Goal: Task Accomplishment & Management: Complete application form

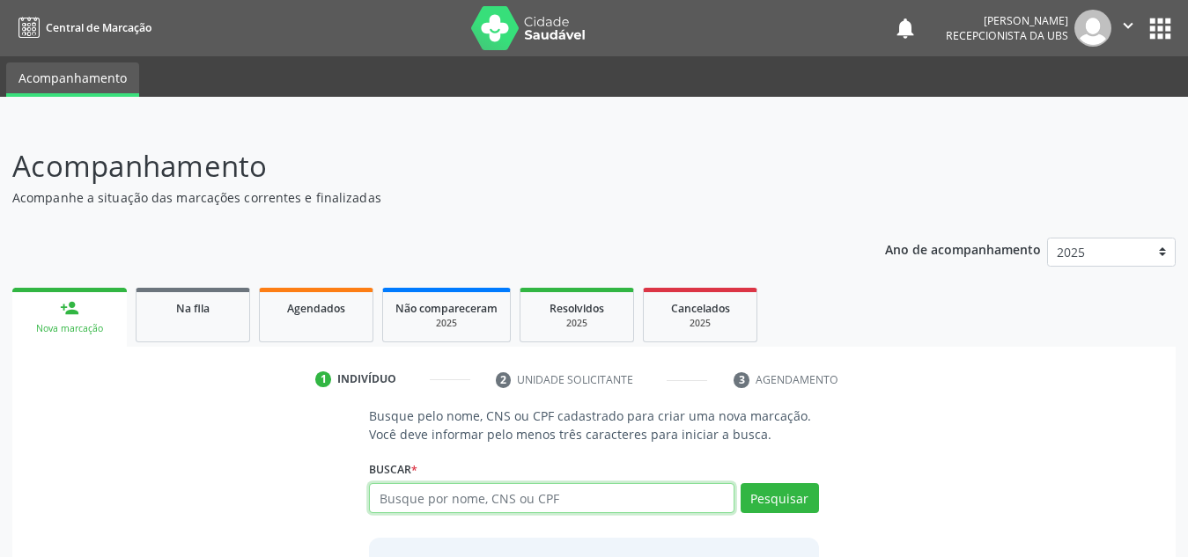
click at [603, 489] on input "text" at bounding box center [551, 498] width 365 height 30
paste input "702301143748113"
type input "702301143748113"
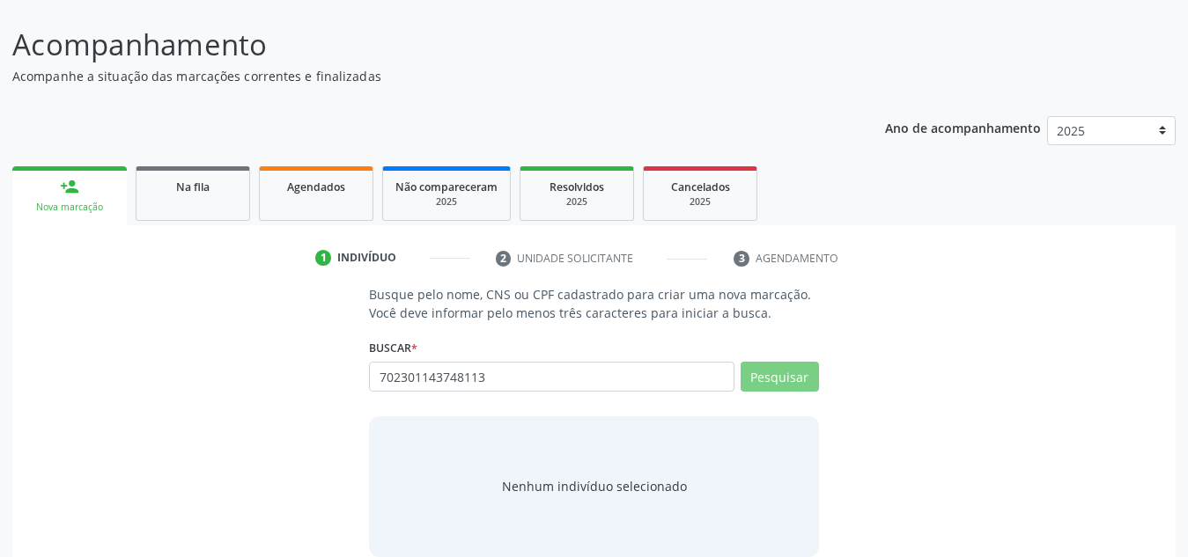
scroll to position [146, 0]
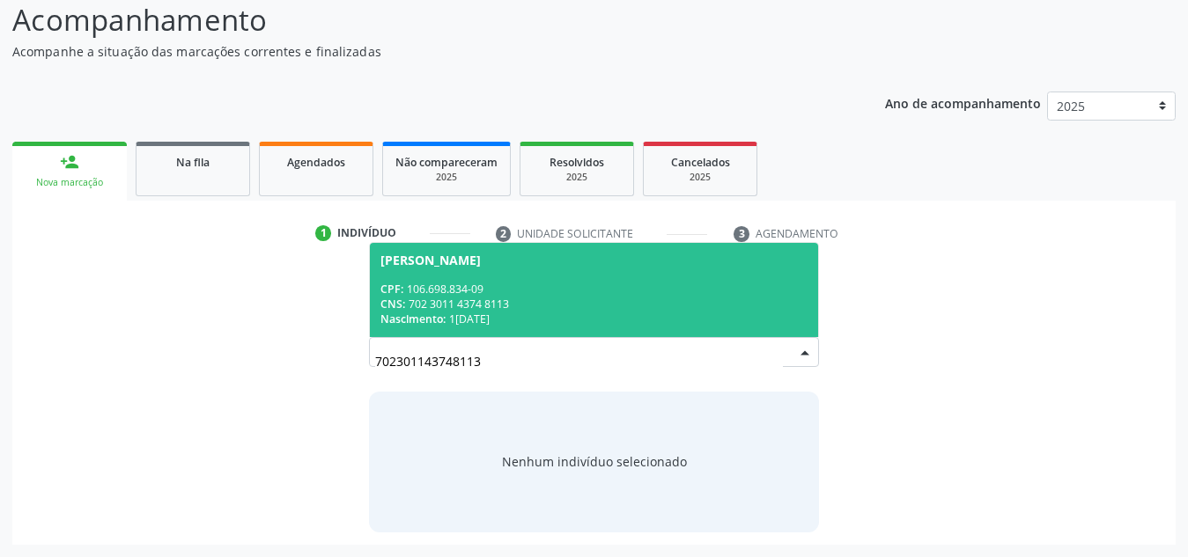
click at [481, 254] on div "[PERSON_NAME]" at bounding box center [430, 261] width 100 height 14
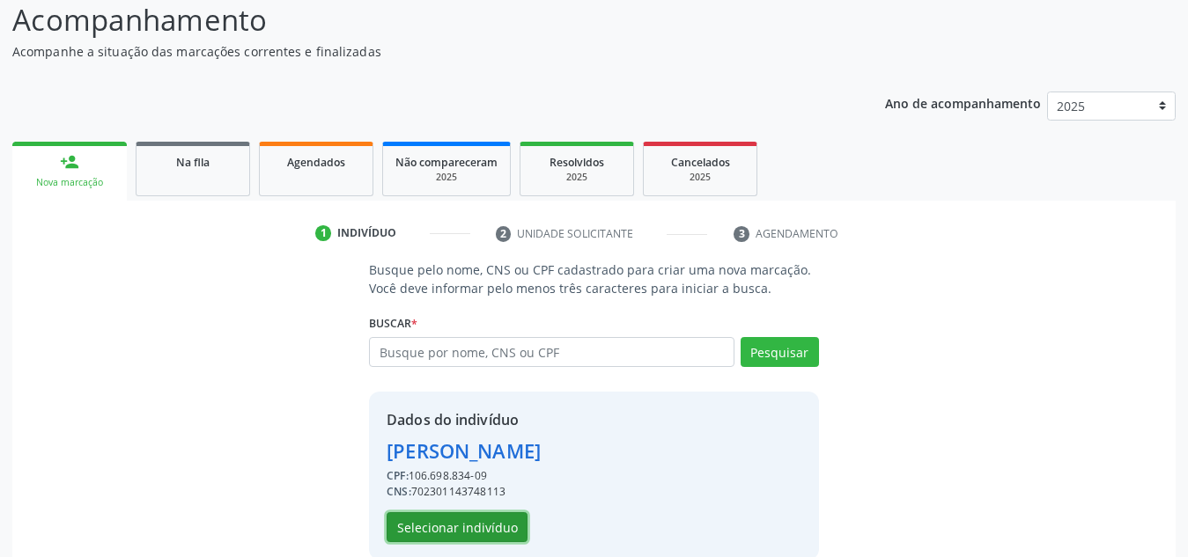
click at [456, 519] on button "Selecionar indivíduo" at bounding box center [457, 527] width 141 height 30
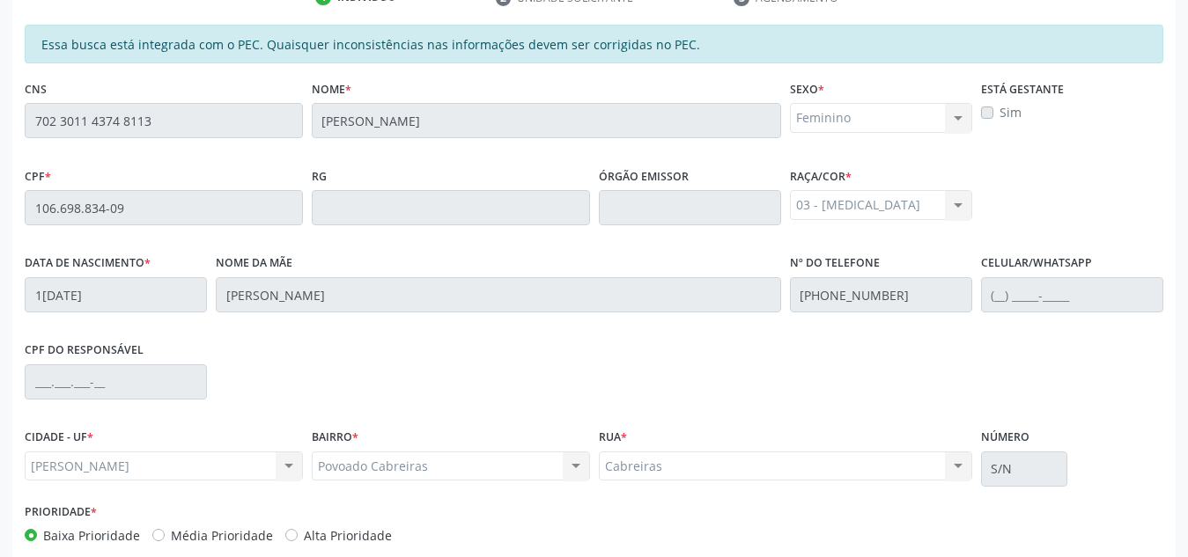
scroll to position [473, 0]
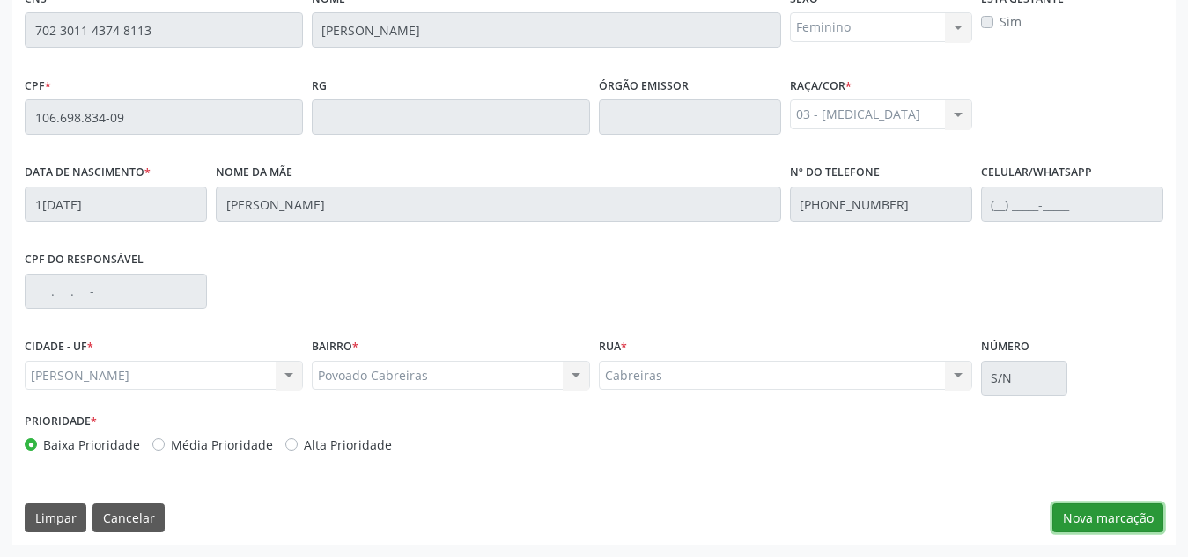
click at [1106, 515] on button "Nova marcação" at bounding box center [1107, 519] width 111 height 30
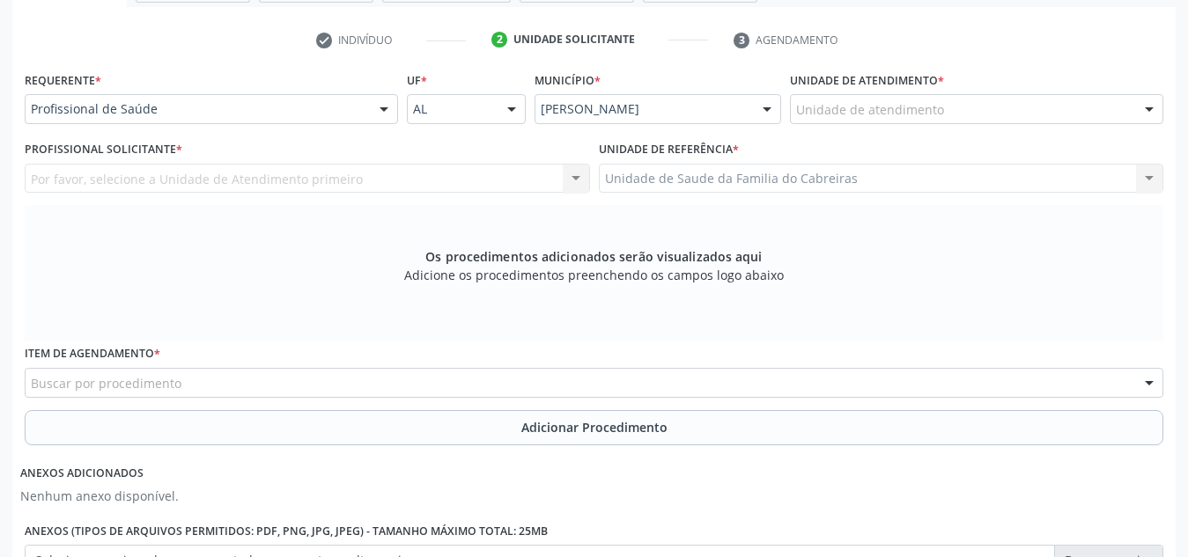
scroll to position [339, 0]
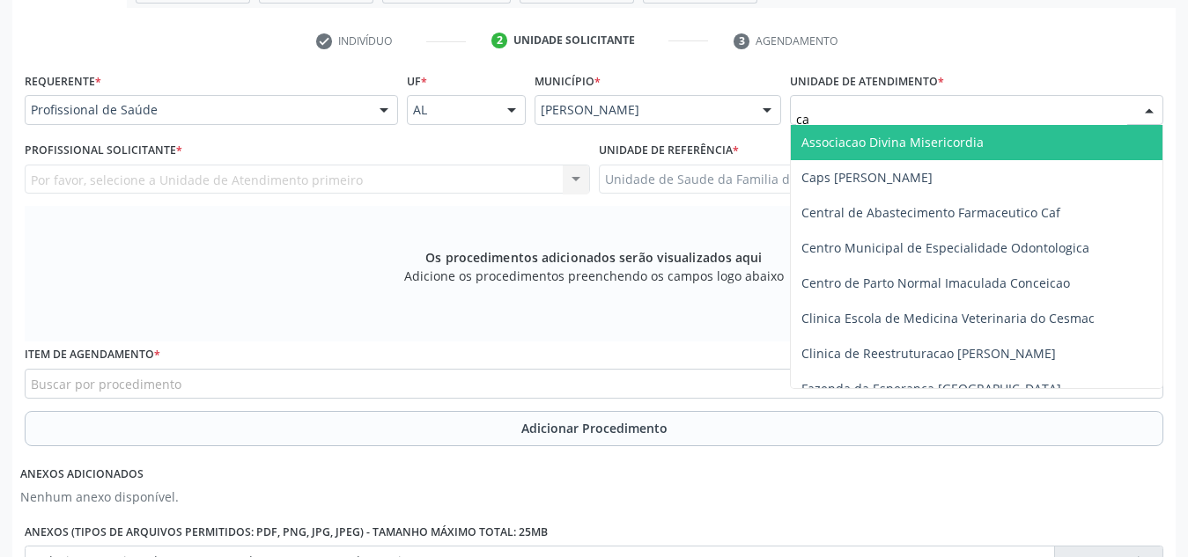
type input "cab"
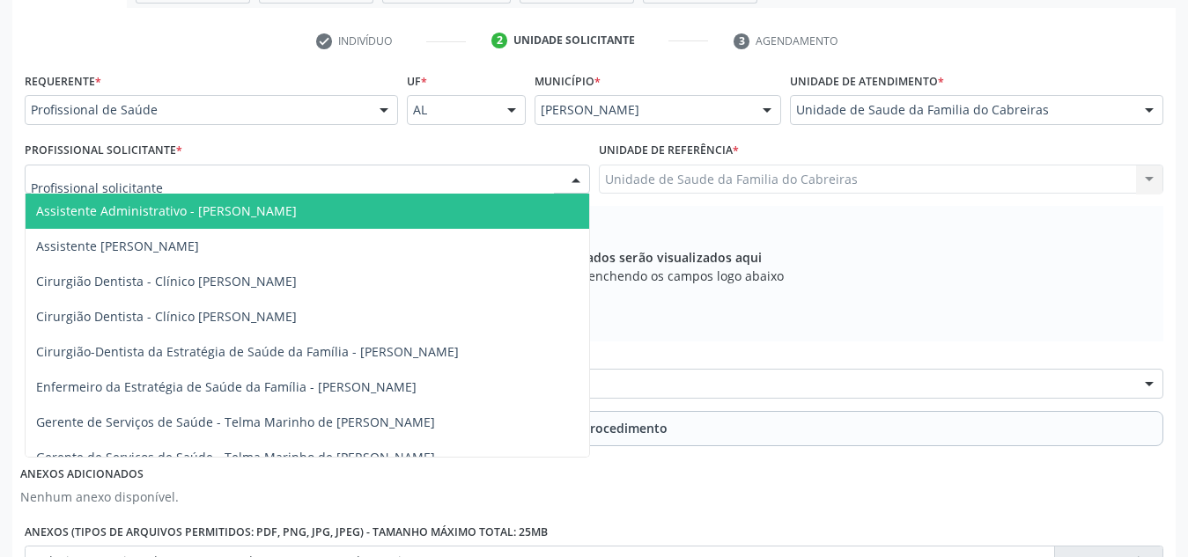
click at [392, 173] on div at bounding box center [307, 180] width 565 height 30
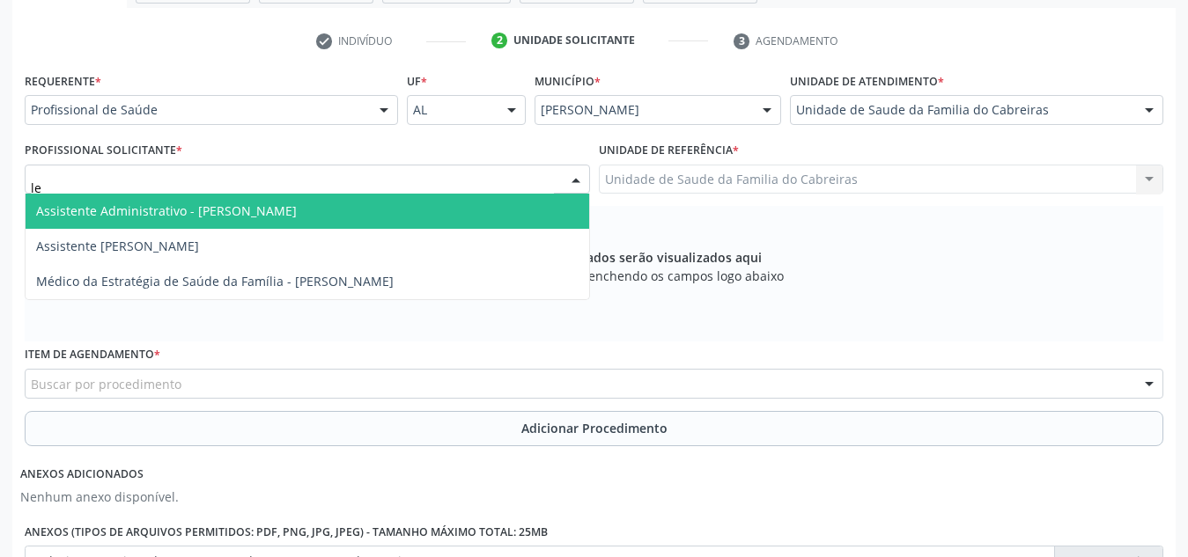
type input "let"
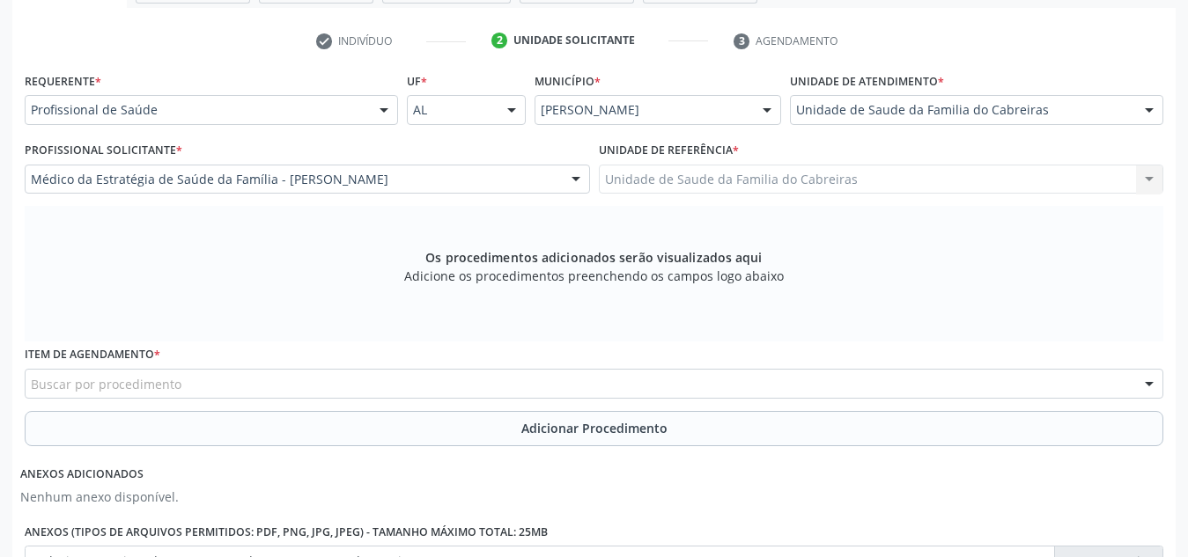
click at [333, 383] on div "Buscar por procedimento" at bounding box center [594, 384] width 1138 height 30
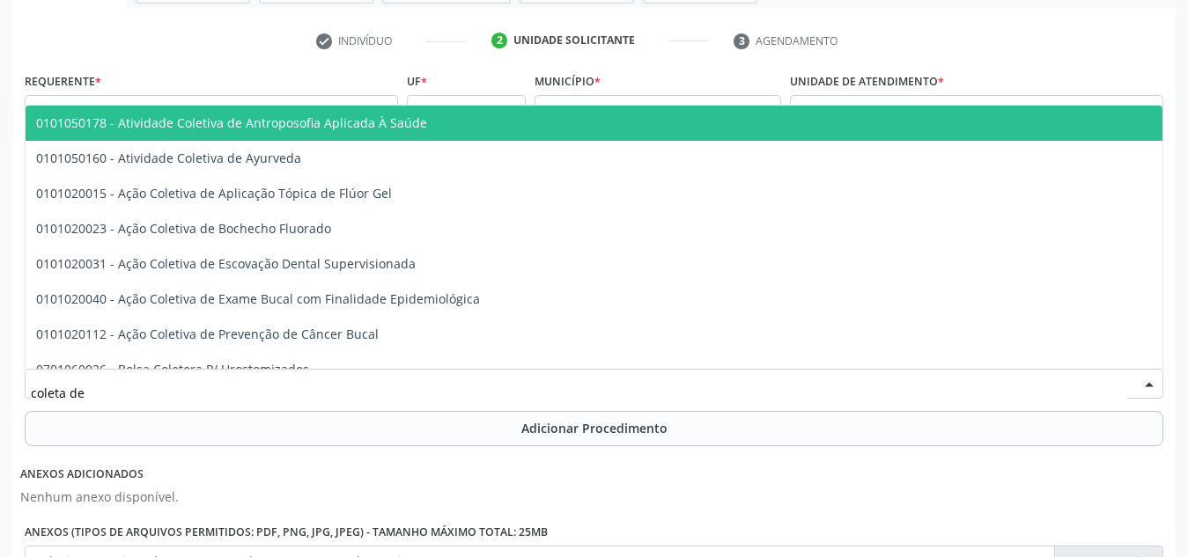
type input "coleta de"
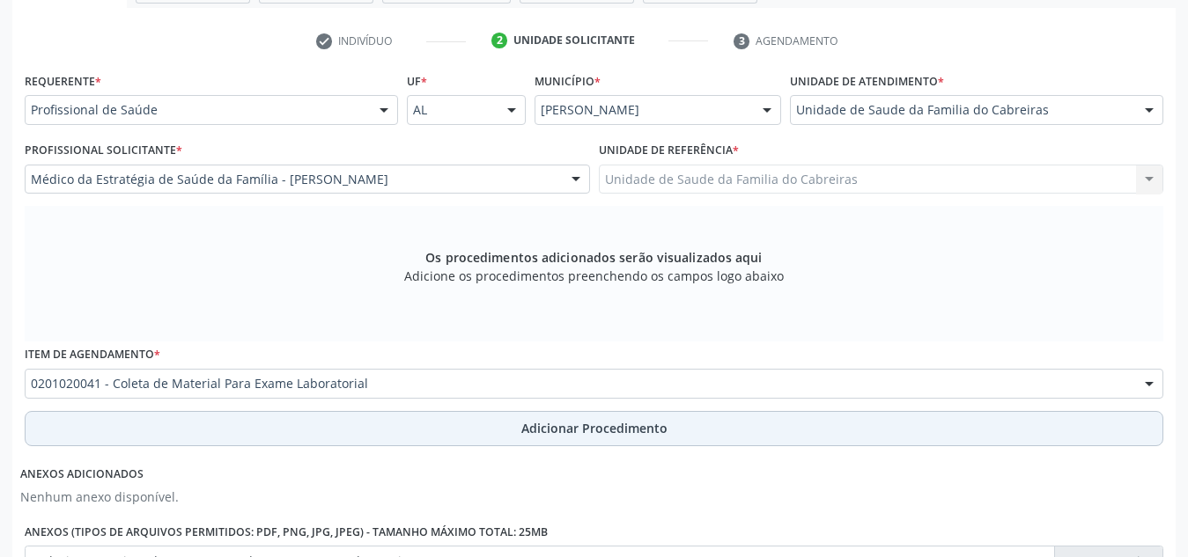
click at [339, 432] on button "Adicionar Procedimento" at bounding box center [594, 428] width 1138 height 35
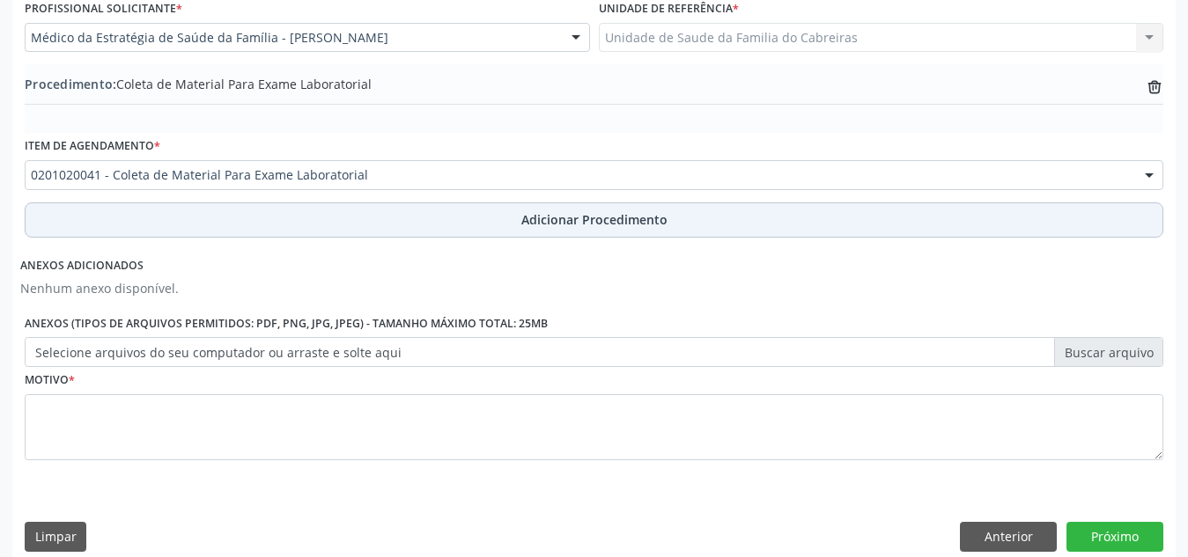
scroll to position [489, 0]
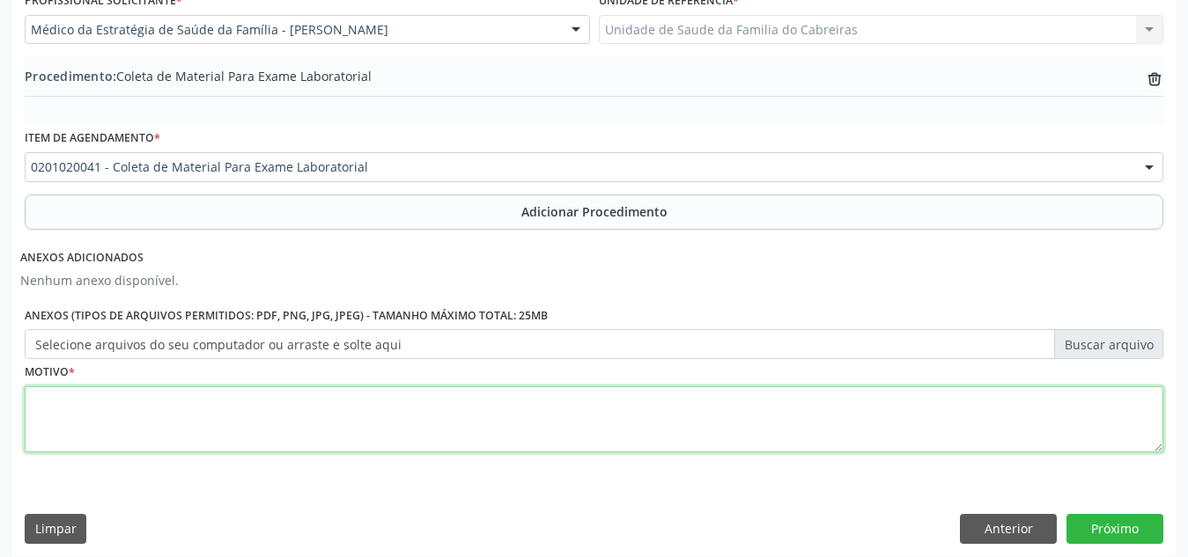
click at [335, 441] on textarea at bounding box center [594, 420] width 1138 height 67
type textarea "Investigação de DM2"
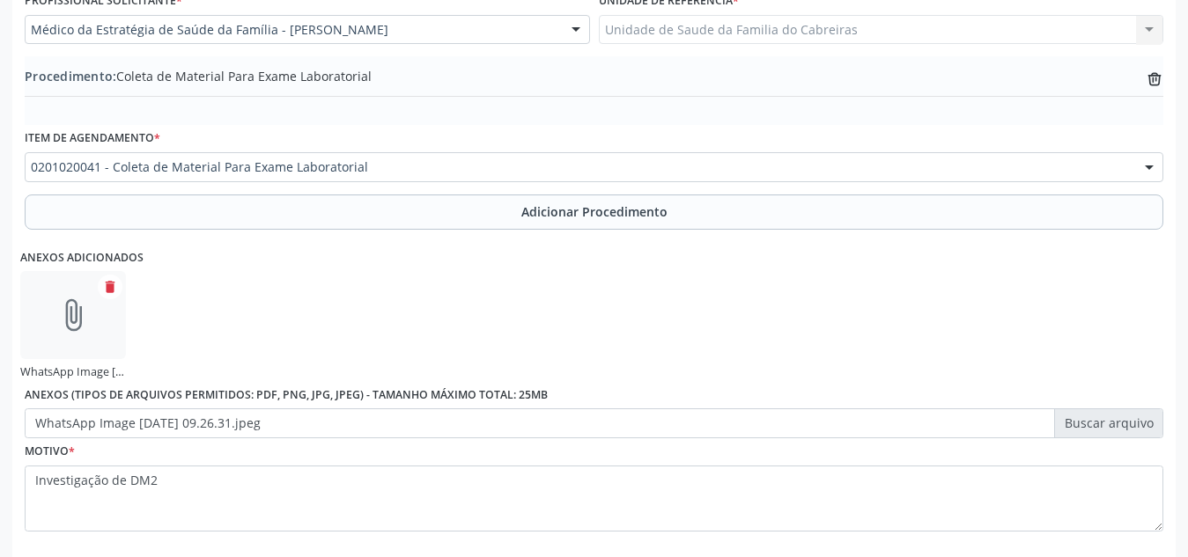
click at [783, 438] on label "WhatsApp Image [DATE] 09.26.31.jpeg" at bounding box center [594, 424] width 1138 height 30
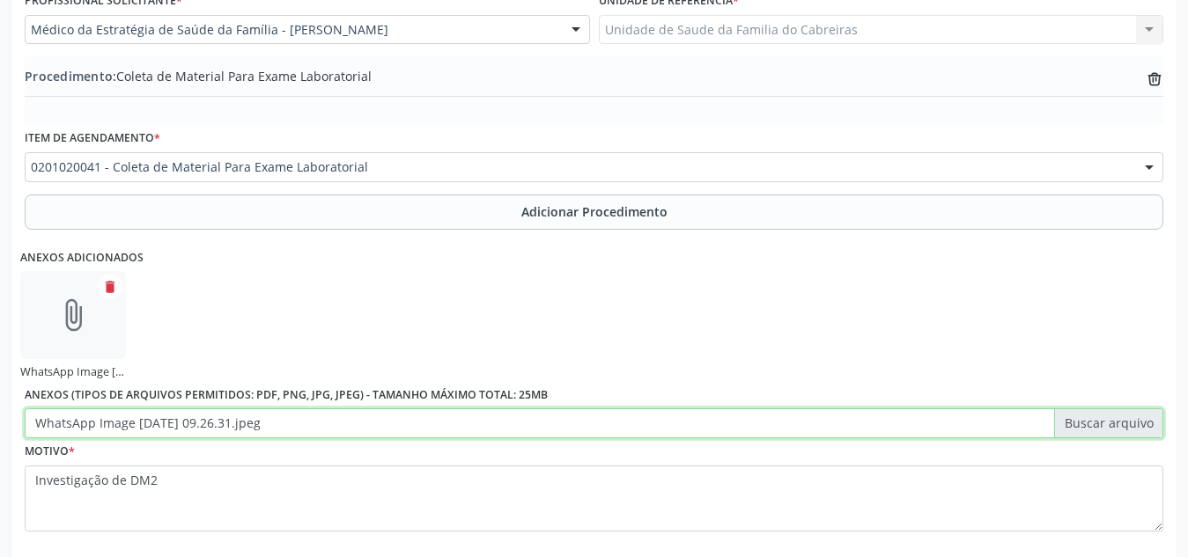
click at [783, 438] on input "WhatsApp Image [DATE] 09.26.31.jpeg" at bounding box center [594, 424] width 1138 height 30
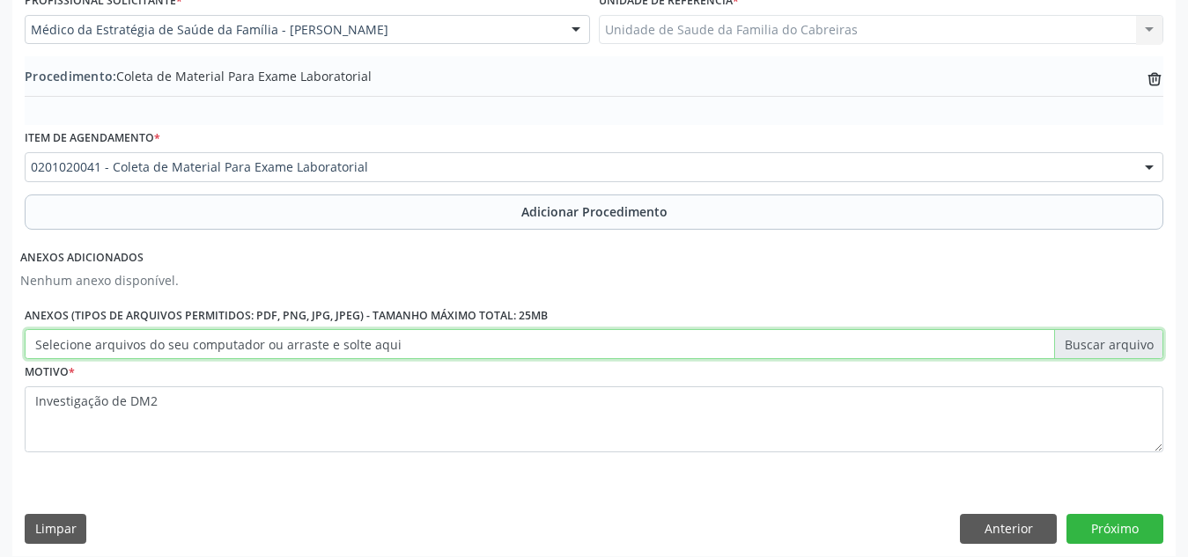
scroll to position [500, 0]
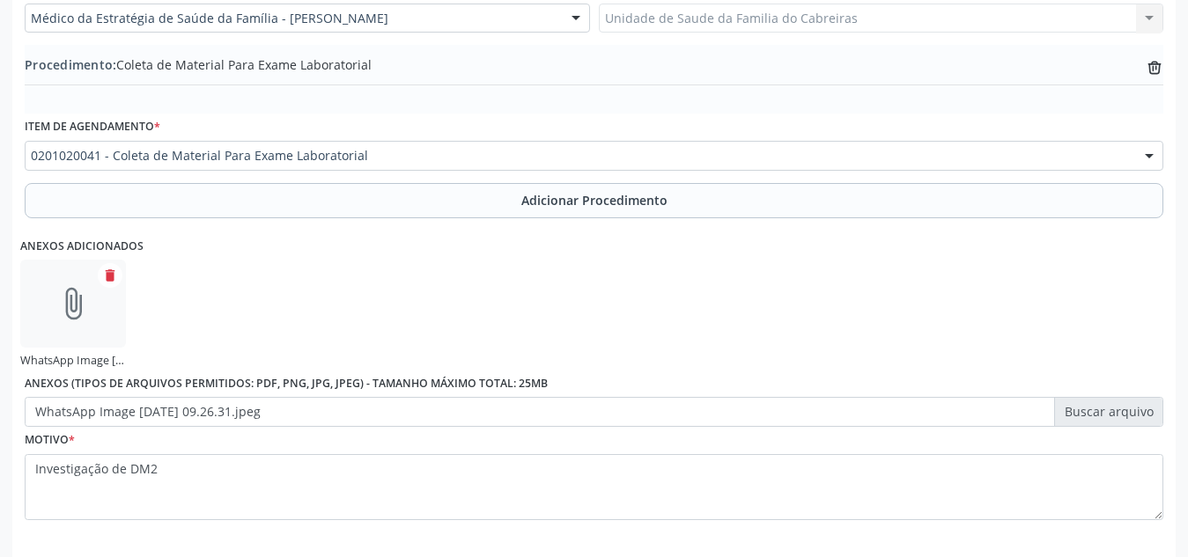
click at [626, 311] on div "Anexos adicionados attach_file WhatsApp Image 2[DATE]9.26.31.jpeg delete Anexos…" at bounding box center [593, 326] width 1147 height 203
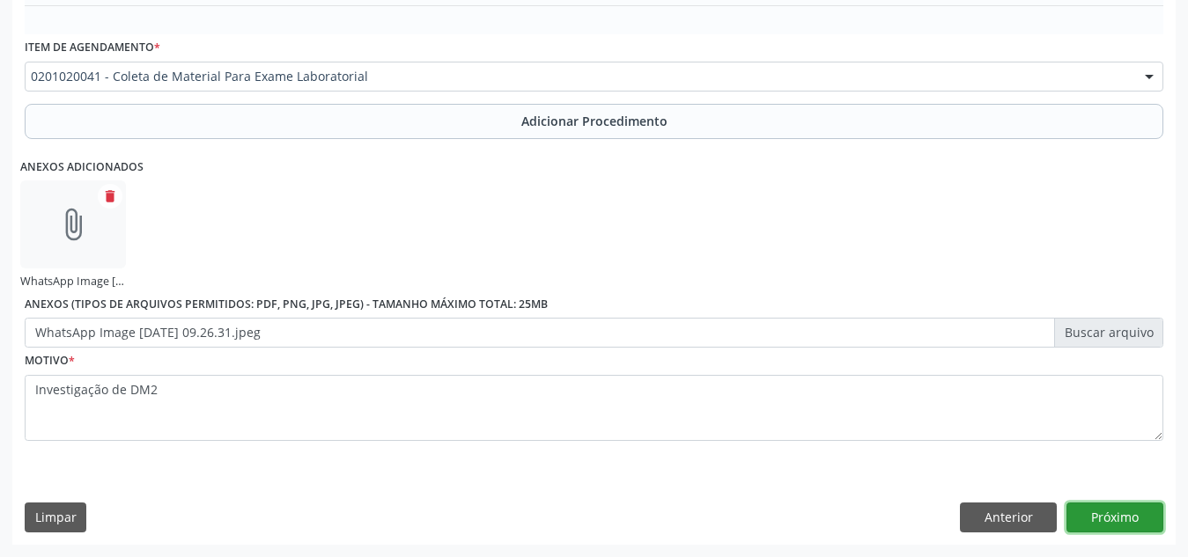
click at [1092, 530] on button "Próximo" at bounding box center [1114, 518] width 97 height 30
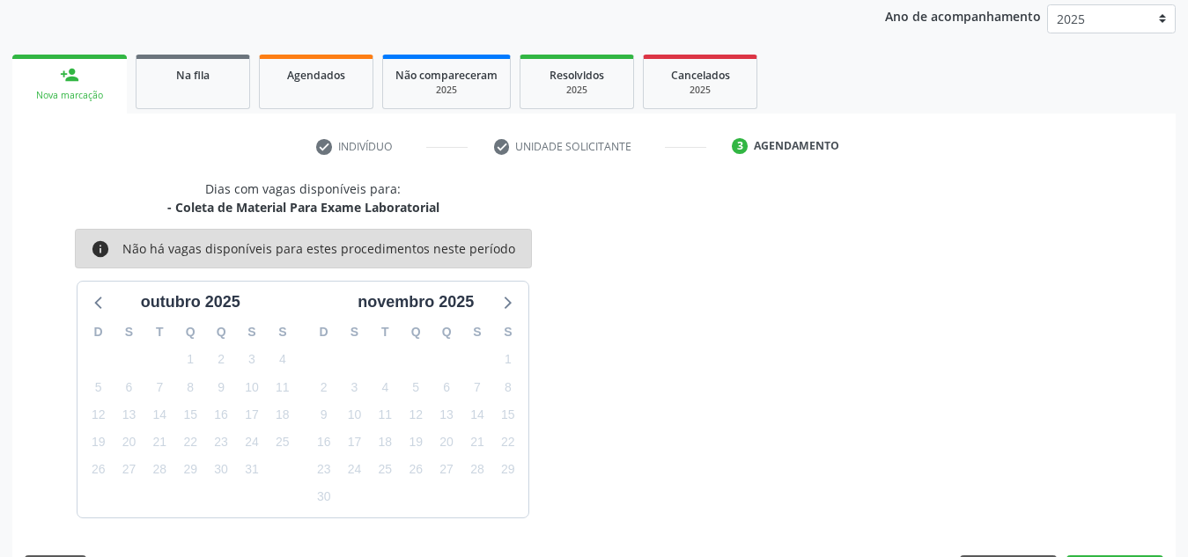
scroll to position [285, 0]
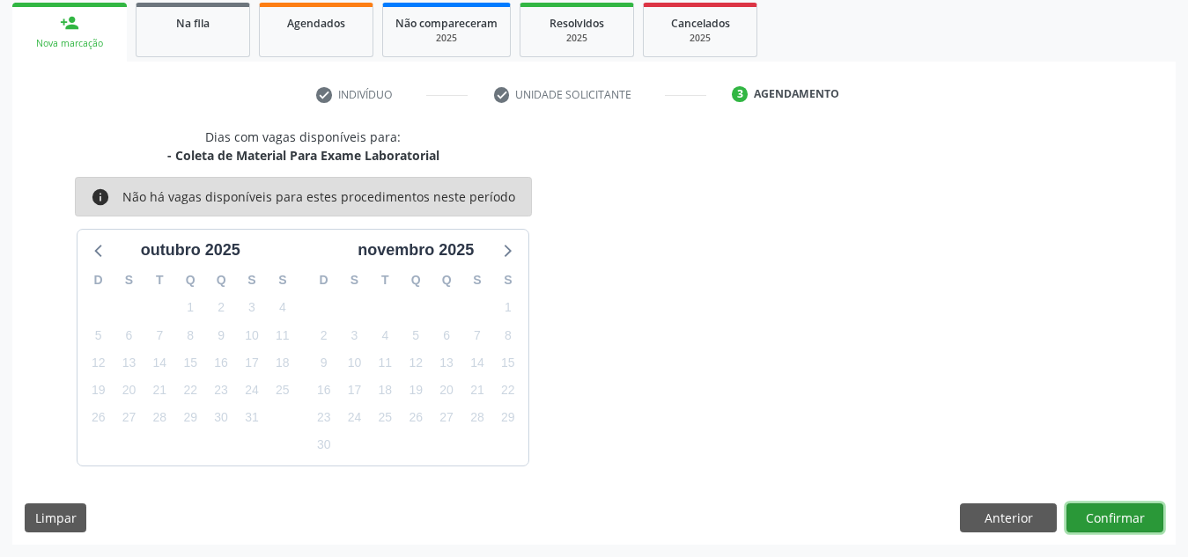
click at [1092, 530] on button "Confirmar" at bounding box center [1114, 519] width 97 height 30
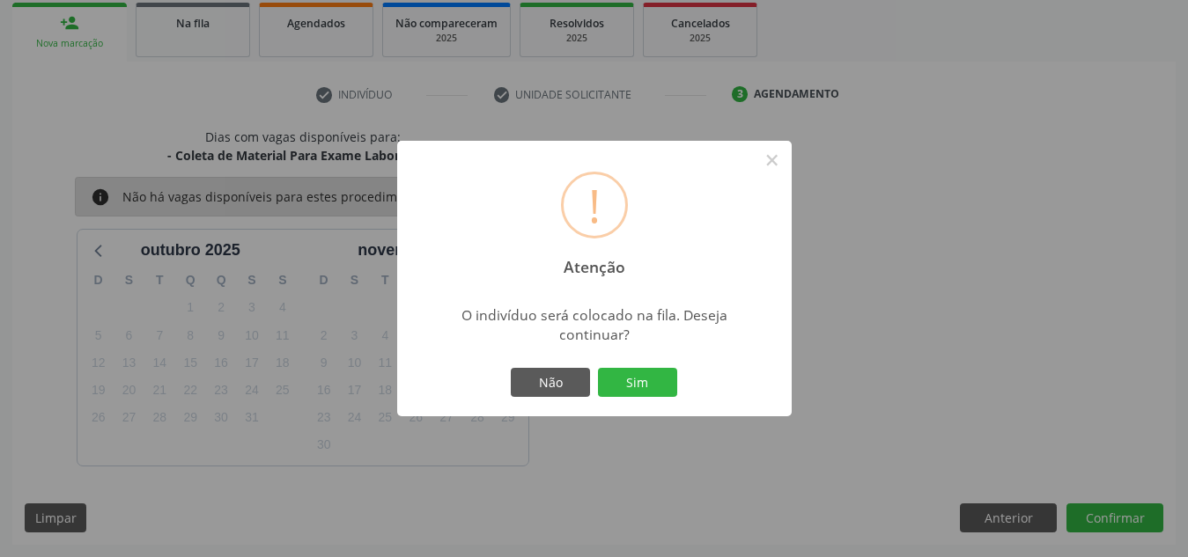
click at [598, 368] on button "Sim" at bounding box center [637, 383] width 79 height 30
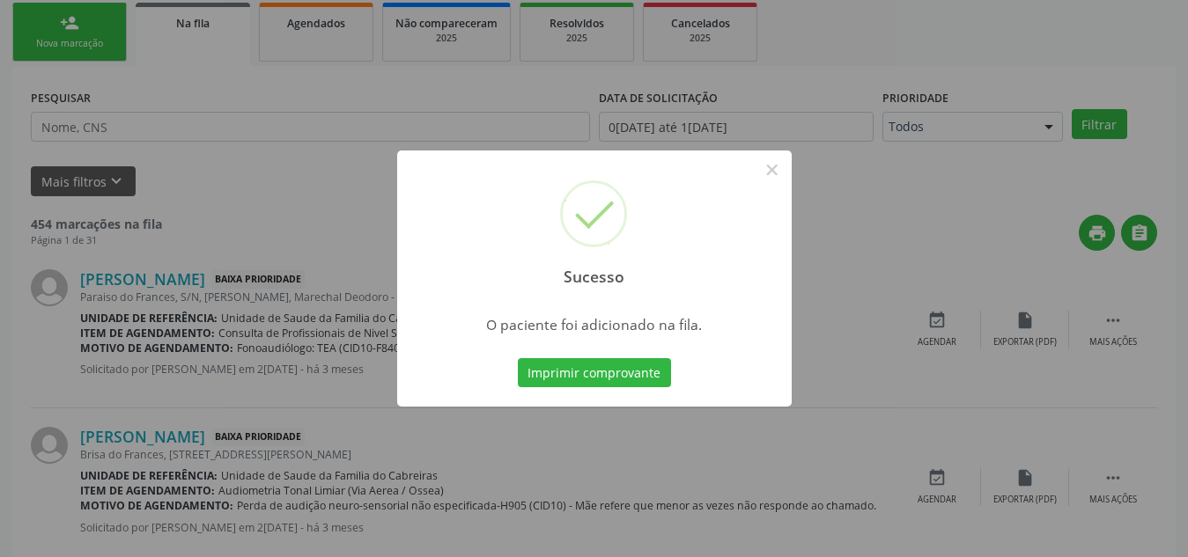
scroll to position [48, 0]
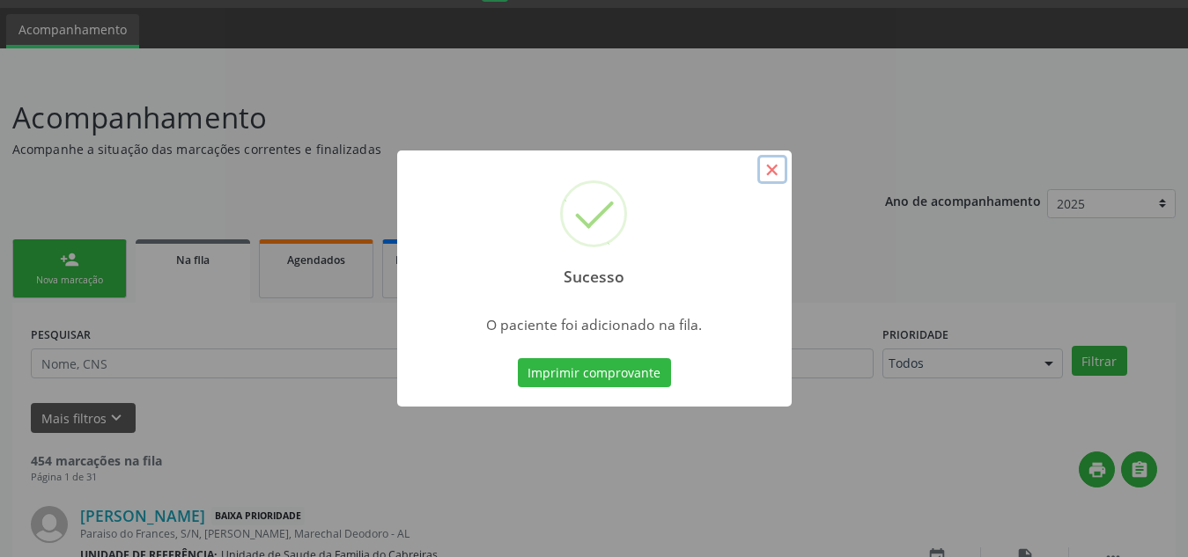
click at [767, 170] on button "×" at bounding box center [772, 170] width 30 height 30
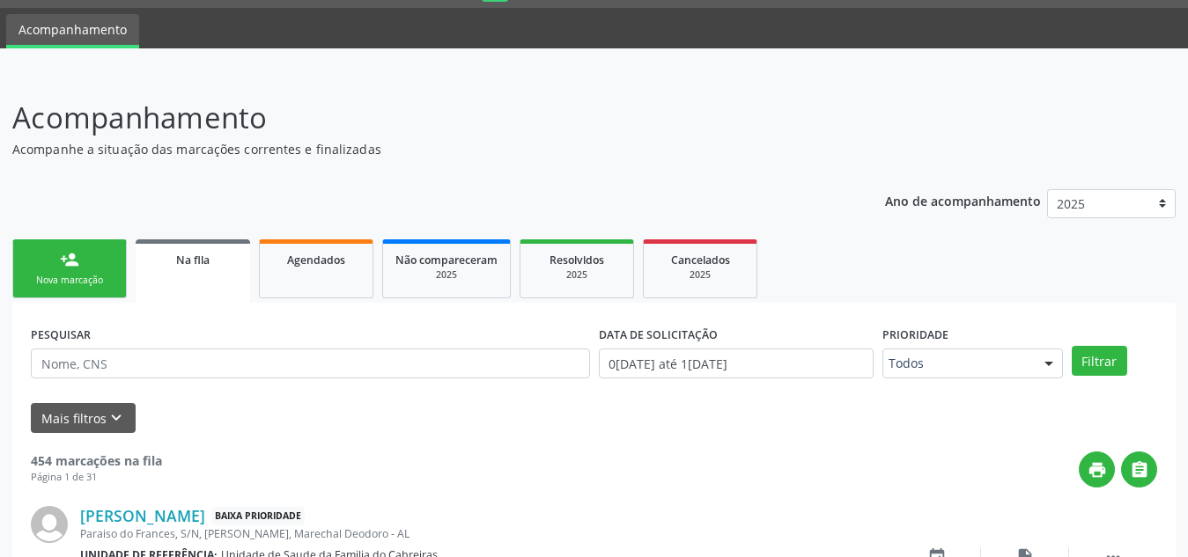
click at [42, 288] on link "person_add Nova marcação" at bounding box center [69, 268] width 114 height 59
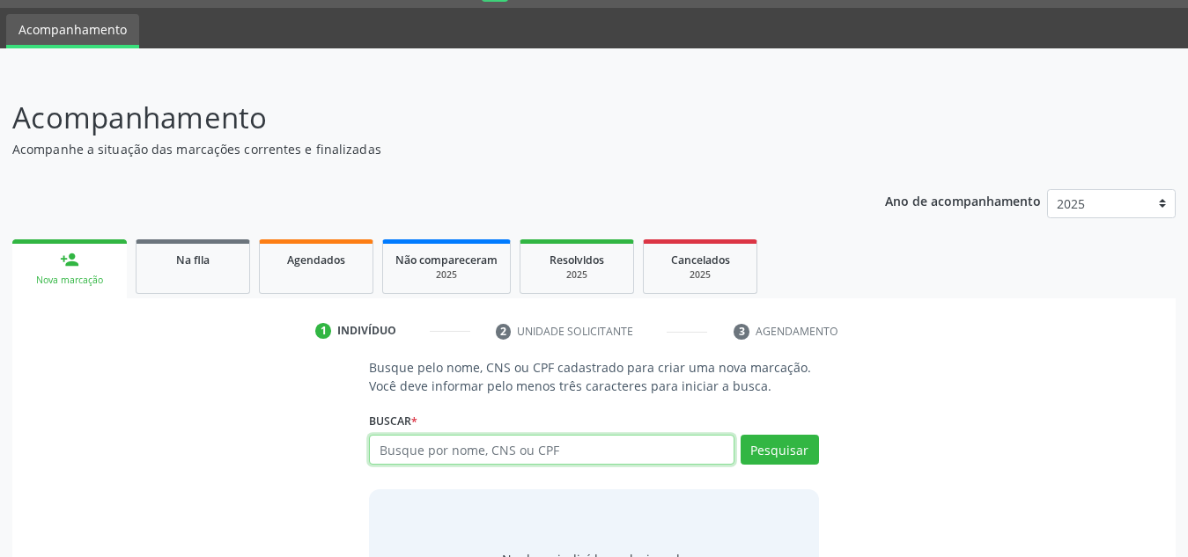
click at [446, 464] on input "text" at bounding box center [551, 450] width 365 height 30
type input "898004650642614"
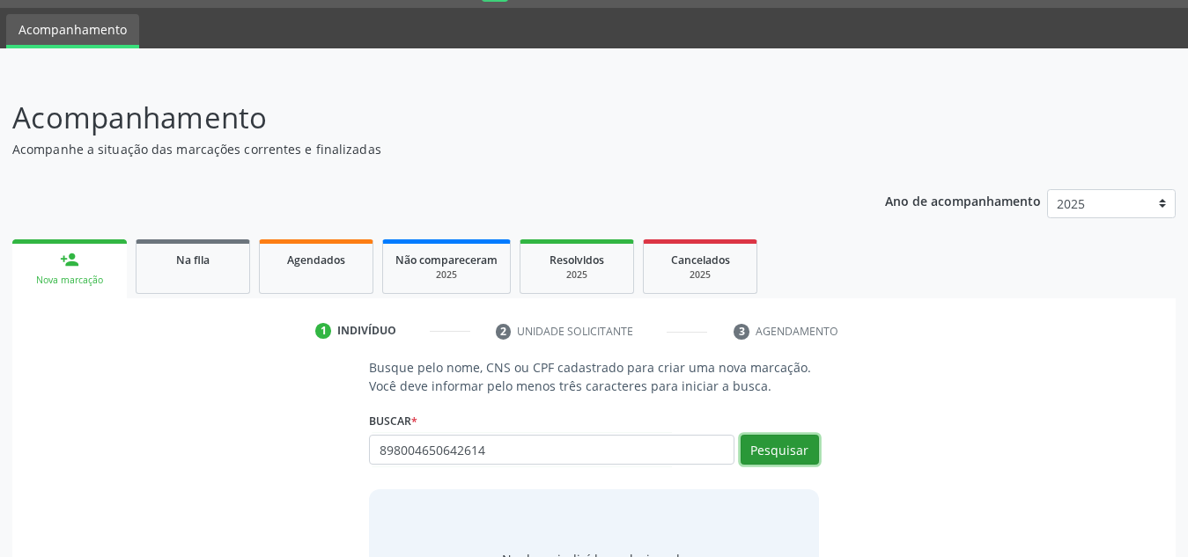
click at [763, 461] on button "Pesquisar" at bounding box center [779, 450] width 78 height 30
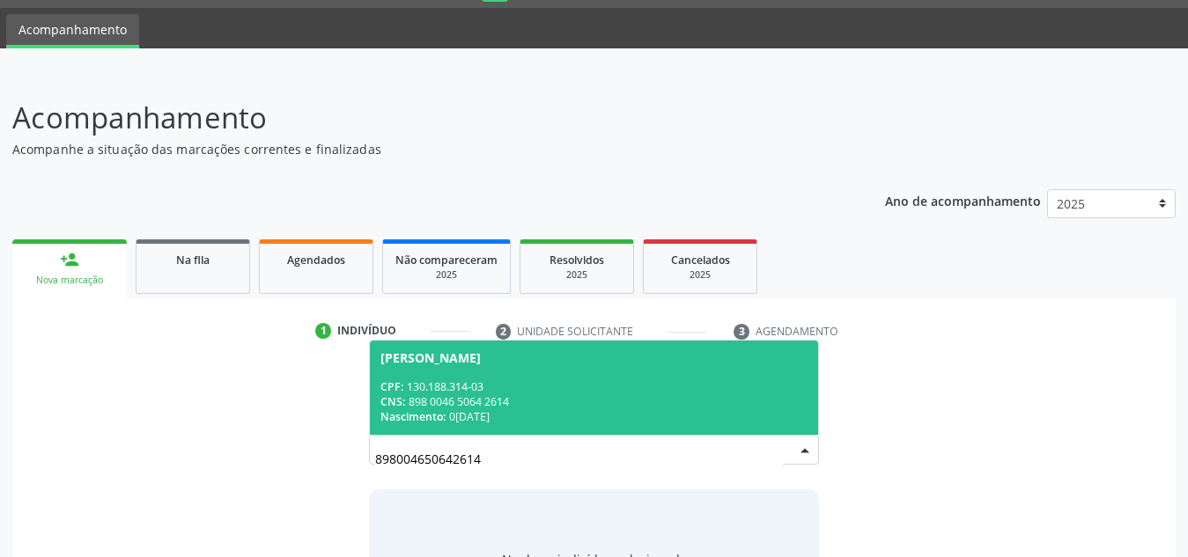
click at [602, 383] on div "CPF: 130.188.314-03" at bounding box center [593, 386] width 427 height 15
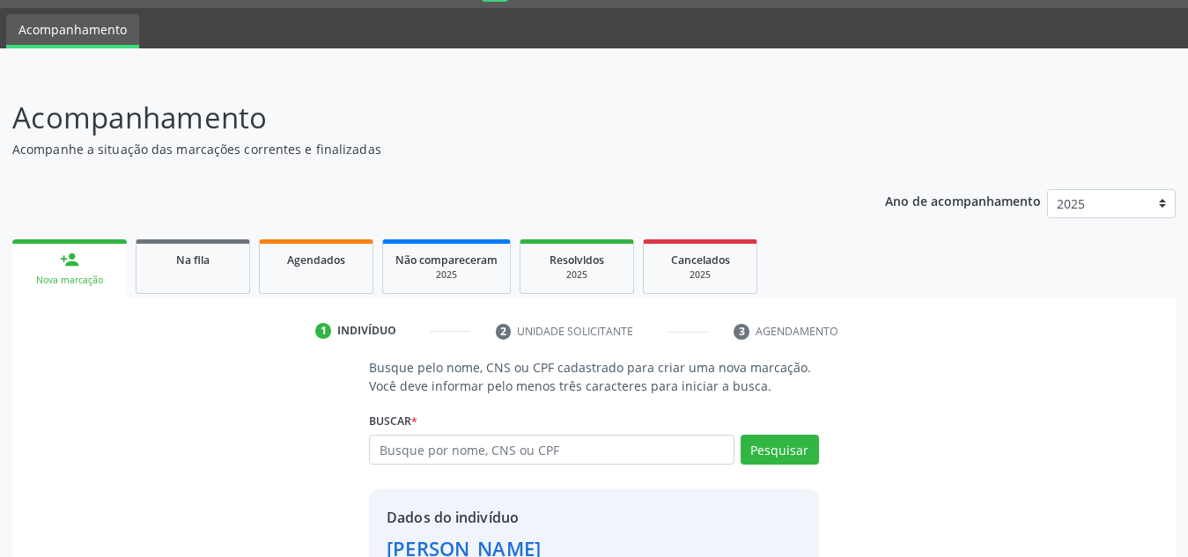
scroll to position [173, 0]
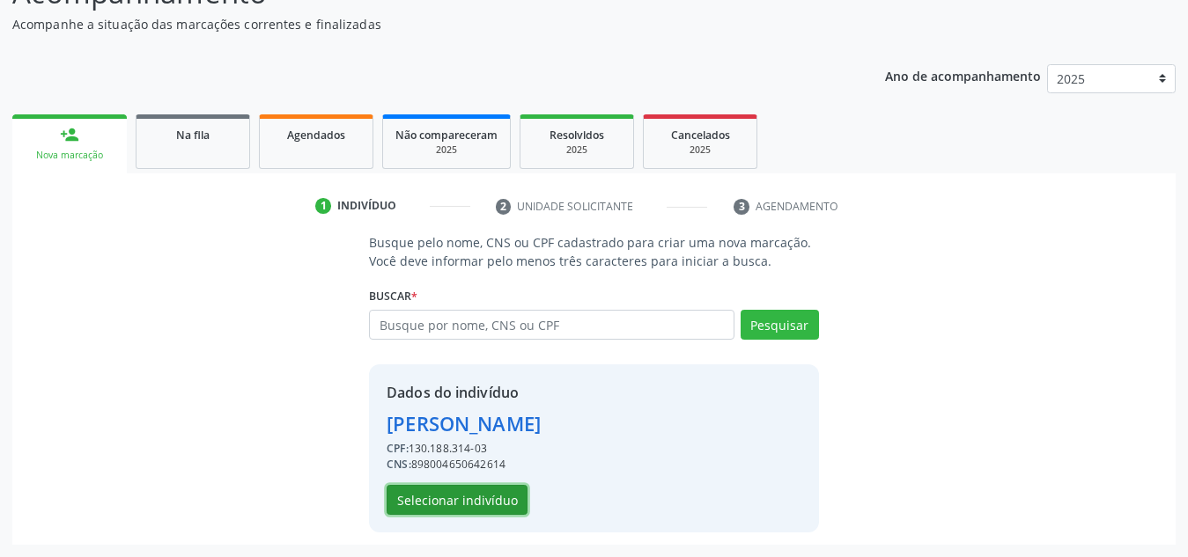
click at [467, 512] on button "Selecionar indivíduo" at bounding box center [457, 500] width 141 height 30
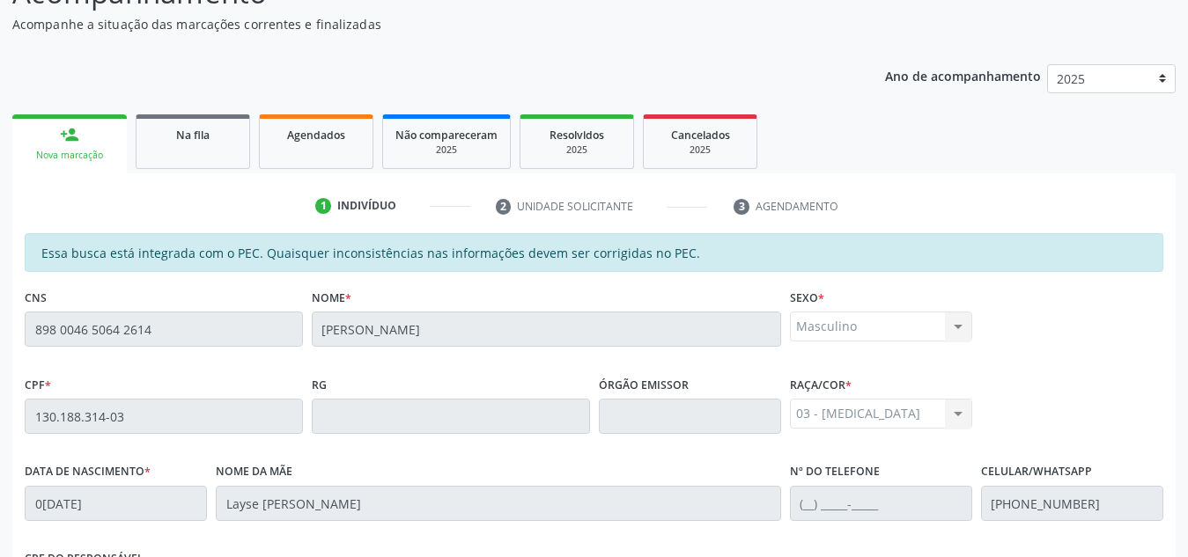
scroll to position [473, 0]
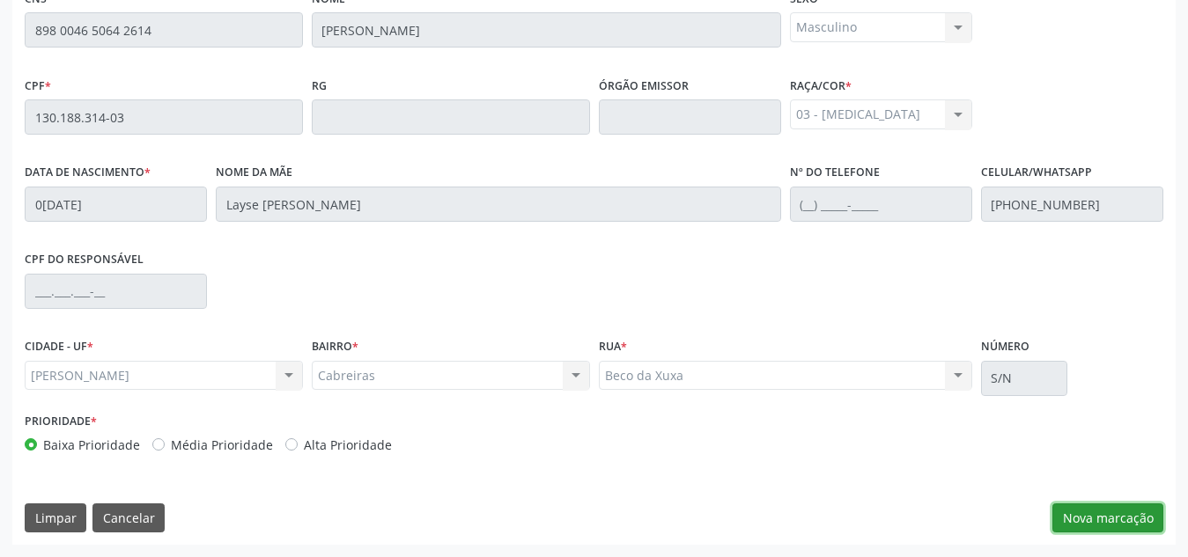
click at [1093, 509] on button "Nova marcação" at bounding box center [1107, 519] width 111 height 30
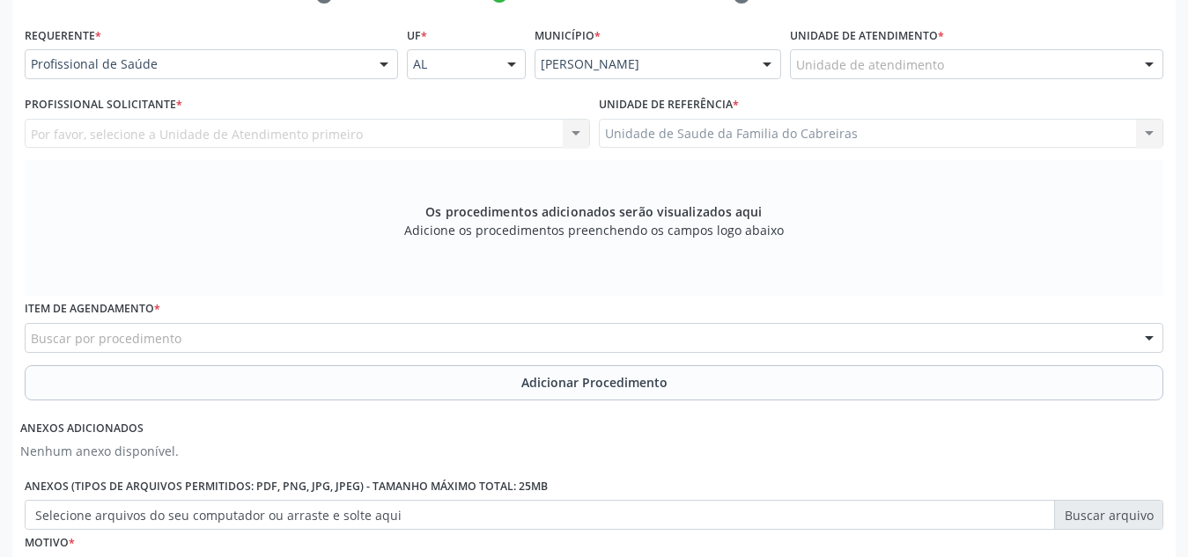
scroll to position [375, 0]
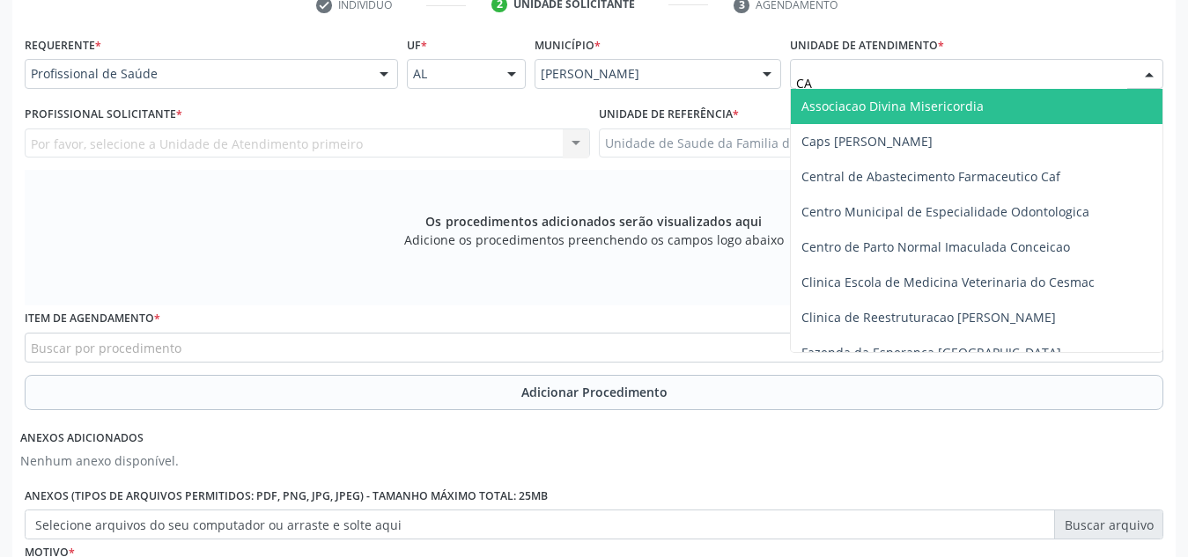
type input "CAB"
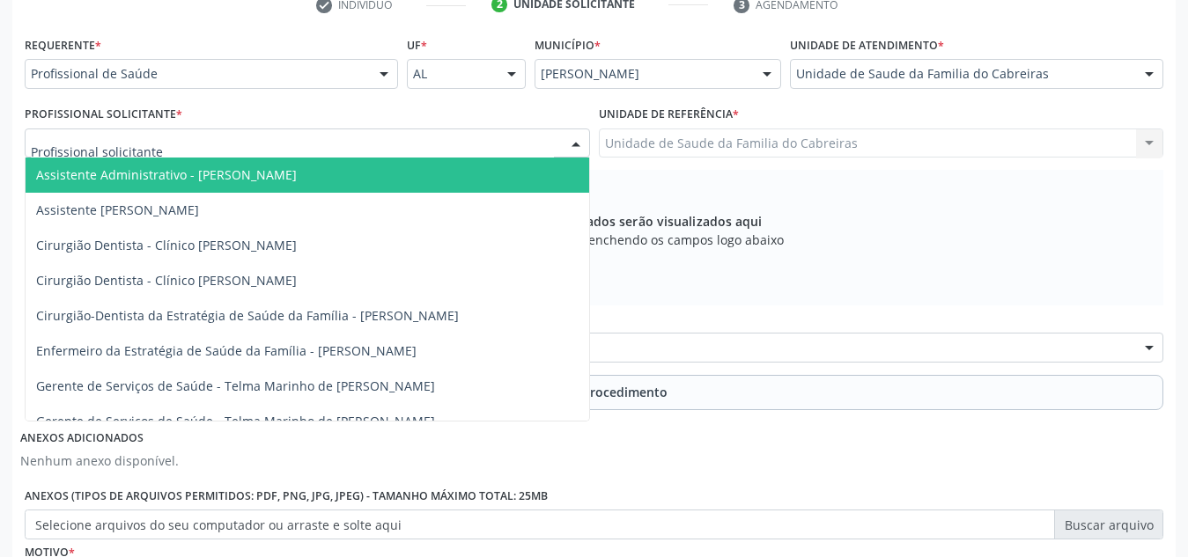
click at [391, 141] on div at bounding box center [307, 144] width 565 height 30
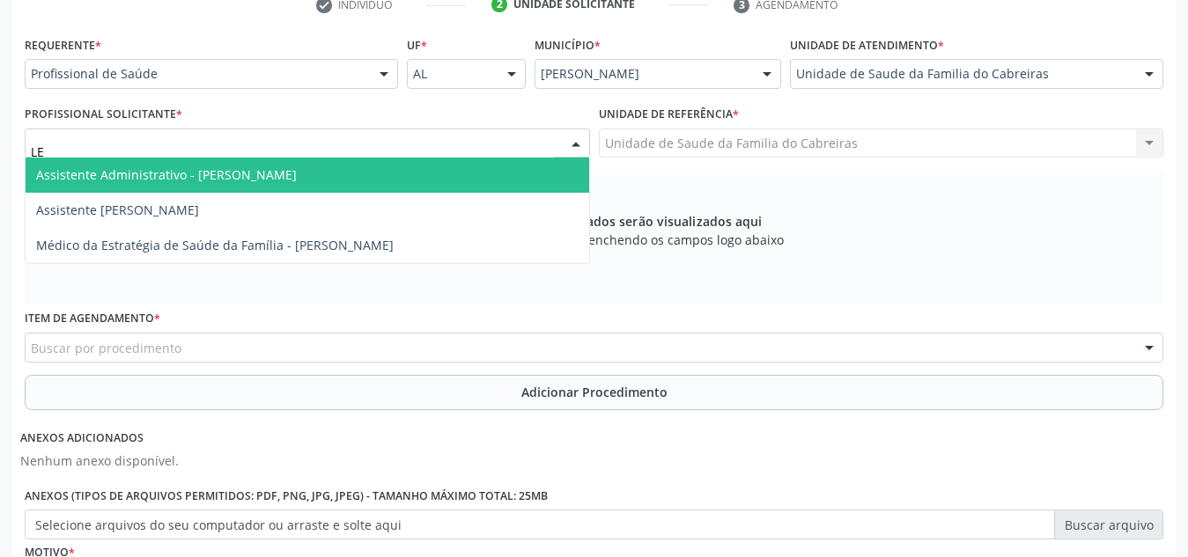
type input "L"
type input "LET"
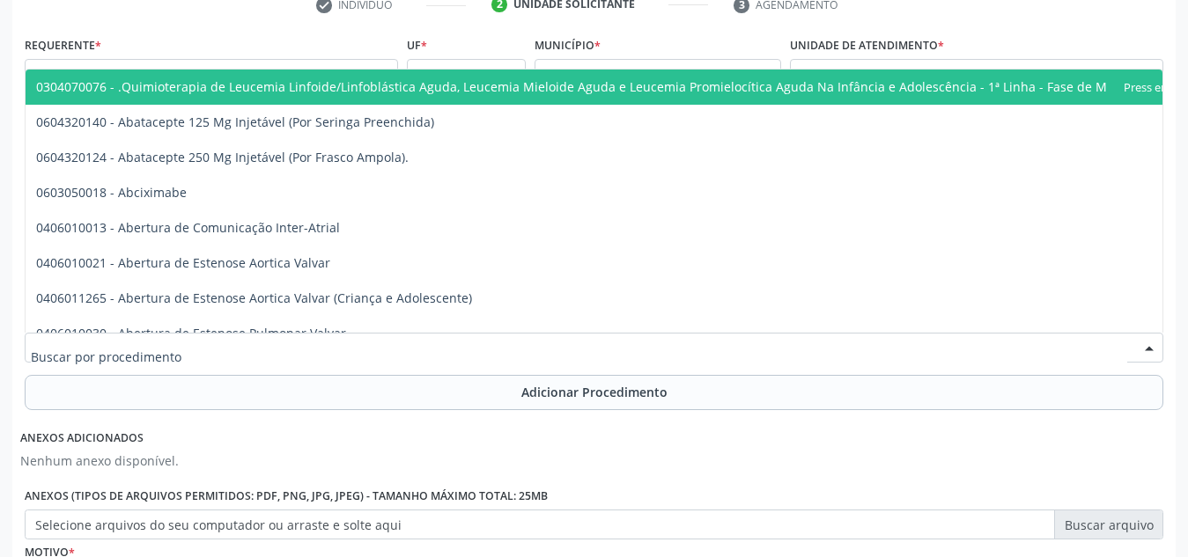
click at [337, 339] on div at bounding box center [594, 348] width 1138 height 30
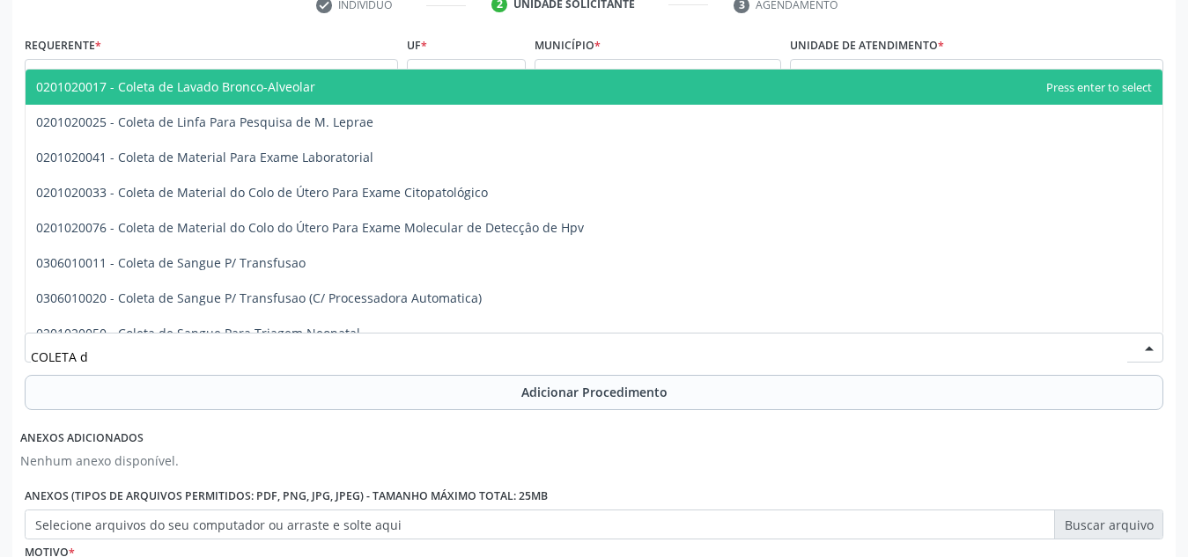
type input "COLETA"
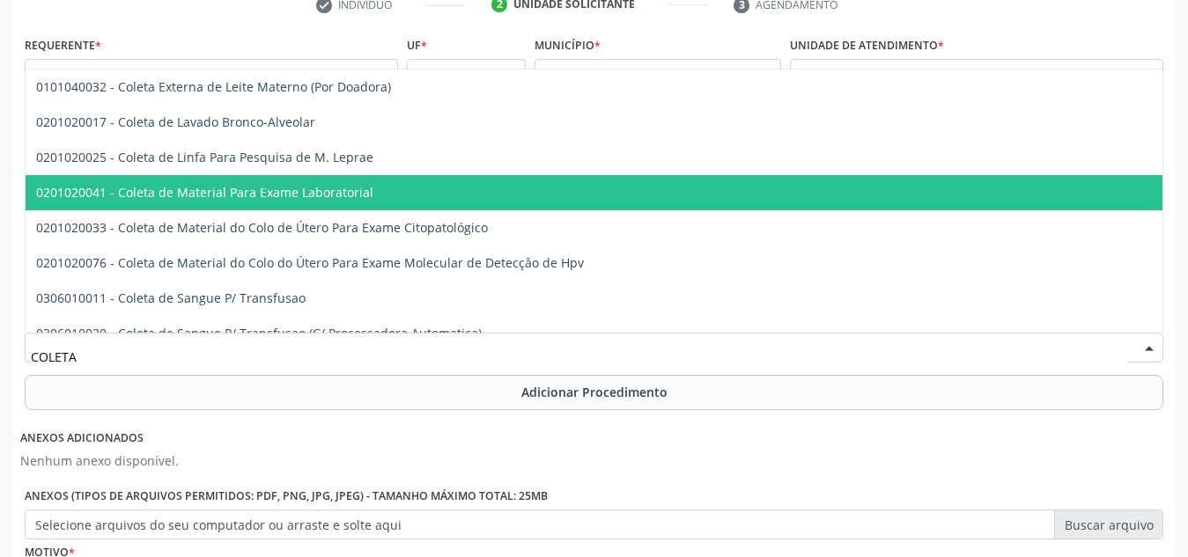
click at [321, 188] on span "0201020041 - Coleta de Material Para Exame Laboratorial" at bounding box center [204, 192] width 337 height 17
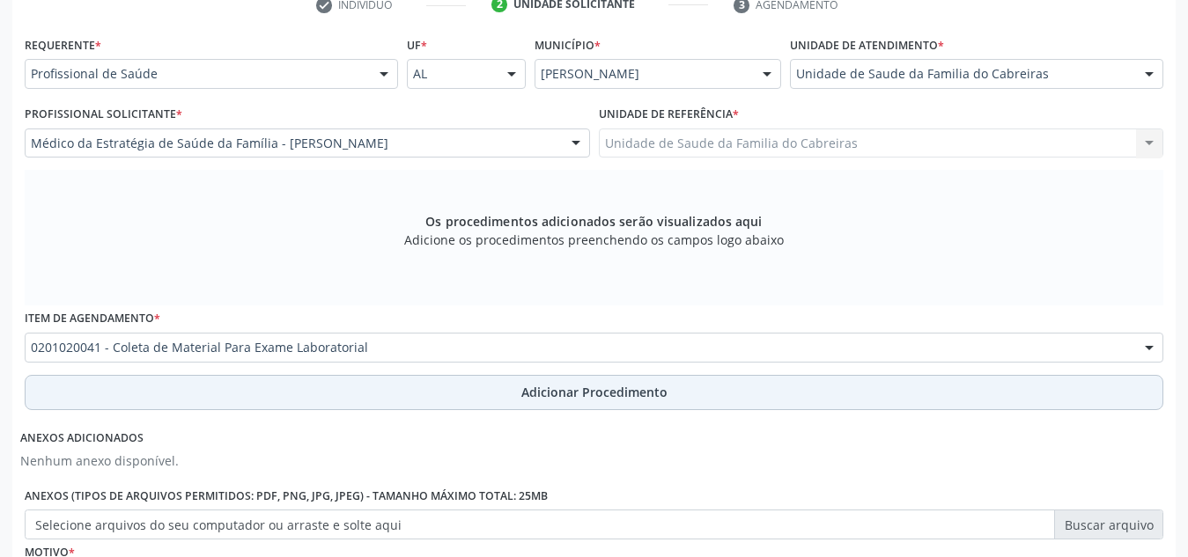
click at [388, 397] on button "Adicionar Procedimento" at bounding box center [594, 392] width 1138 height 35
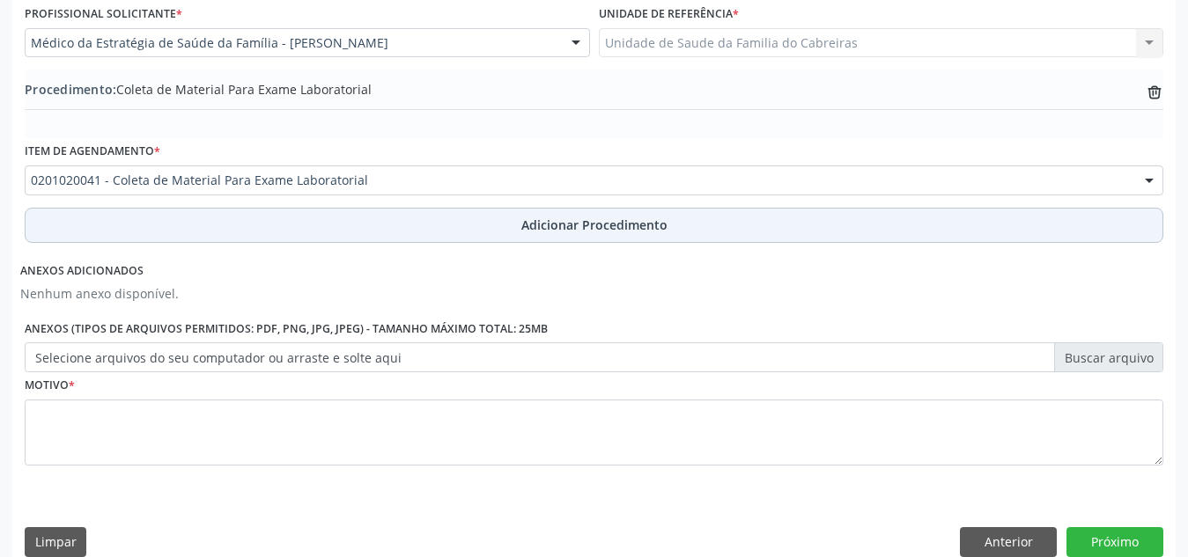
scroll to position [500, 0]
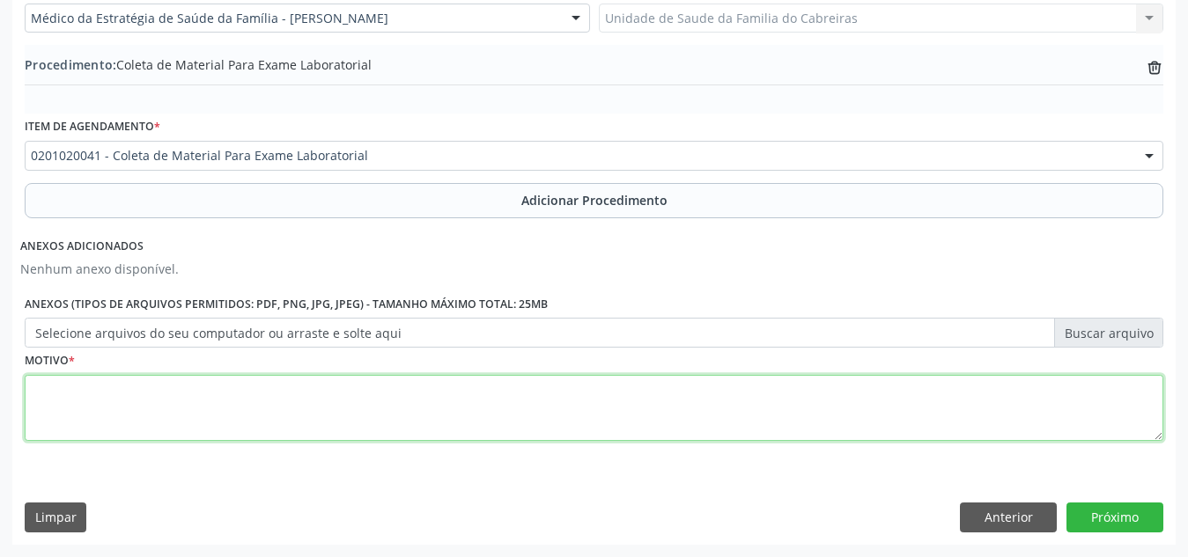
click at [377, 395] on textarea at bounding box center [594, 408] width 1138 height 67
click at [53, 382] on textarea "Rotina" at bounding box center [594, 408] width 1138 height 67
type textarea "Rotina"
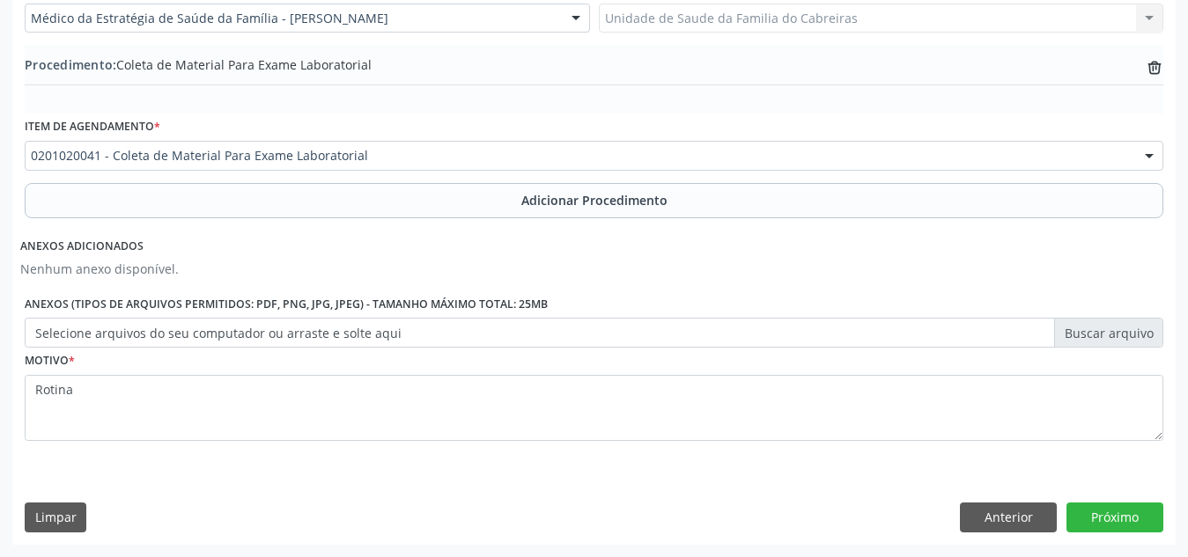
click at [365, 261] on div "Anexos adicionados Nenhum anexo disponível. Anexos (Tipos de arquivos permitido…" at bounding box center [593, 286] width 1147 height 123
click at [374, 246] on div "Anexos adicionados Nenhum anexo disponível. Anexos (Tipos de arquivos permitido…" at bounding box center [593, 286] width 1147 height 123
drag, startPoint x: 199, startPoint y: 268, endPoint x: 0, endPoint y: 257, distance: 199.3
click at [0, 257] on div "Acompanhamento Acompanhe a situação das marcações correntes e finalizadas Relat…" at bounding box center [594, 89] width 1188 height 936
click at [239, 270] on div "Anexos adicionados Nenhum anexo disponível. Anexos (Tipos de arquivos permitido…" at bounding box center [593, 286] width 1147 height 123
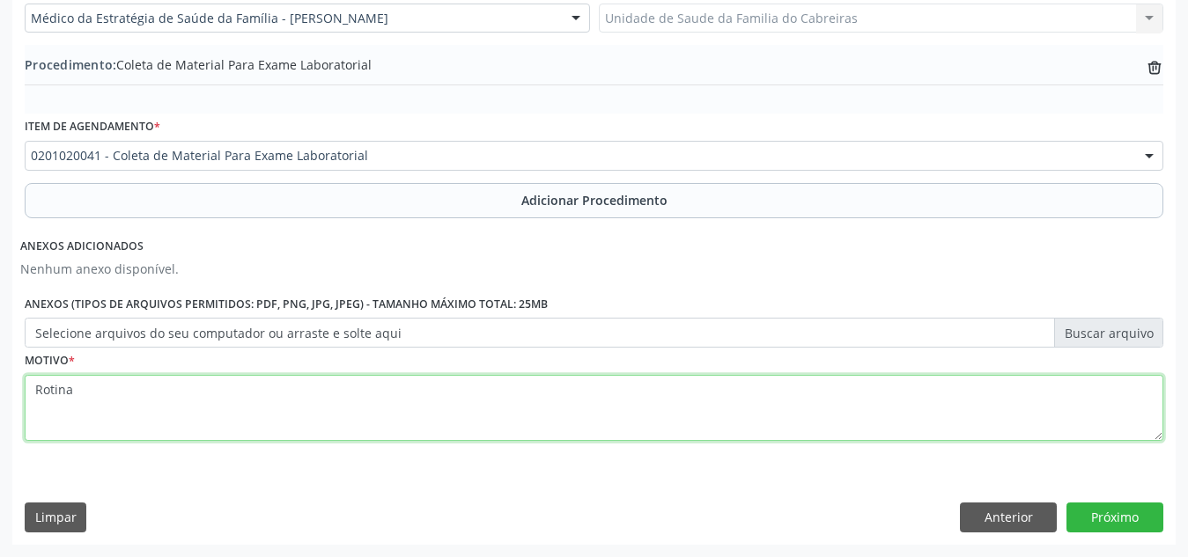
click at [346, 387] on textarea "Rotina" at bounding box center [594, 408] width 1138 height 67
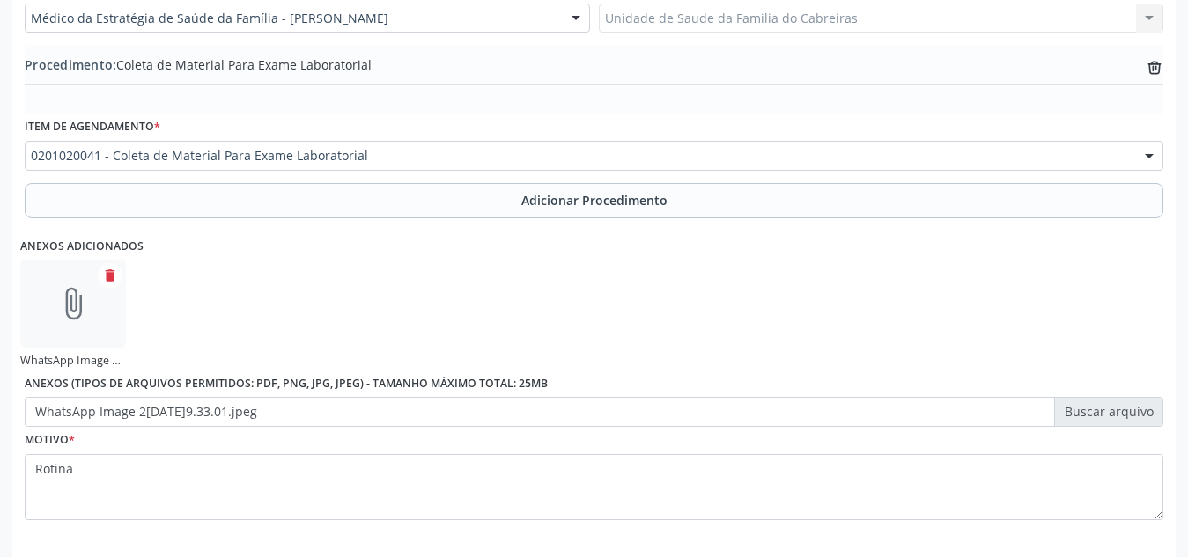
click at [659, 309] on div "Anexos adicionados attach_file WhatsApp Image [DATE] 09.33.01.jpeg delete Anexo…" at bounding box center [593, 326] width 1147 height 203
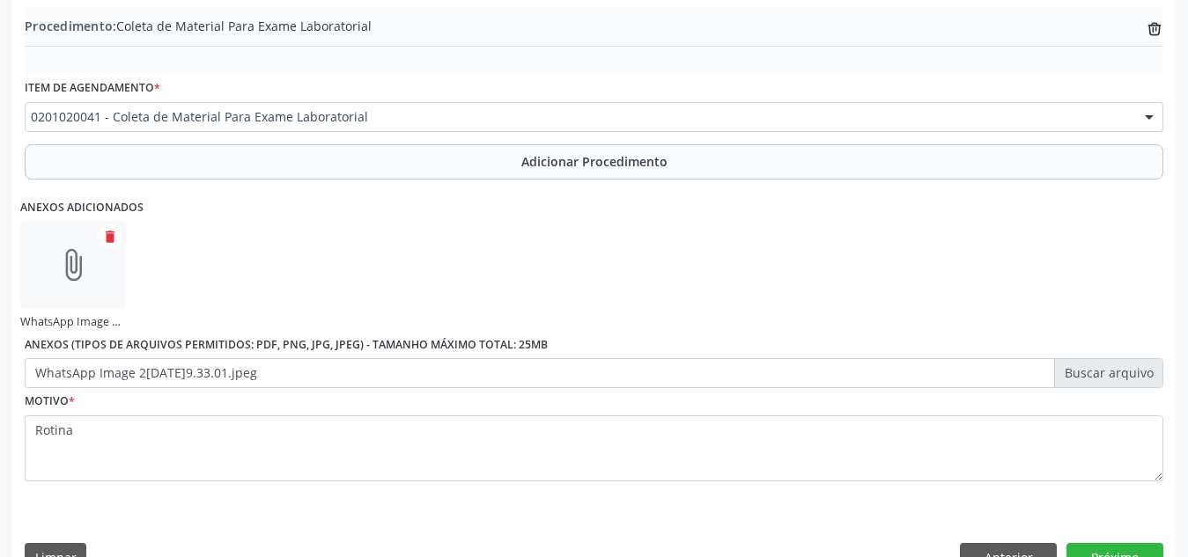
scroll to position [579, 0]
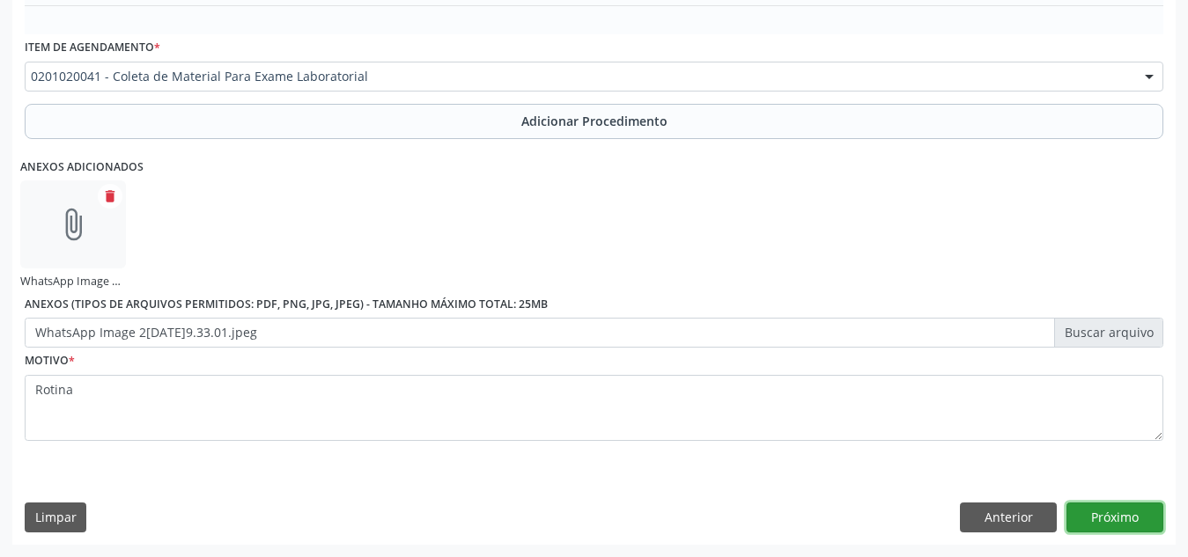
click at [1092, 524] on button "Próximo" at bounding box center [1114, 518] width 97 height 30
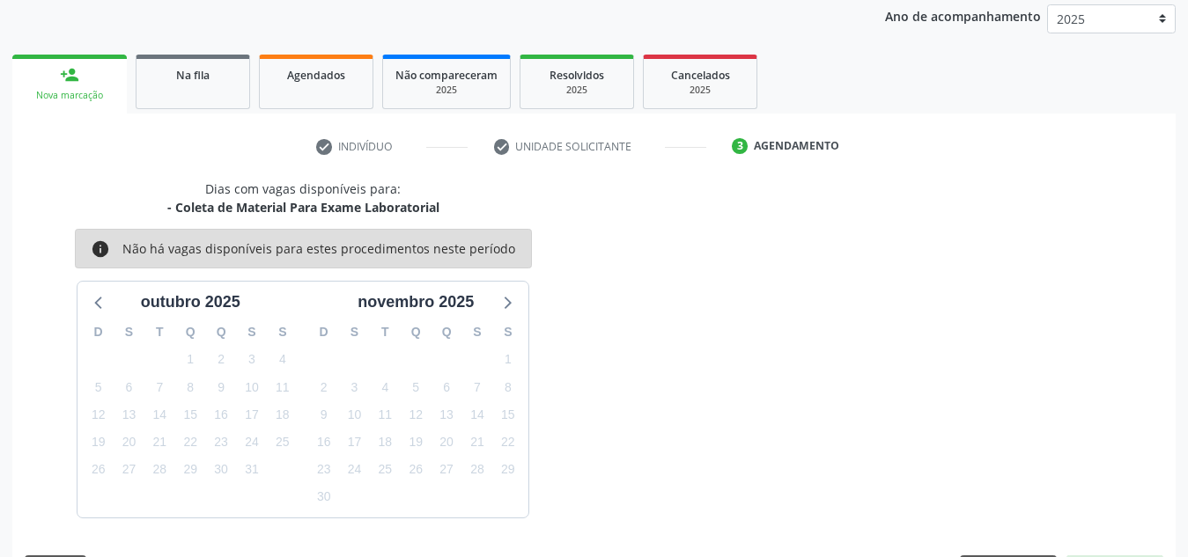
scroll to position [285, 0]
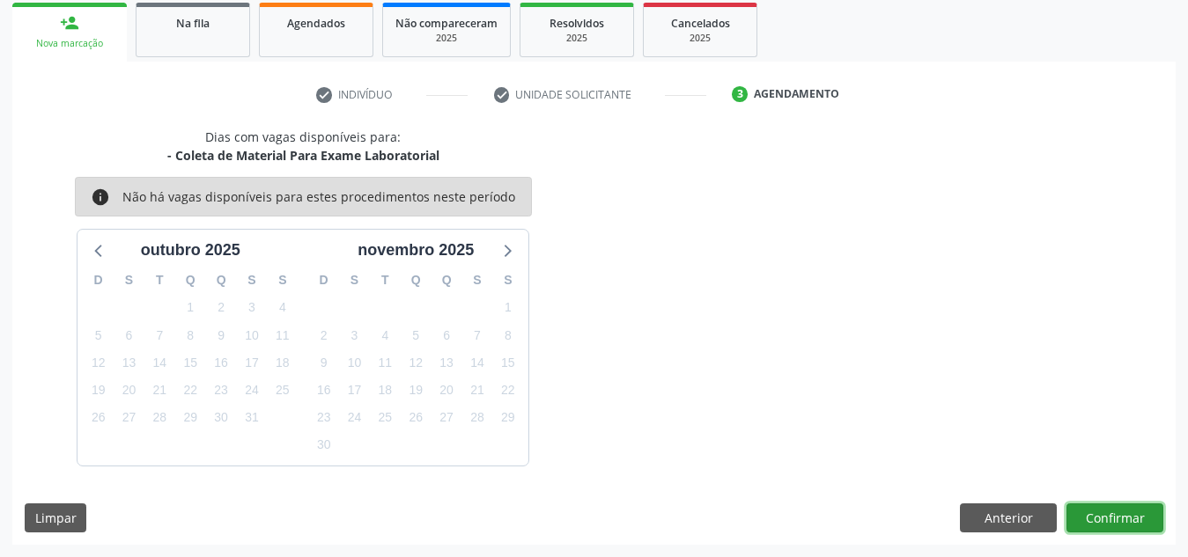
click at [1092, 524] on button "Confirmar" at bounding box center [1114, 519] width 97 height 30
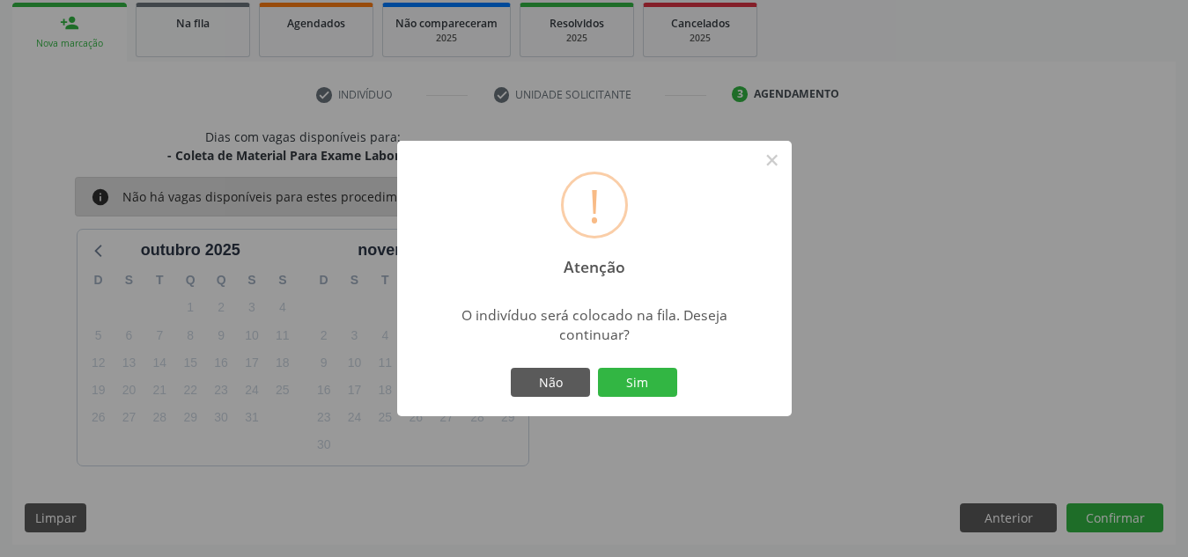
click at [598, 368] on button "Sim" at bounding box center [637, 383] width 79 height 30
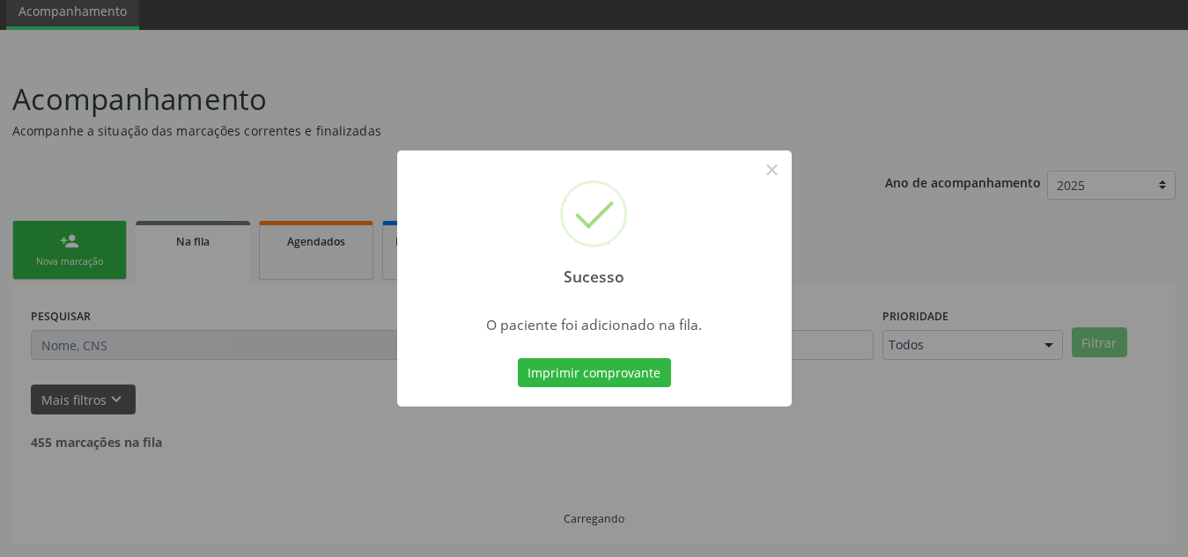
scroll to position [48, 0]
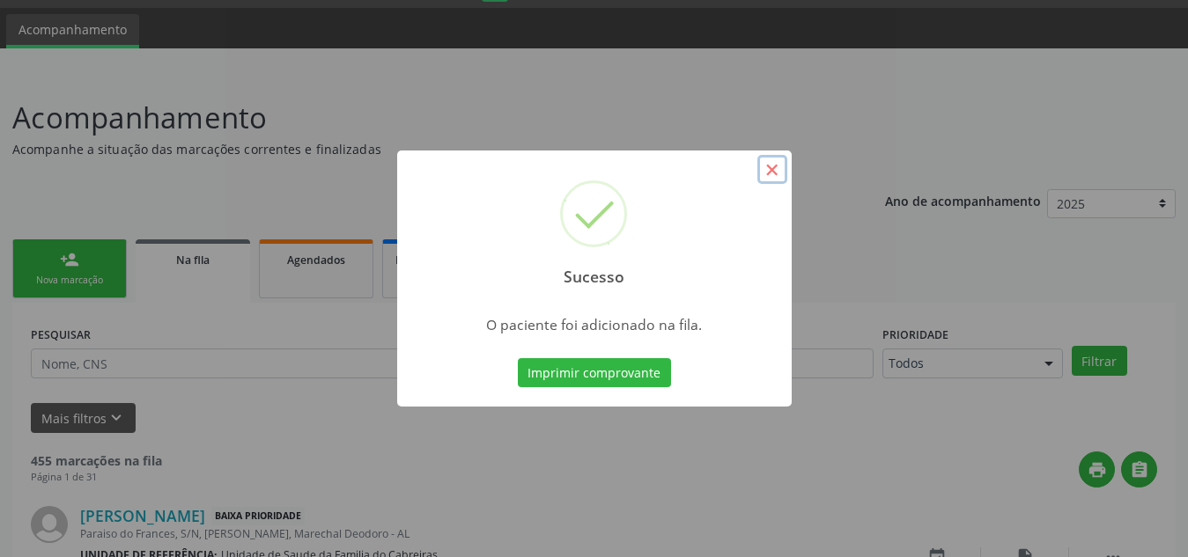
click at [765, 168] on button "×" at bounding box center [772, 170] width 30 height 30
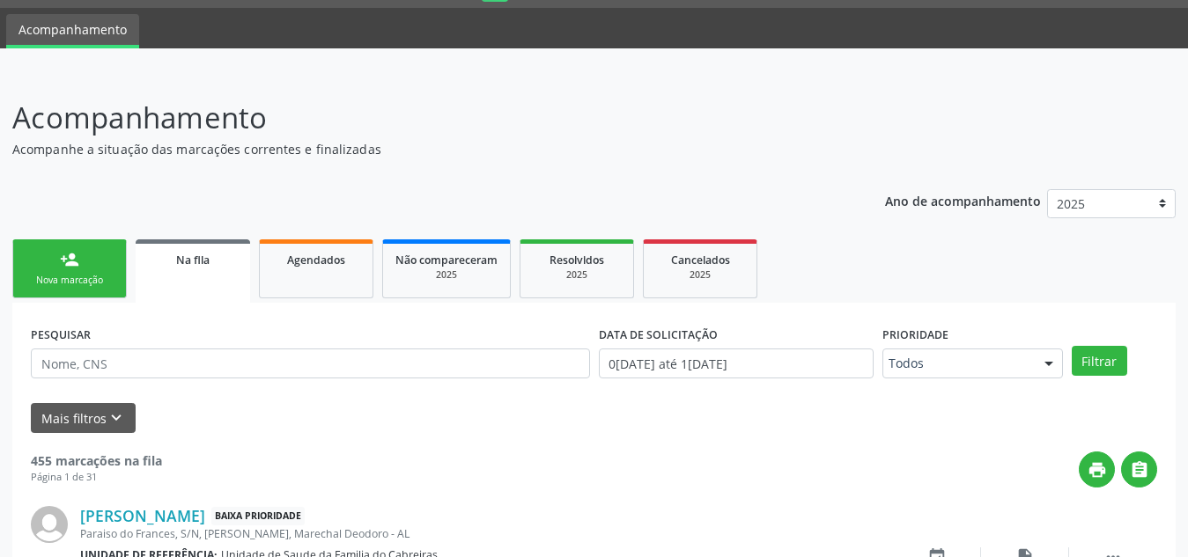
click at [114, 258] on link "person_add Nova marcação" at bounding box center [69, 268] width 114 height 59
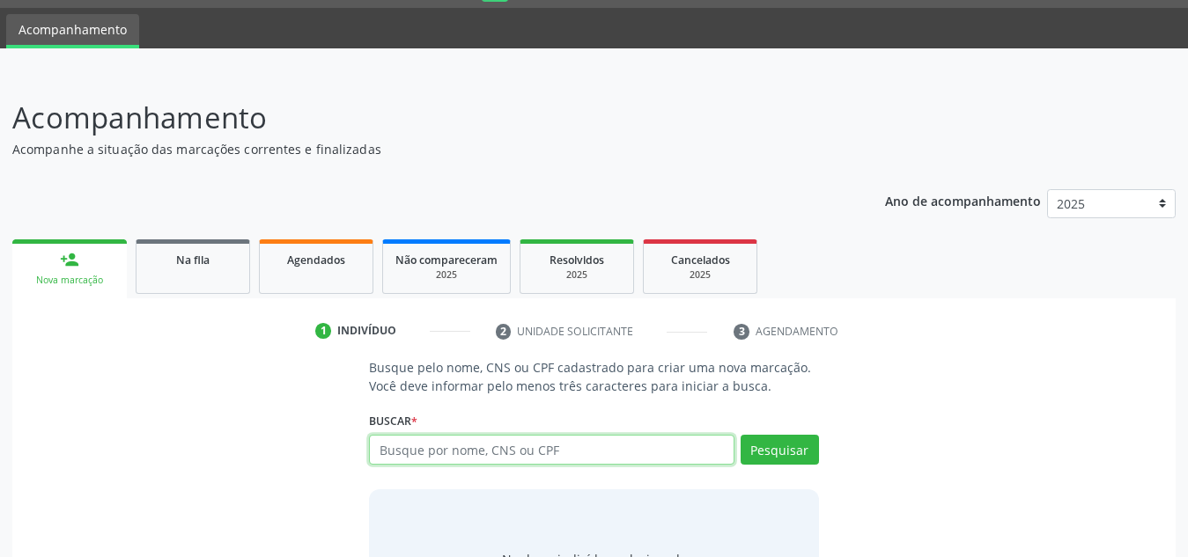
click at [408, 442] on input "text" at bounding box center [551, 450] width 365 height 30
type input "8"
type input "707408064330473"
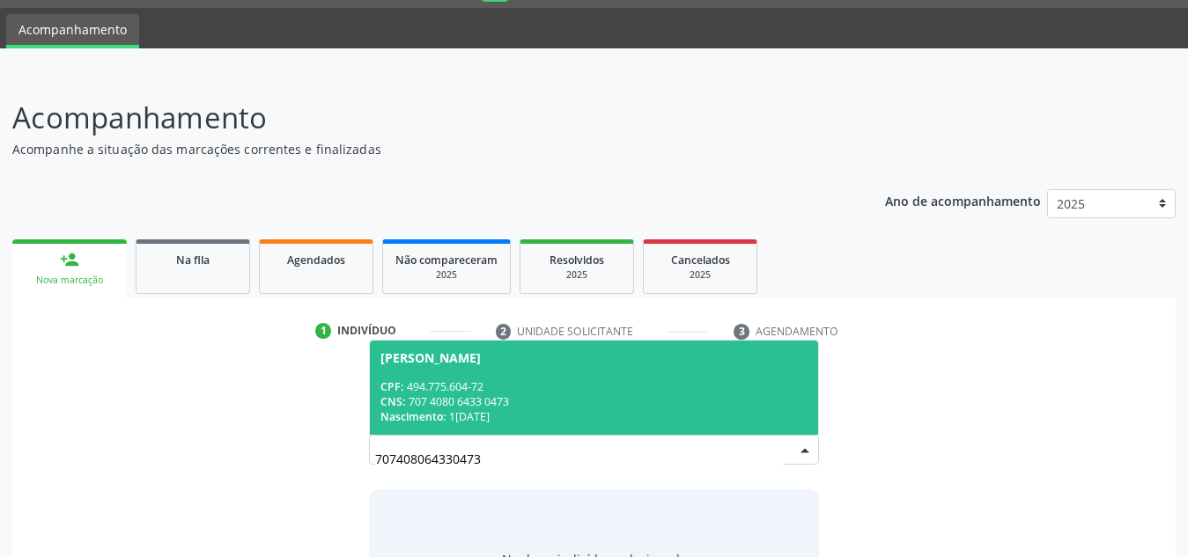
click at [448, 401] on div "CNS: 707 4080 6433 0473" at bounding box center [593, 401] width 427 height 15
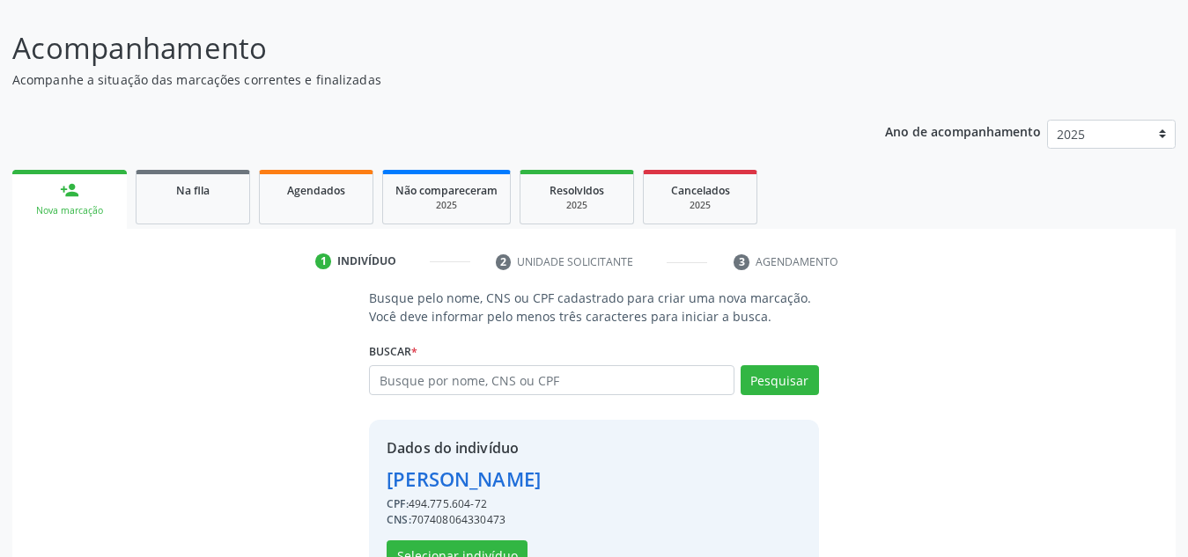
scroll to position [173, 0]
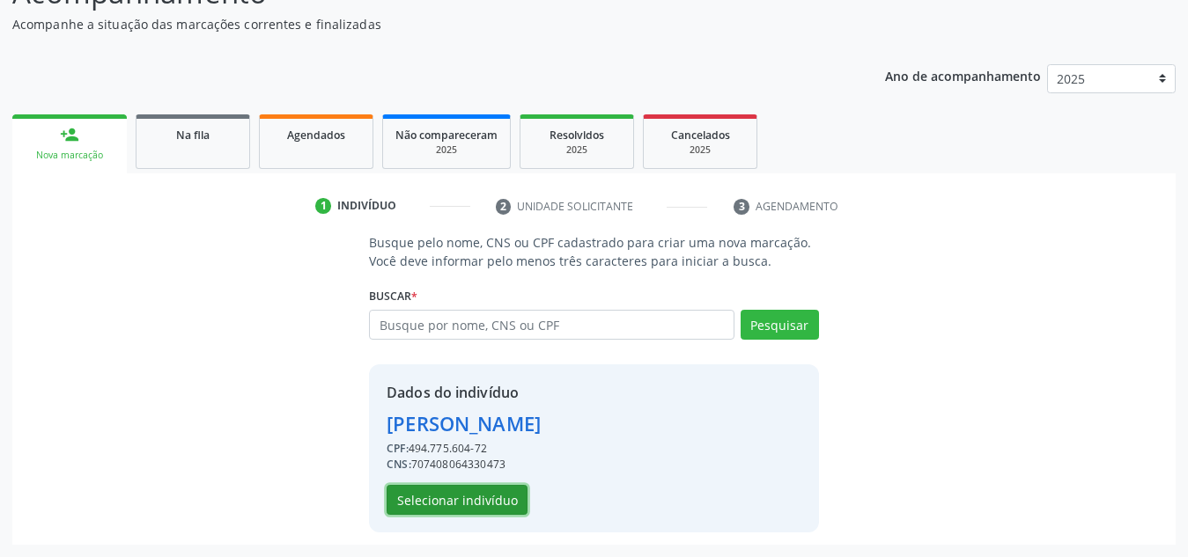
click at [451, 500] on button "Selecionar indivíduo" at bounding box center [457, 500] width 141 height 30
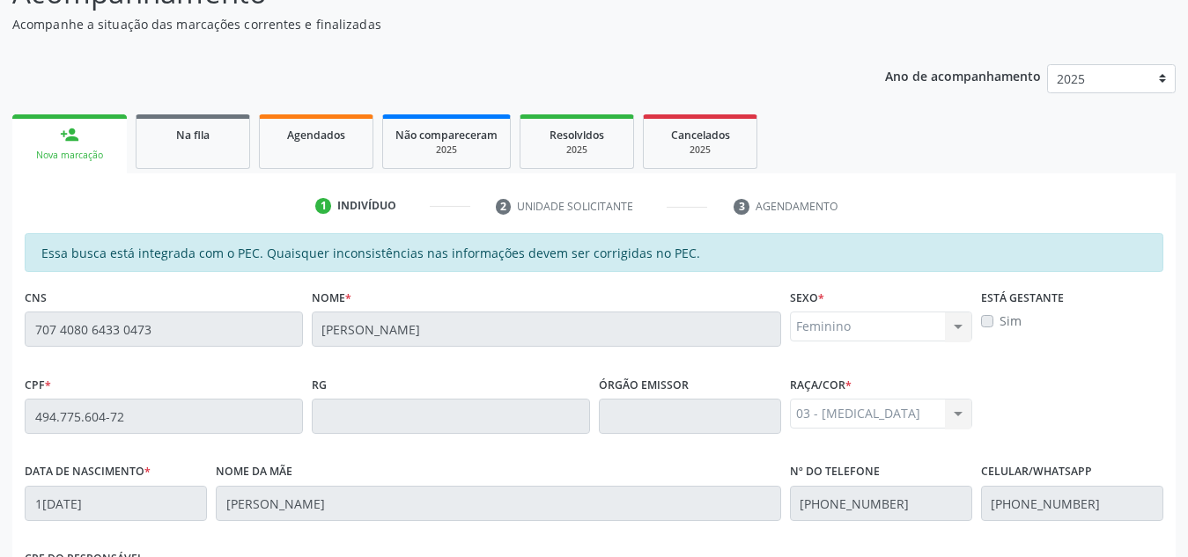
scroll to position [473, 0]
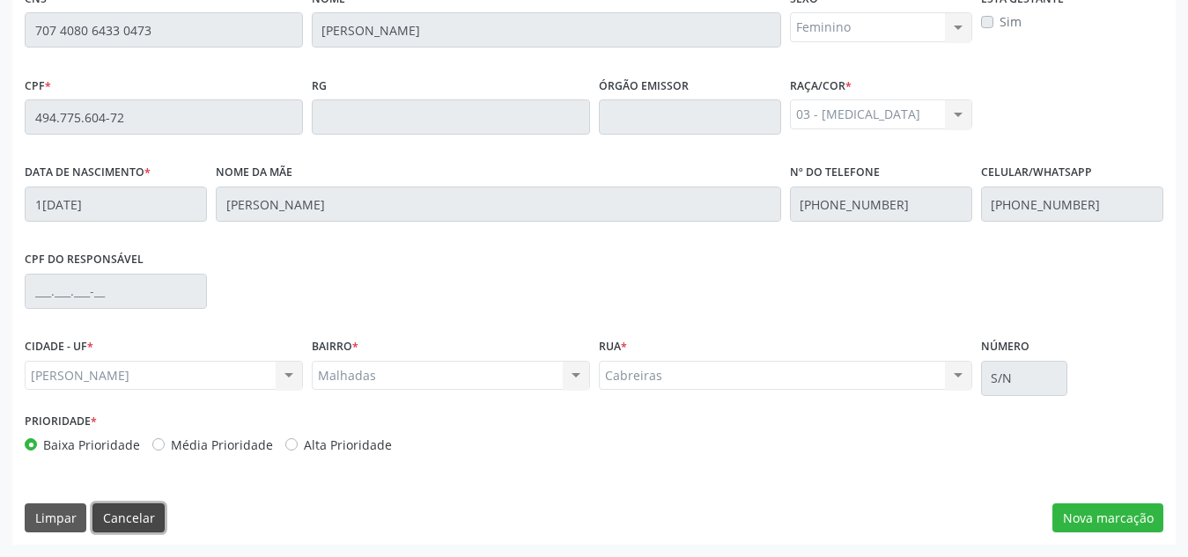
click at [111, 514] on button "Cancelar" at bounding box center [128, 519] width 72 height 30
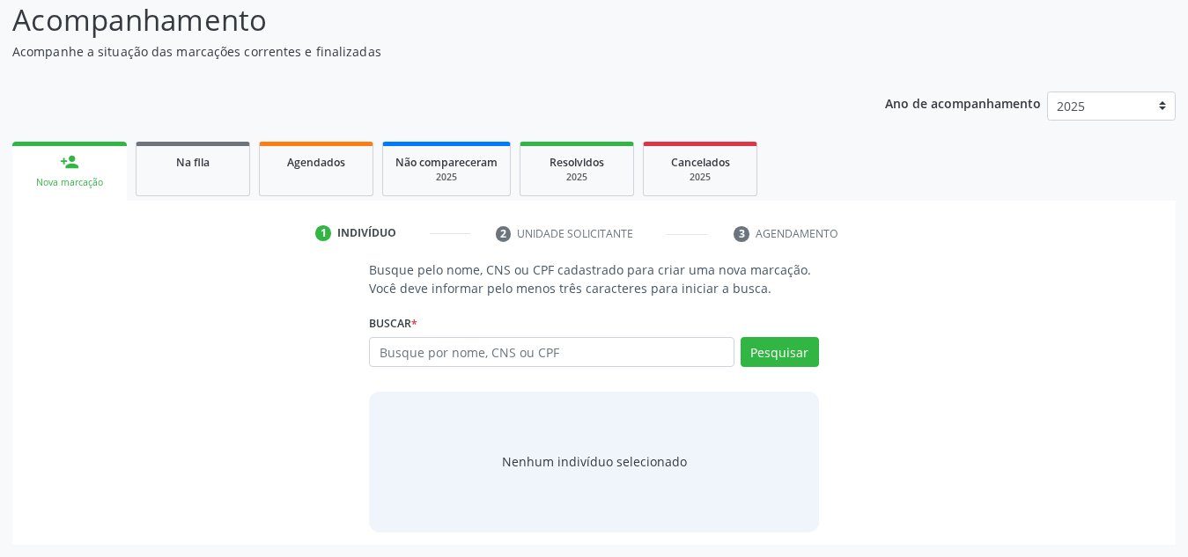
scroll to position [146, 0]
click at [476, 357] on input "text" at bounding box center [551, 352] width 365 height 30
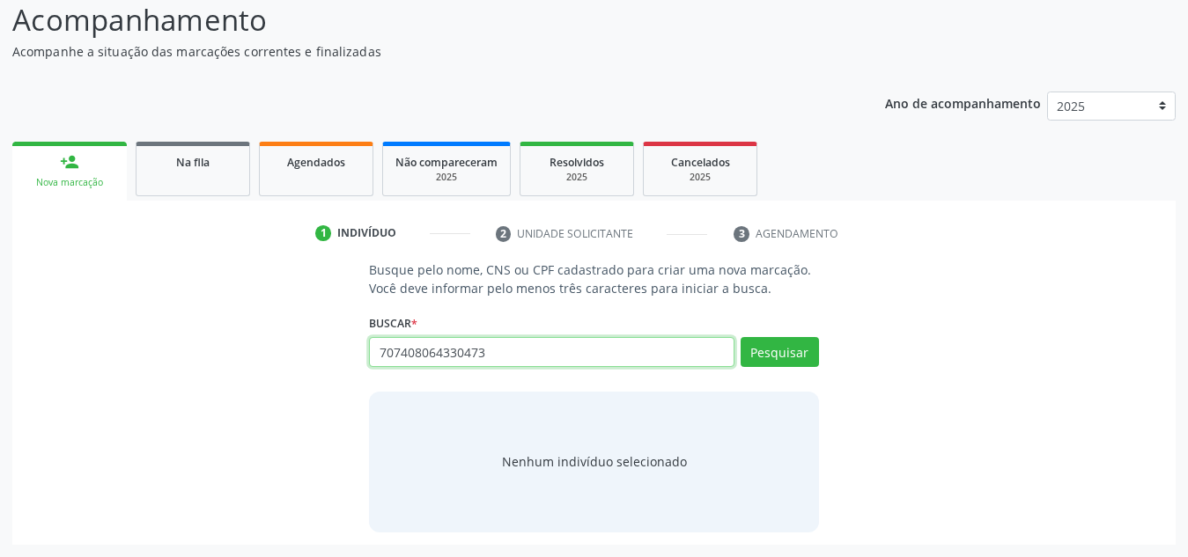
type input "707408064330473"
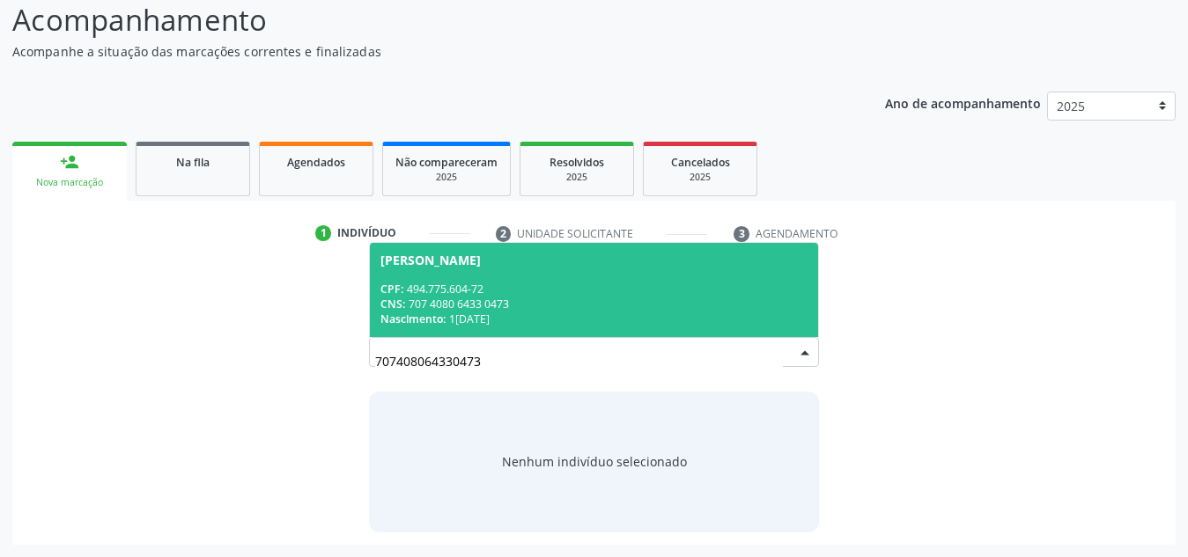
click at [477, 300] on div "CNS: 707 4080 6433 0473" at bounding box center [593, 304] width 427 height 15
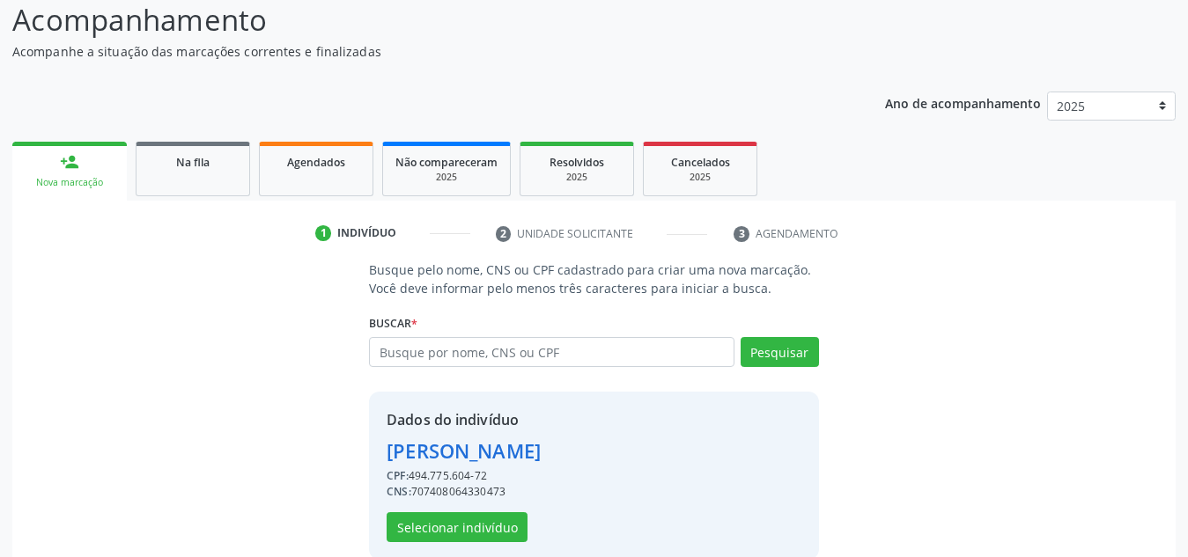
scroll to position [173, 0]
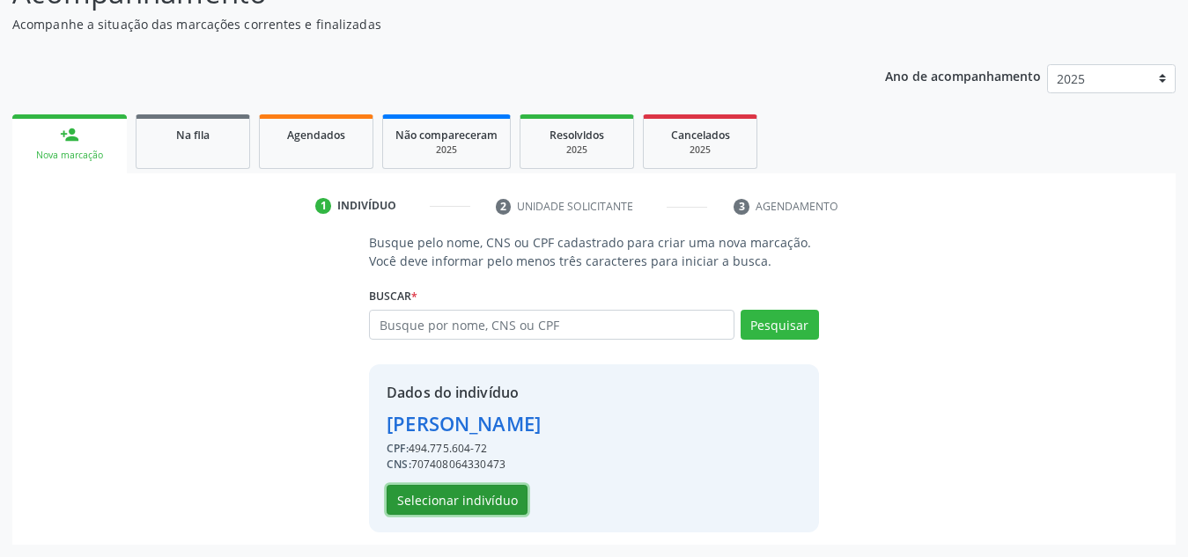
click at [462, 507] on button "Selecionar indivíduo" at bounding box center [457, 500] width 141 height 30
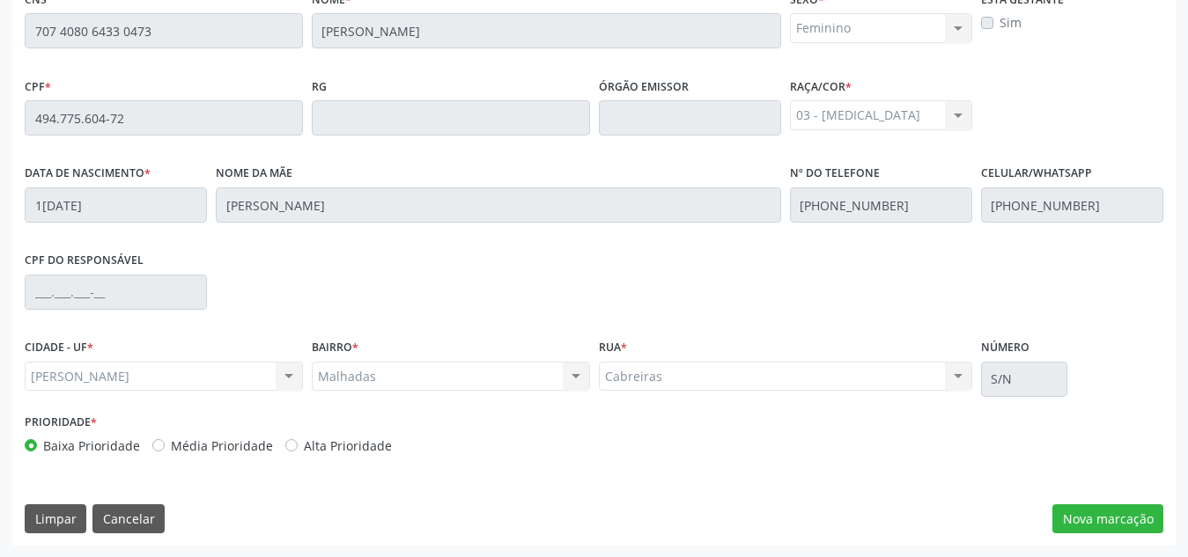
scroll to position [473, 0]
click at [120, 514] on button "Cancelar" at bounding box center [128, 519] width 72 height 30
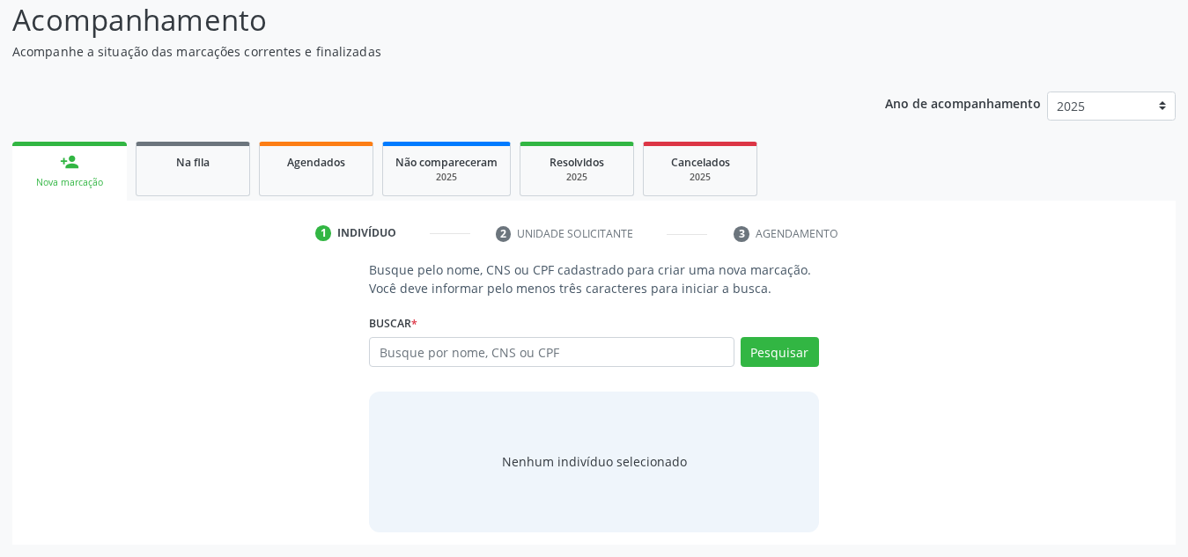
scroll to position [146, 0]
click at [541, 359] on input "text" at bounding box center [551, 352] width 365 height 30
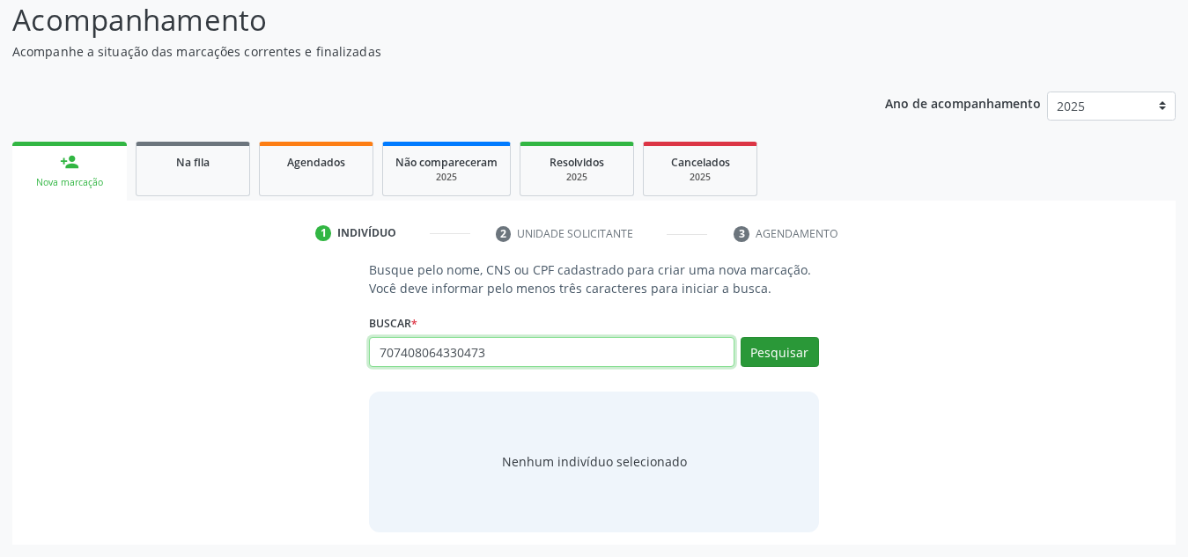
type input "707408064330473"
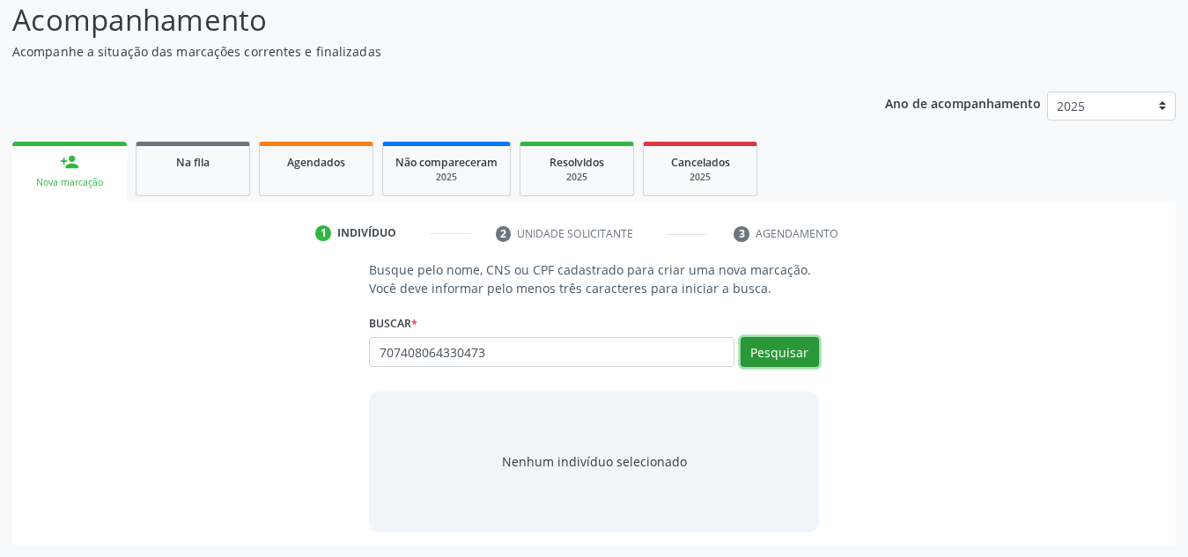
click at [800, 361] on button "Pesquisar" at bounding box center [779, 352] width 78 height 30
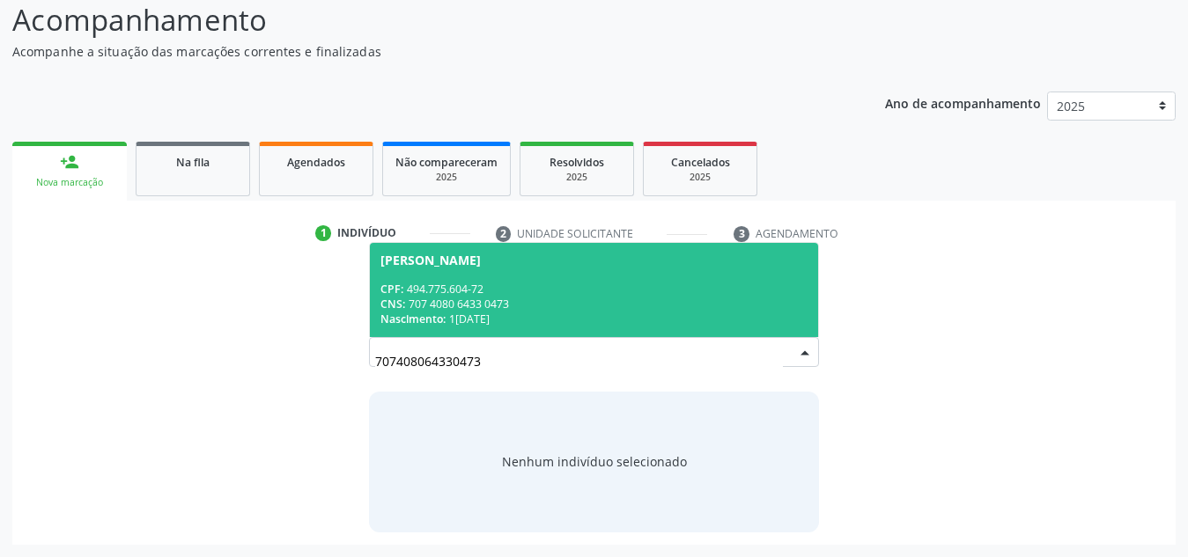
click at [567, 299] on div "CNS: 707 4080 6433 0473" at bounding box center [593, 304] width 427 height 15
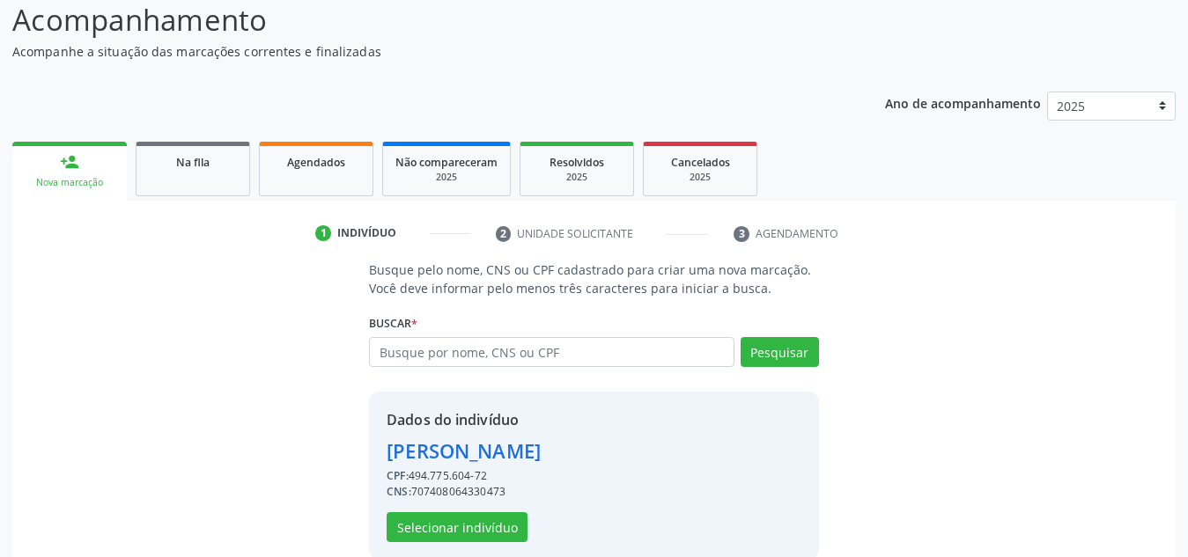
scroll to position [173, 0]
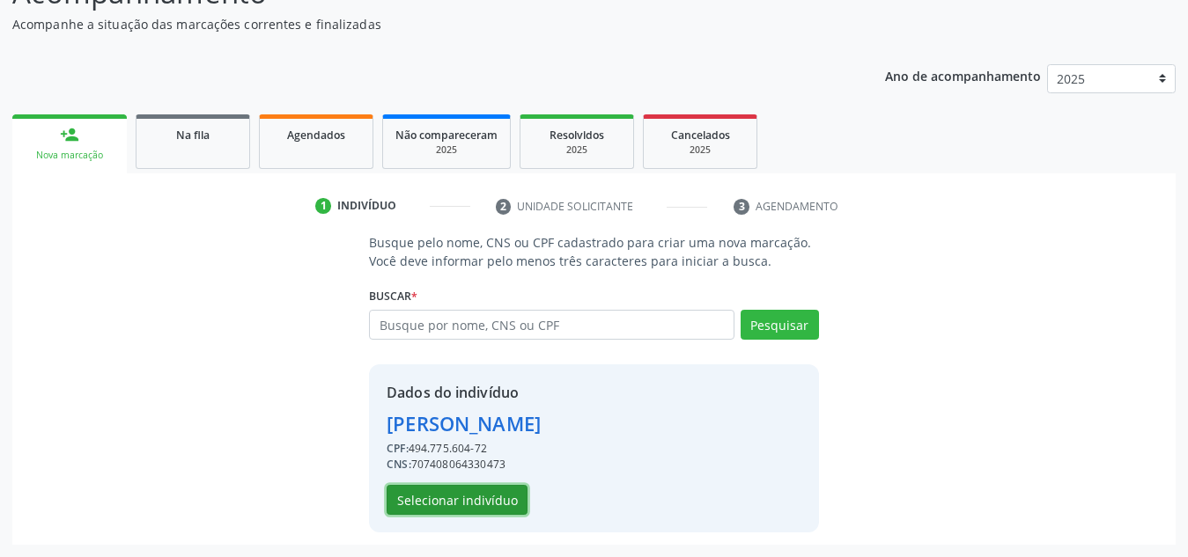
click at [455, 498] on button "Selecionar indivíduo" at bounding box center [457, 500] width 141 height 30
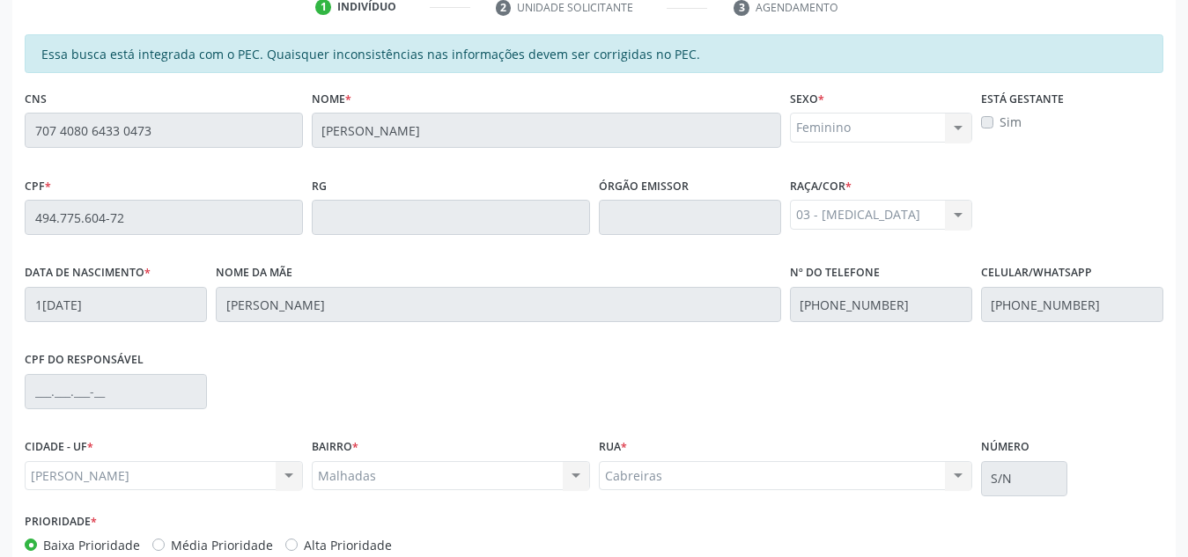
scroll to position [473, 0]
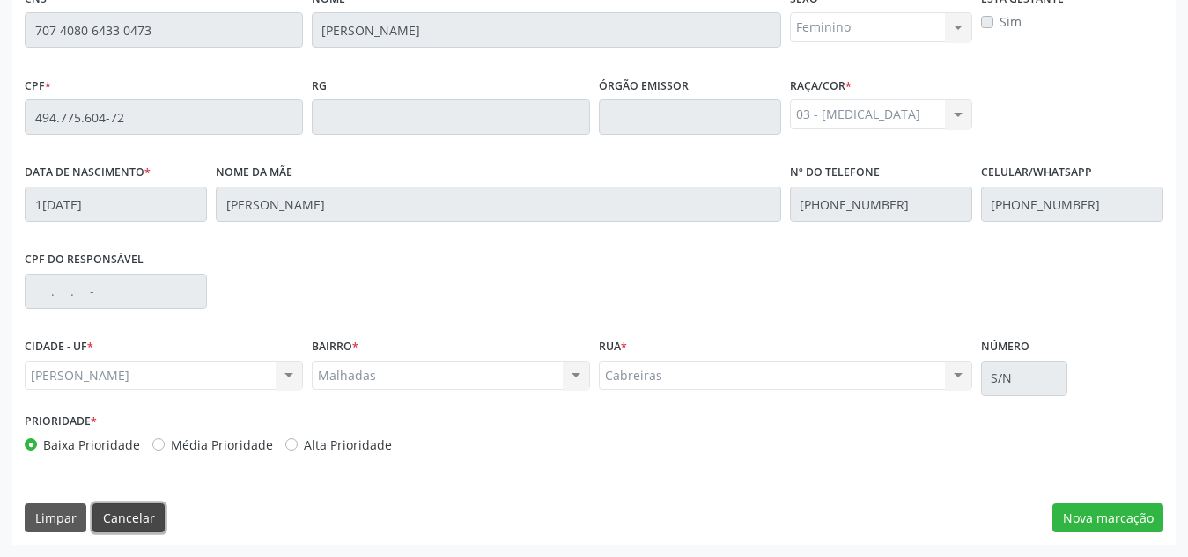
click at [135, 507] on button "Cancelar" at bounding box center [128, 519] width 72 height 30
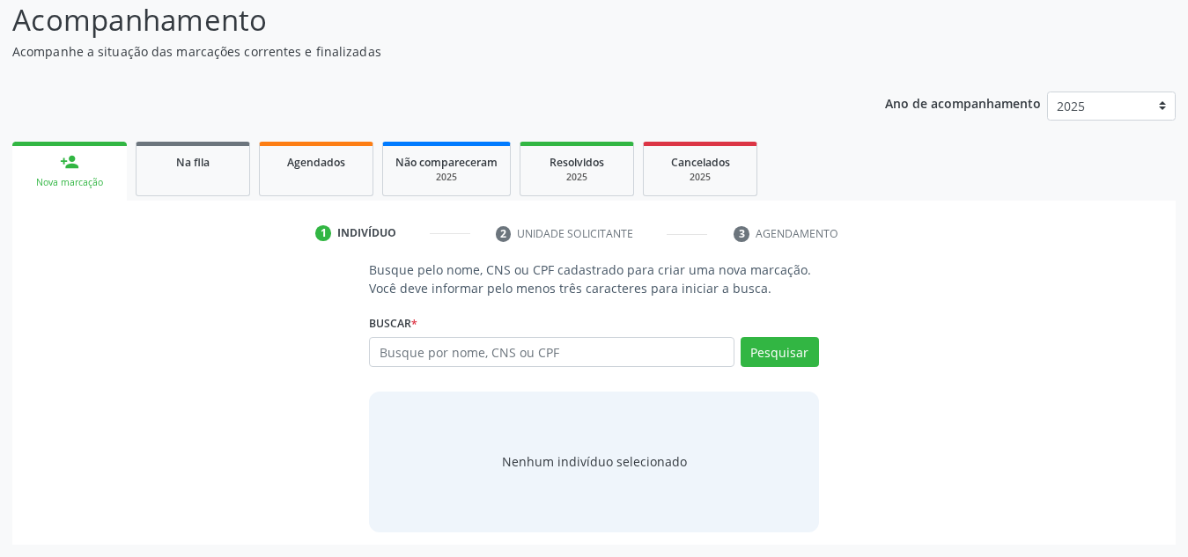
scroll to position [146, 0]
click at [477, 342] on input "text" at bounding box center [551, 352] width 365 height 30
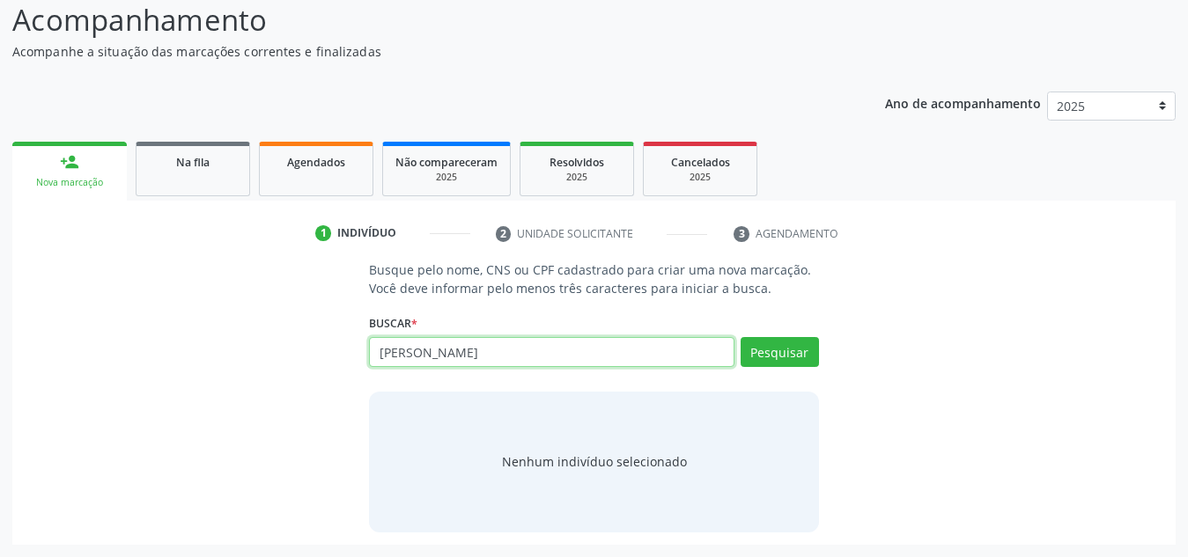
type input "[PERSON_NAME]"
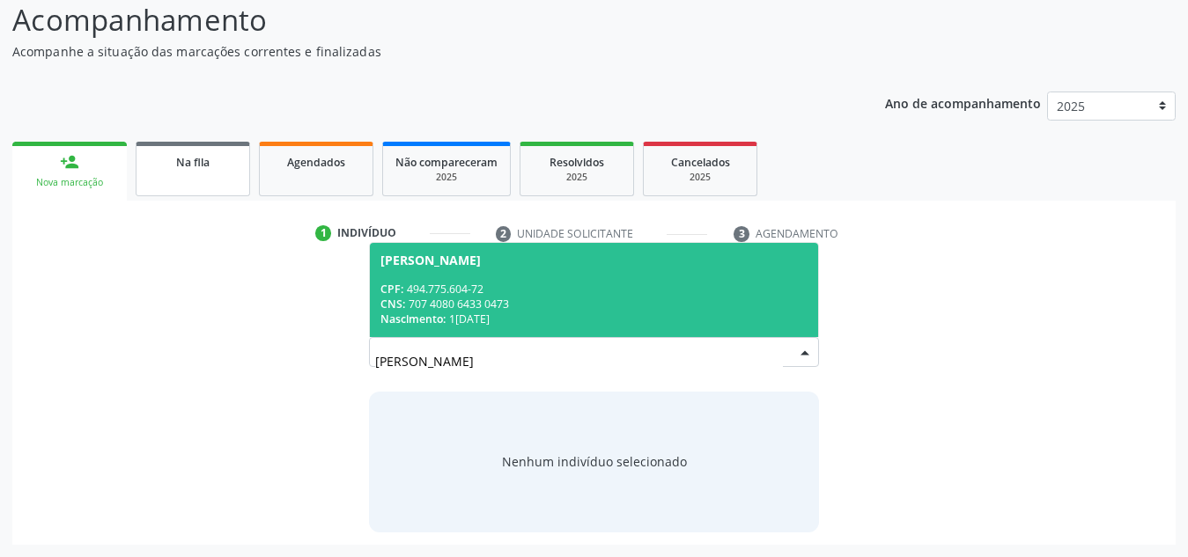
click at [186, 158] on span "Na fila" at bounding box center [192, 162] width 33 height 15
click at [186, 158] on div "Acompanhamento Acompanhe a situação das marcações correntes e finalizadas Relat…" at bounding box center [593, 271] width 1163 height 547
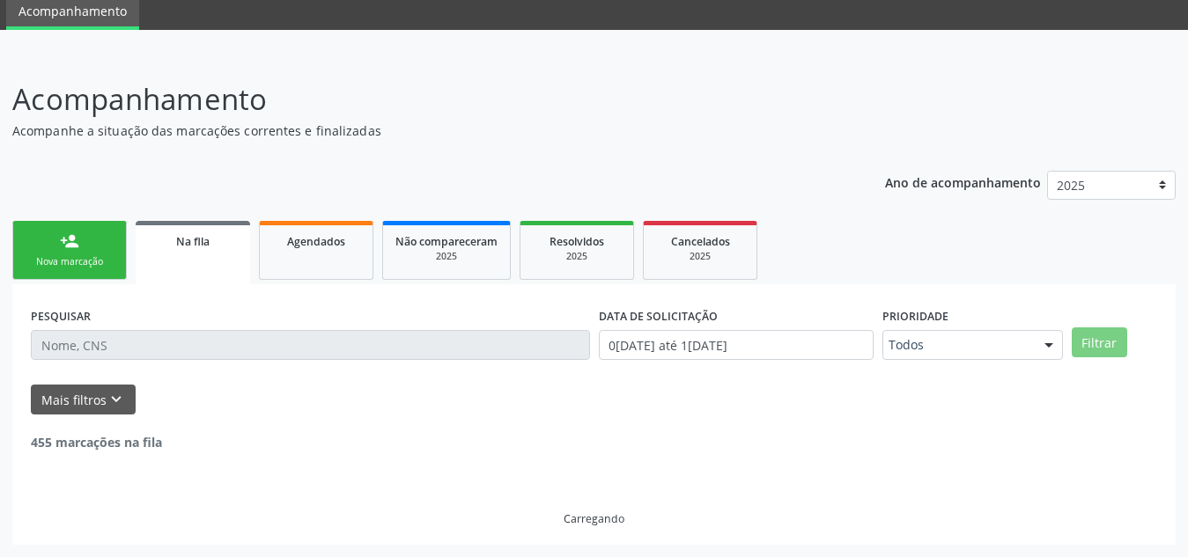
click at [205, 167] on div "Acompanhamento Acompanhe a situação das marcações correntes e finalizadas Relat…" at bounding box center [593, 311] width 1163 height 468
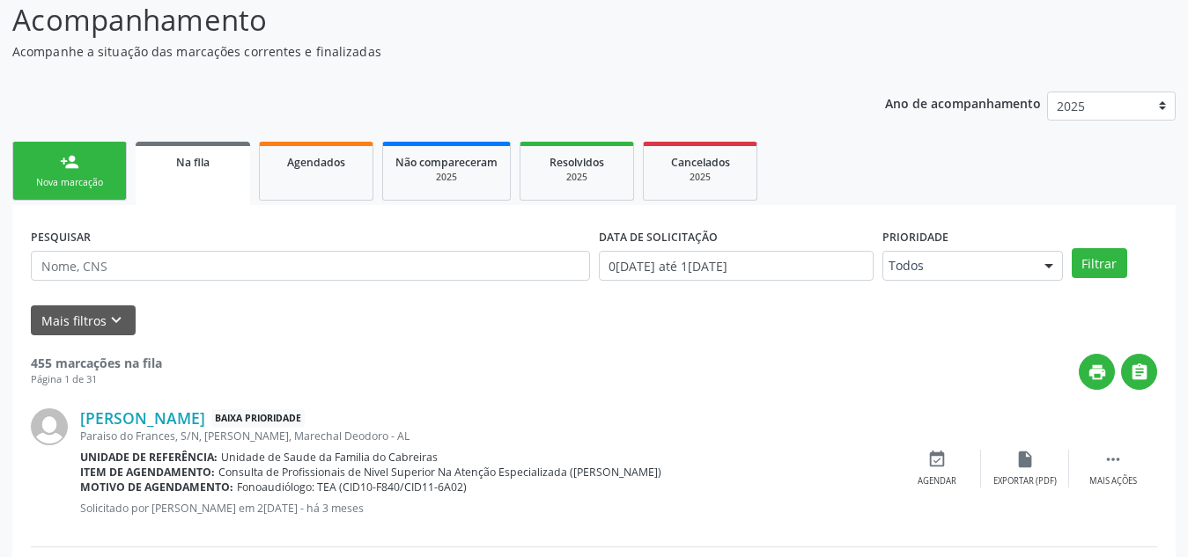
scroll to position [48, 0]
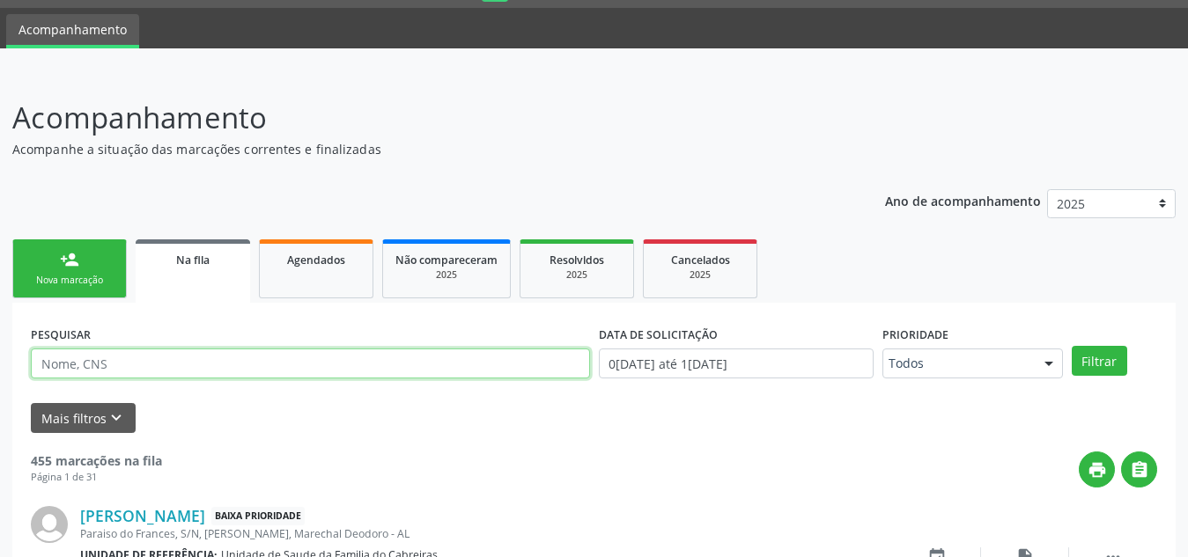
click at [186, 363] on input "text" at bounding box center [310, 364] width 559 height 30
type input "k"
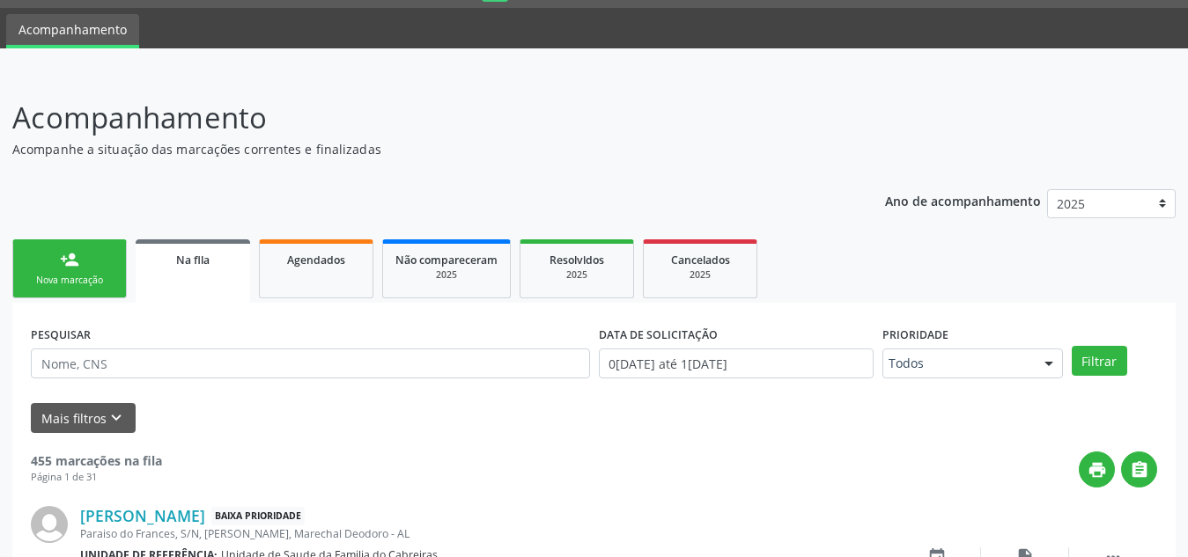
click at [58, 257] on link "person_add Nova marcação" at bounding box center [69, 268] width 114 height 59
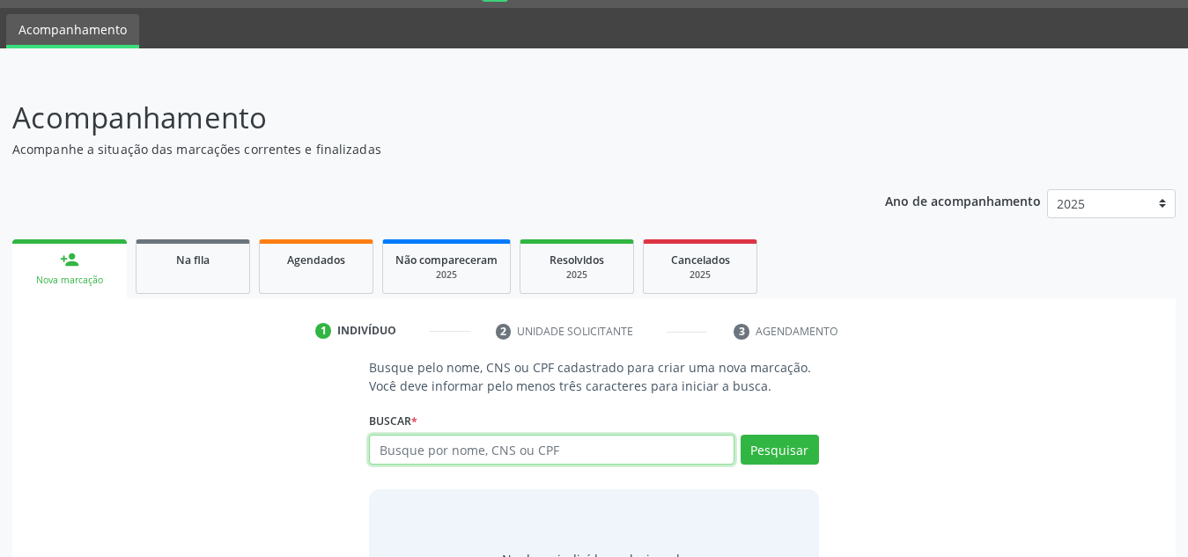
click at [415, 459] on input "text" at bounding box center [551, 450] width 365 height 30
type input "707408064330473"
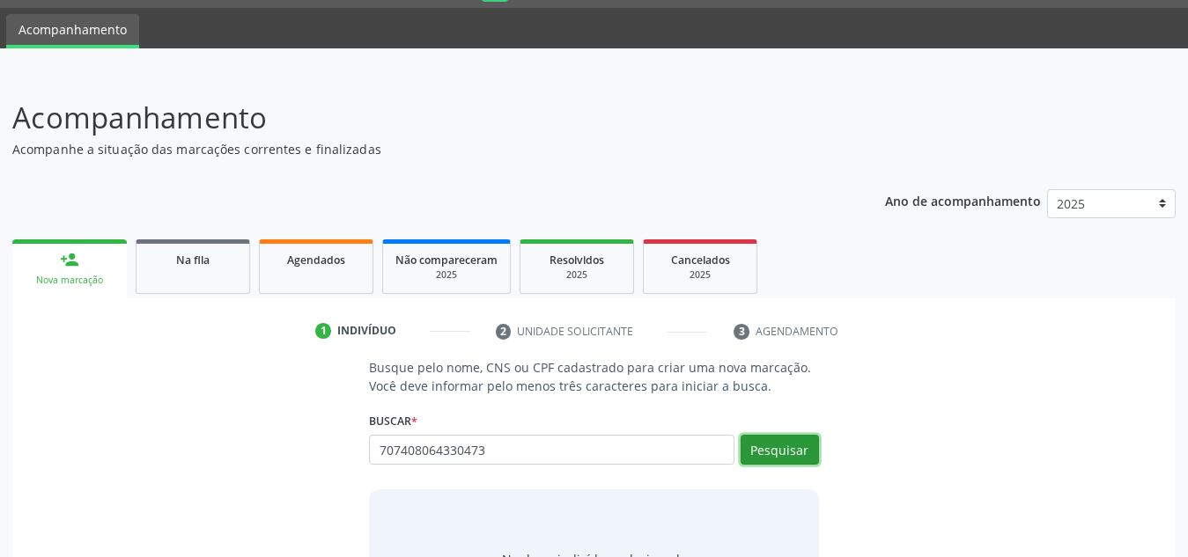
click at [791, 448] on button "Pesquisar" at bounding box center [779, 450] width 78 height 30
type input "707408064330473"
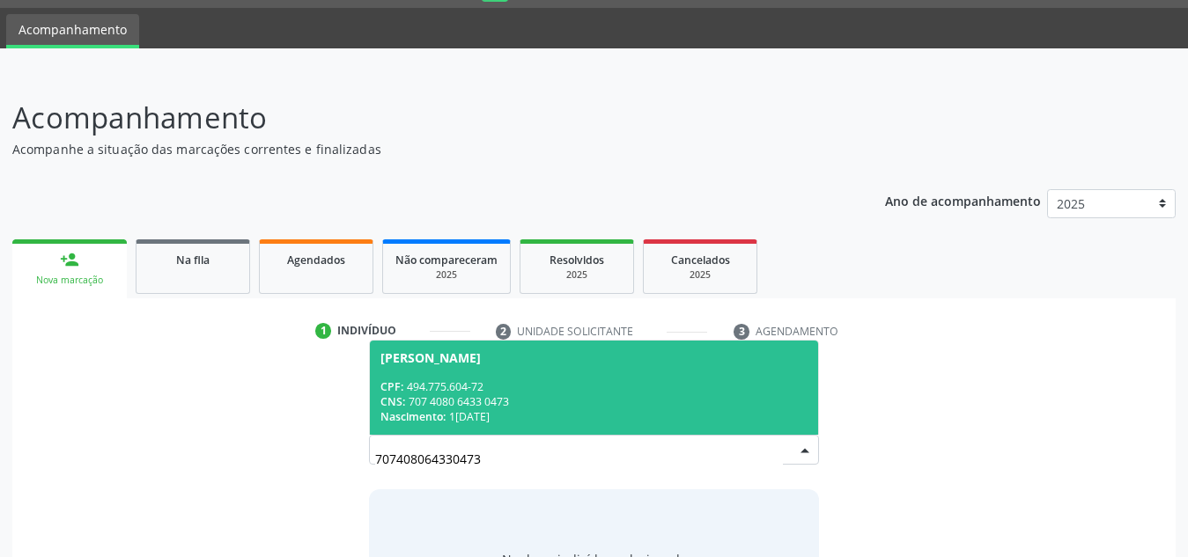
scroll to position [146, 0]
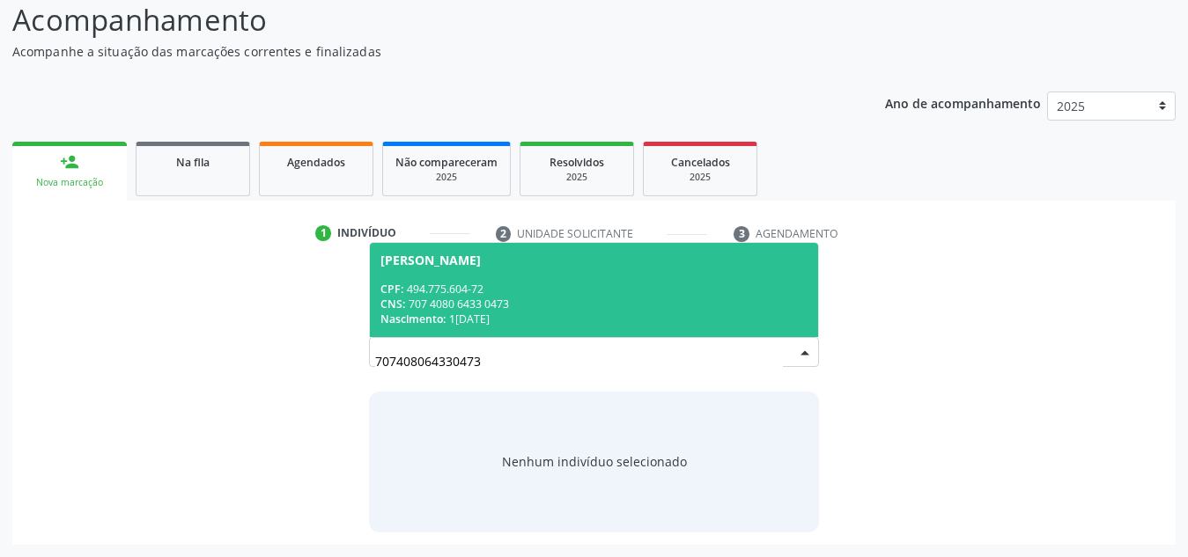
click at [573, 295] on div "CPF: 494.775.604-72" at bounding box center [593, 289] width 427 height 15
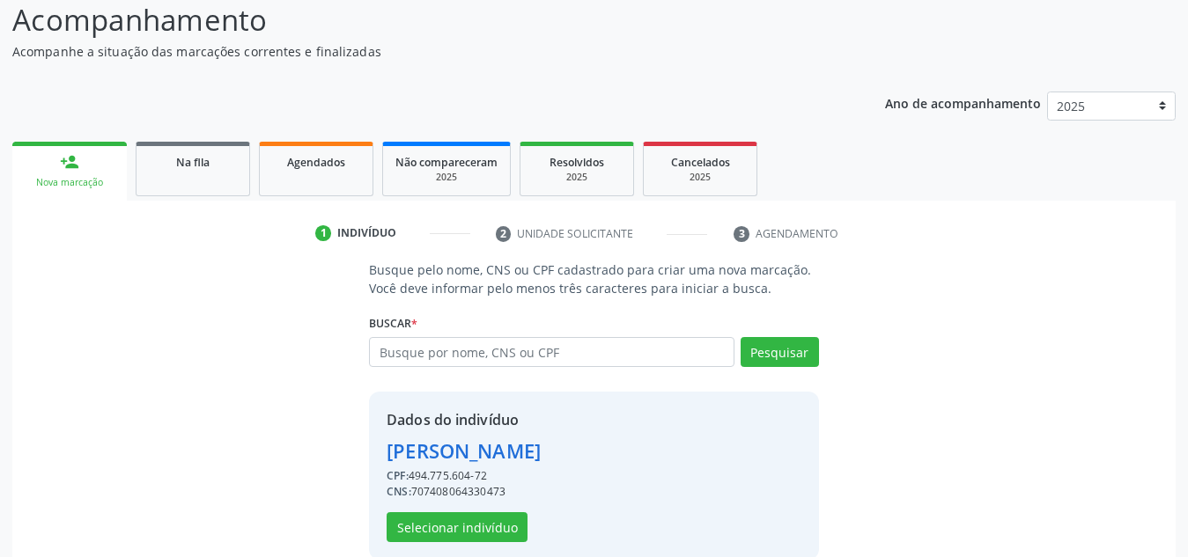
scroll to position [173, 0]
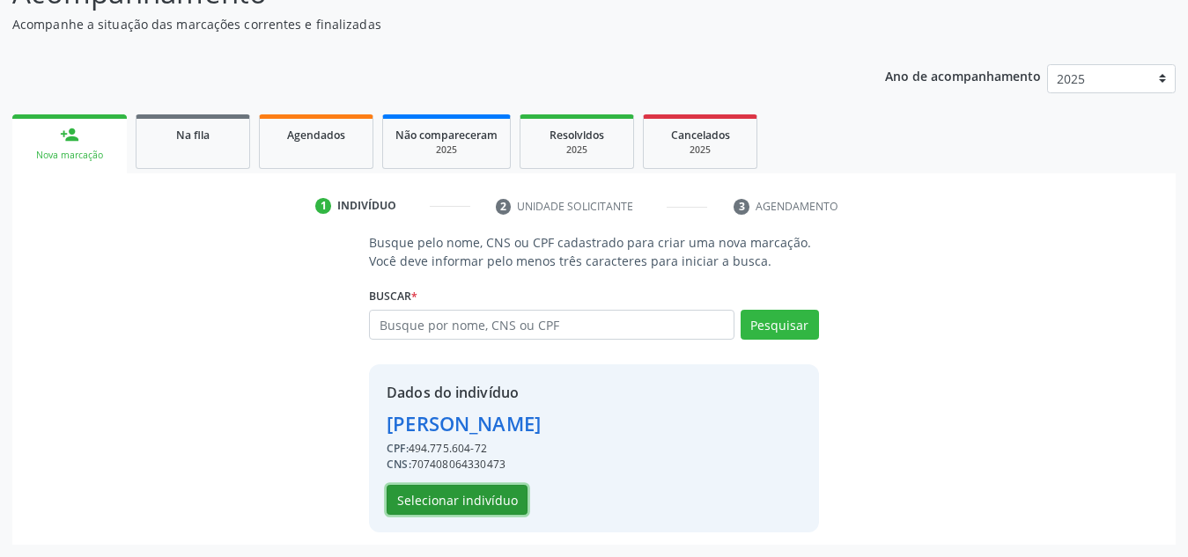
click at [462, 502] on button "Selecionar indivíduo" at bounding box center [457, 500] width 141 height 30
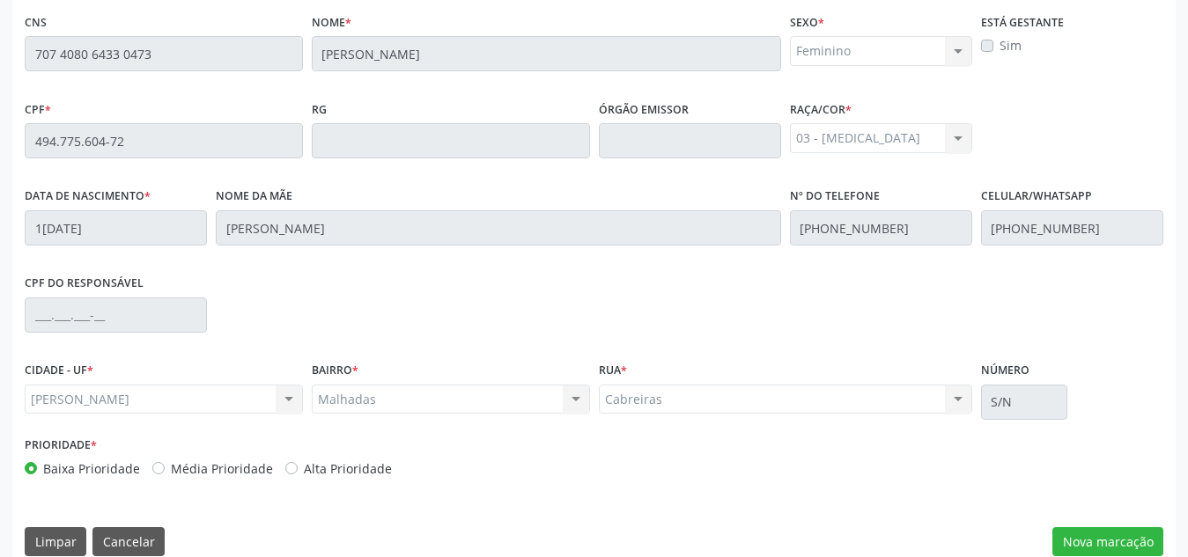
scroll to position [473, 0]
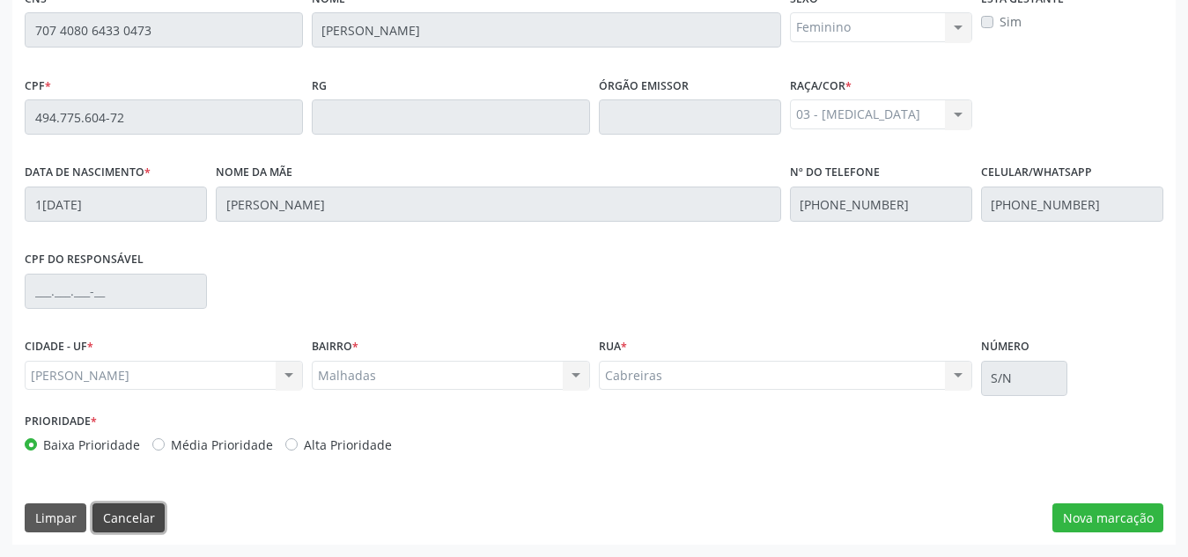
click at [136, 507] on button "Cancelar" at bounding box center [128, 519] width 72 height 30
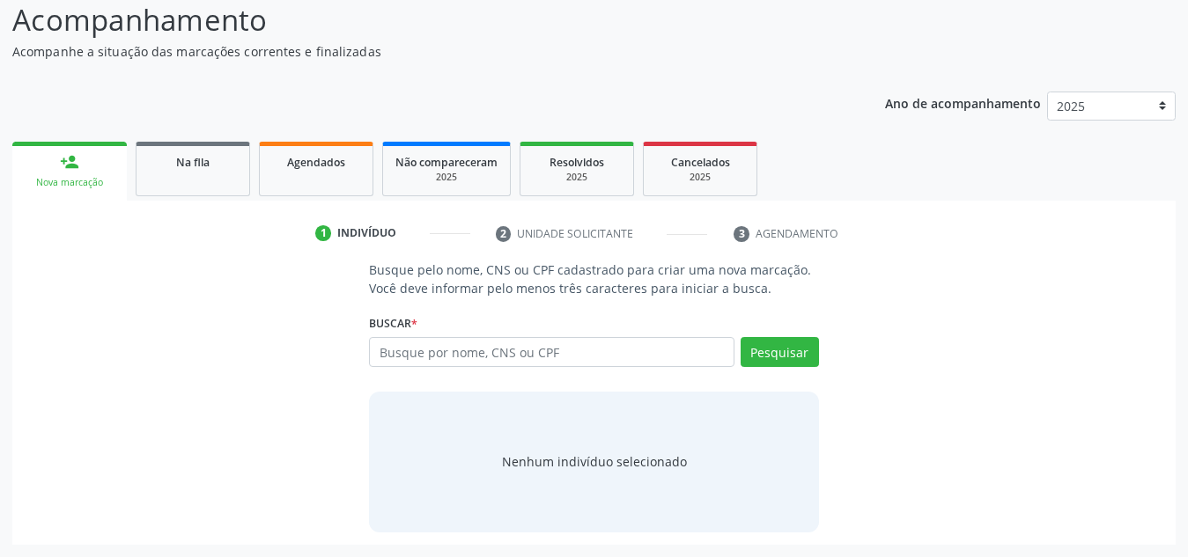
scroll to position [146, 0]
click at [482, 342] on input "text" at bounding box center [551, 352] width 365 height 30
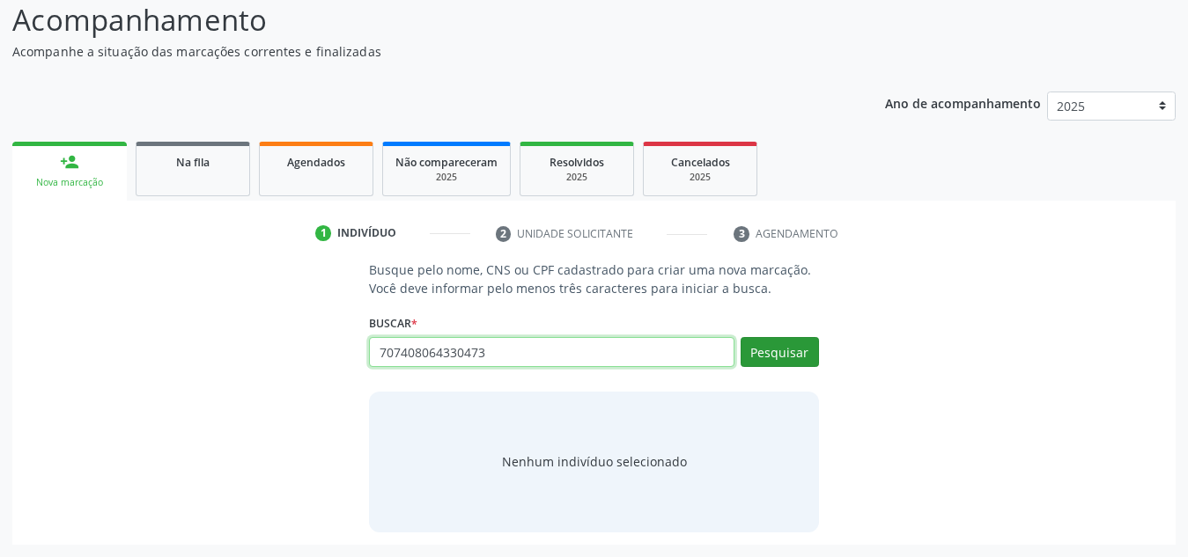
type input "707408064330473"
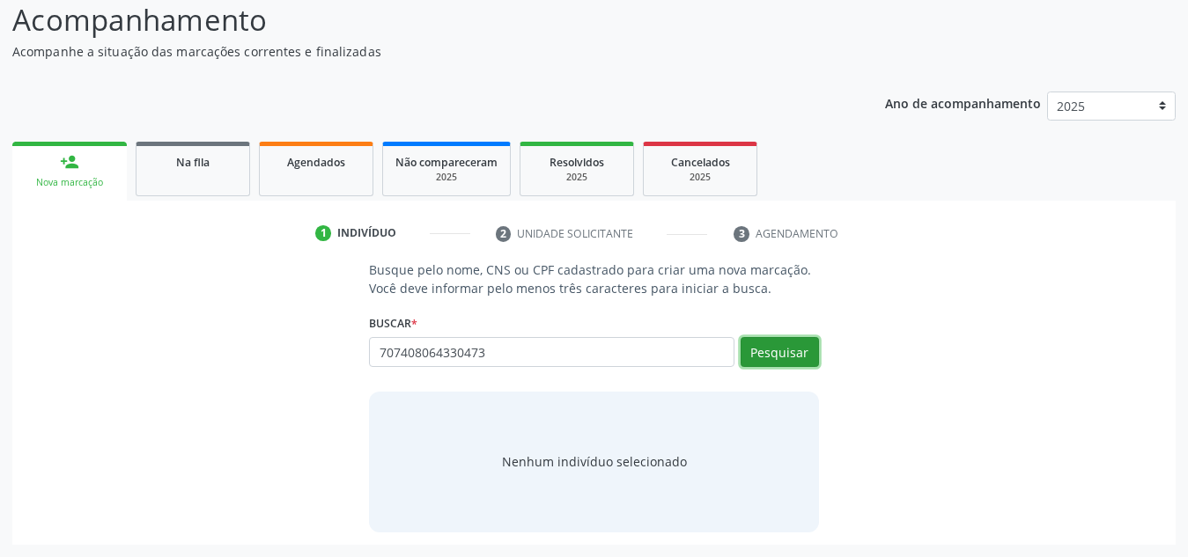
click at [807, 337] on button "Pesquisar" at bounding box center [779, 352] width 78 height 30
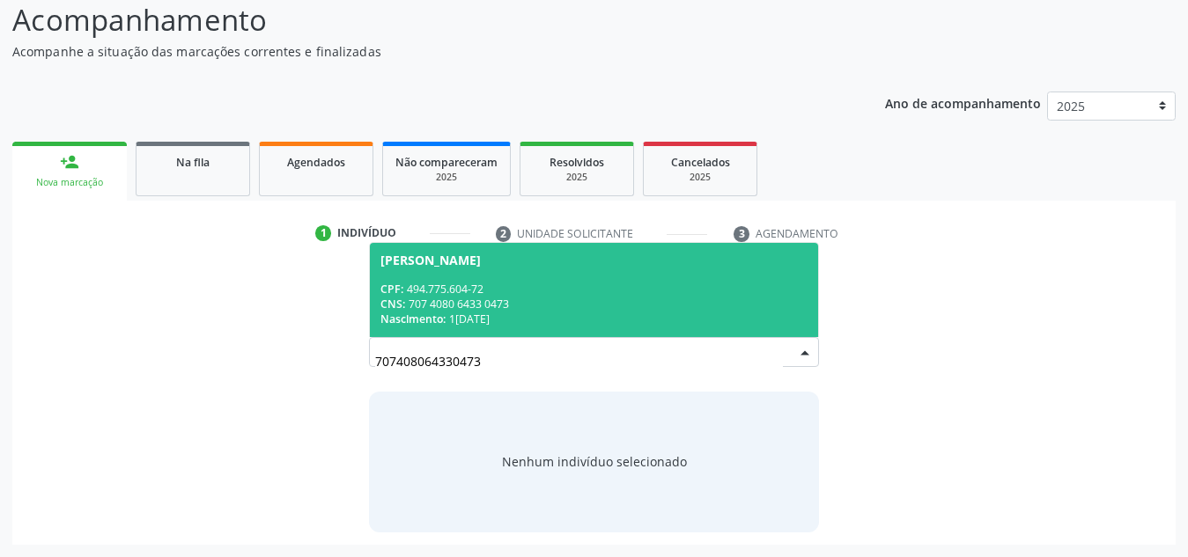
click at [583, 295] on div "CPF: 494.775.604-72" at bounding box center [593, 289] width 427 height 15
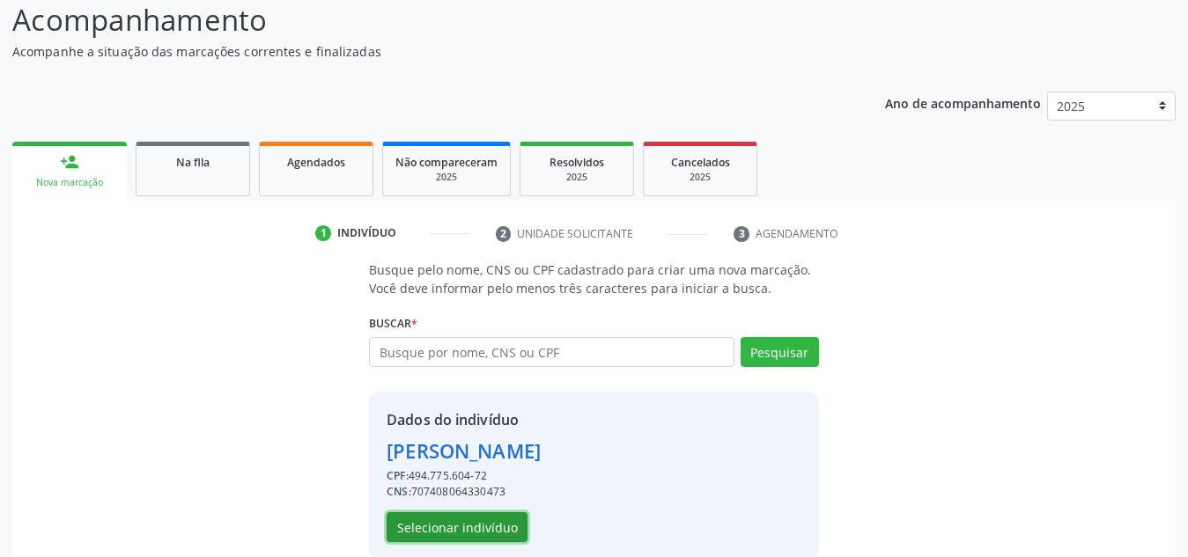
click at [475, 525] on button "Selecionar indivíduo" at bounding box center [457, 527] width 141 height 30
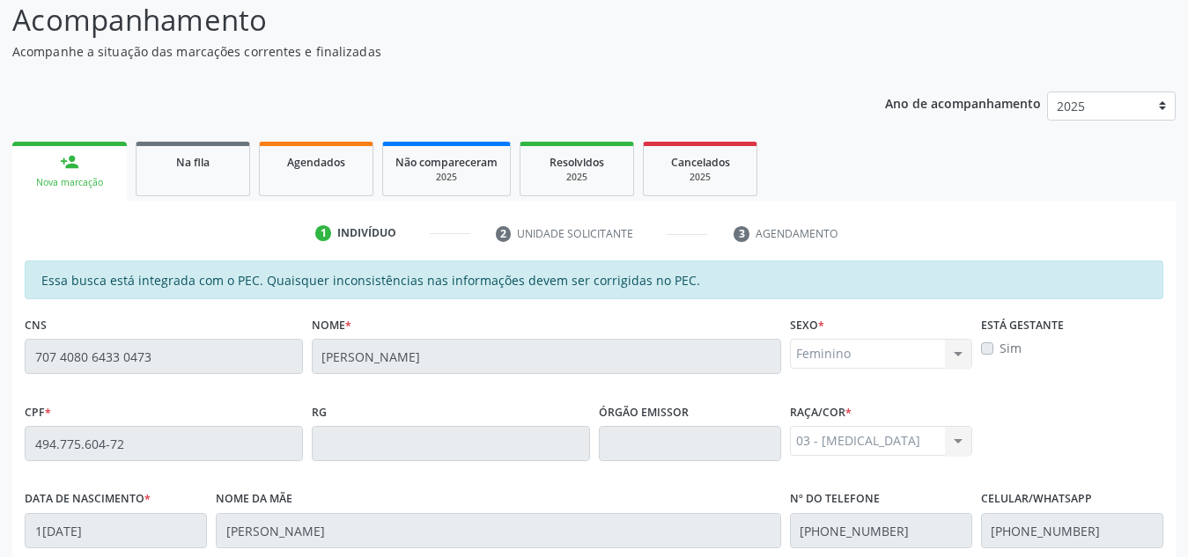
scroll to position [473, 0]
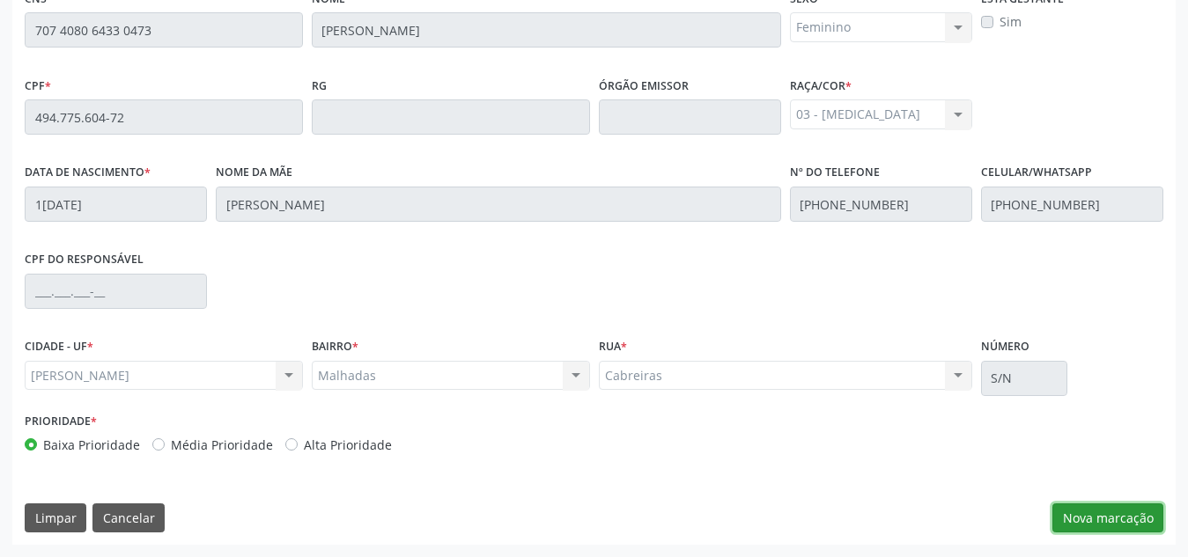
click at [1090, 519] on button "Nova marcação" at bounding box center [1107, 519] width 111 height 30
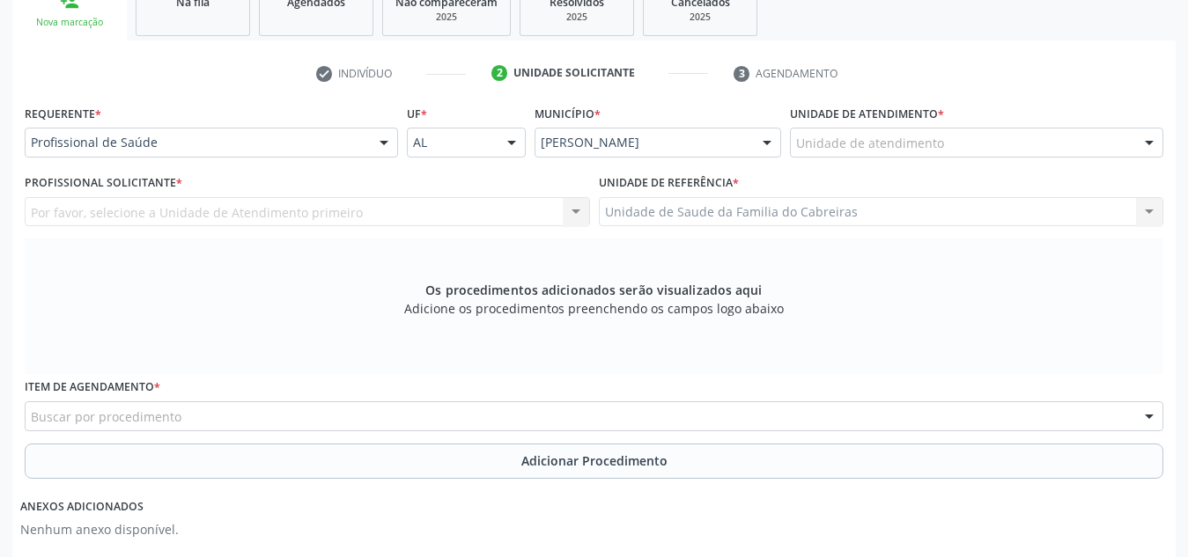
scroll to position [306, 0]
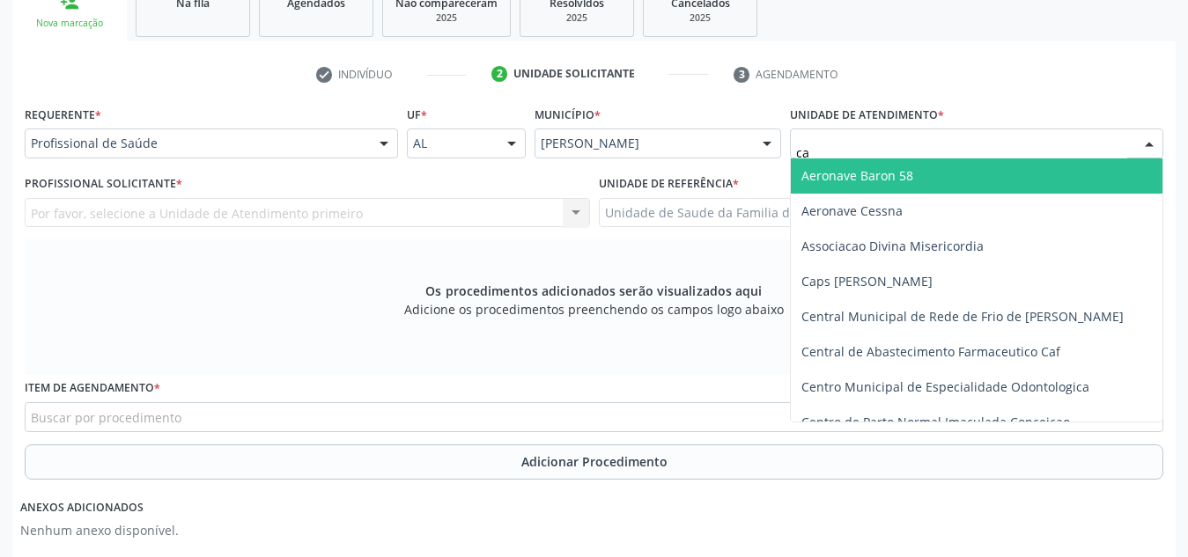
type input "cab"
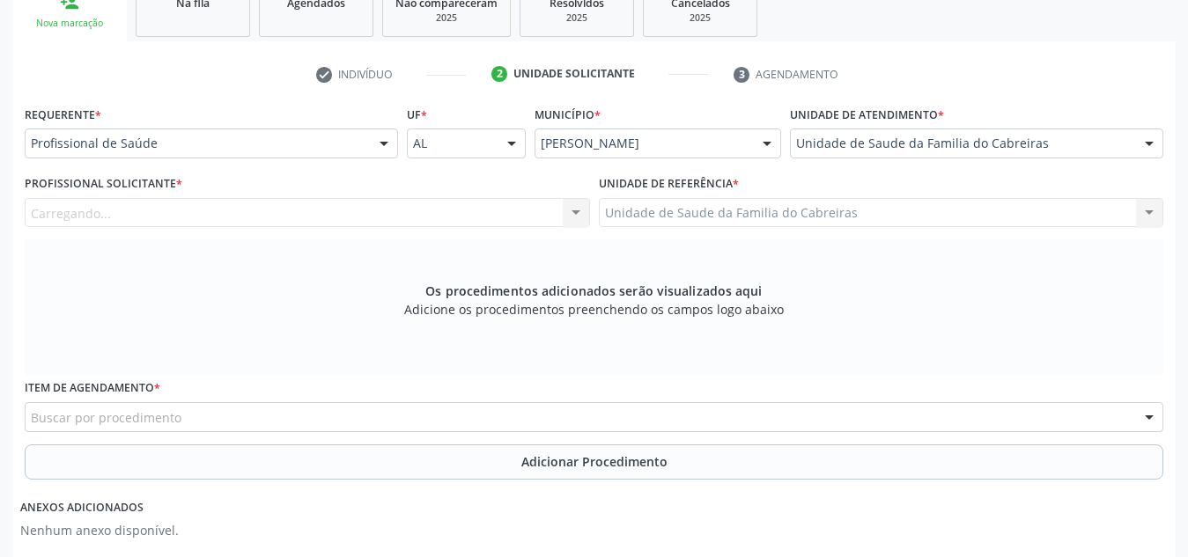
click at [391, 217] on div "Carregando... Nenhum resultado encontrado para: " " Não há nenhuma opção para s…" at bounding box center [307, 213] width 565 height 30
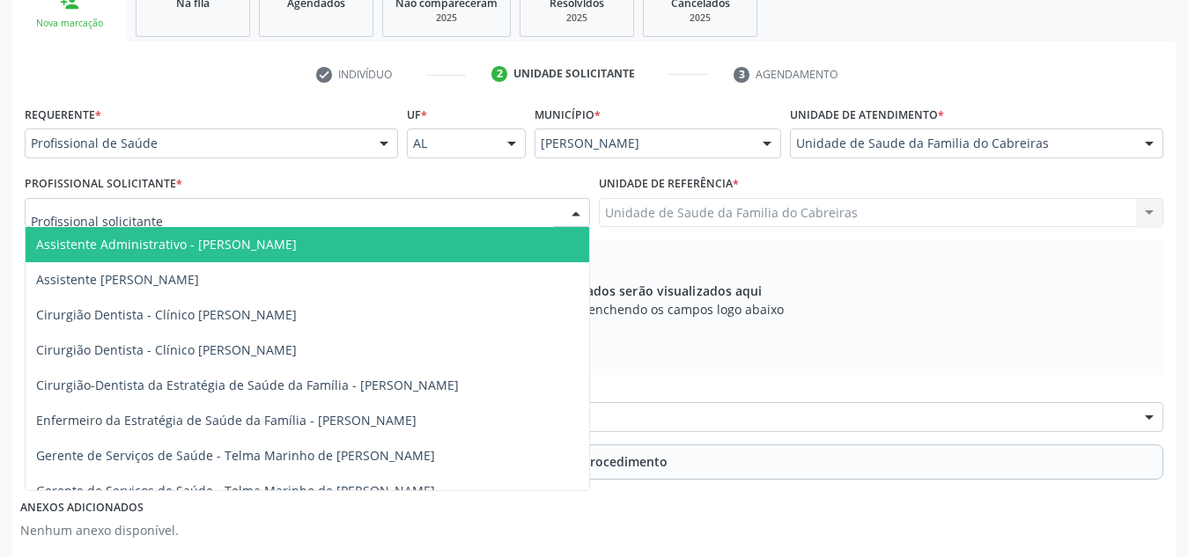
click at [391, 217] on div at bounding box center [307, 213] width 565 height 30
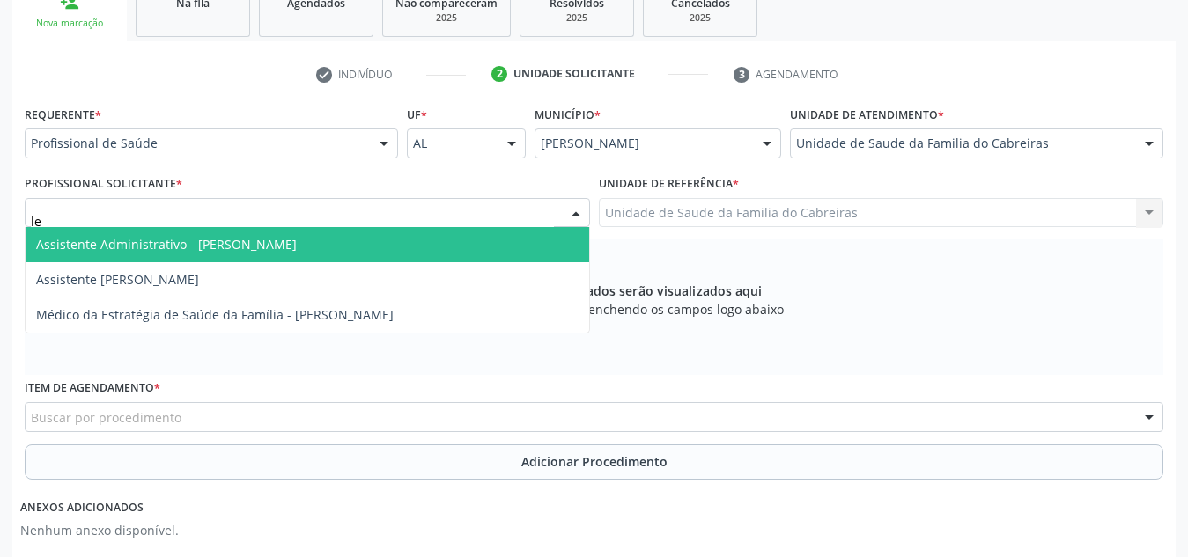
type input "let"
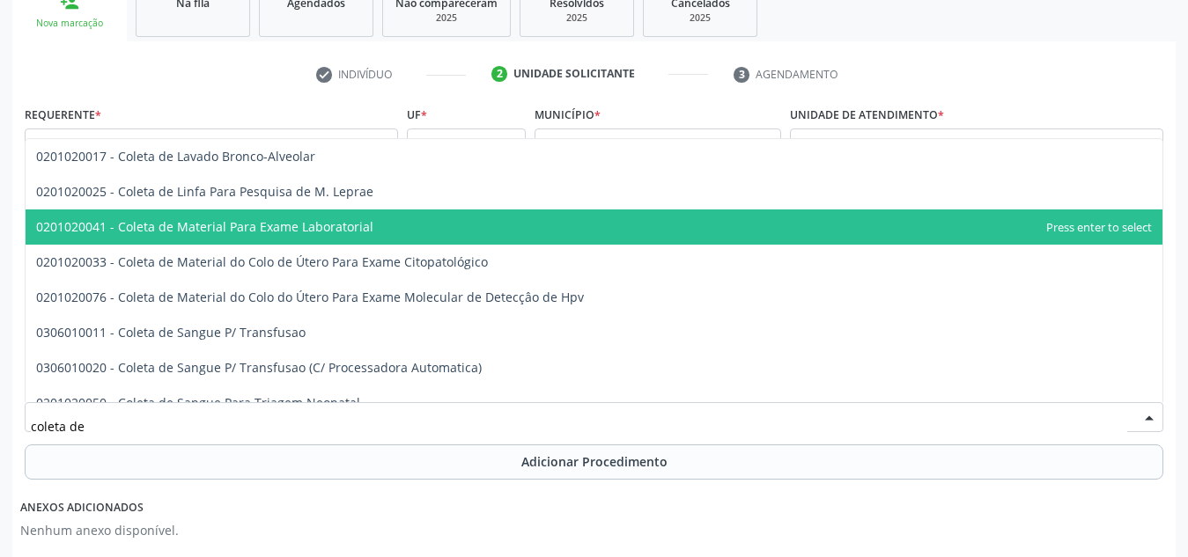
type input "coleta de m"
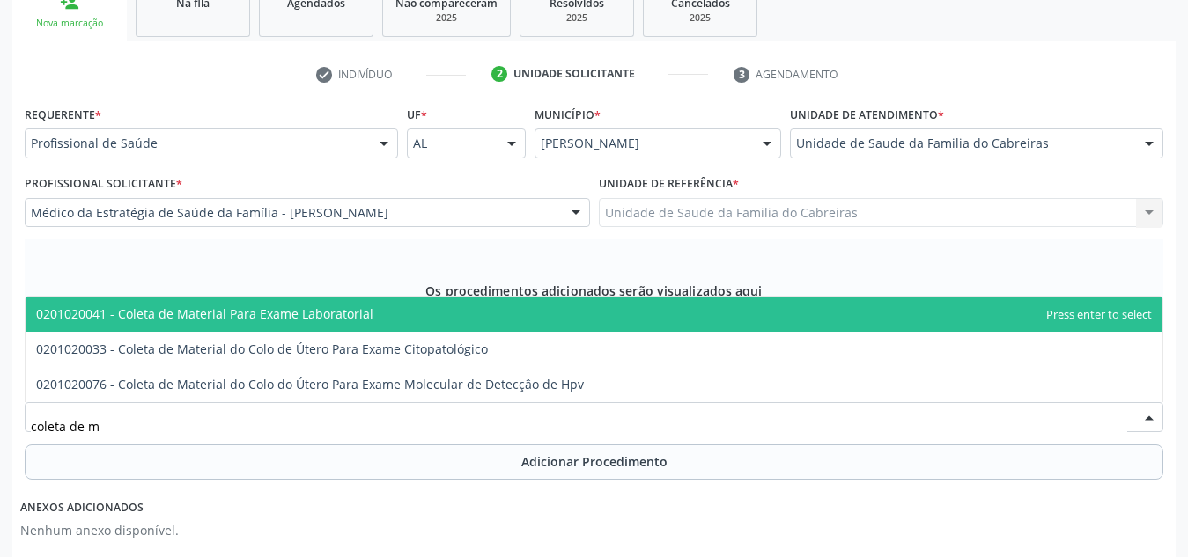
click at [355, 320] on span "0201020041 - Coleta de Material Para Exame Laboratorial" at bounding box center [204, 314] width 337 height 17
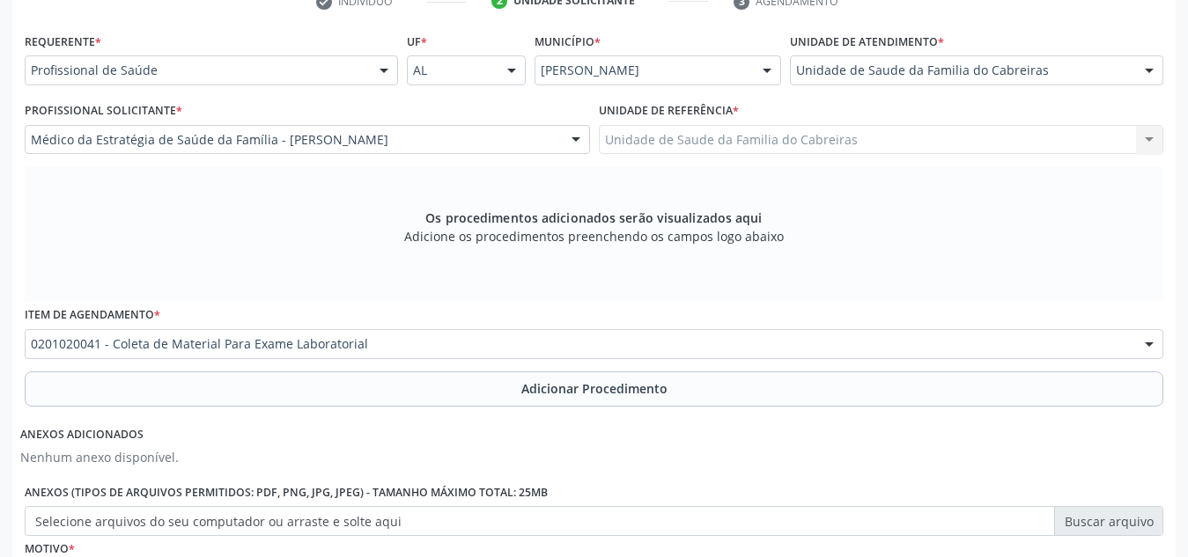
scroll to position [441, 0]
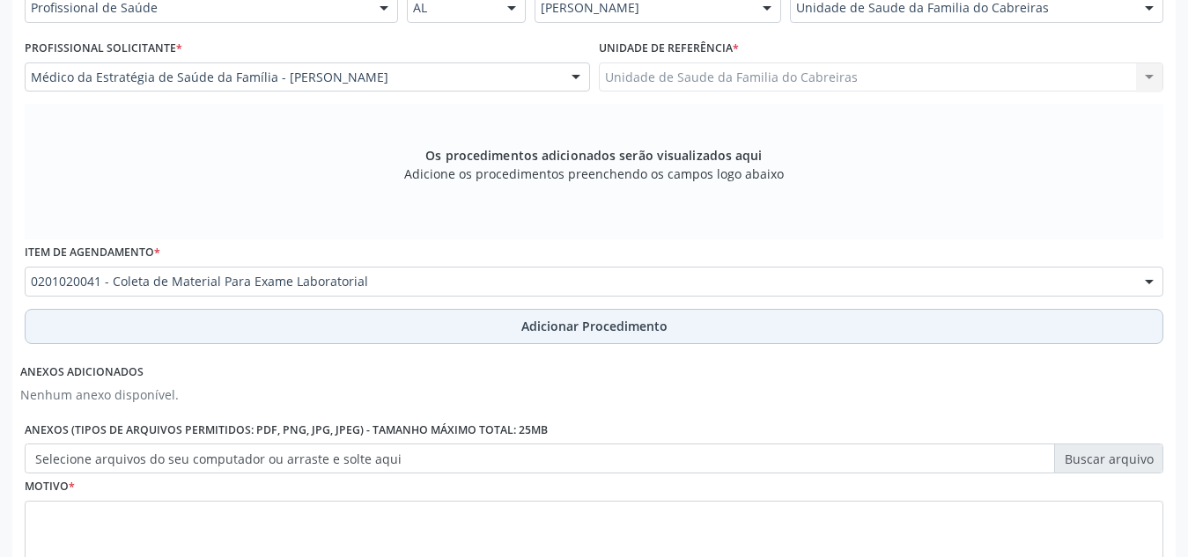
click at [366, 327] on button "Adicionar Procedimento" at bounding box center [594, 326] width 1138 height 35
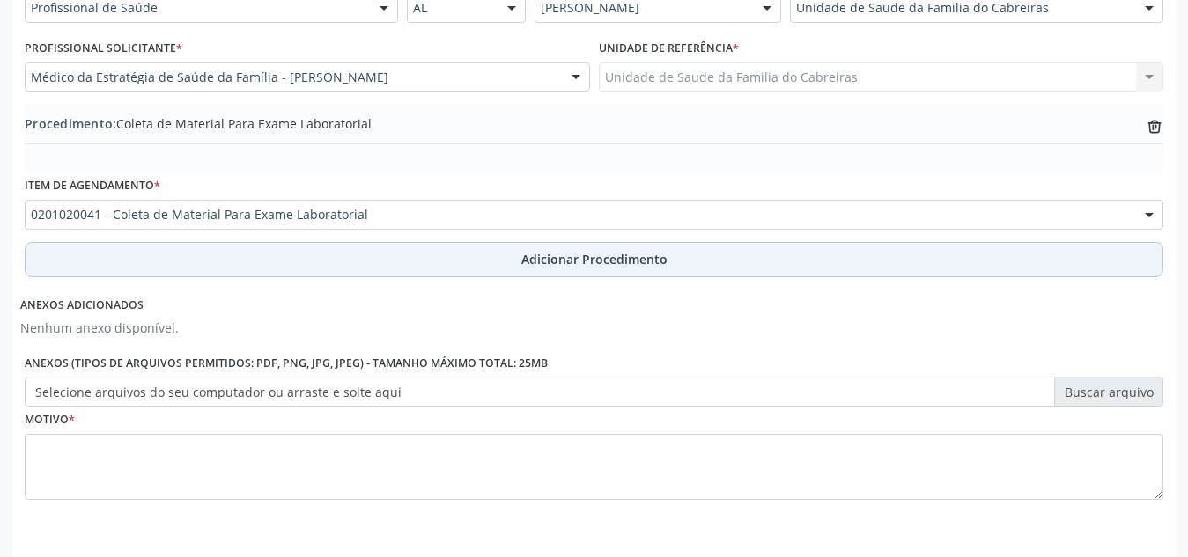
scroll to position [500, 0]
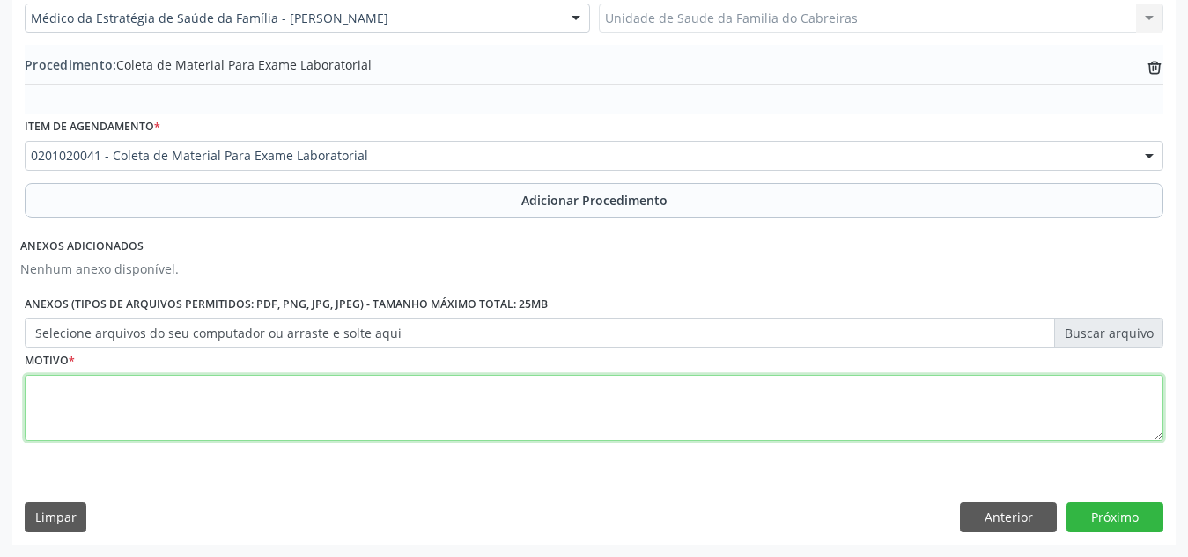
click at [356, 395] on textarea at bounding box center [594, 408] width 1138 height 67
type textarea "Acompanhamento"
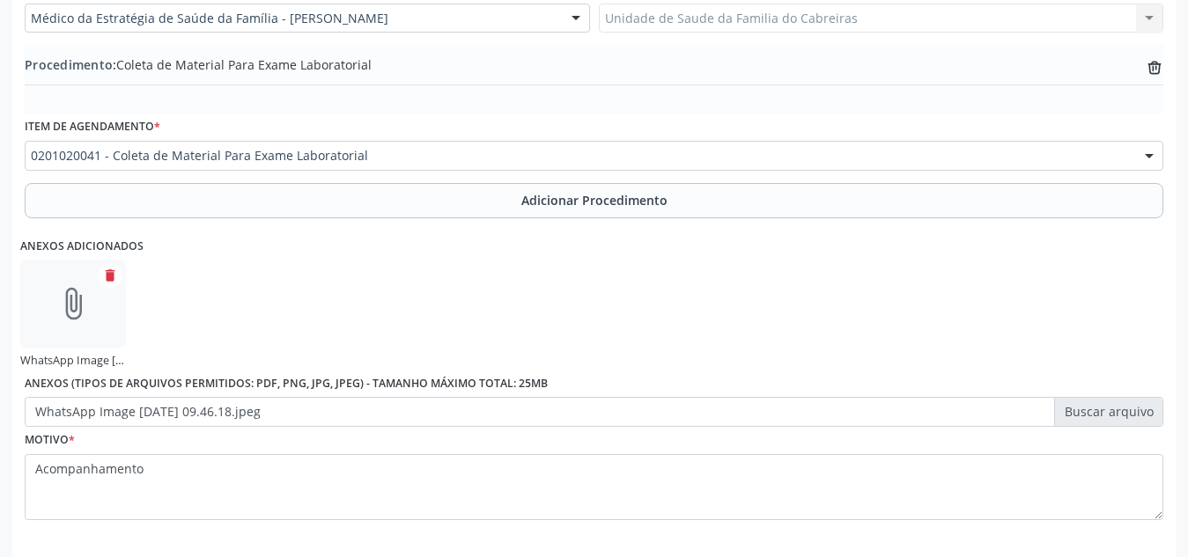
click at [733, 301] on div "Anexos adicionados attach_file WhatsApp Image 2[DATE]9.46.18.jpeg delete Anexos…" at bounding box center [593, 326] width 1147 height 203
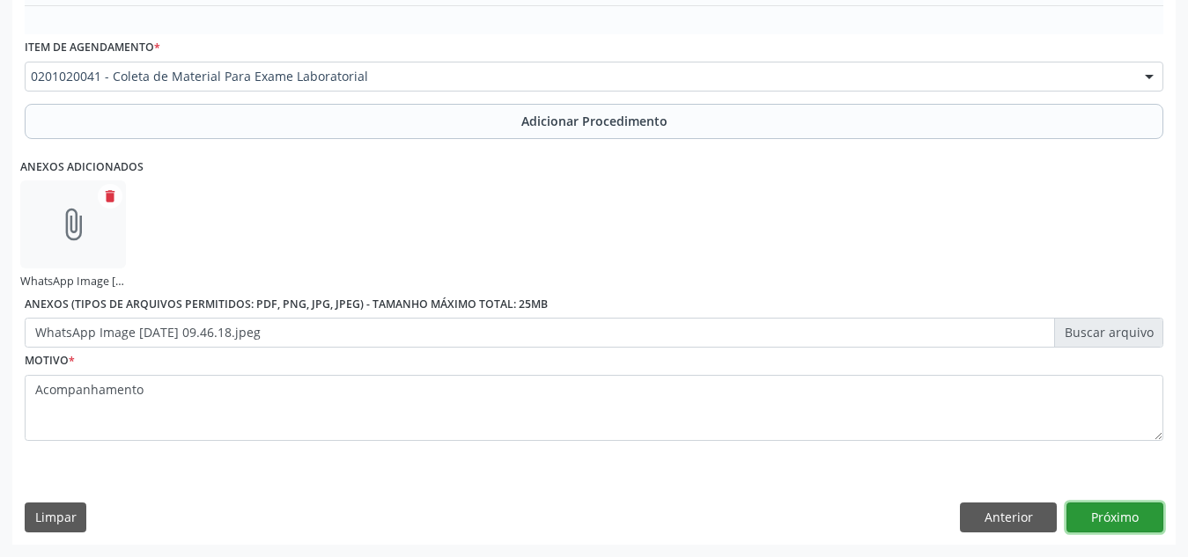
click at [1079, 514] on button "Próximo" at bounding box center [1114, 518] width 97 height 30
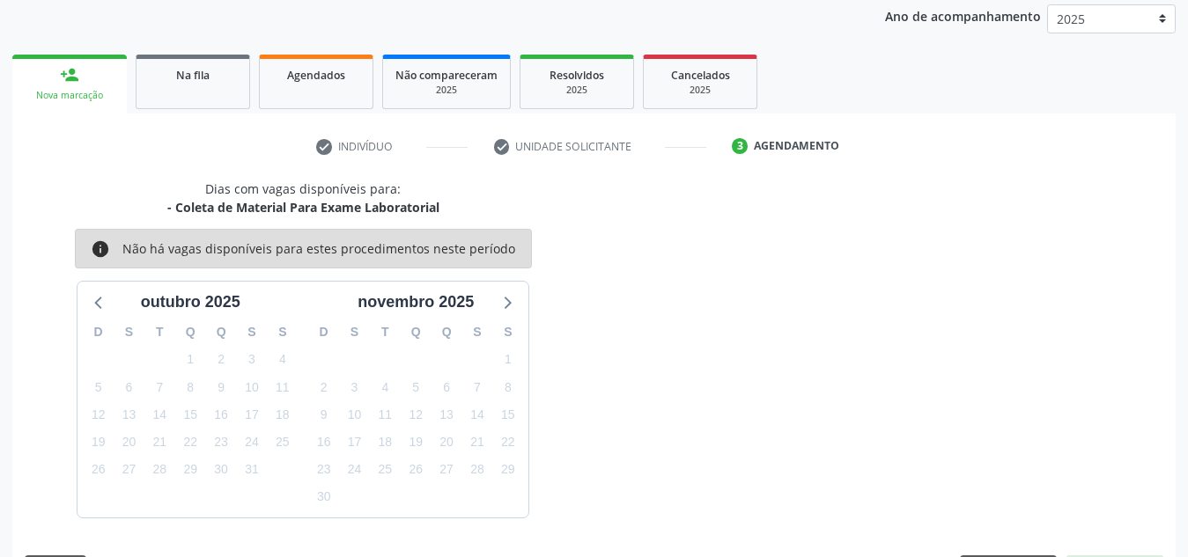
scroll to position [285, 0]
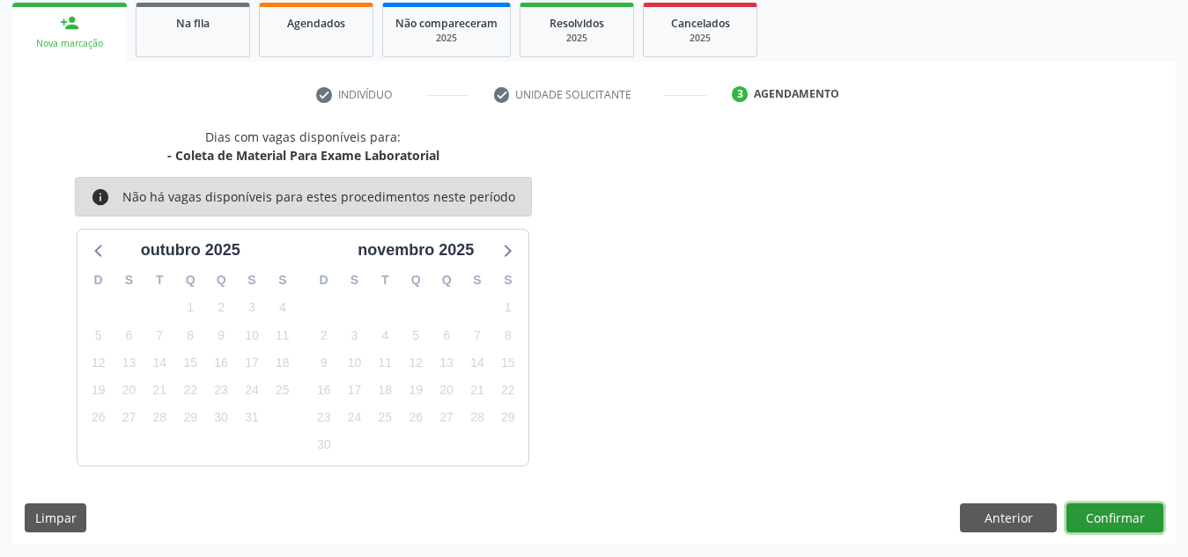
click at [1111, 519] on button "Confirmar" at bounding box center [1114, 519] width 97 height 30
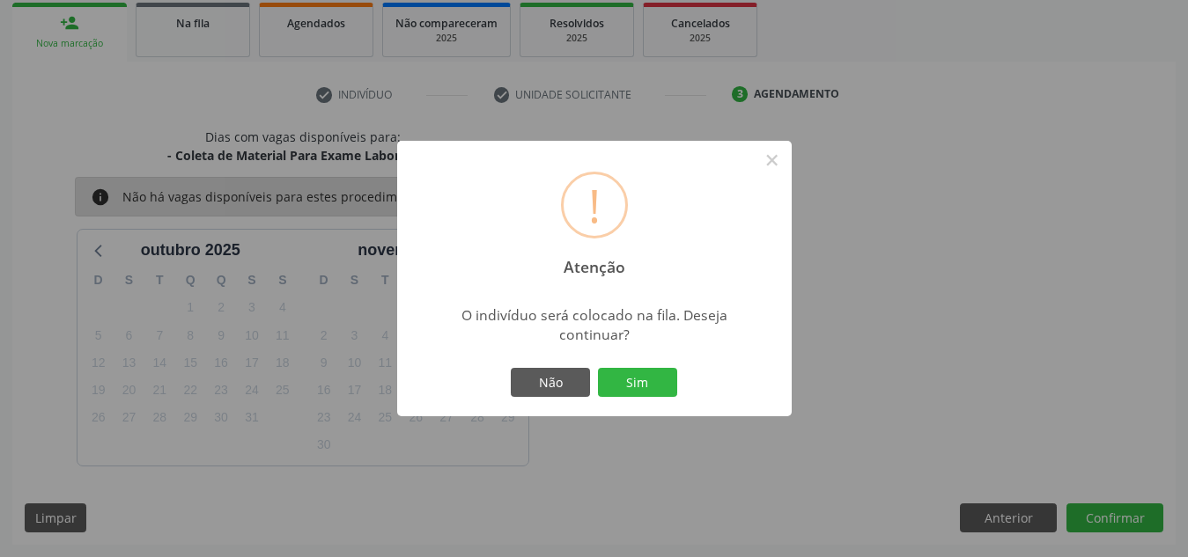
click at [598, 368] on button "Sim" at bounding box center [637, 383] width 79 height 30
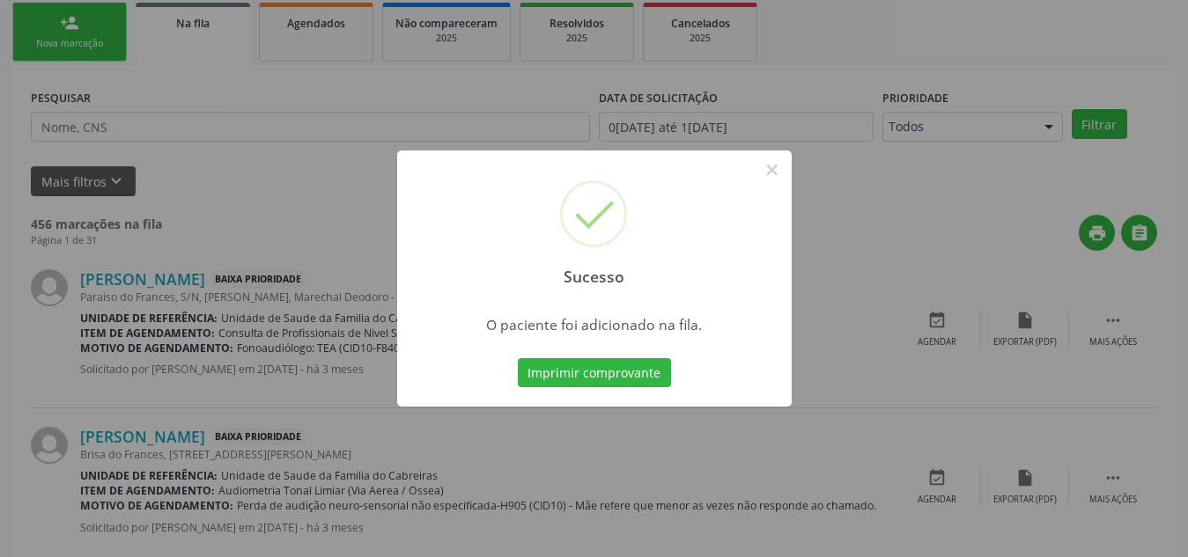
scroll to position [48, 0]
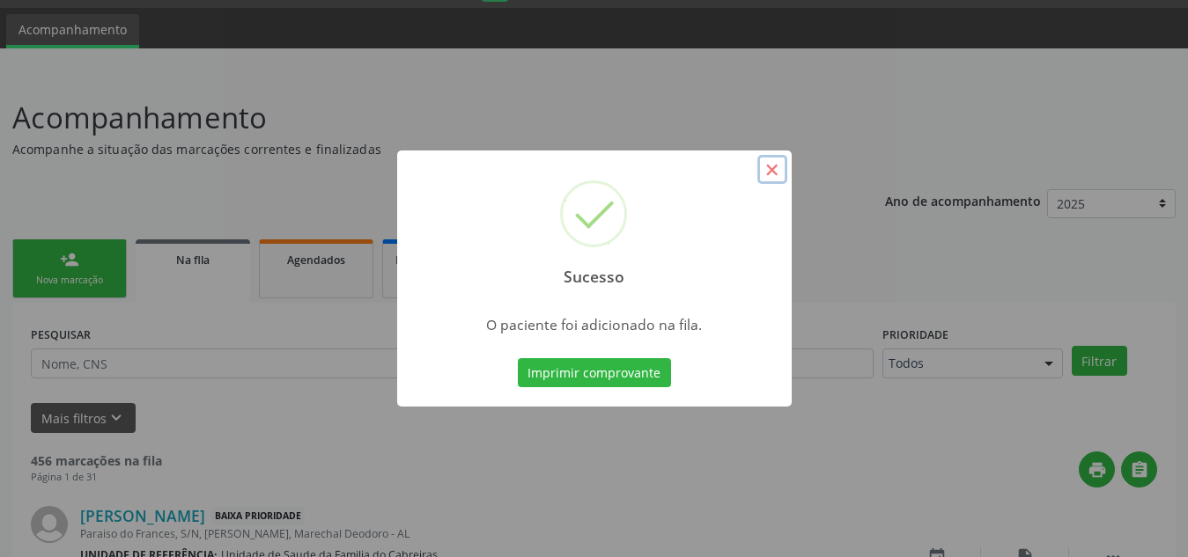
click at [770, 168] on button "×" at bounding box center [772, 170] width 30 height 30
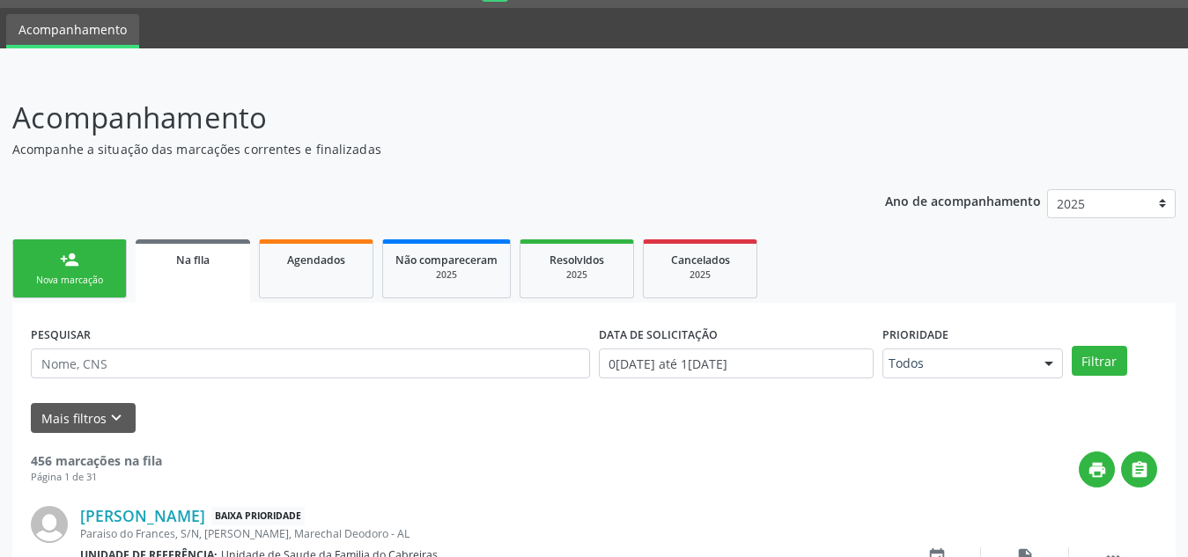
click at [96, 257] on link "person_add Nova marcação" at bounding box center [69, 268] width 114 height 59
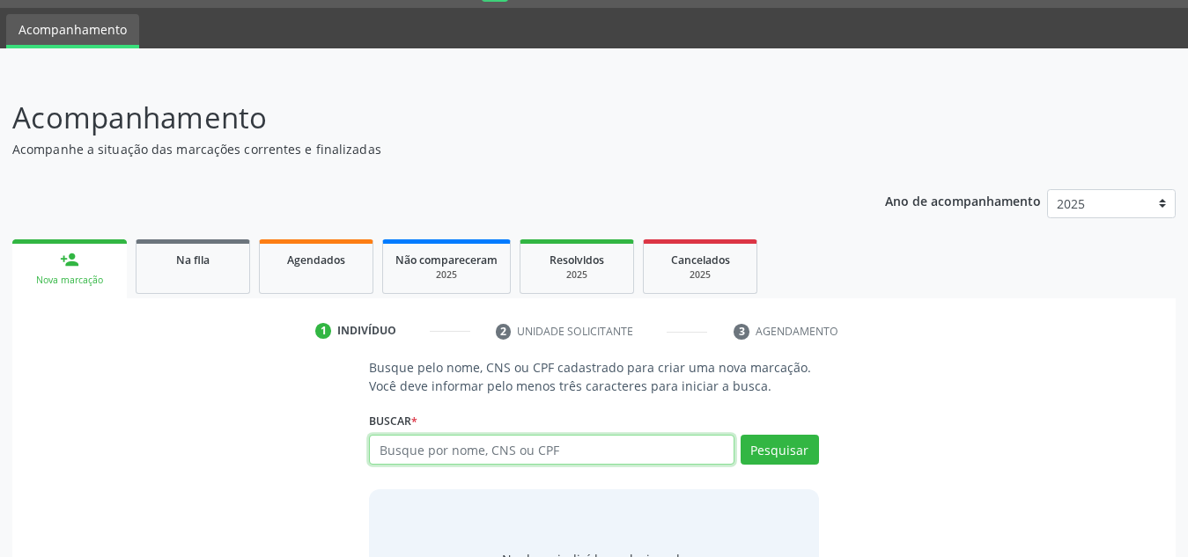
click at [410, 455] on input "text" at bounding box center [551, 450] width 365 height 30
paste input "706001336130842"
type input "706001336130842"
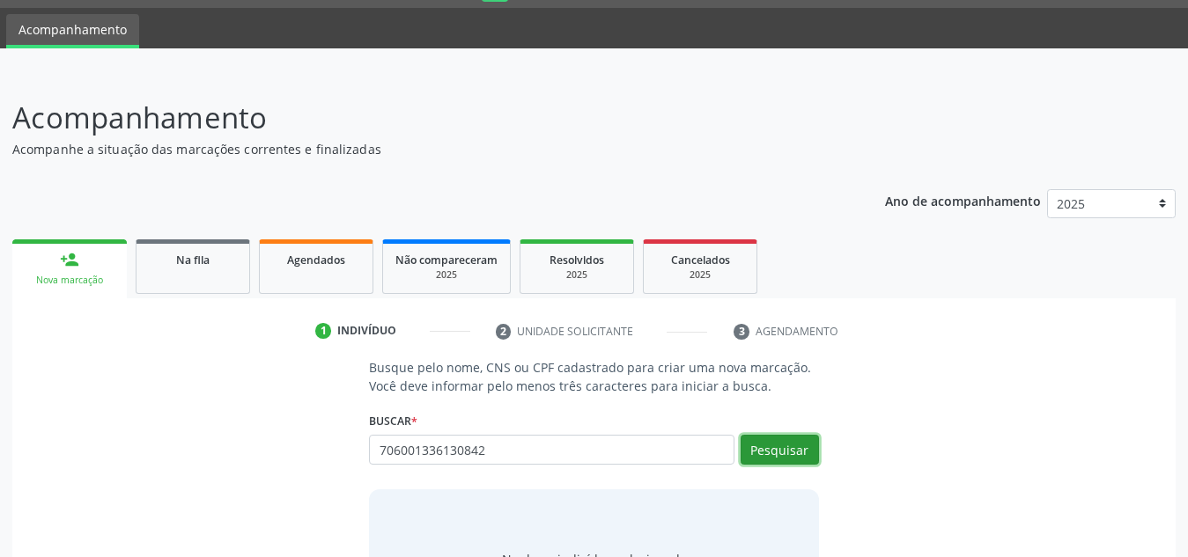
click at [796, 458] on button "Pesquisar" at bounding box center [779, 450] width 78 height 30
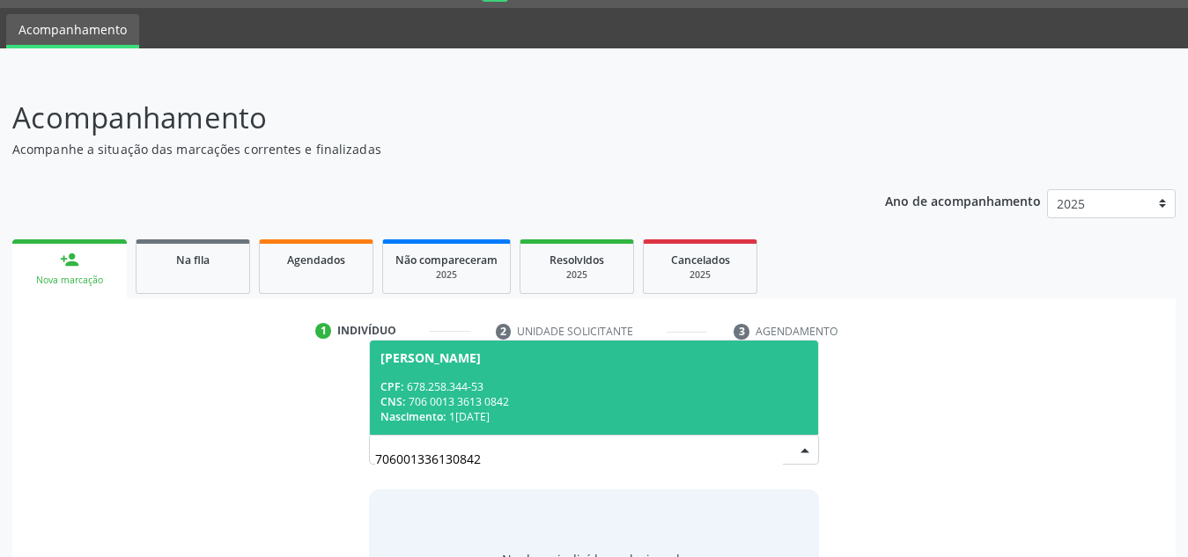
click at [533, 381] on div "CPF: 678.258.344-53" at bounding box center [593, 386] width 427 height 15
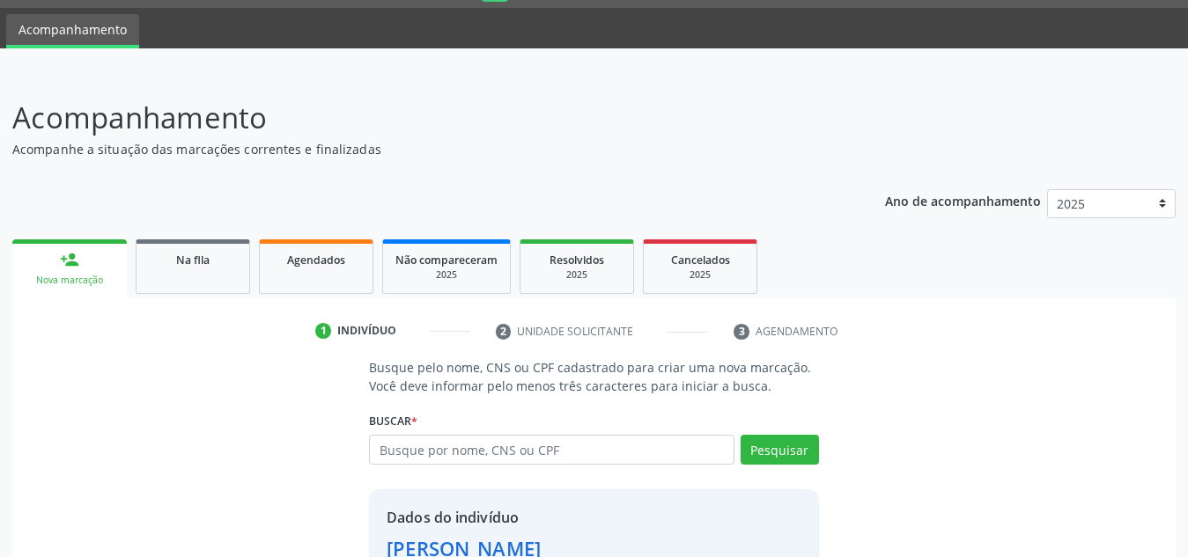
scroll to position [173, 0]
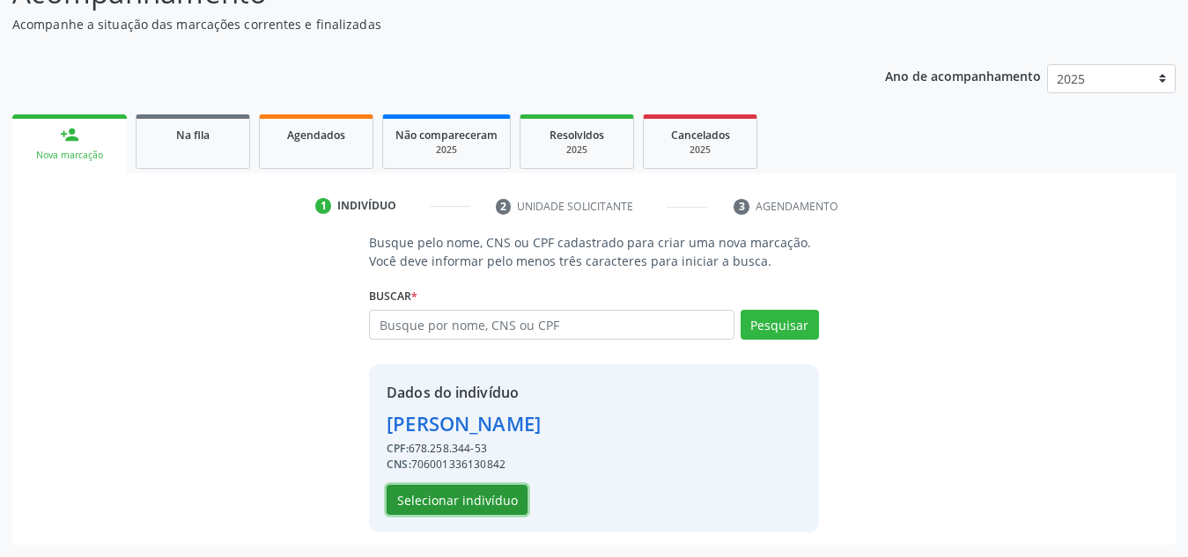
click at [499, 507] on button "Selecionar indivíduo" at bounding box center [457, 500] width 141 height 30
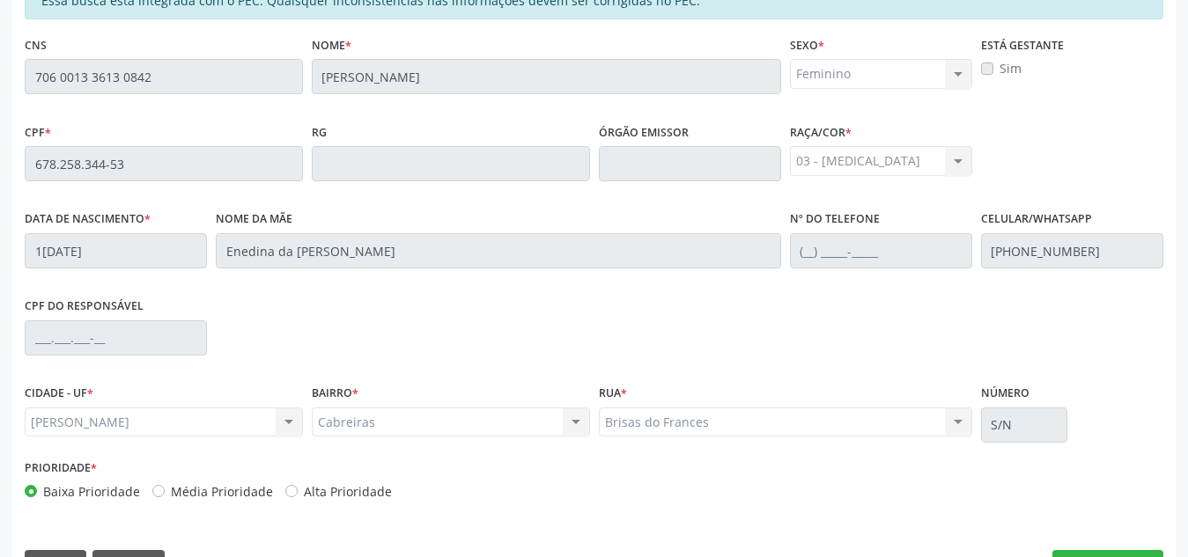
scroll to position [473, 0]
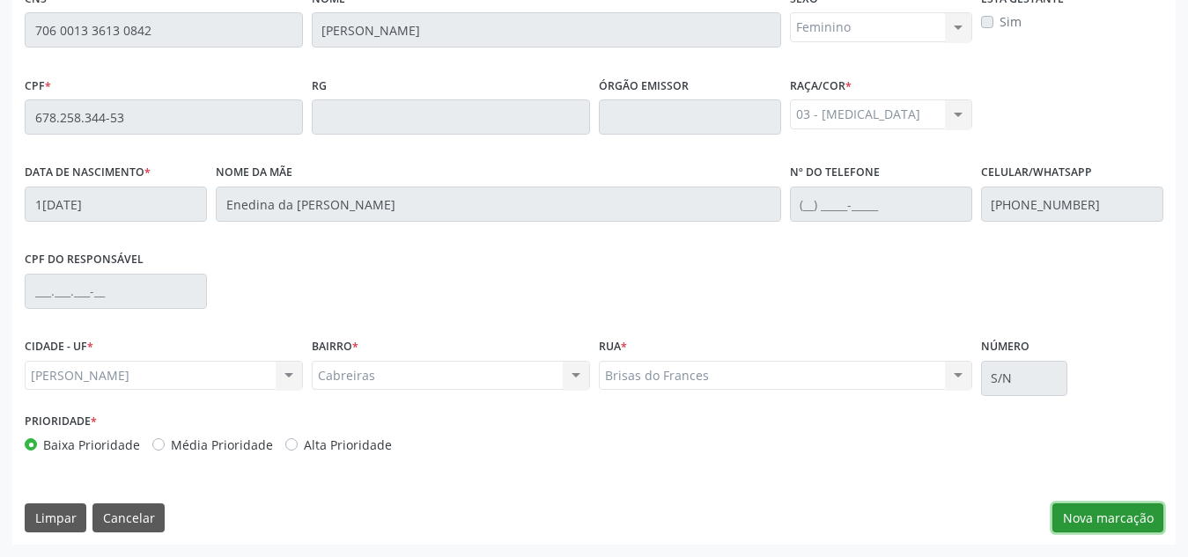
click at [1088, 519] on button "Nova marcação" at bounding box center [1107, 519] width 111 height 30
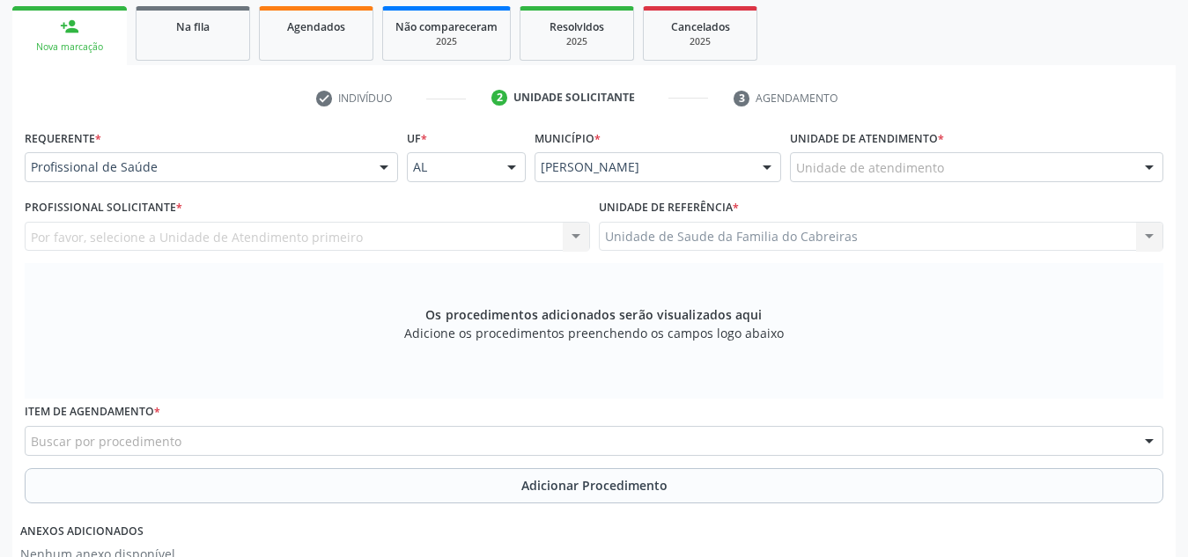
scroll to position [223, 0]
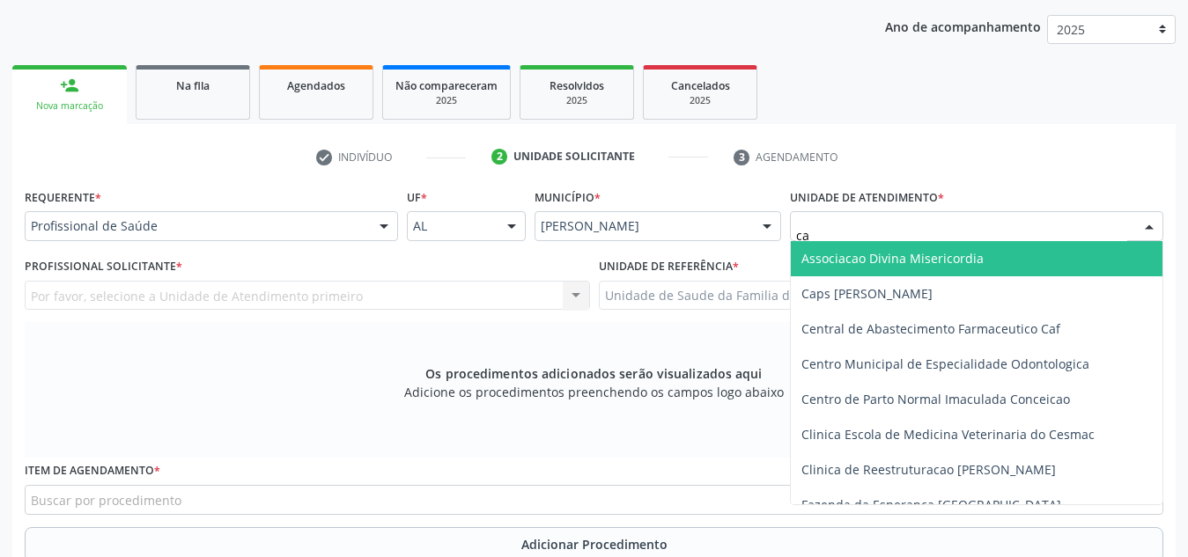
type input "cab"
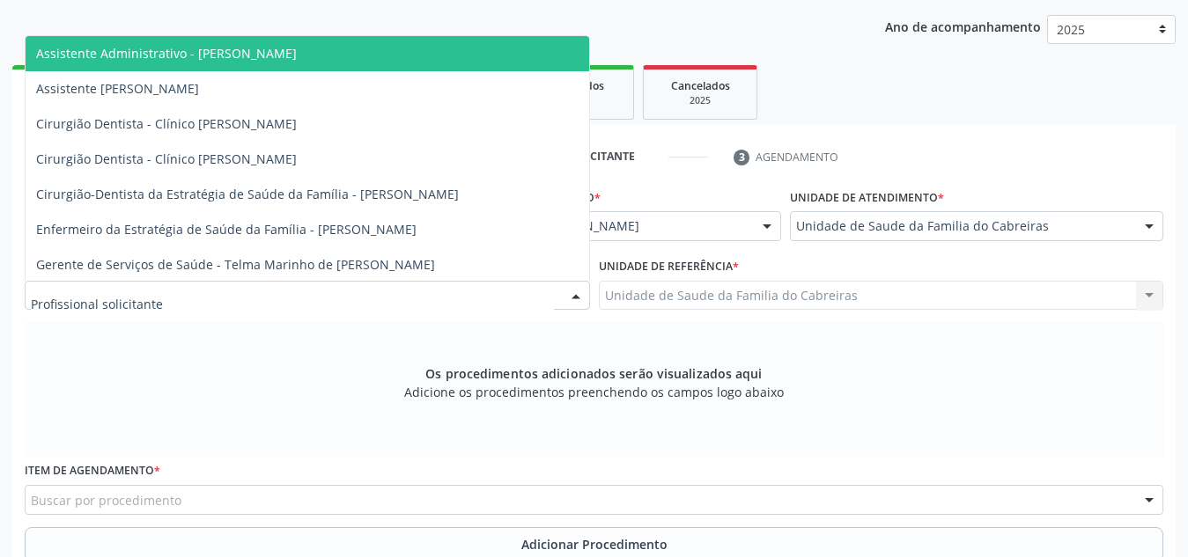
click at [505, 298] on div at bounding box center [307, 296] width 565 height 30
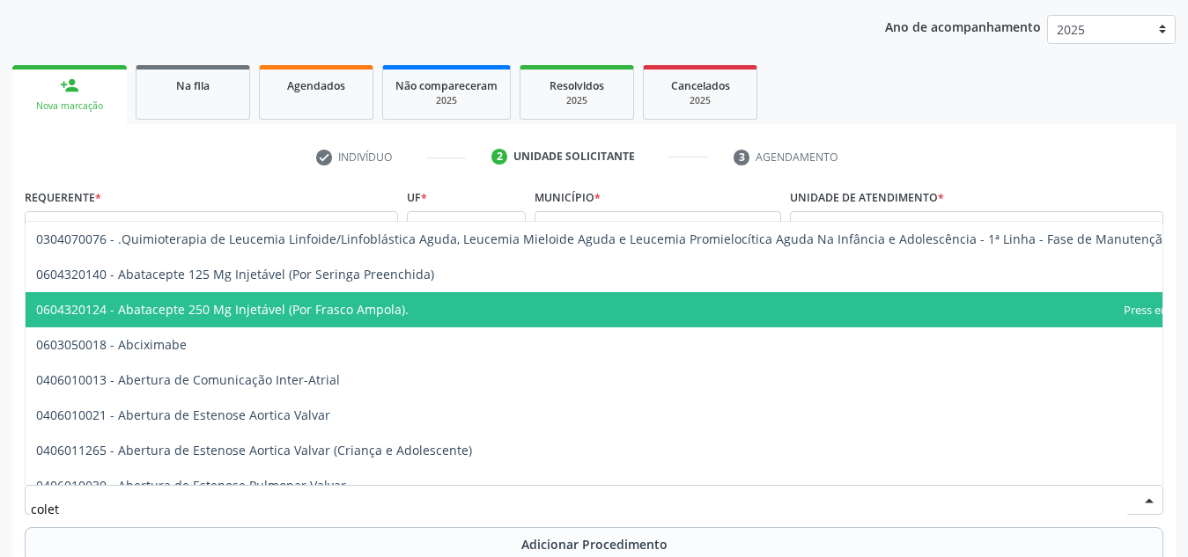
type input "coleta"
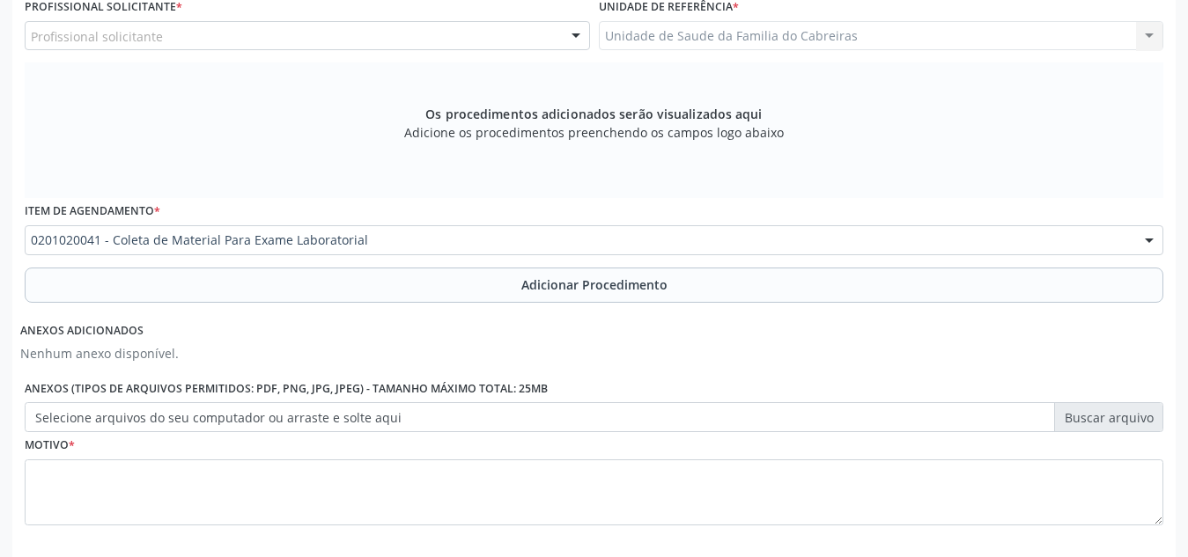
scroll to position [489, 0]
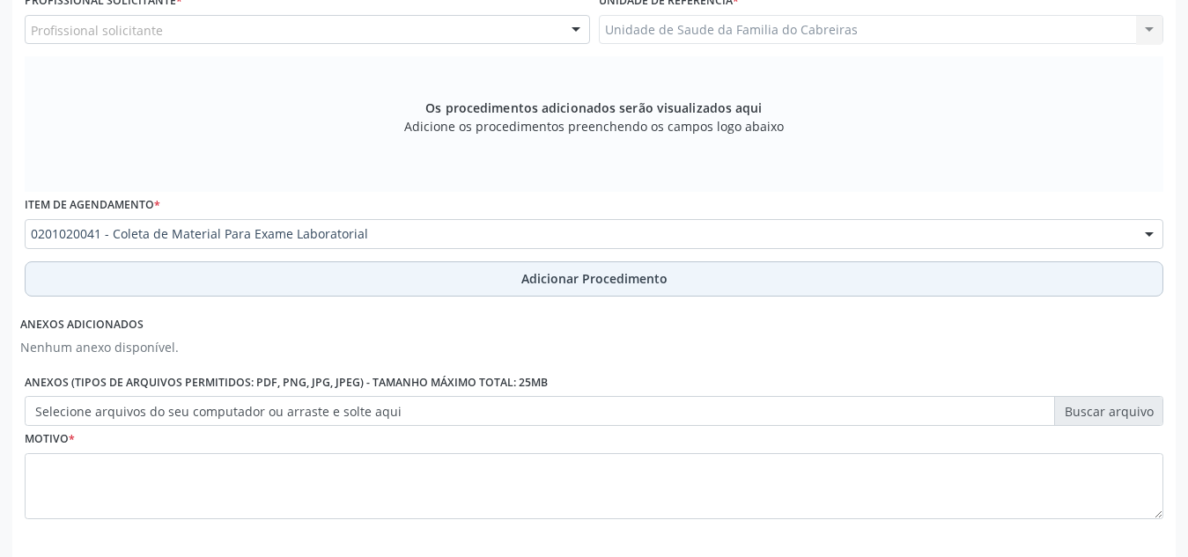
click at [541, 284] on span "Adicionar Procedimento" at bounding box center [594, 278] width 146 height 18
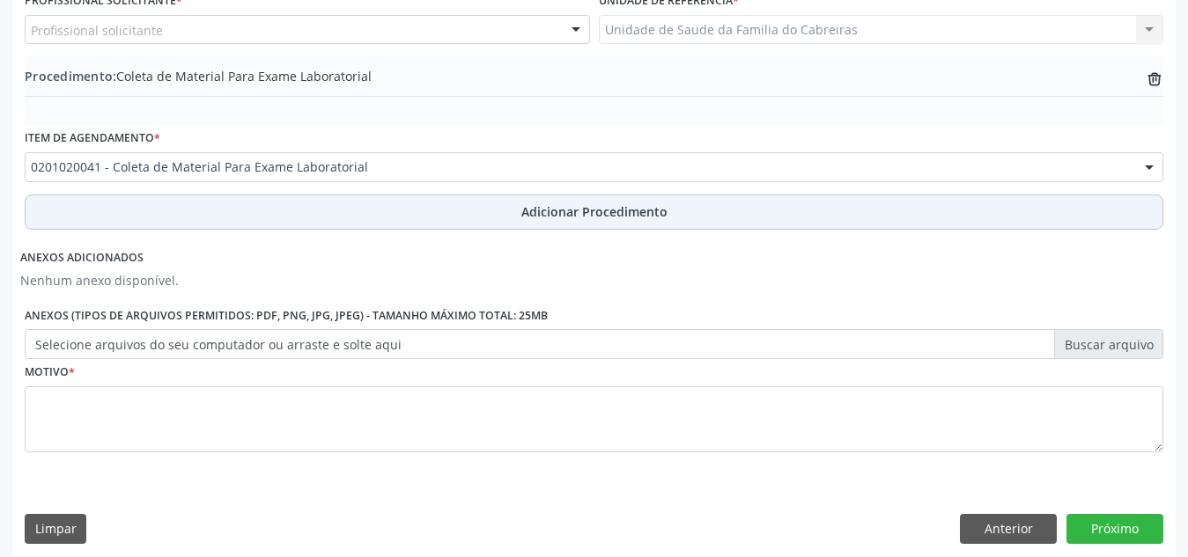
scroll to position [500, 0]
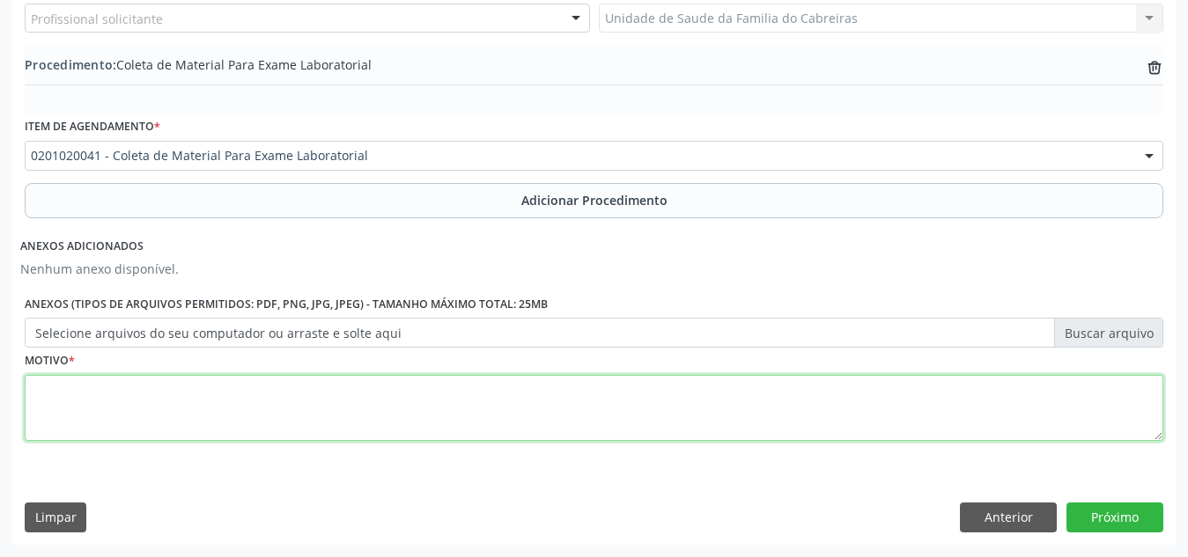
click at [471, 421] on textarea at bounding box center [594, 408] width 1138 height 67
type textarea "--"
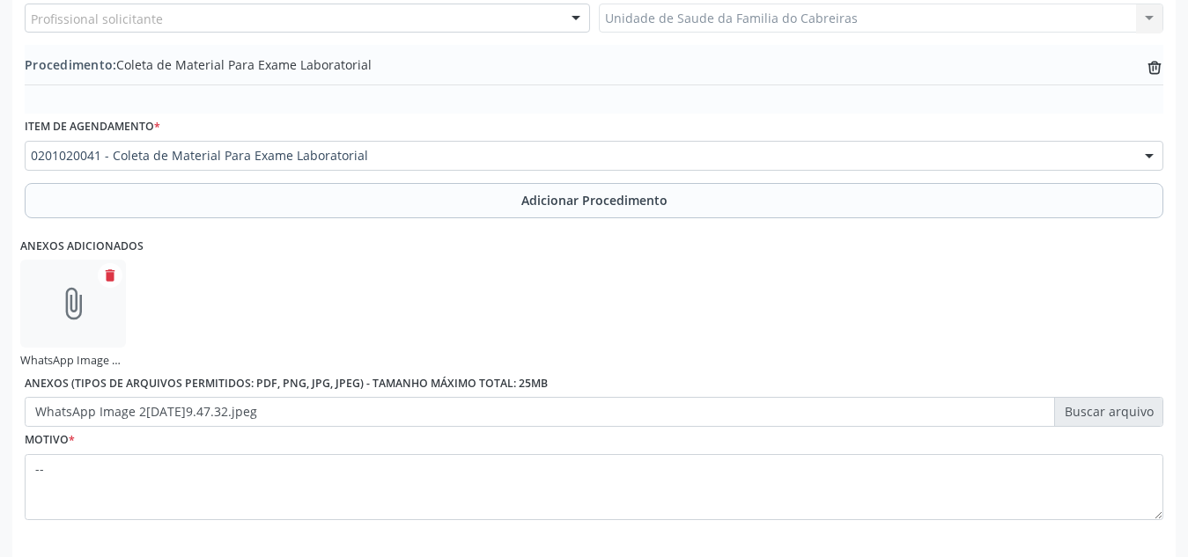
scroll to position [579, 0]
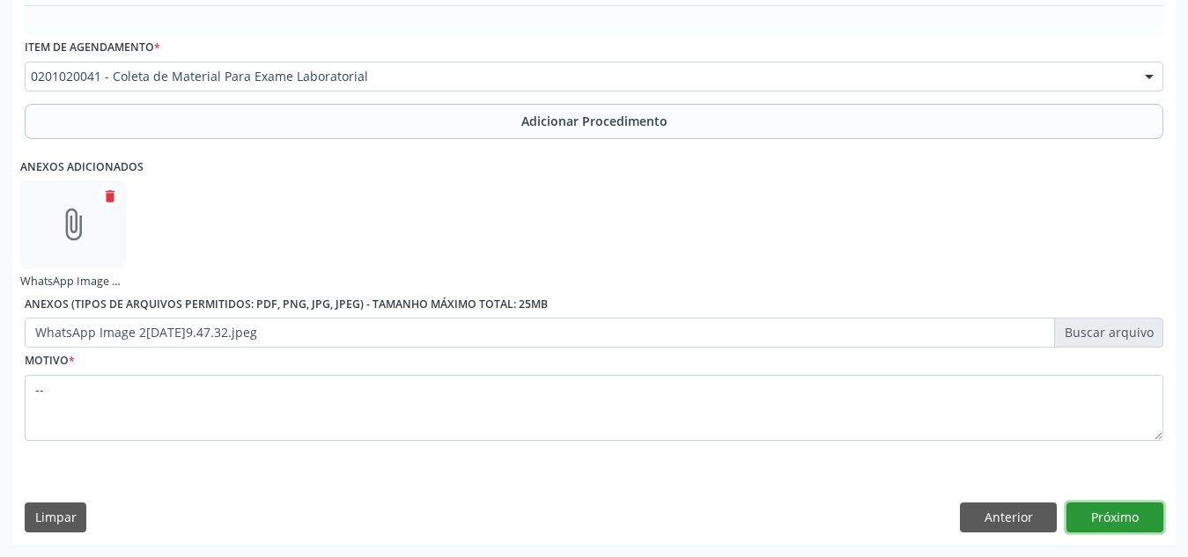
click at [1097, 515] on button "Próximo" at bounding box center [1114, 518] width 97 height 30
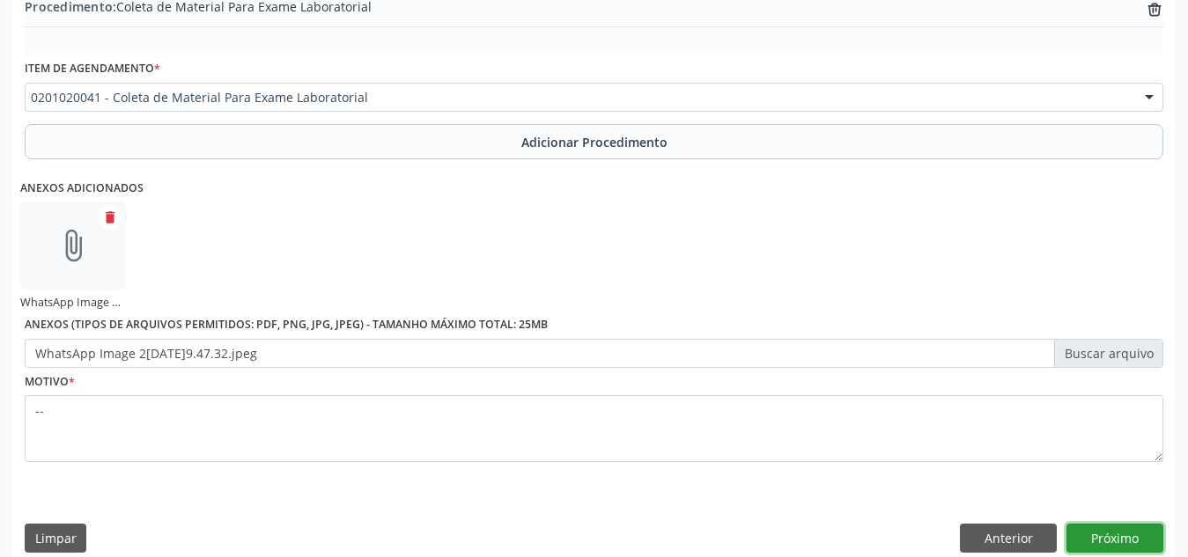
scroll to position [600, 0]
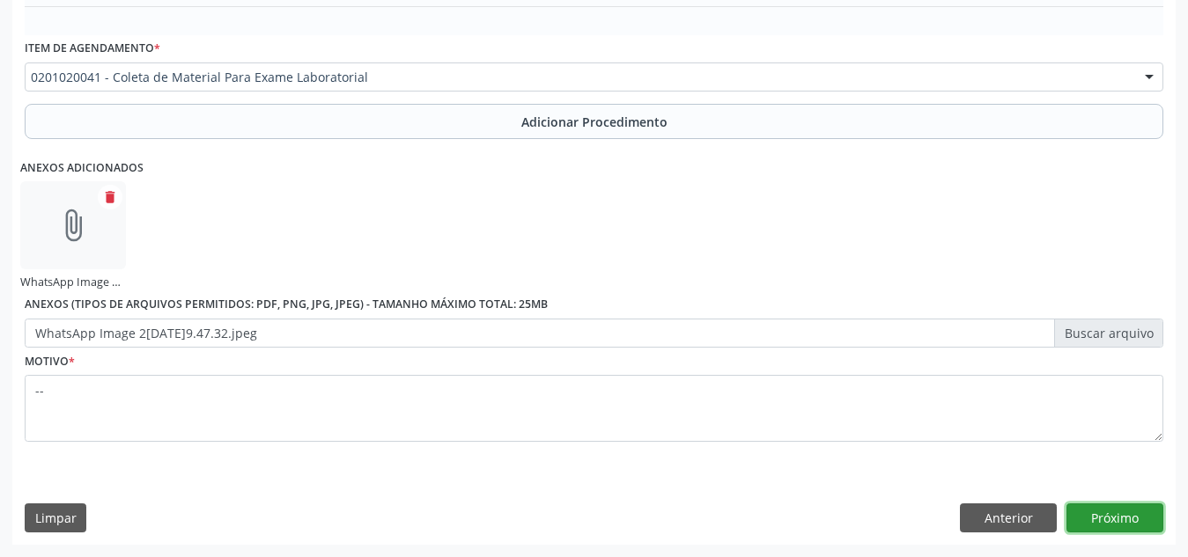
click at [1097, 515] on button "Próximo" at bounding box center [1114, 519] width 97 height 30
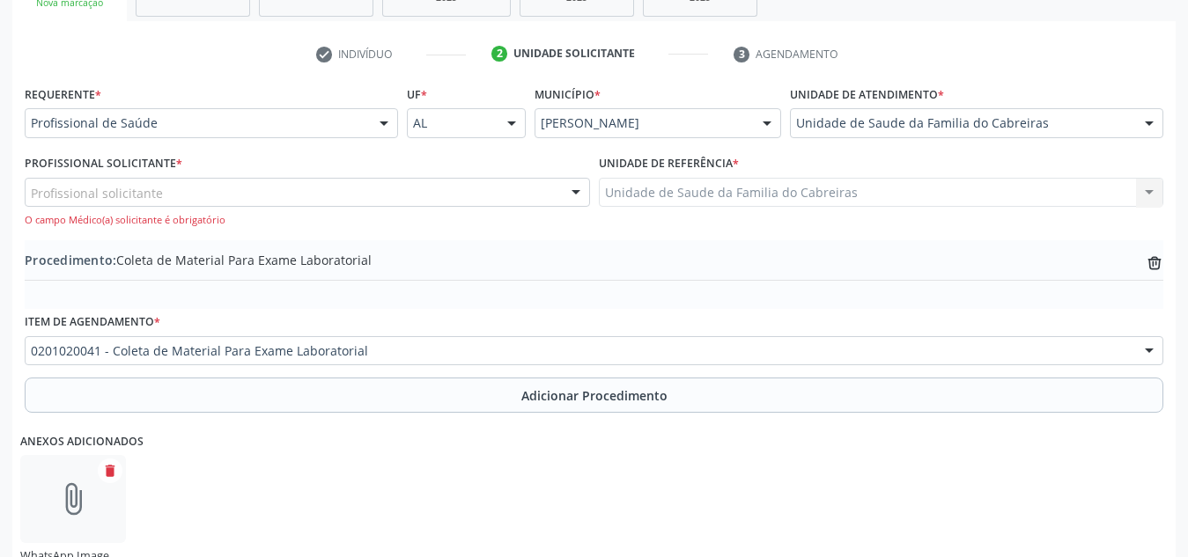
scroll to position [325, 0]
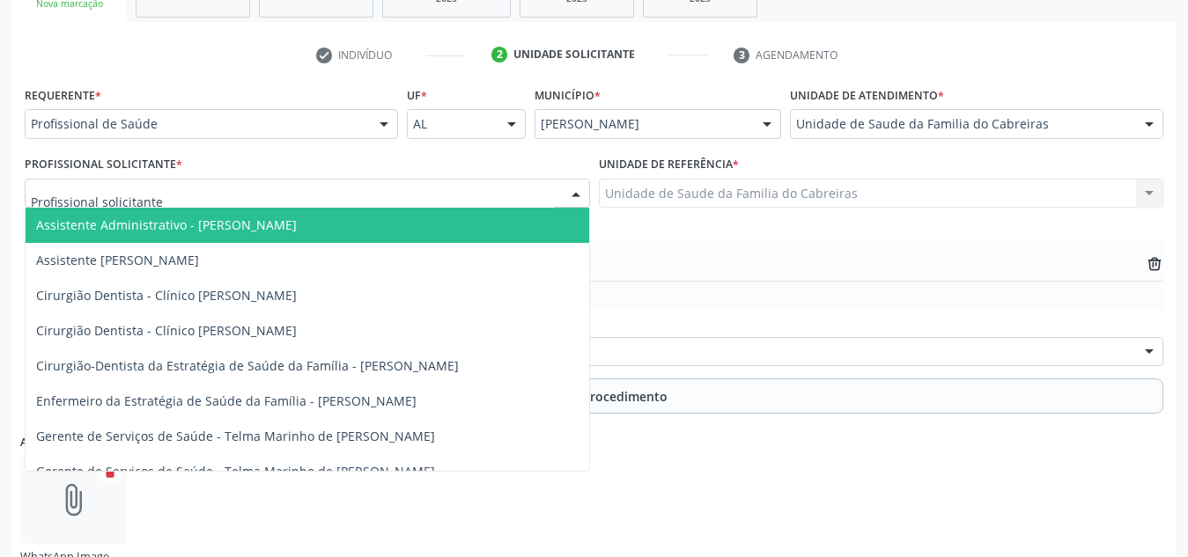
click at [510, 186] on div at bounding box center [307, 194] width 565 height 30
type input "le"
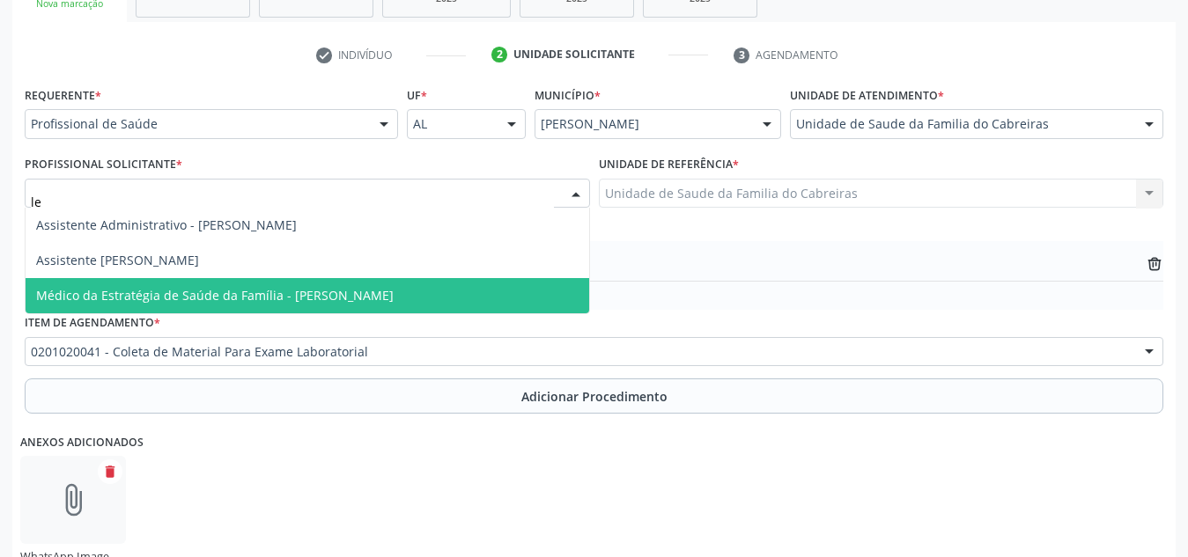
click at [439, 306] on span "Médico da Estratégia de Saúde da Família - [PERSON_NAME]" at bounding box center [307, 295] width 563 height 35
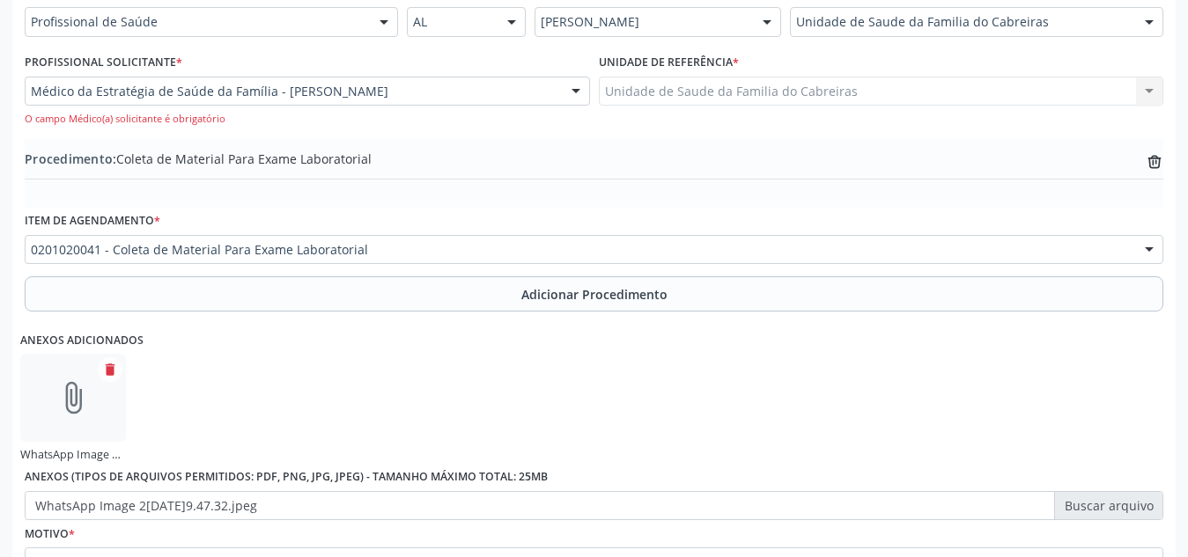
scroll to position [600, 0]
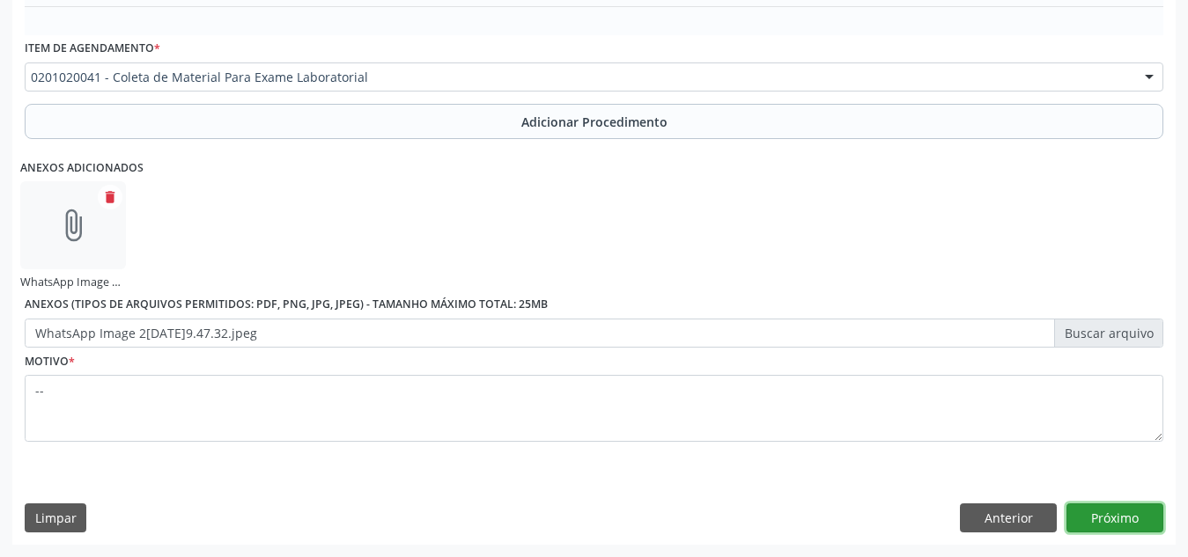
click at [1108, 526] on button "Próximo" at bounding box center [1114, 519] width 97 height 30
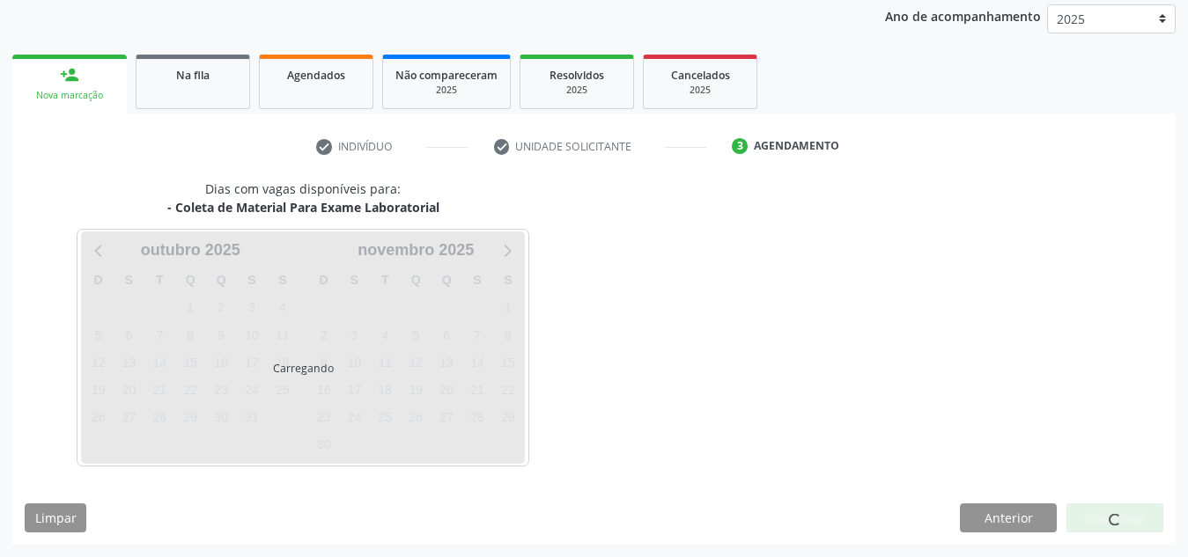
scroll to position [285, 0]
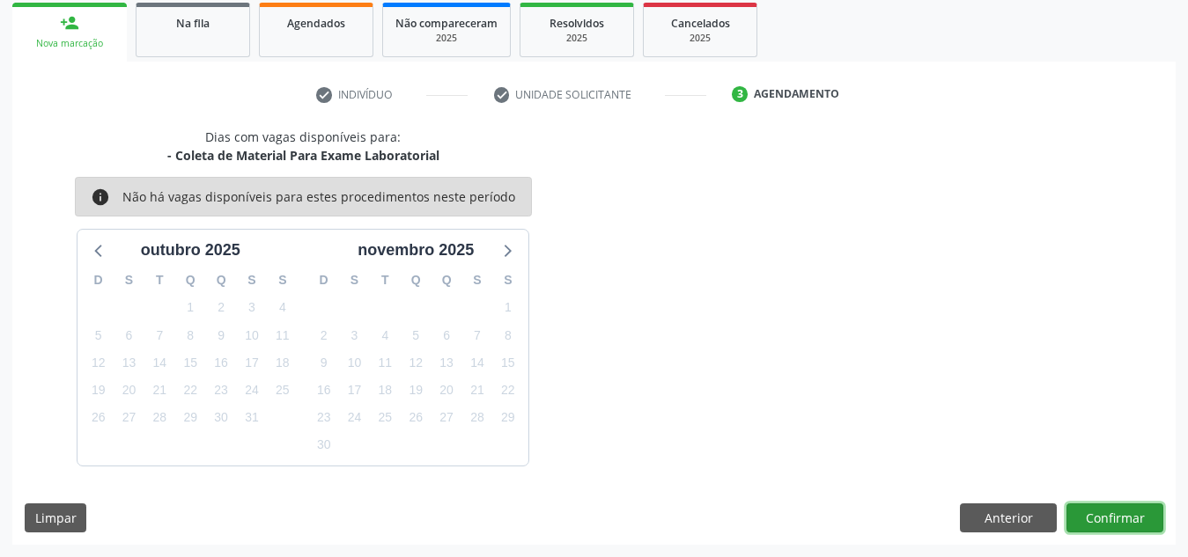
click at [1108, 517] on button "Confirmar" at bounding box center [1114, 519] width 97 height 30
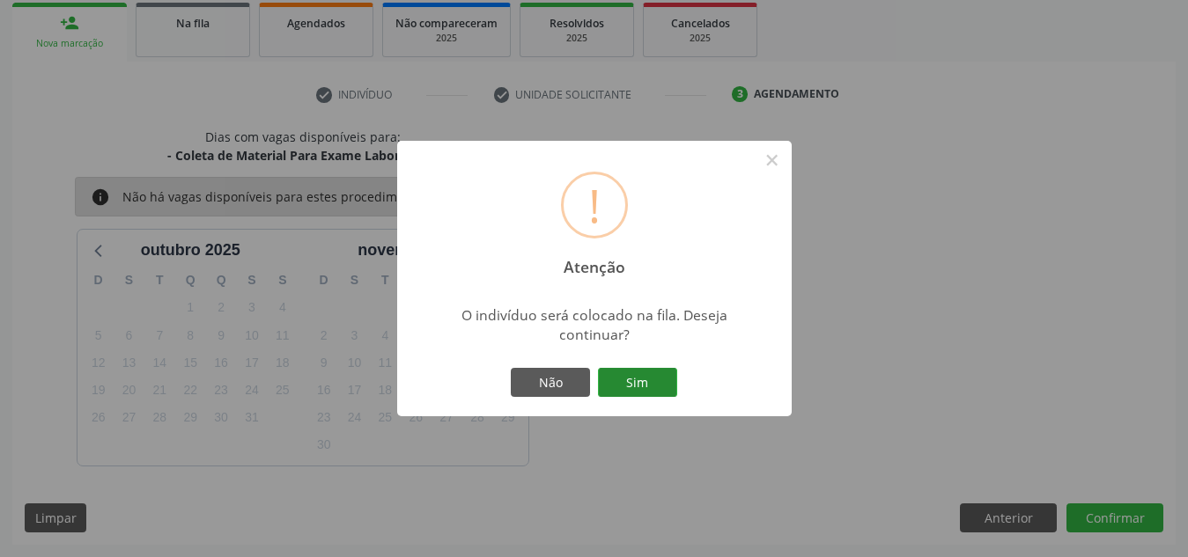
click at [647, 385] on button "Sim" at bounding box center [637, 383] width 79 height 30
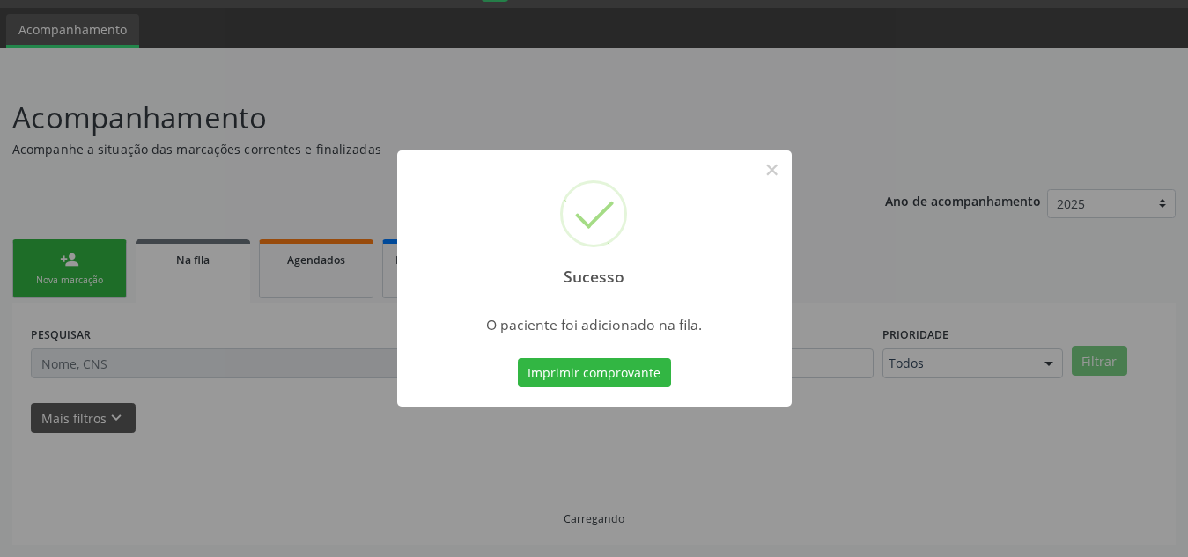
scroll to position [48, 0]
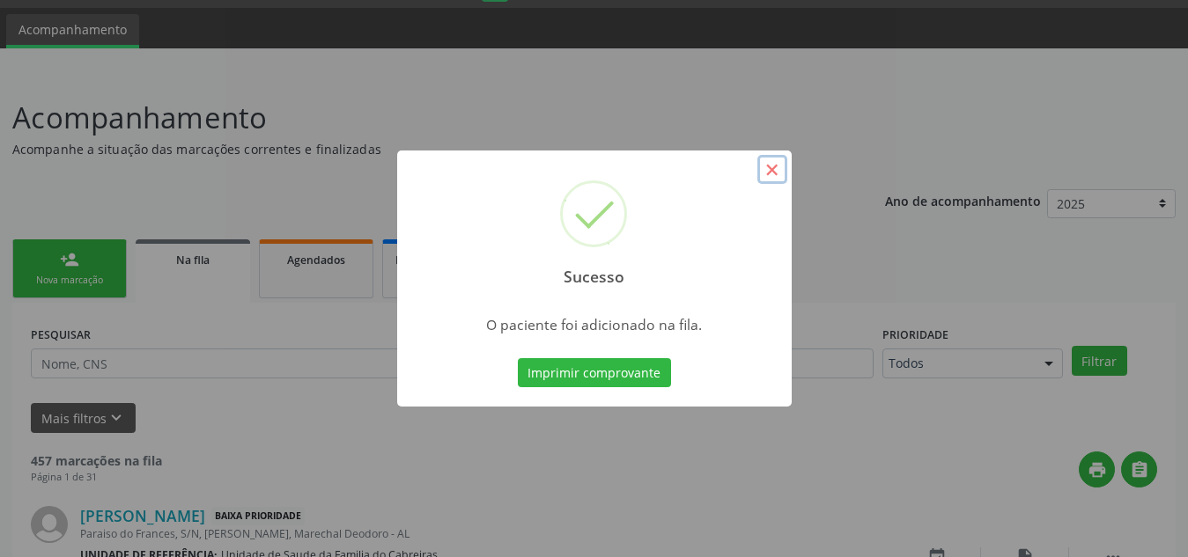
click at [775, 172] on button "×" at bounding box center [772, 170] width 30 height 30
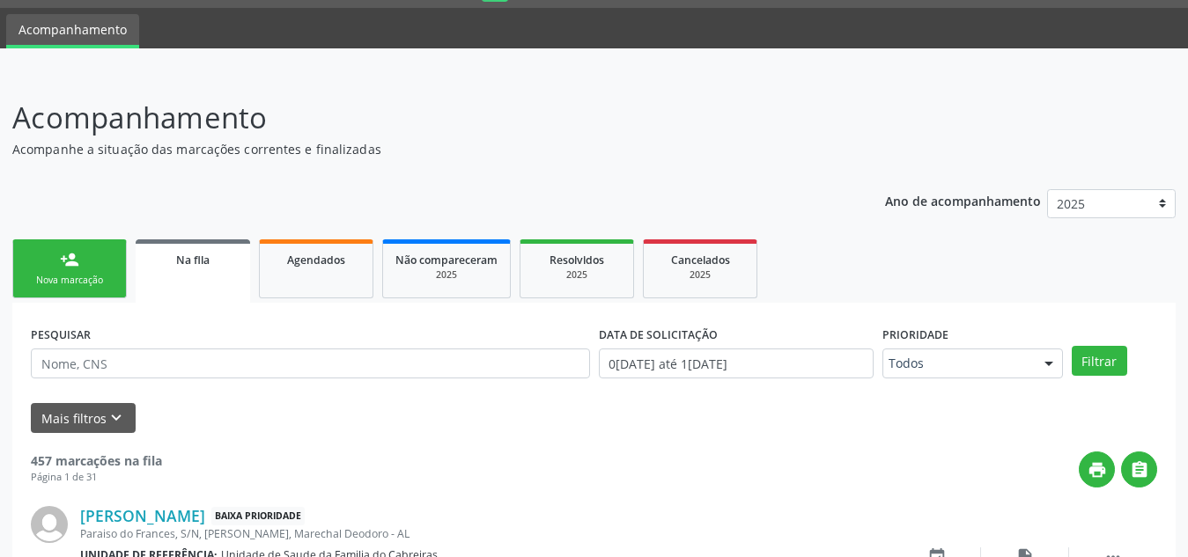
click at [58, 262] on link "person_add Nova marcação" at bounding box center [69, 268] width 114 height 59
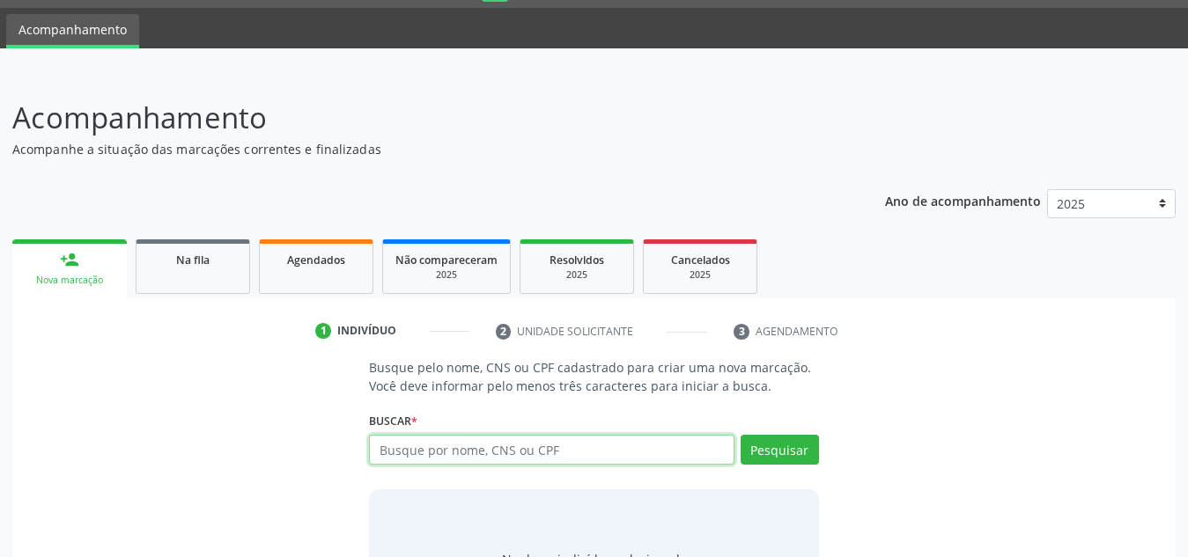
click at [475, 459] on input "text" at bounding box center [551, 450] width 365 height 30
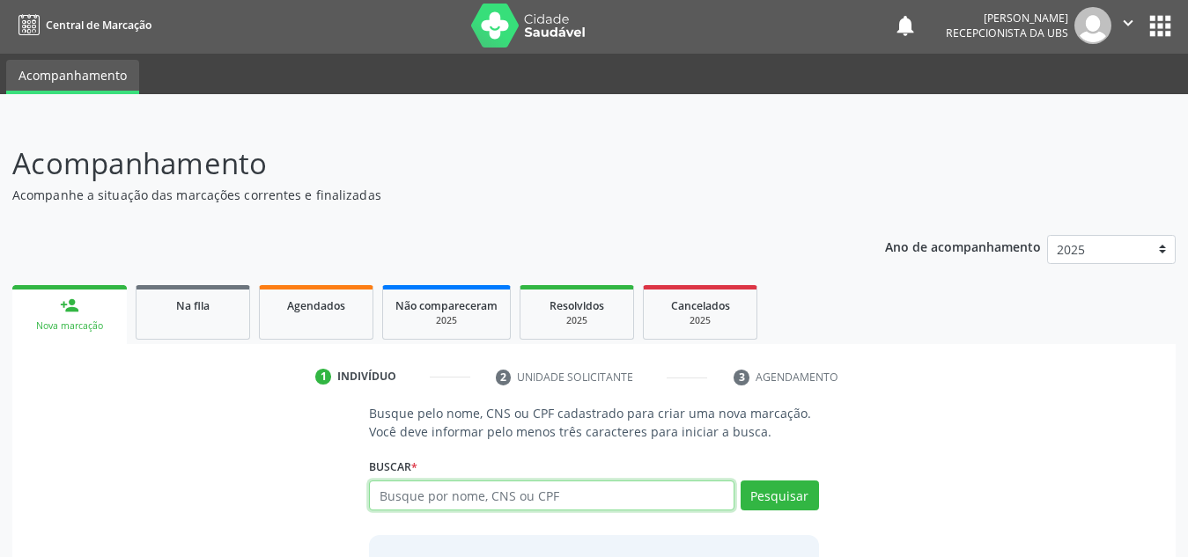
scroll to position [0, 0]
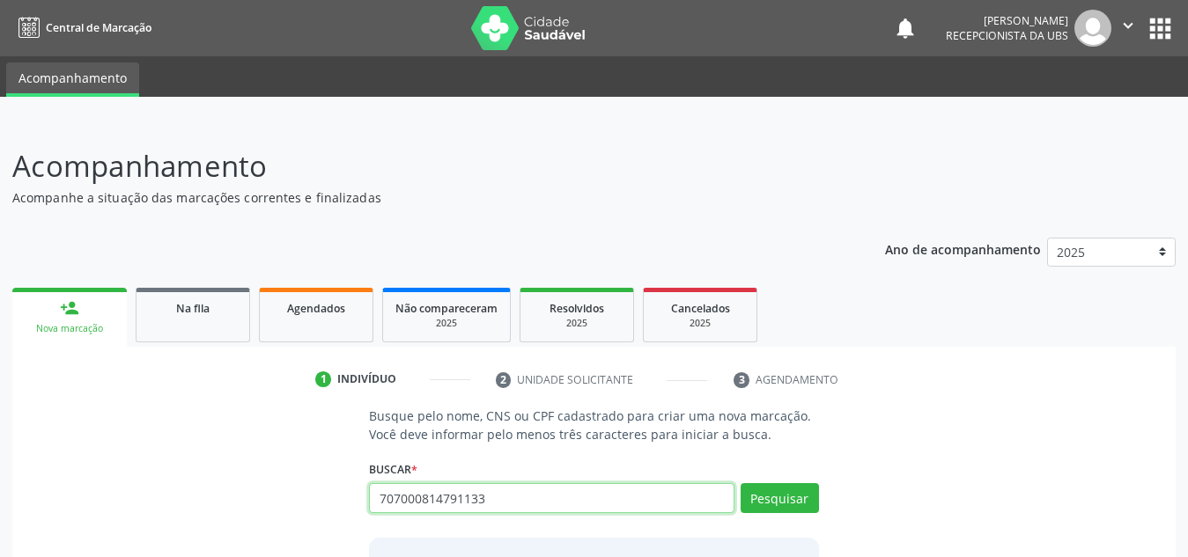
type input "707000814791133"
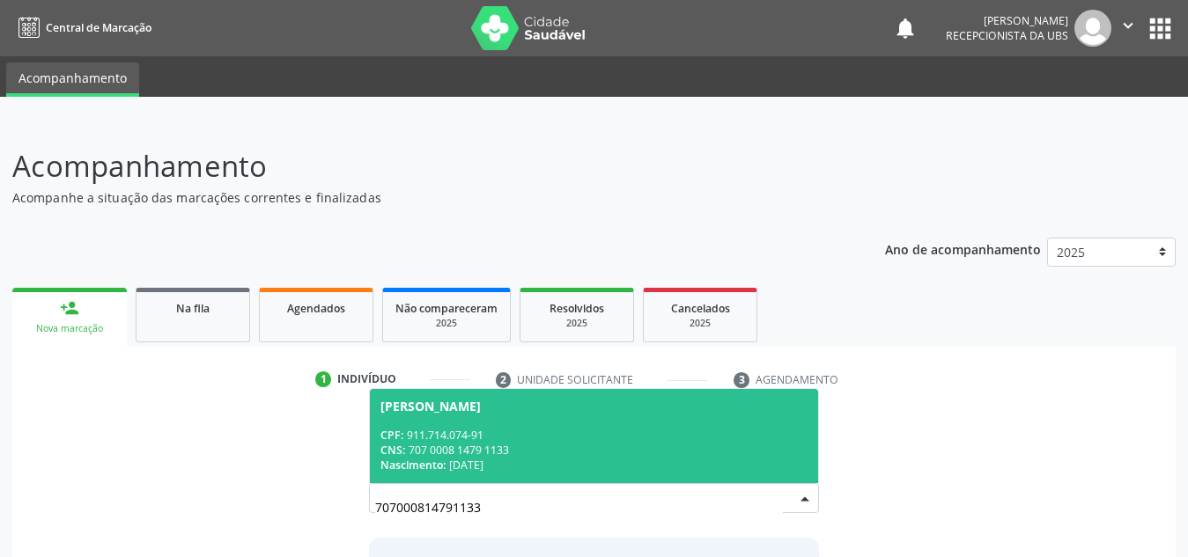
click at [497, 426] on span "[PERSON_NAME] CPF: 911.714.074-91 CNS: 707 0008 1479 1133 Nascimento: [DATE]" at bounding box center [594, 436] width 448 height 94
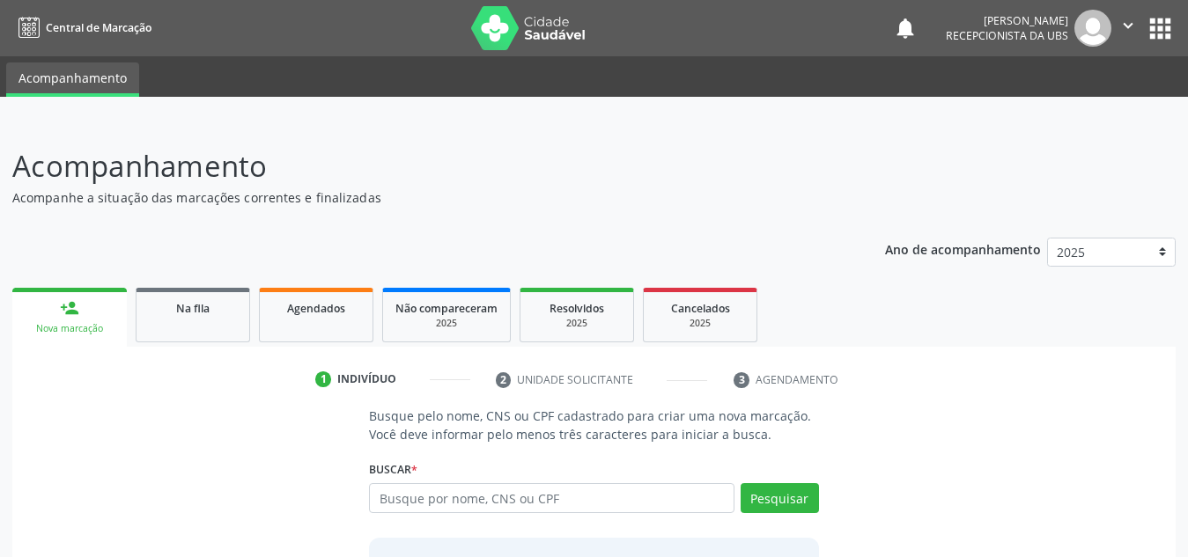
scroll to position [173, 0]
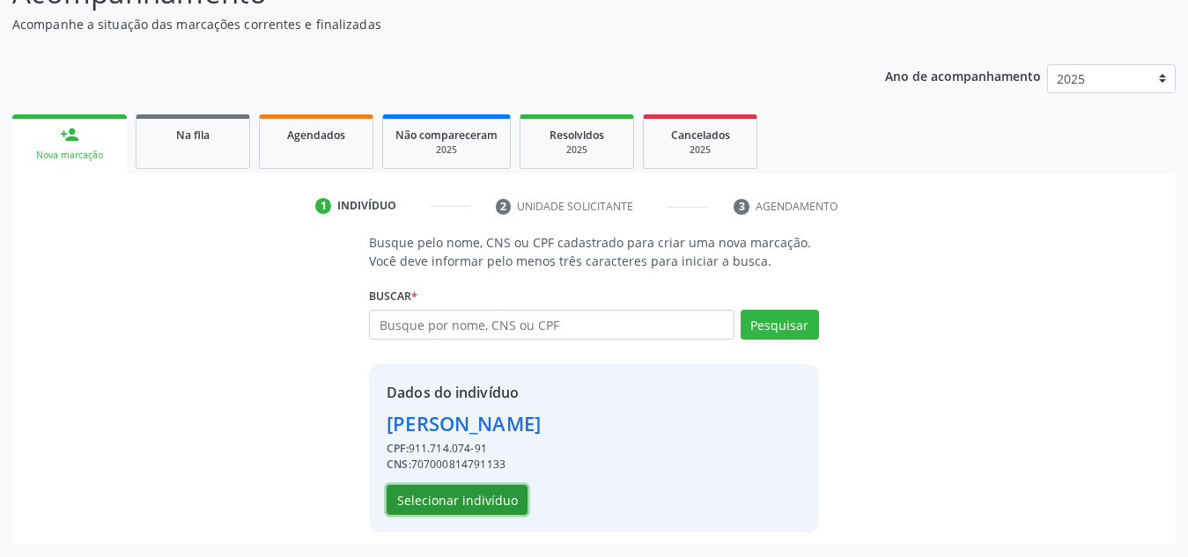
click at [491, 490] on button "Selecionar indivíduo" at bounding box center [457, 500] width 141 height 30
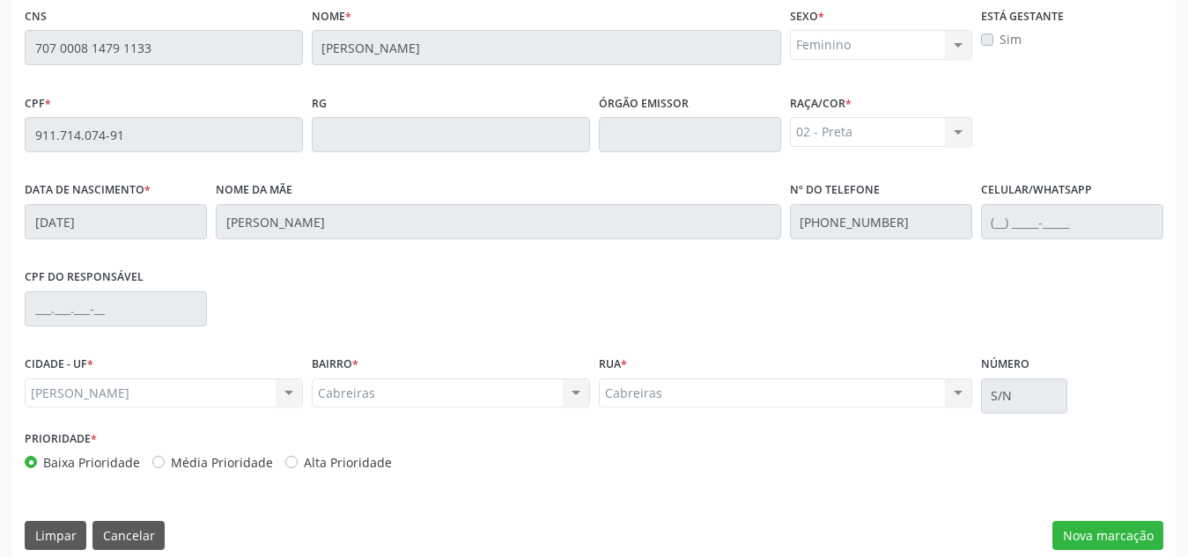
scroll to position [473, 0]
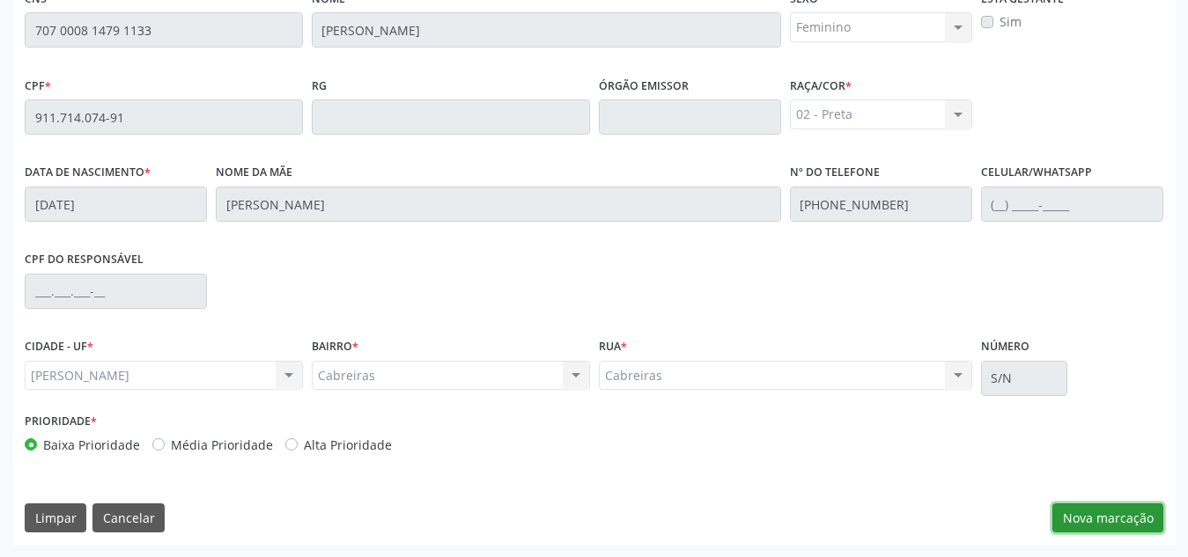
click at [1108, 506] on button "Nova marcação" at bounding box center [1107, 519] width 111 height 30
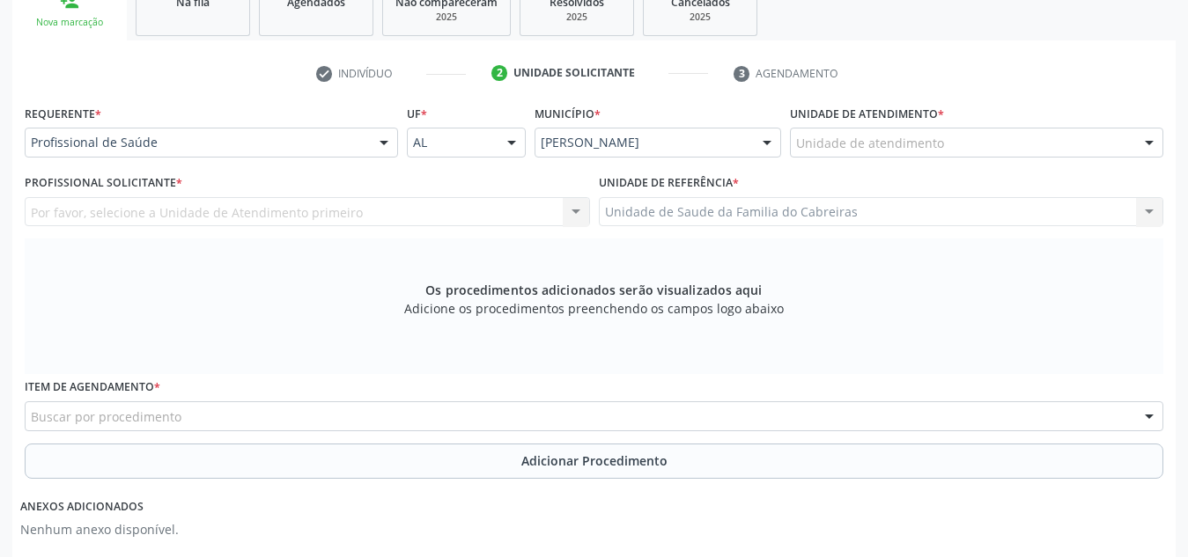
scroll to position [306, 0]
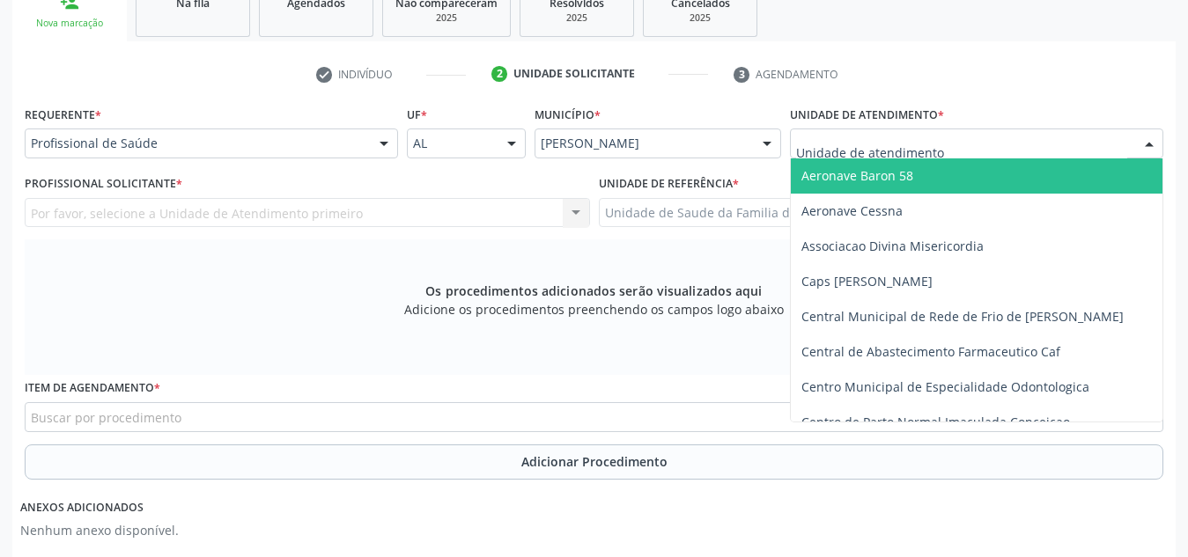
click at [1002, 143] on div at bounding box center [976, 144] width 373 height 30
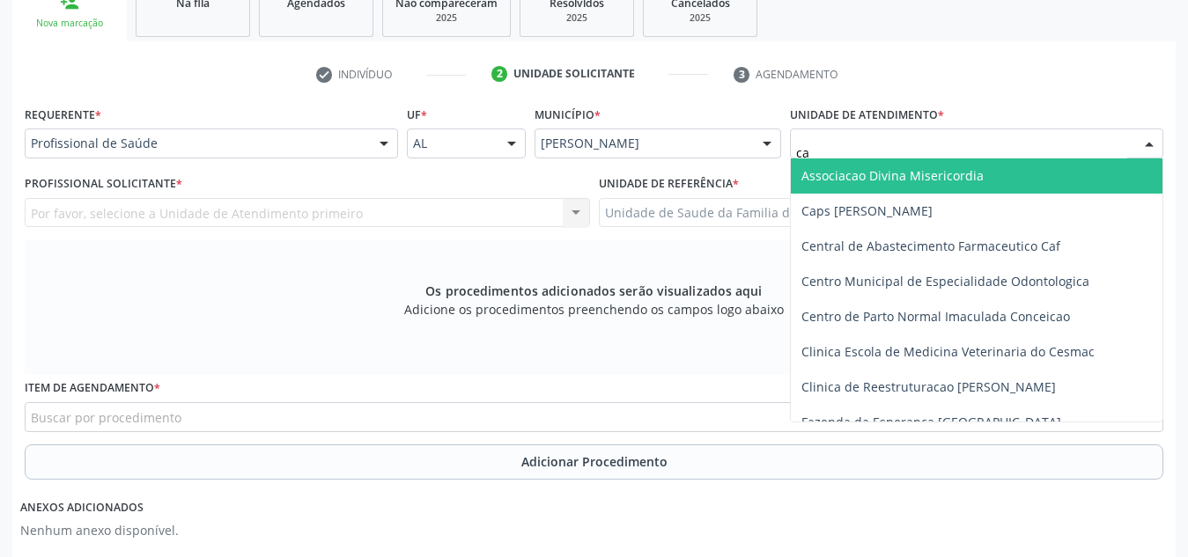
type input "cab"
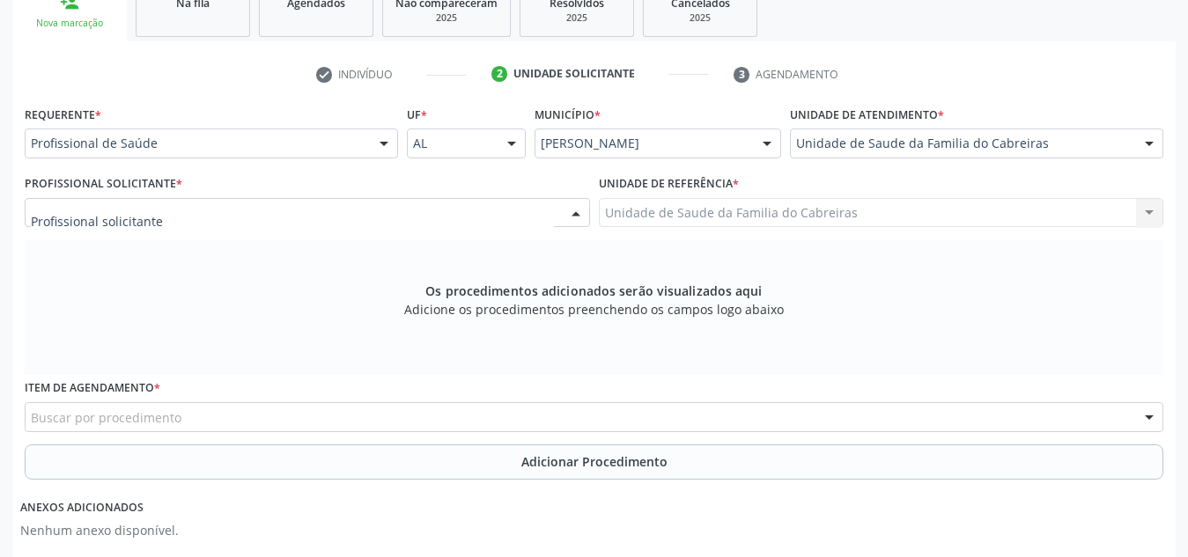
click at [537, 209] on div at bounding box center [307, 213] width 565 height 30
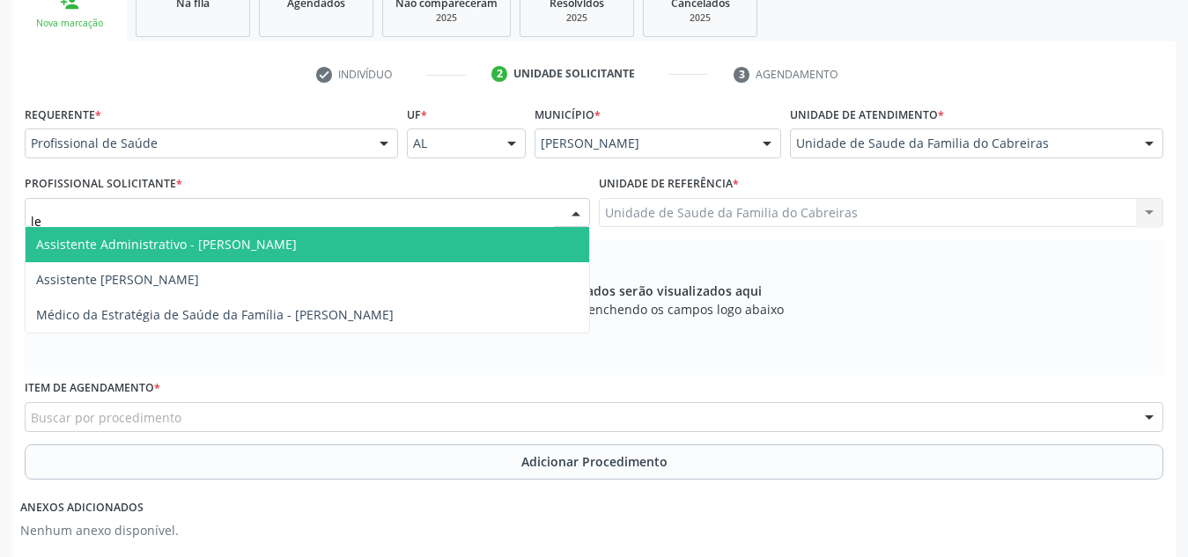
type input "let"
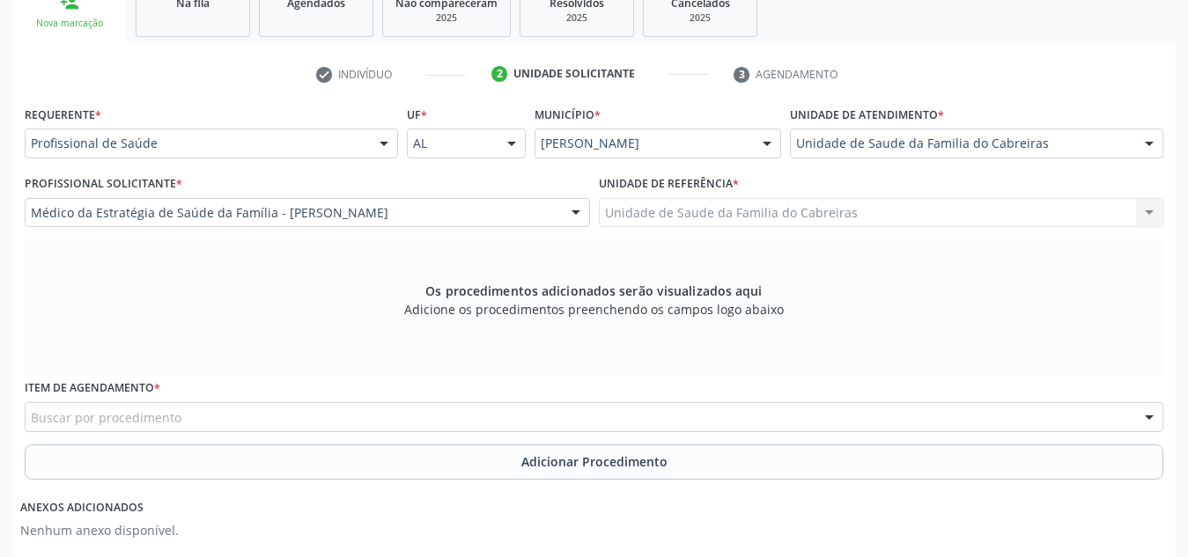
click at [424, 410] on div "Buscar por procedimento" at bounding box center [594, 417] width 1138 height 30
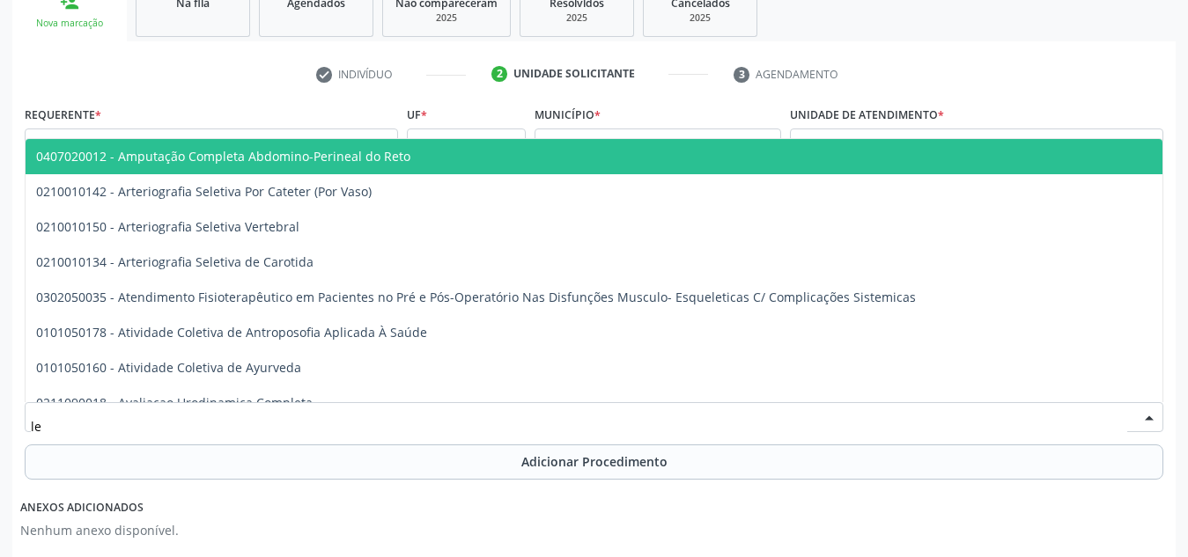
type input "l"
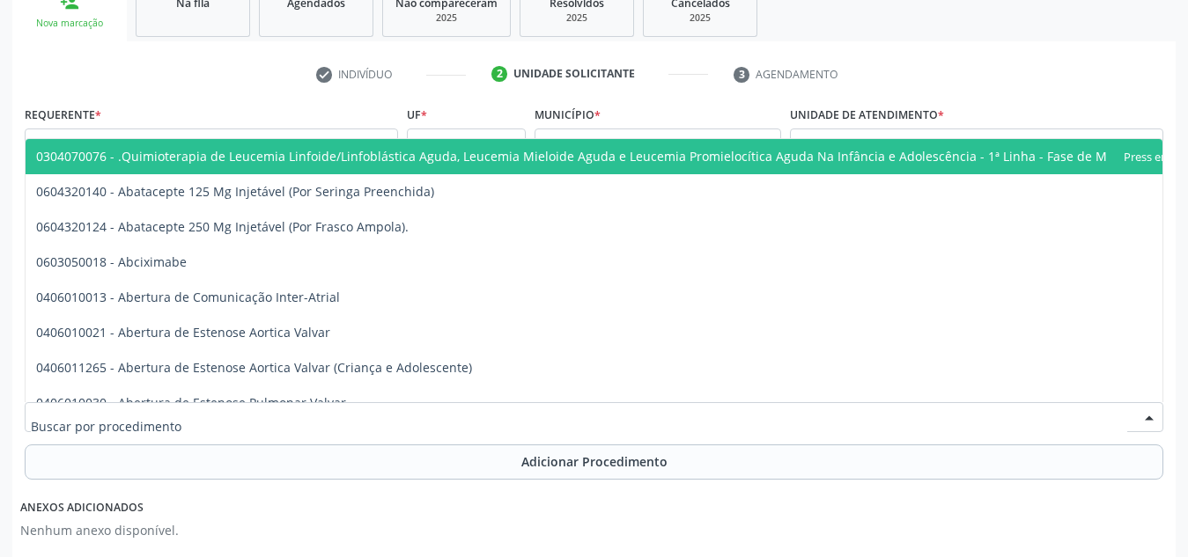
click at [647, 92] on div "check Indivíduo 2 Unidade solicitante 3 Agendamento Essa busca está integrada c…" at bounding box center [593, 433] width 1163 height 747
click at [365, 413] on div at bounding box center [594, 417] width 1138 height 30
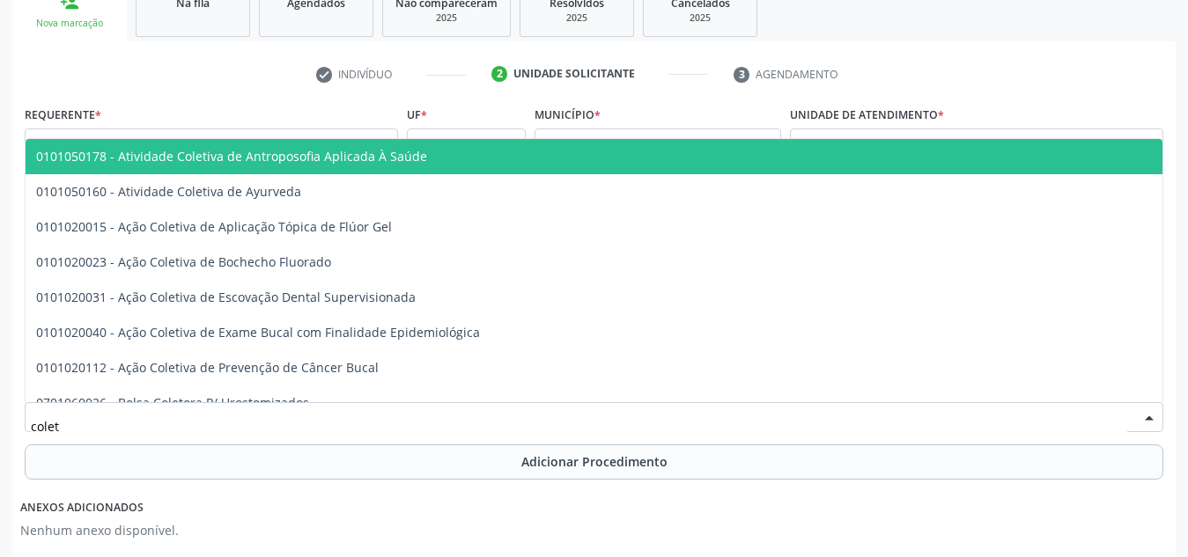
type input "coleta"
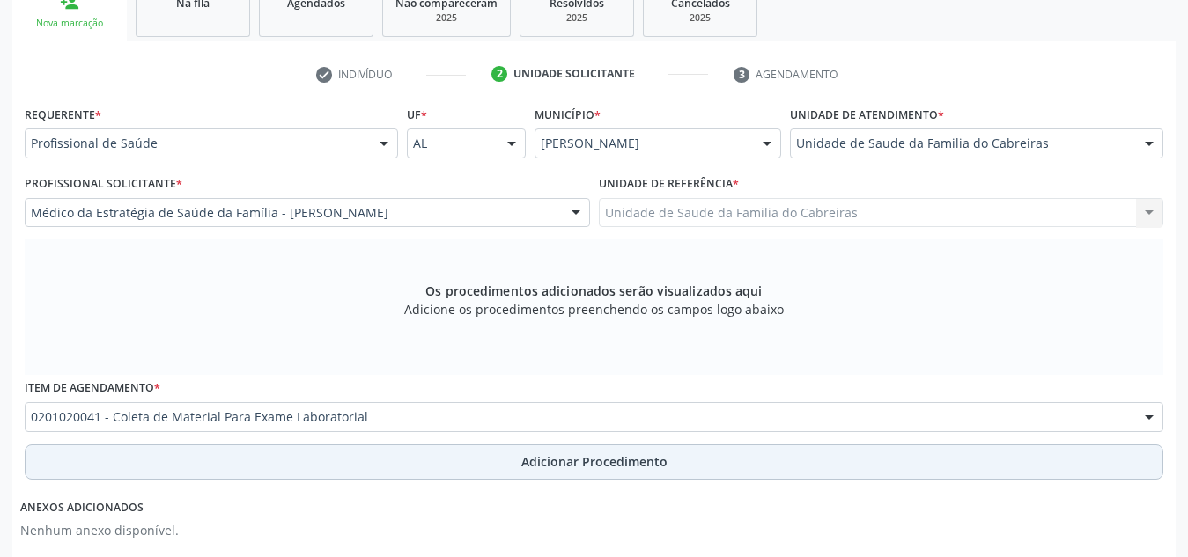
click at [389, 466] on button "Adicionar Procedimento" at bounding box center [594, 462] width 1138 height 35
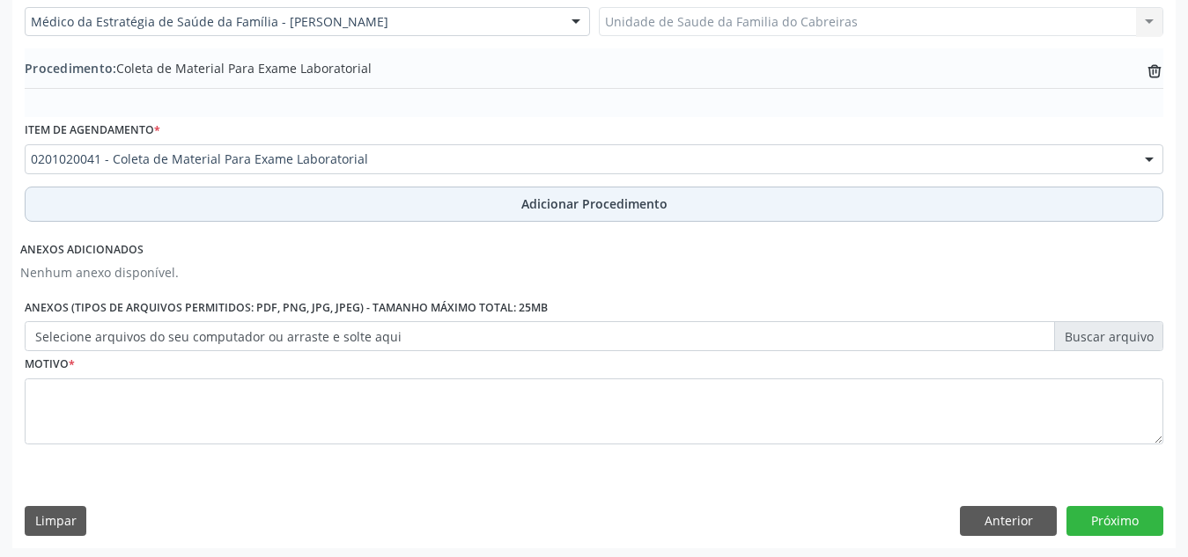
scroll to position [500, 0]
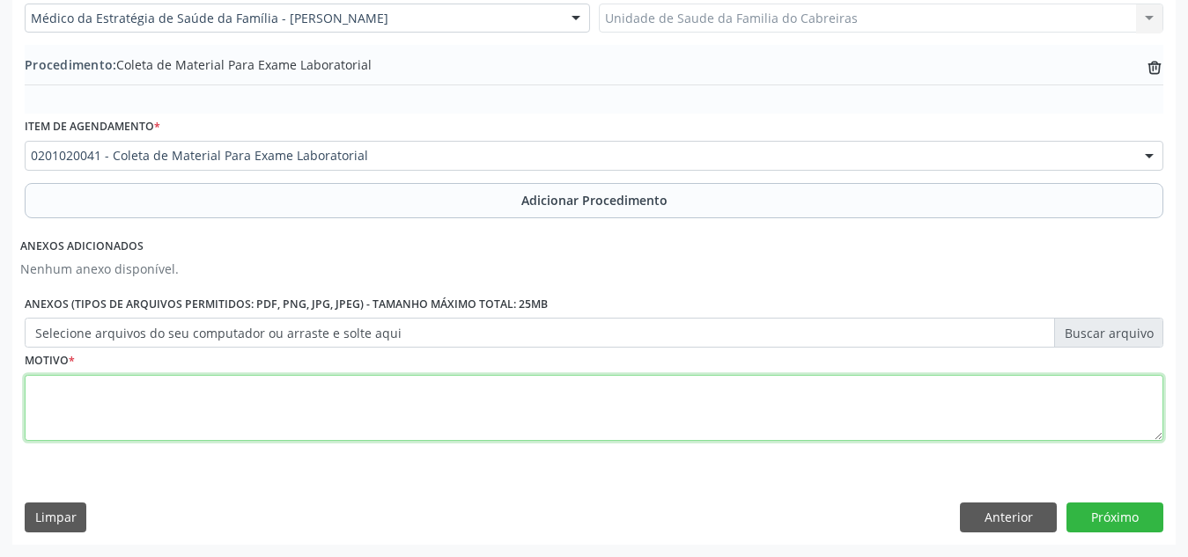
click at [436, 429] on textarea at bounding box center [594, 408] width 1138 height 67
type textarea "Dor abdominal"
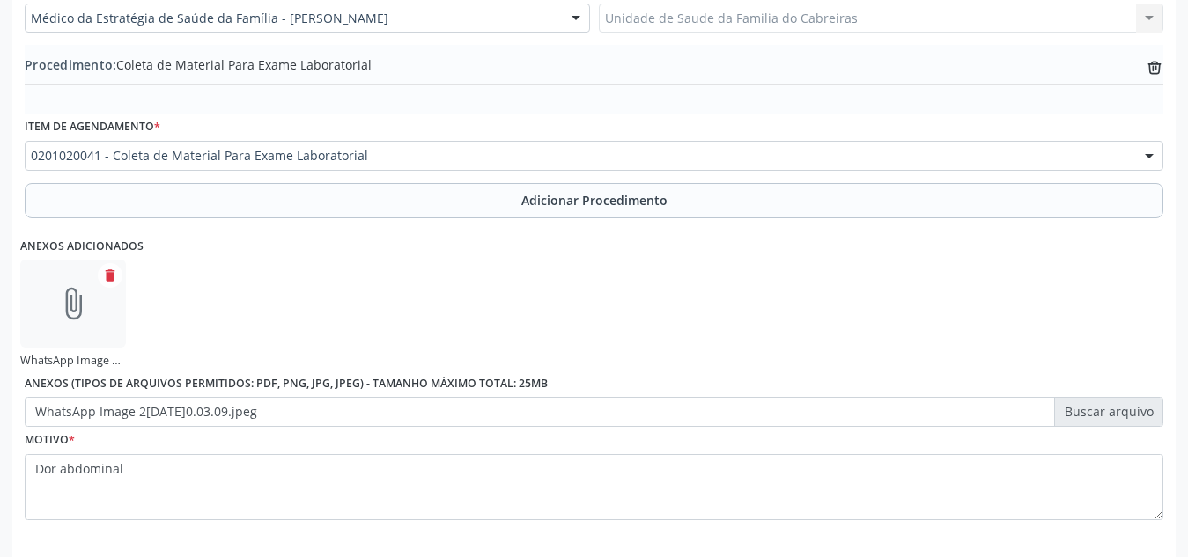
click at [717, 306] on div "Anexos adicionados attach_file WhatsApp Image 2[DATE]0.03.09.jpeg delete Anexos…" at bounding box center [593, 326] width 1147 height 203
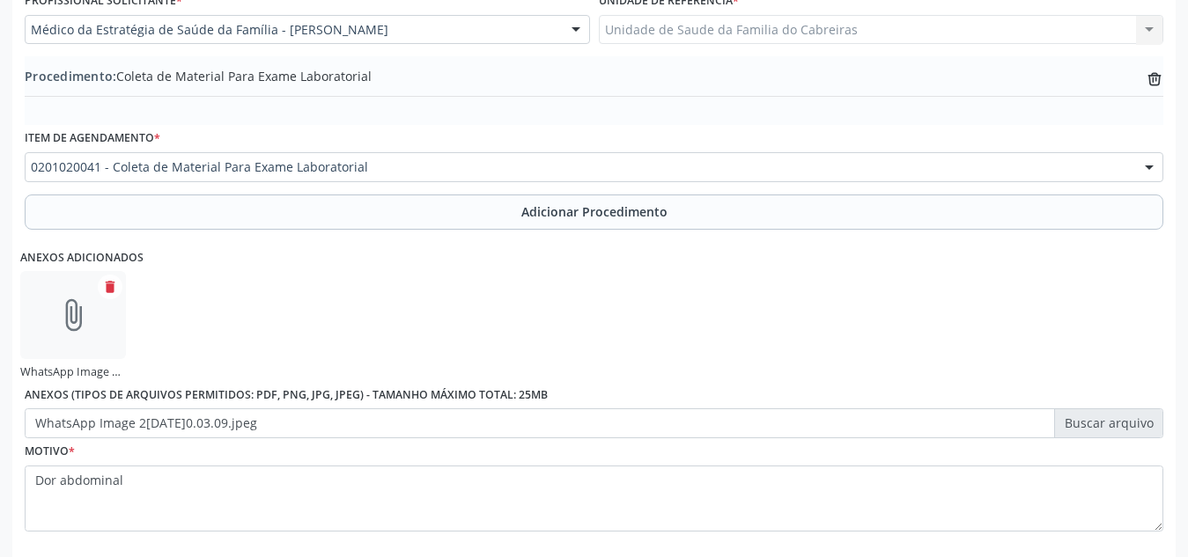
scroll to position [579, 0]
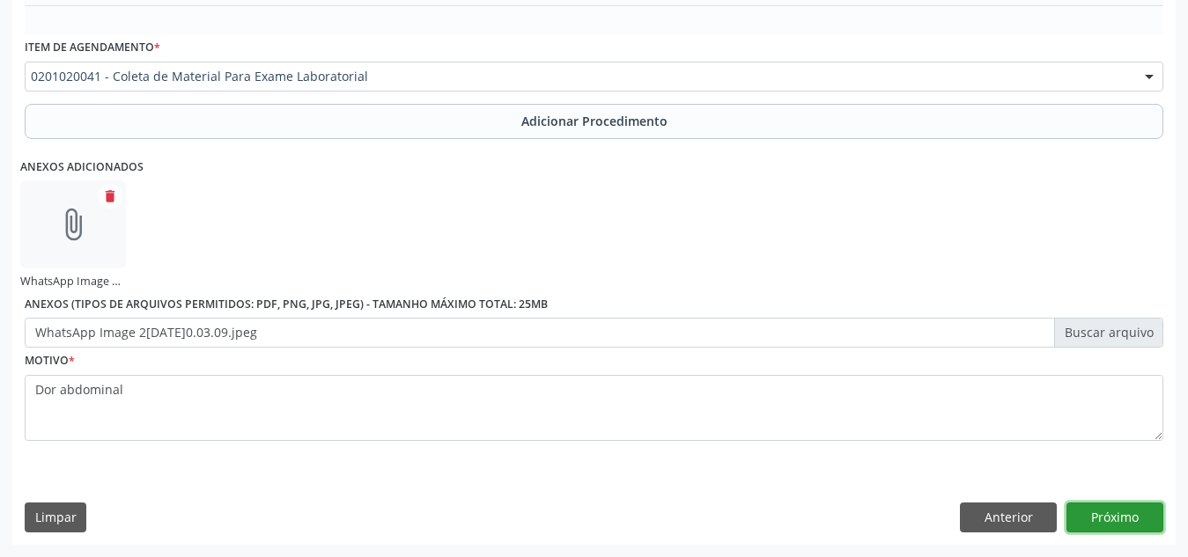
click at [1105, 512] on button "Próximo" at bounding box center [1114, 518] width 97 height 30
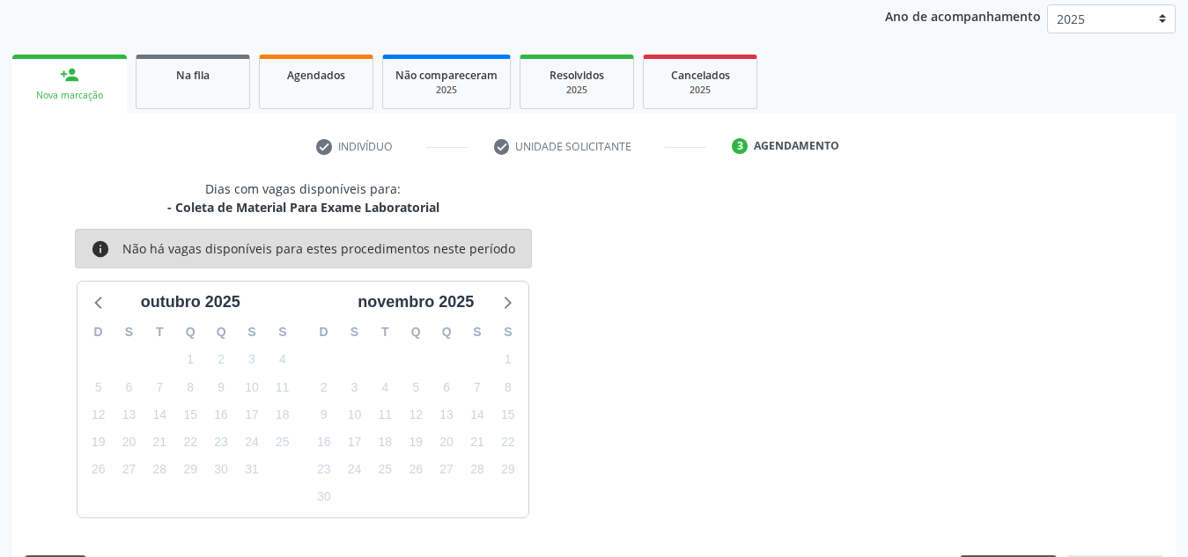
scroll to position [285, 0]
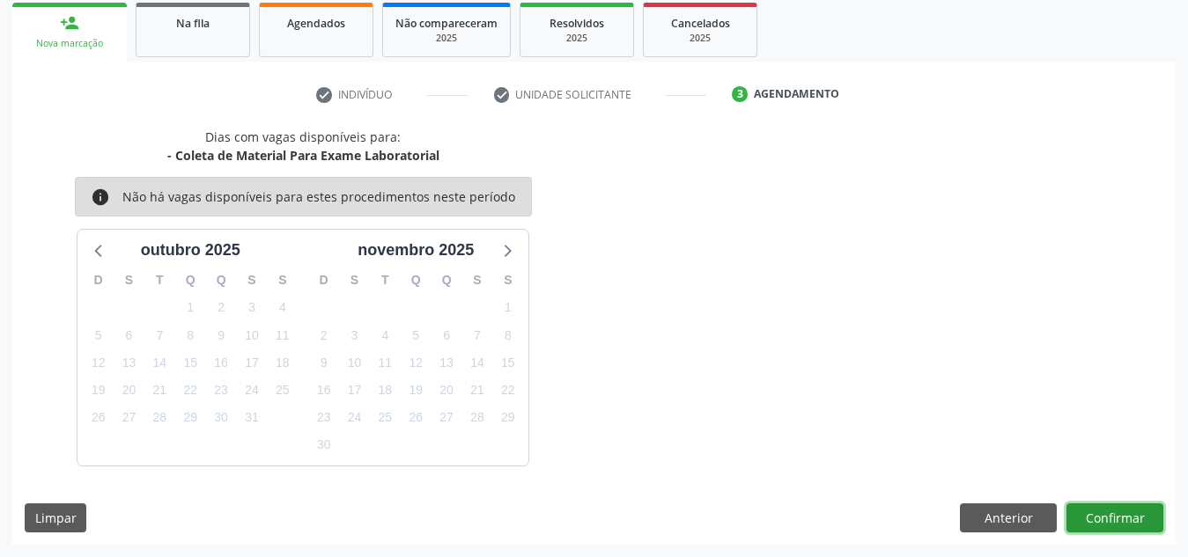
click at [1105, 512] on button "Confirmar" at bounding box center [1114, 519] width 97 height 30
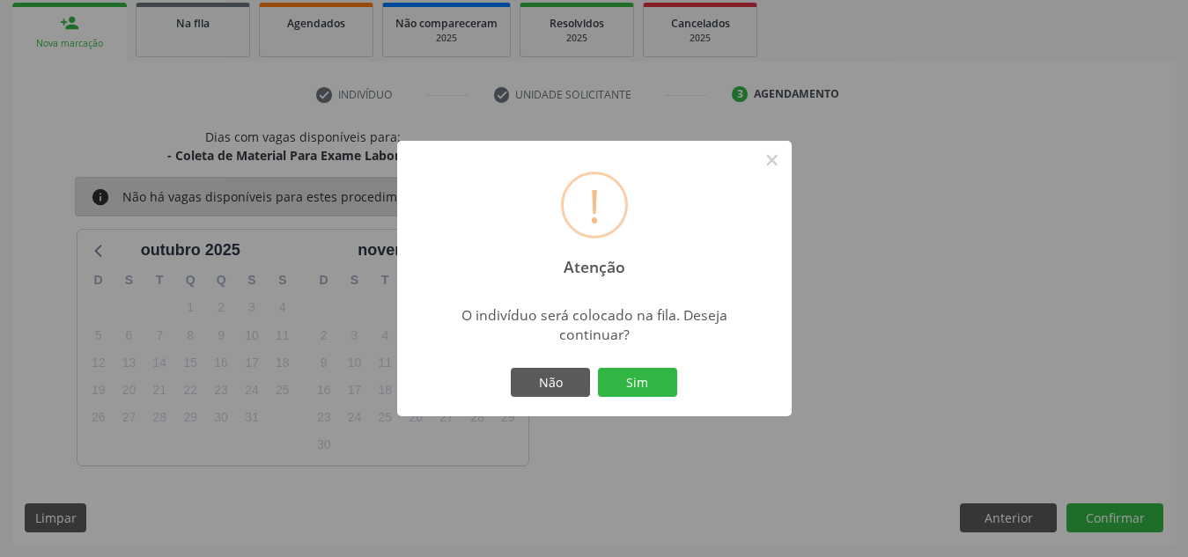
click at [598, 368] on button "Sim" at bounding box center [637, 383] width 79 height 30
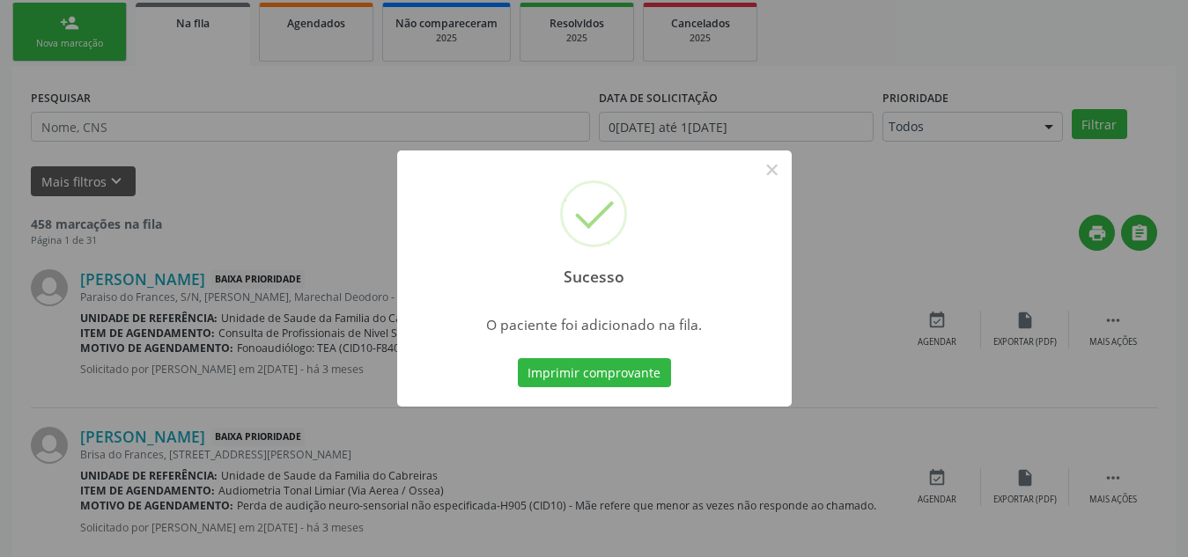
scroll to position [48, 0]
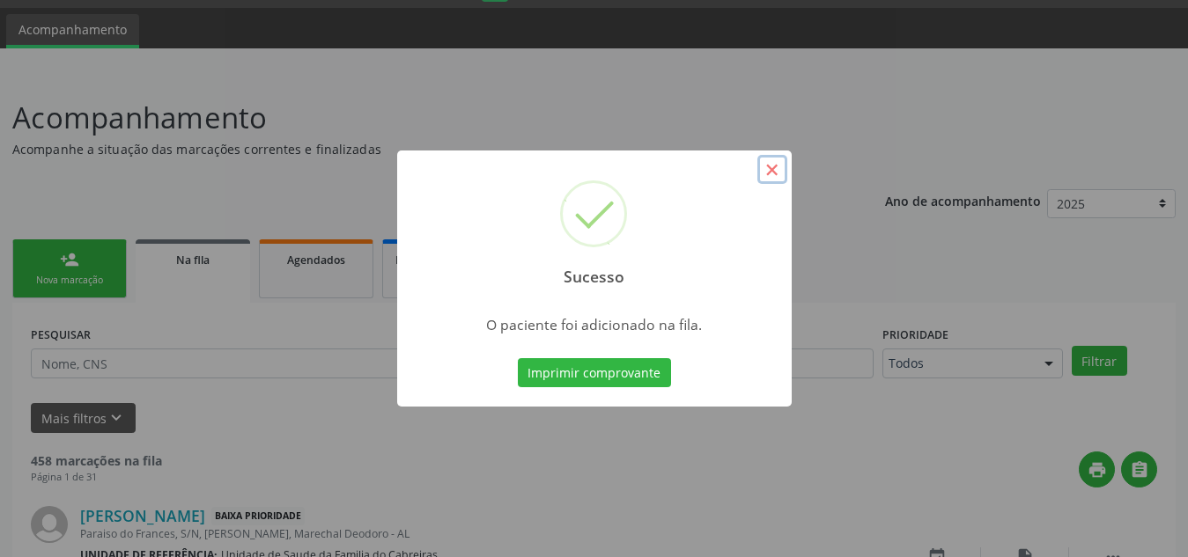
click at [773, 176] on button "×" at bounding box center [772, 170] width 30 height 30
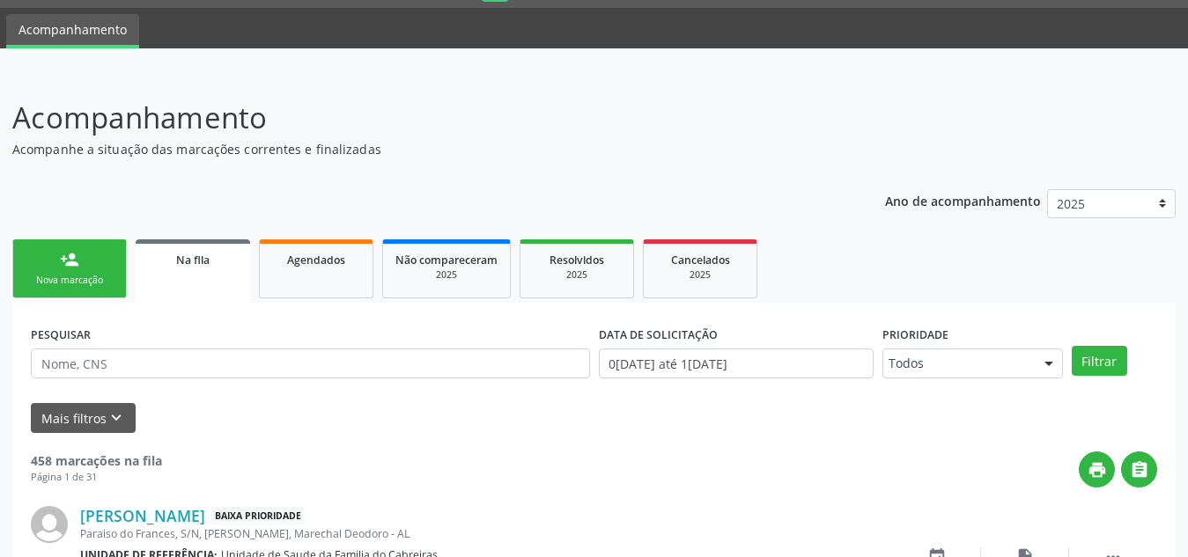
click at [58, 285] on div "Nova marcação" at bounding box center [70, 280] width 88 height 13
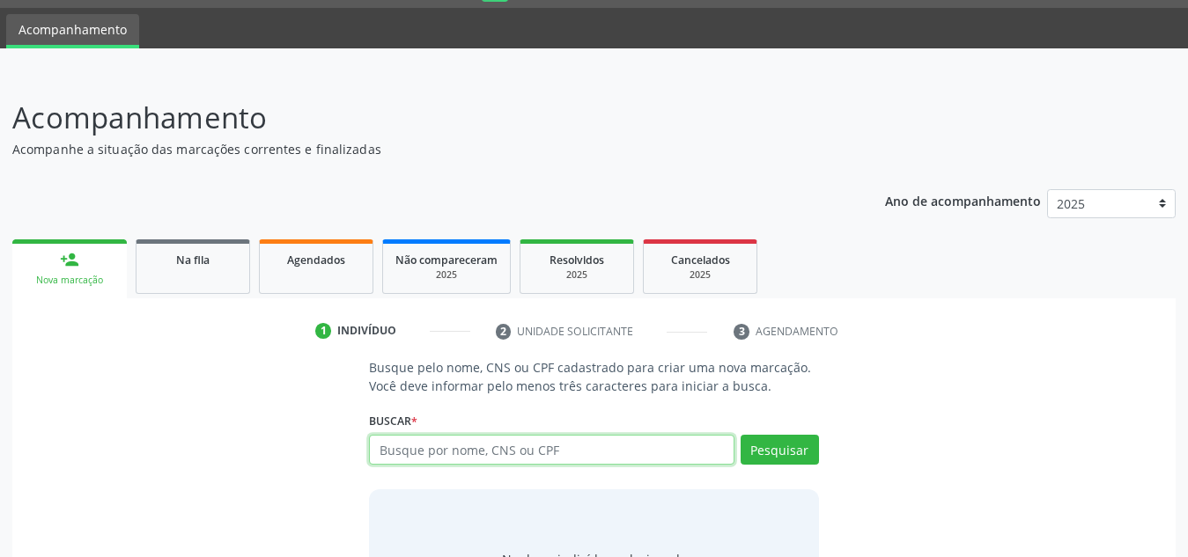
click at [394, 460] on input "text" at bounding box center [551, 450] width 365 height 30
type input "898006212904997"
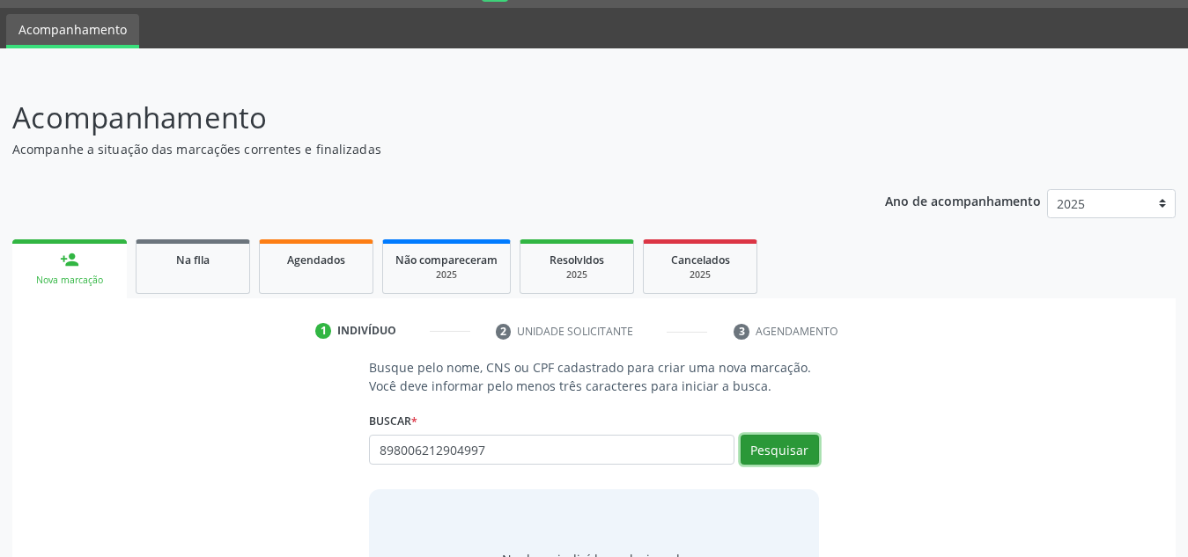
click at [804, 439] on button "Pesquisar" at bounding box center [779, 450] width 78 height 30
type input "898006212904997"
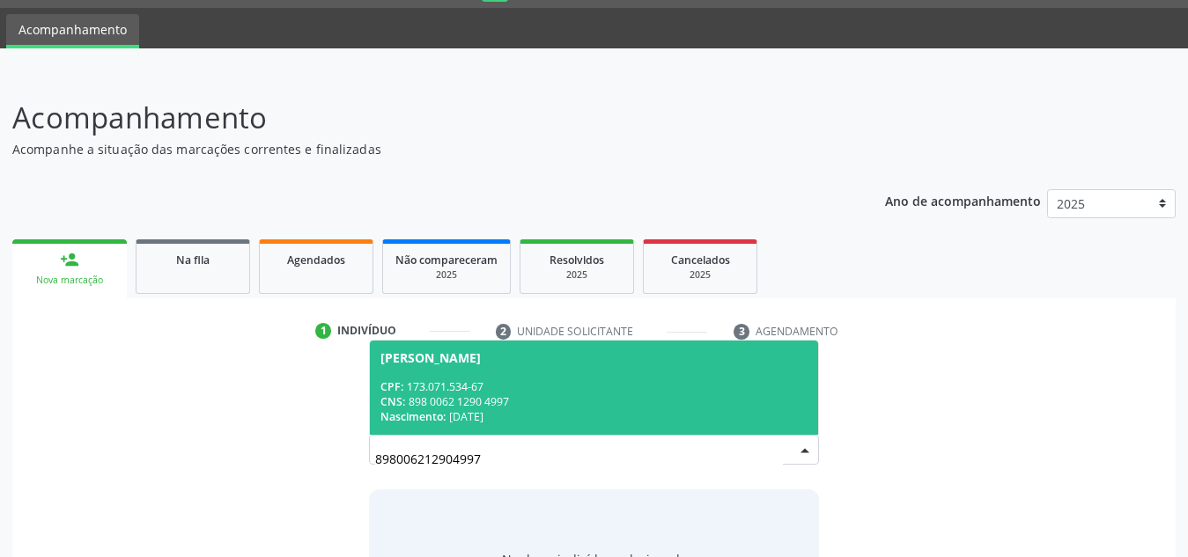
click at [709, 392] on div "CPF: 173.071.534-67" at bounding box center [593, 386] width 427 height 15
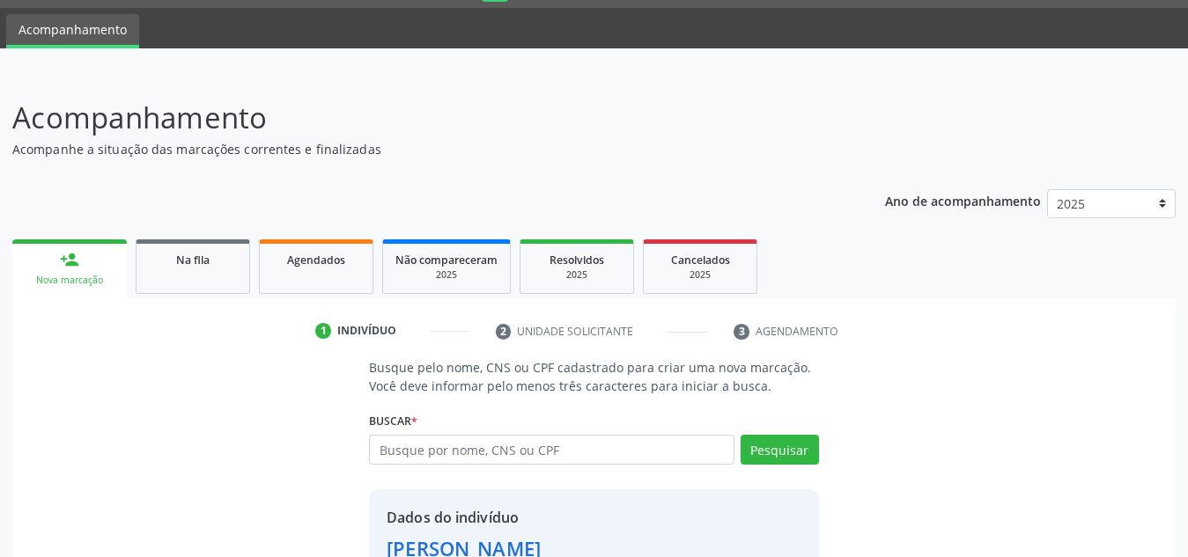
scroll to position [173, 0]
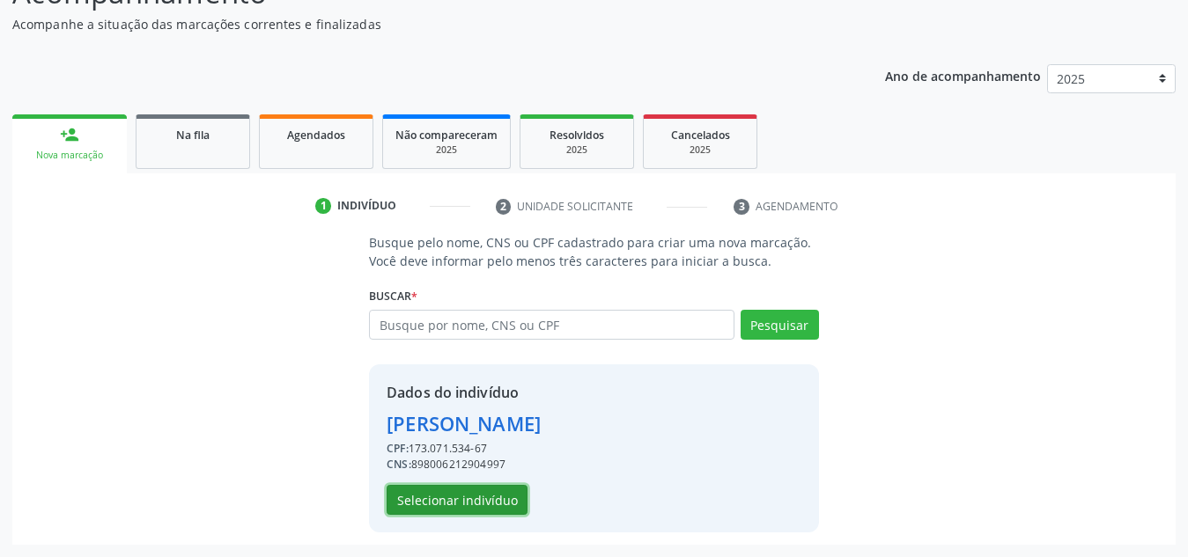
click at [491, 495] on button "Selecionar indivíduo" at bounding box center [457, 500] width 141 height 30
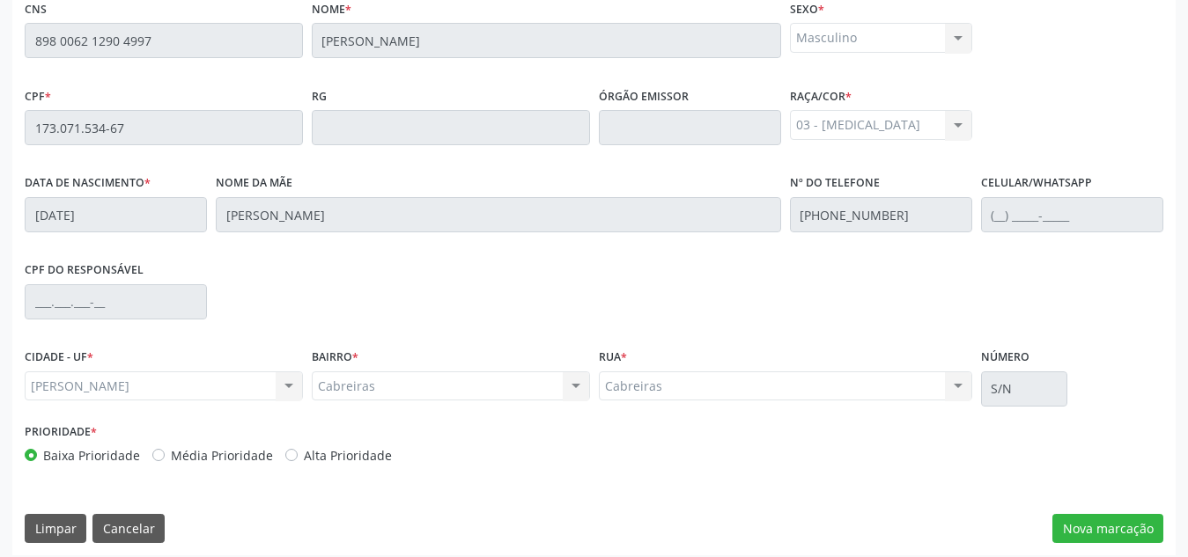
scroll to position [463, 0]
click at [1142, 517] on button "Nova marcação" at bounding box center [1107, 528] width 111 height 30
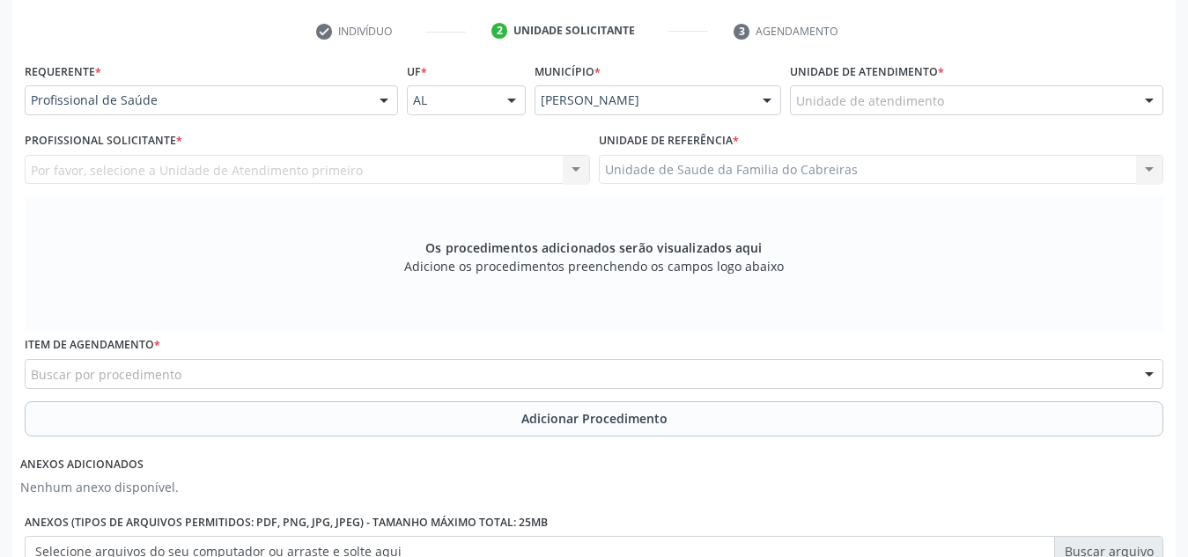
scroll to position [345, 0]
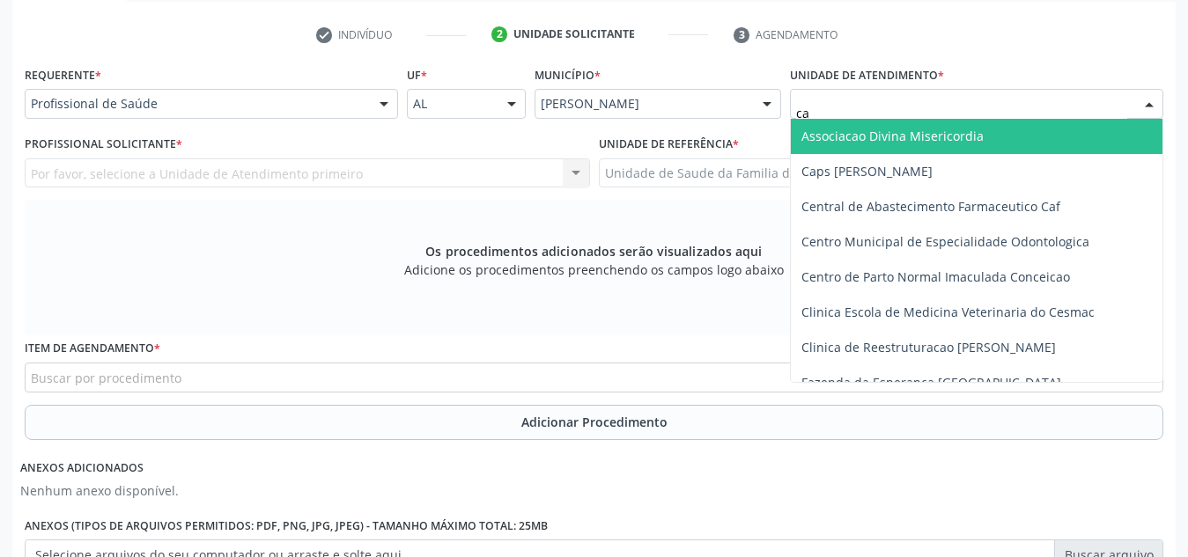
type input "cab"
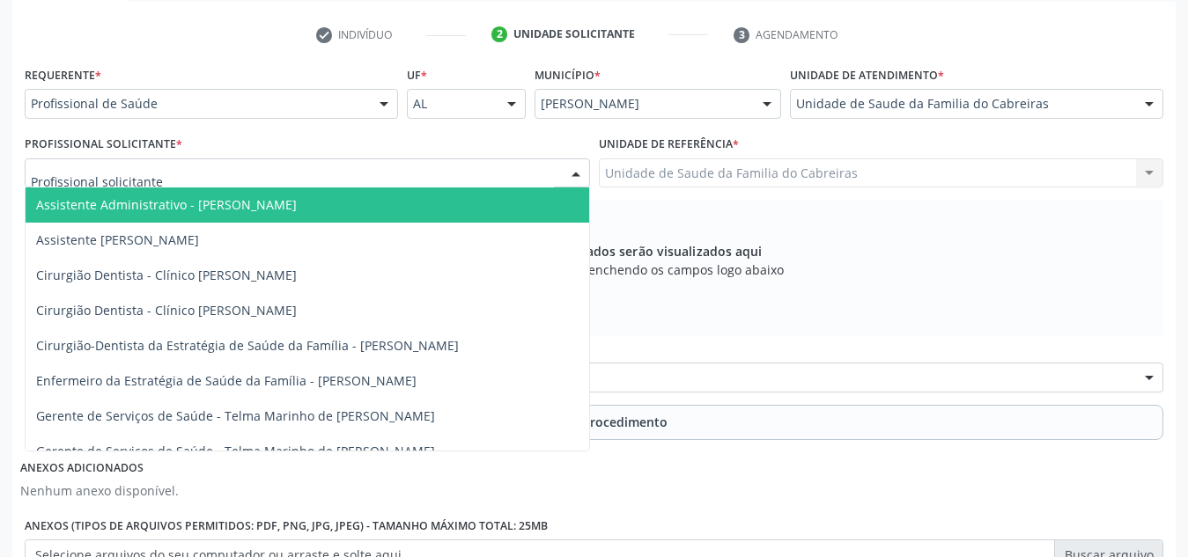
click at [479, 178] on div at bounding box center [307, 173] width 565 height 30
click at [479, 178] on input "text" at bounding box center [292, 182] width 523 height 35
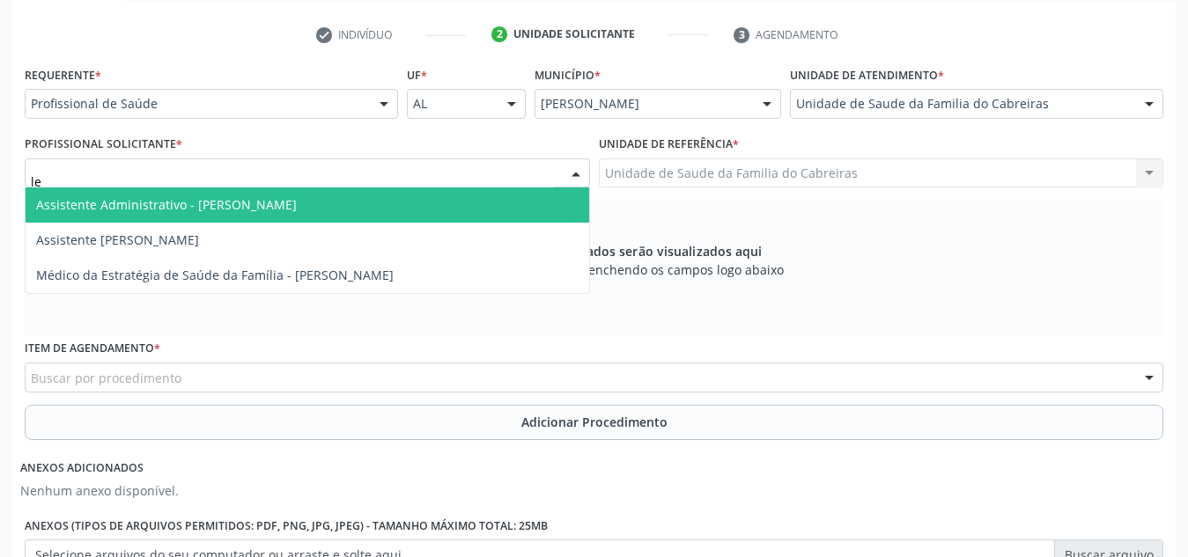
type input "let"
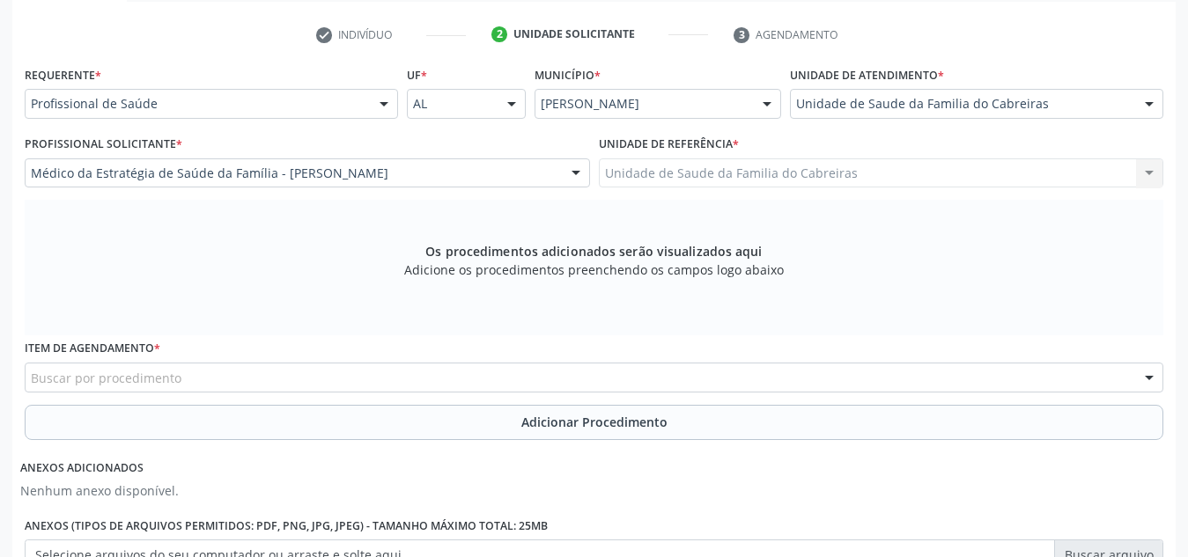
click at [401, 365] on div "Buscar por procedimento" at bounding box center [594, 378] width 1138 height 30
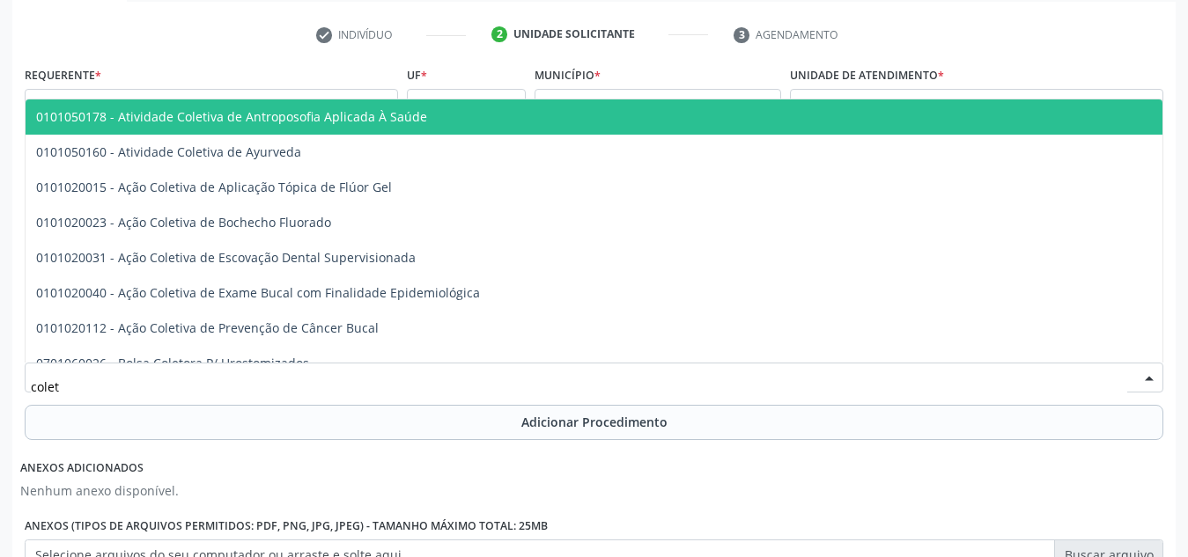
type input "coleta"
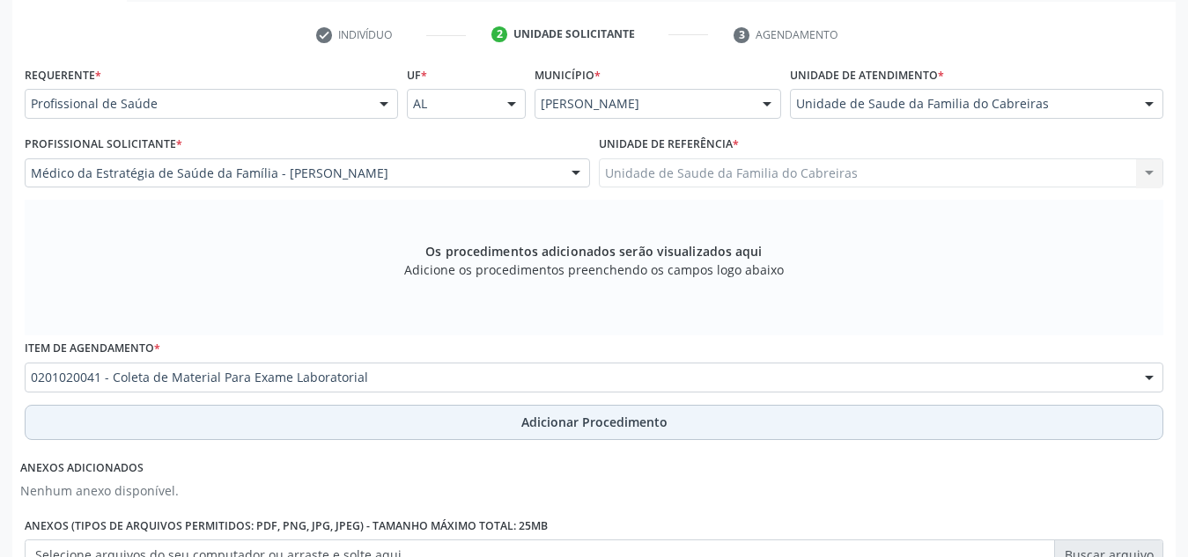
click at [407, 413] on button "Adicionar Procedimento" at bounding box center [594, 422] width 1138 height 35
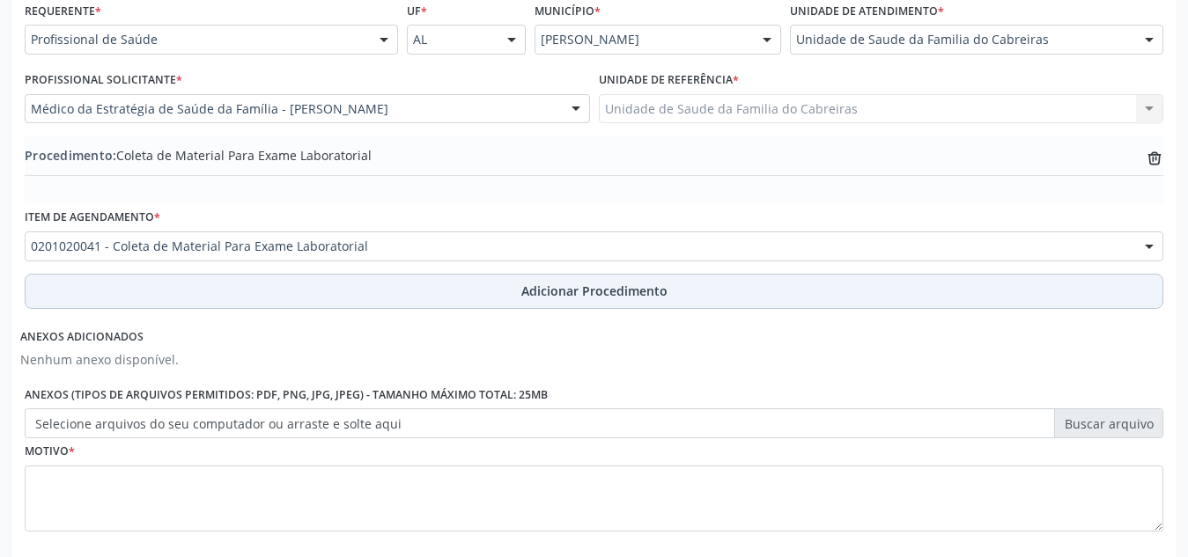
scroll to position [500, 0]
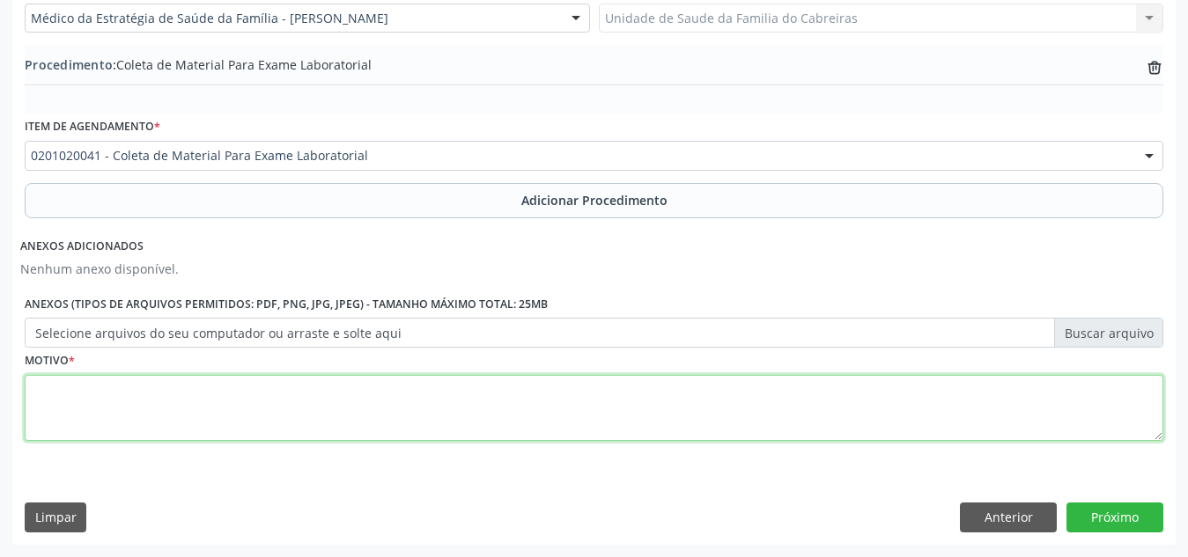
click at [414, 392] on textarea at bounding box center [594, 408] width 1138 height 67
type textarea "Rotina da criança"
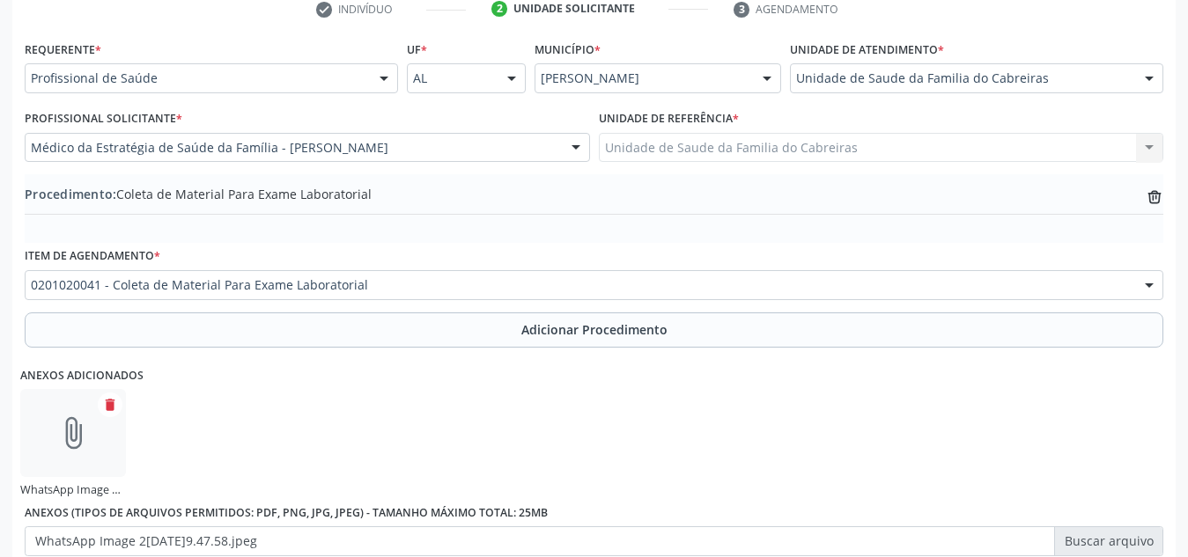
scroll to position [579, 0]
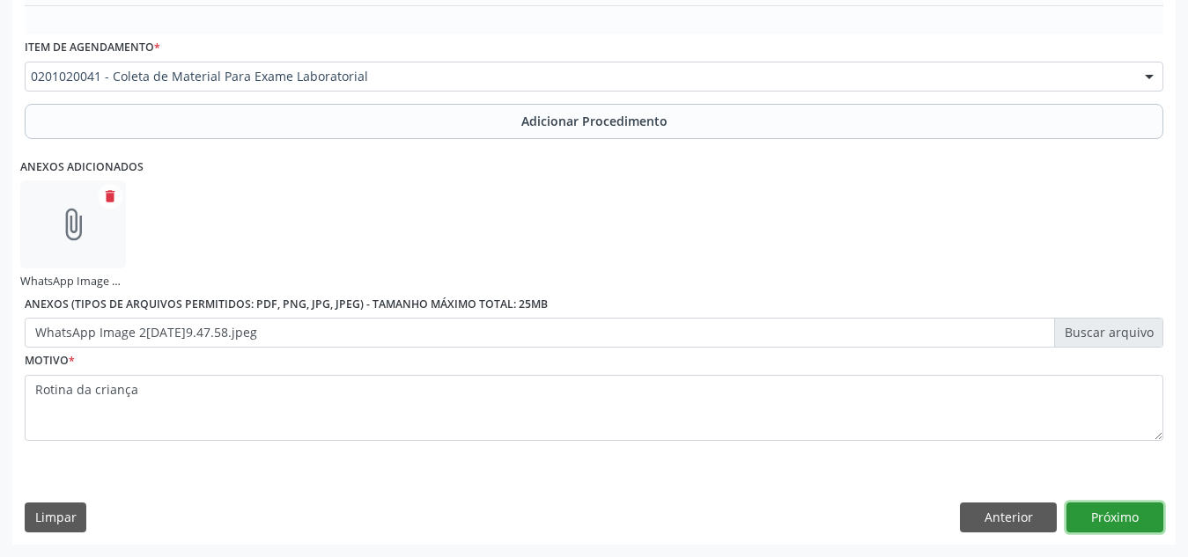
click at [1100, 522] on button "Próximo" at bounding box center [1114, 518] width 97 height 30
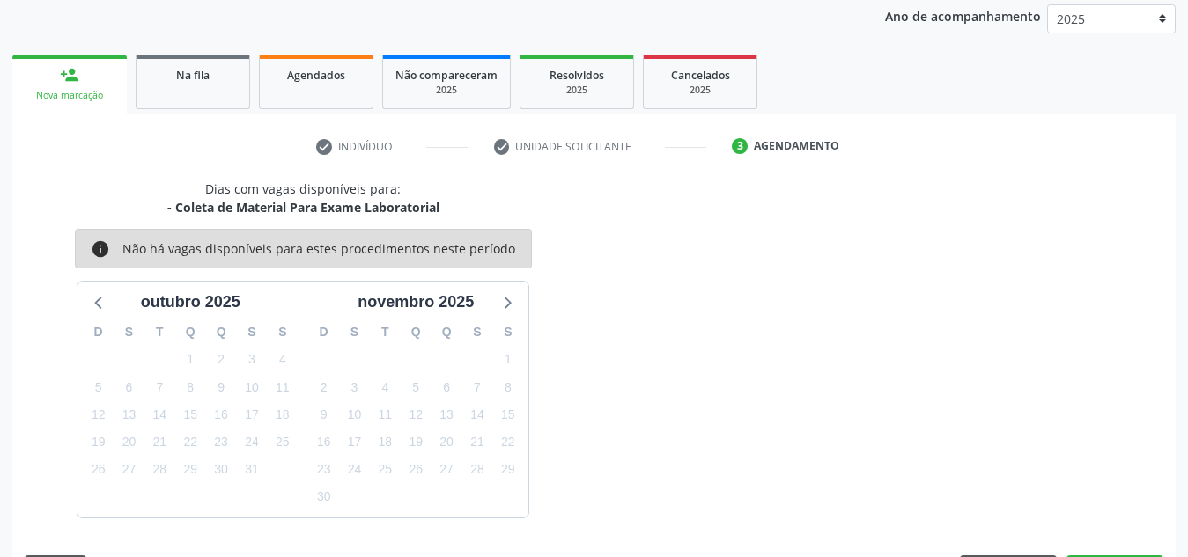
scroll to position [285, 0]
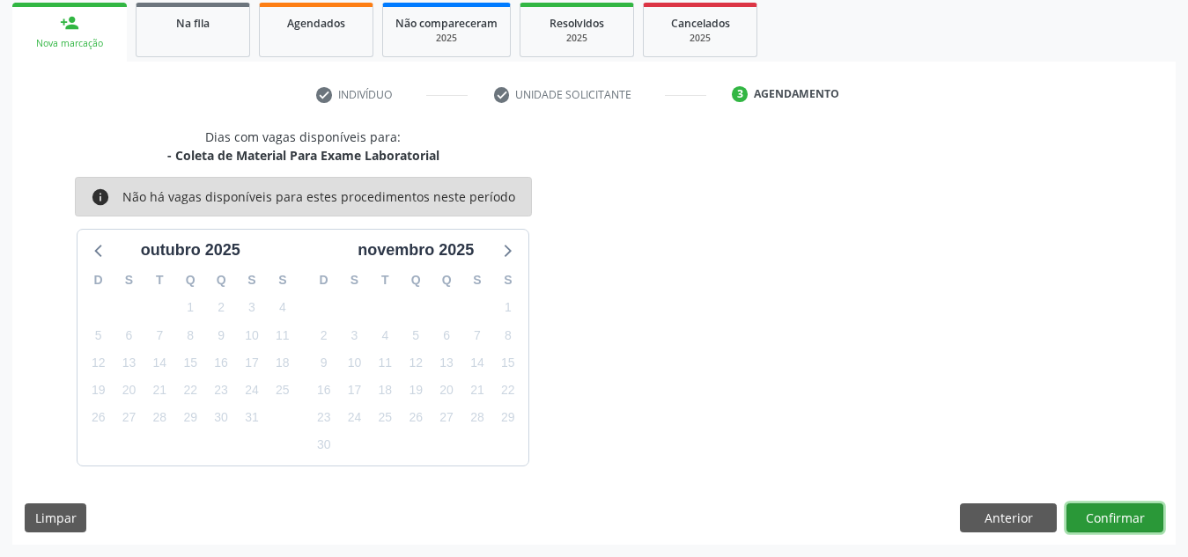
click at [1100, 522] on button "Confirmar" at bounding box center [1114, 519] width 97 height 30
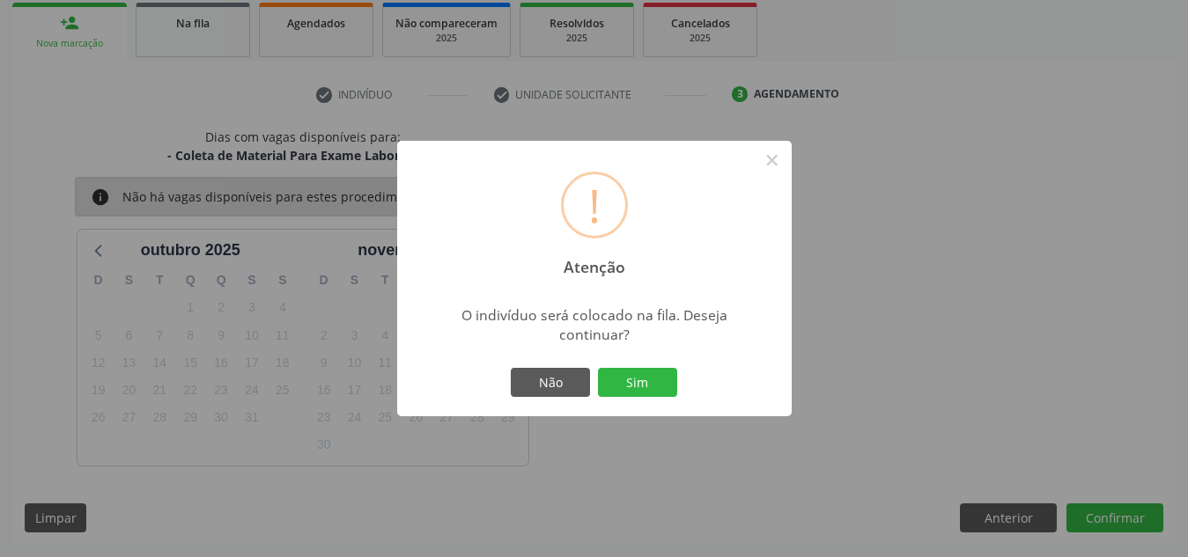
click at [598, 368] on button "Sim" at bounding box center [637, 383] width 79 height 30
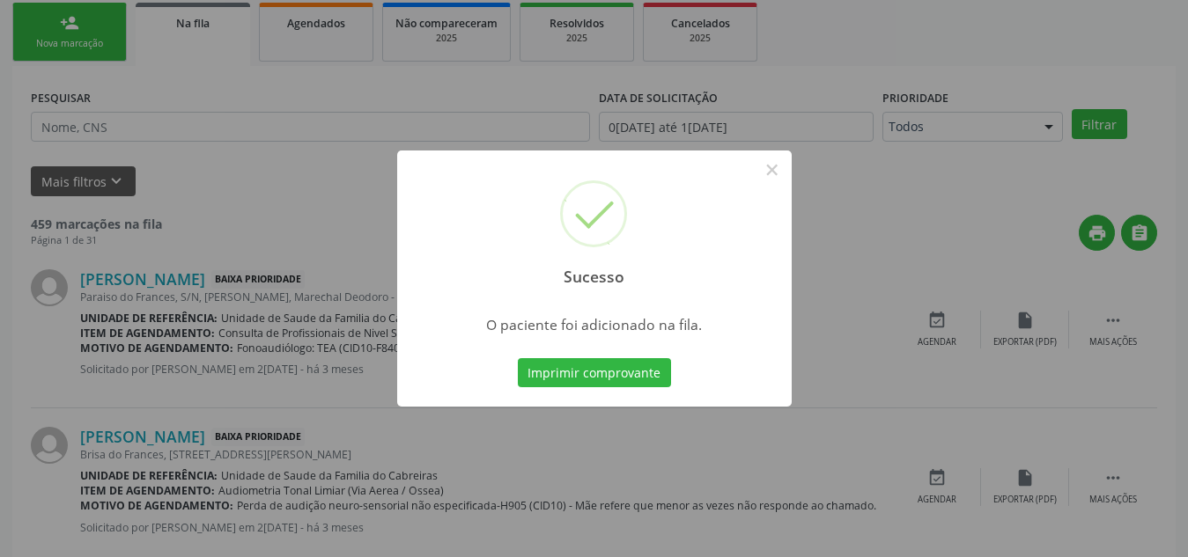
scroll to position [48, 0]
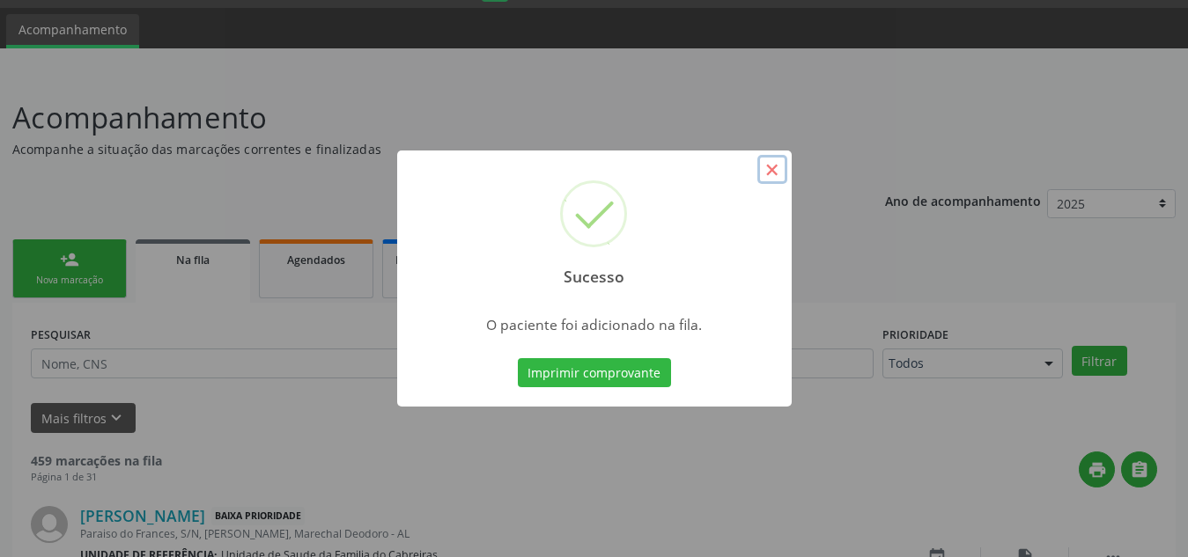
click at [771, 171] on button "×" at bounding box center [772, 170] width 30 height 30
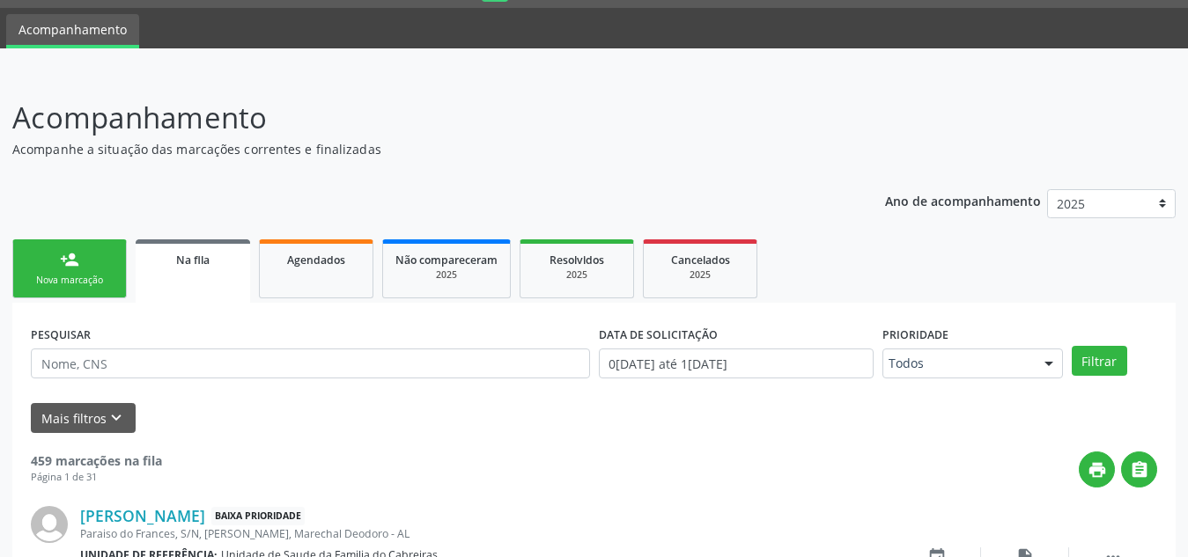
click at [86, 269] on link "person_add Nova marcação" at bounding box center [69, 268] width 114 height 59
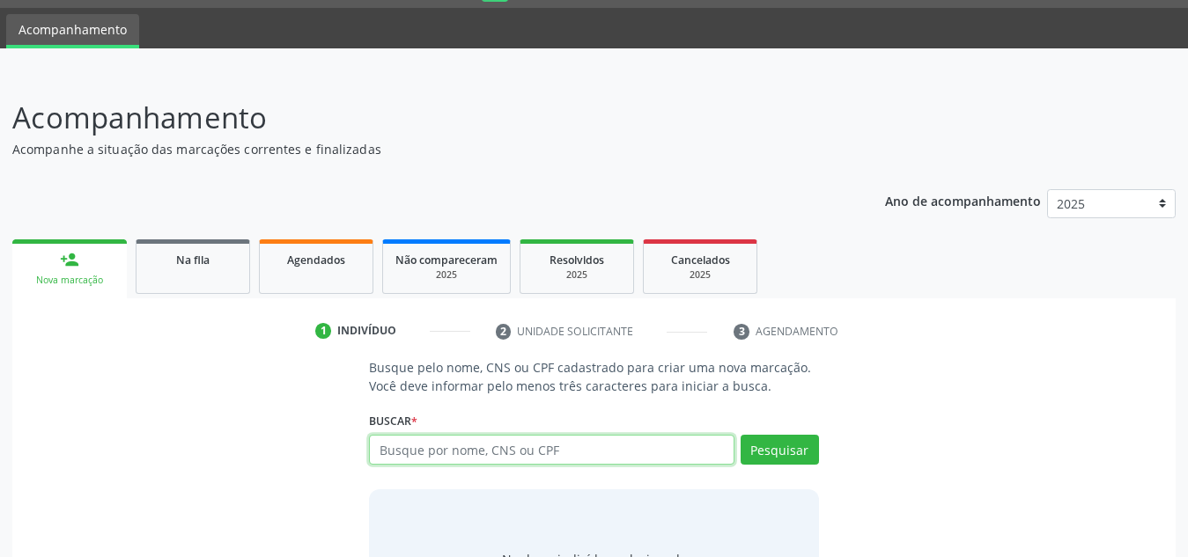
click at [400, 442] on input "text" at bounding box center [551, 450] width 365 height 30
type input "700707976074774"
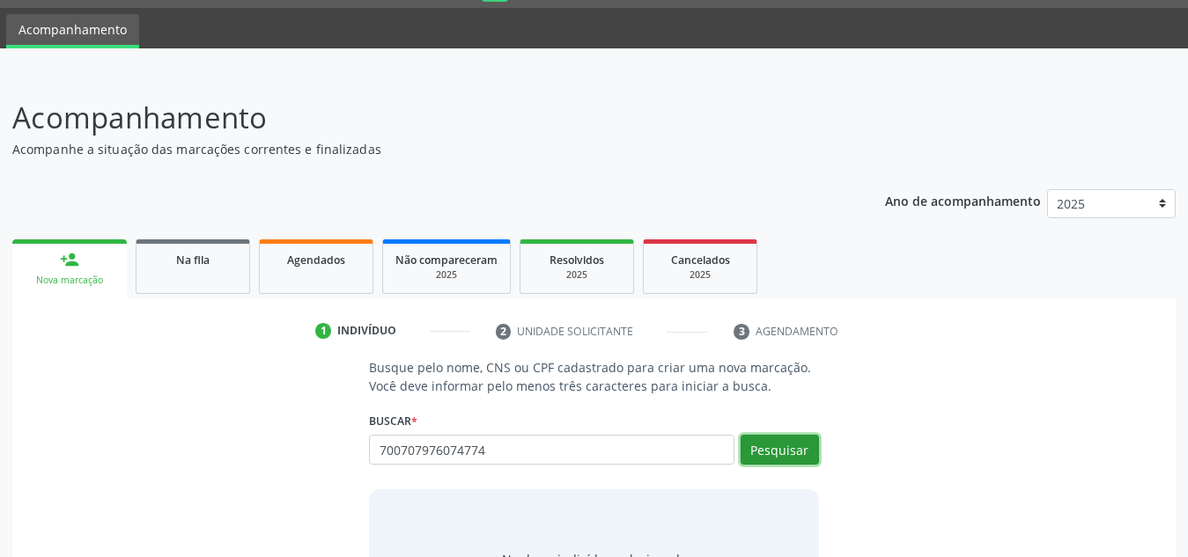
click at [789, 437] on button "Pesquisar" at bounding box center [779, 450] width 78 height 30
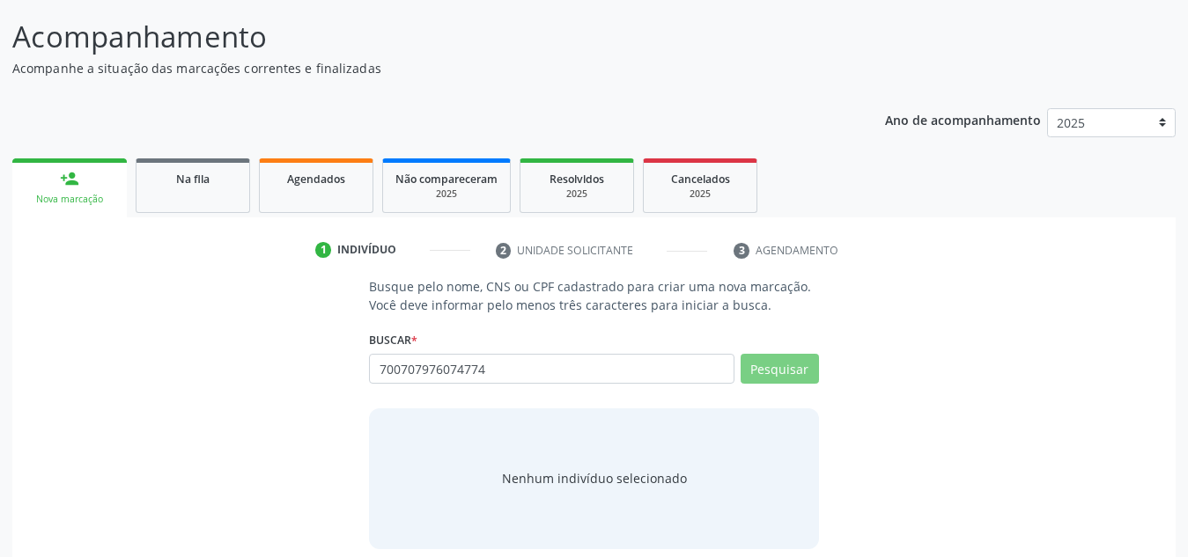
scroll to position [146, 0]
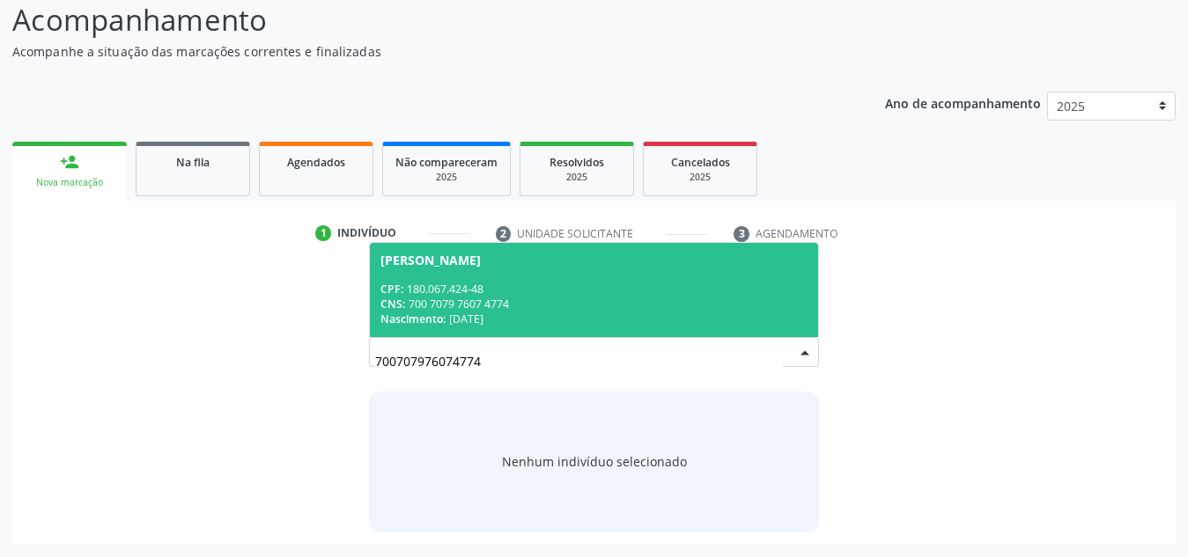
click at [557, 298] on div "CNS: 700 7079 7607 4774" at bounding box center [593, 304] width 427 height 15
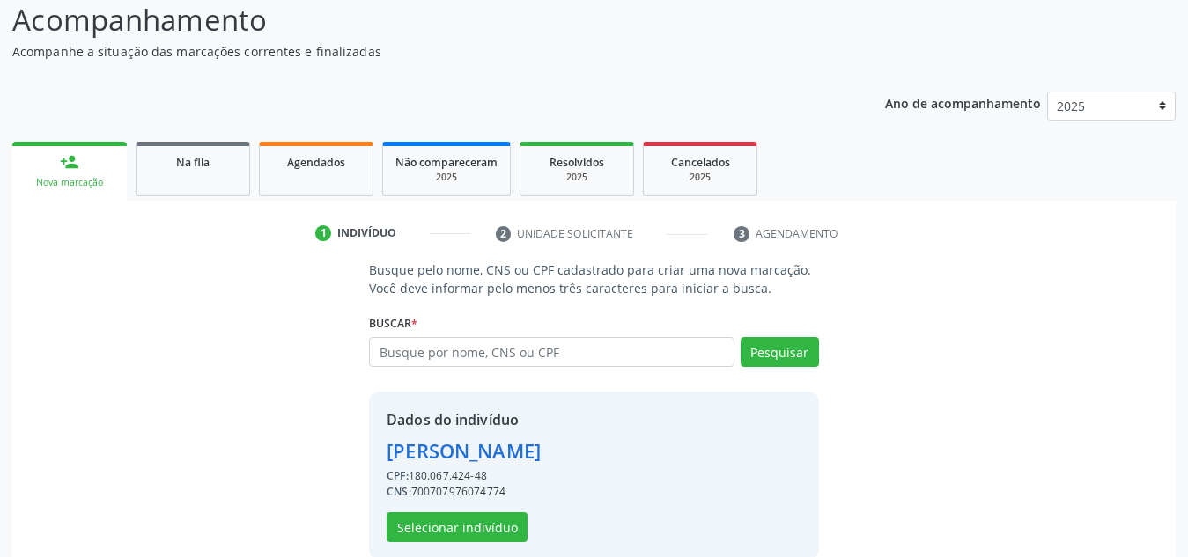
scroll to position [173, 0]
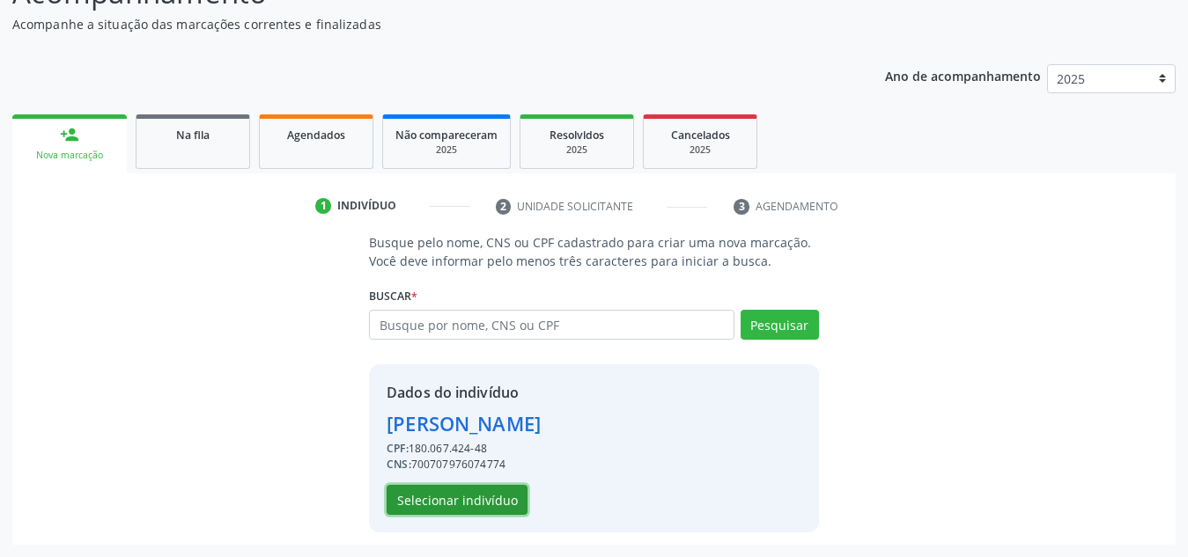
click at [486, 493] on button "Selecionar indivíduo" at bounding box center [457, 500] width 141 height 30
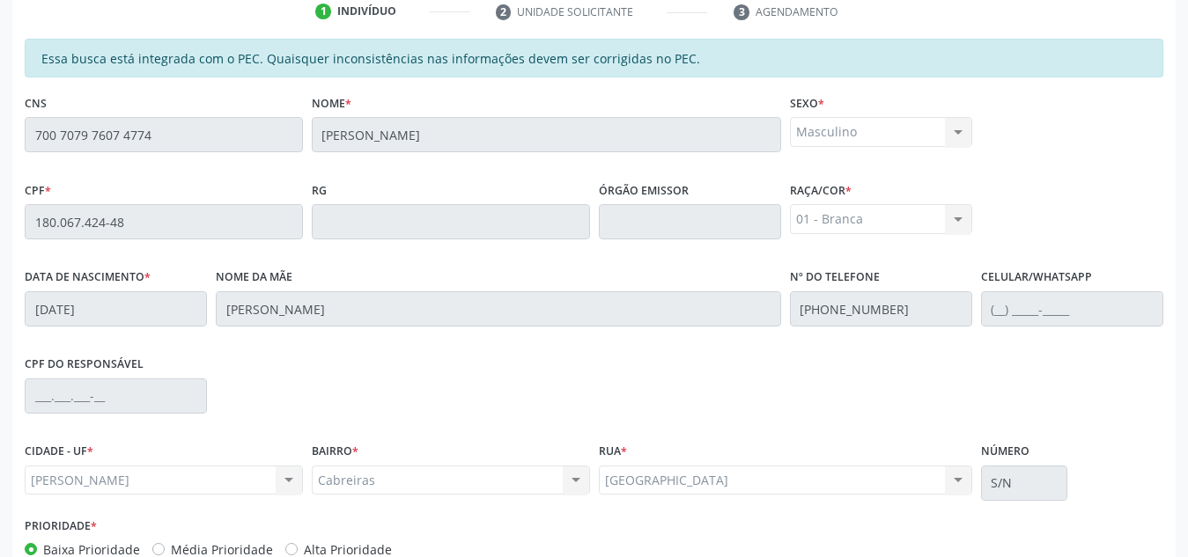
scroll to position [473, 0]
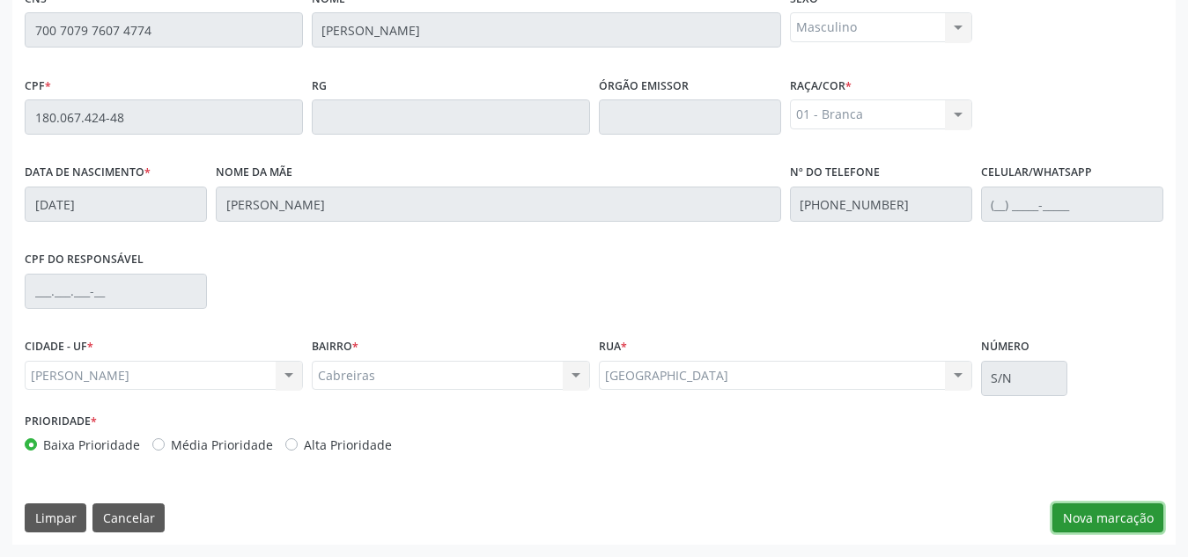
click at [1080, 510] on button "Nova marcação" at bounding box center [1107, 519] width 111 height 30
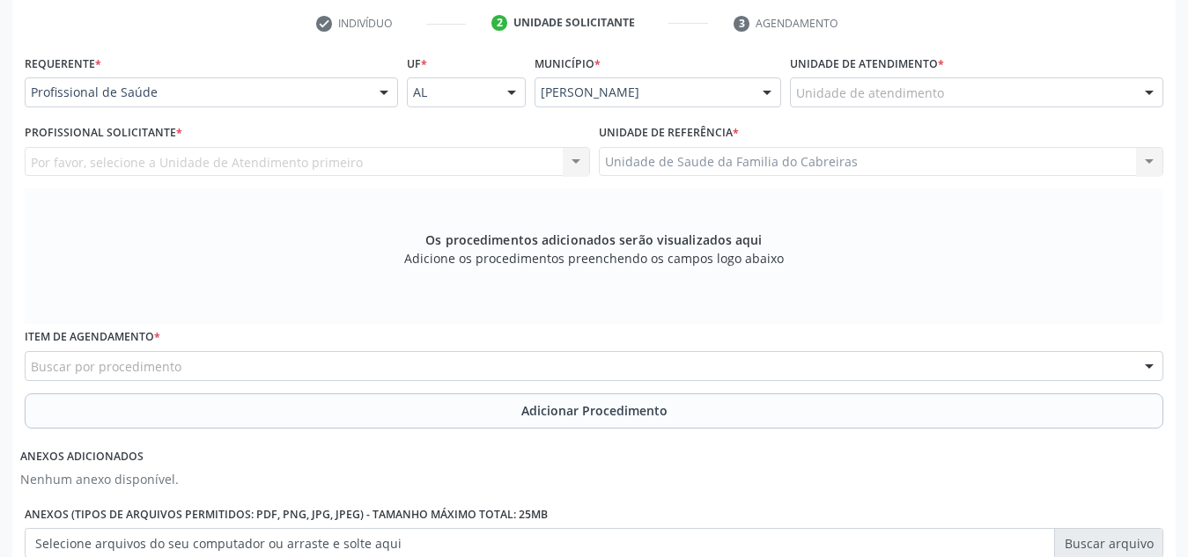
scroll to position [356, 0]
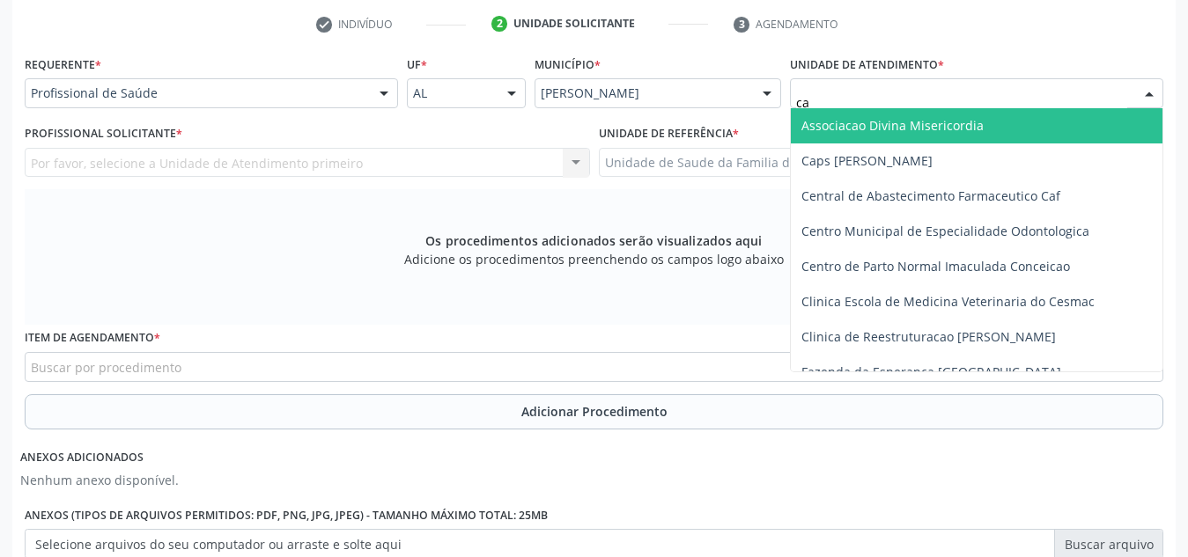
type input "cab"
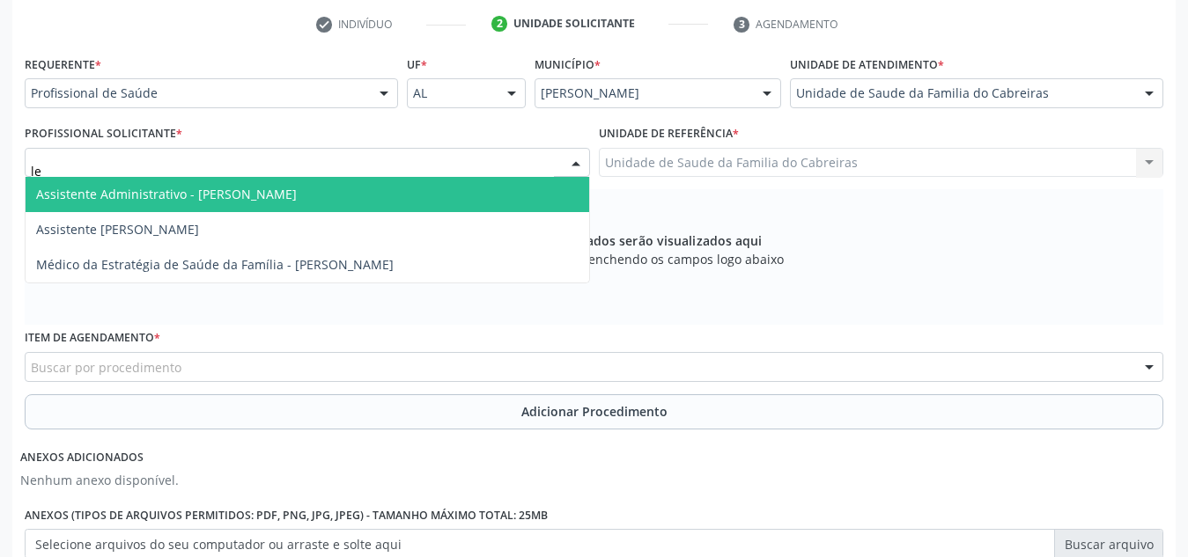
type input "let"
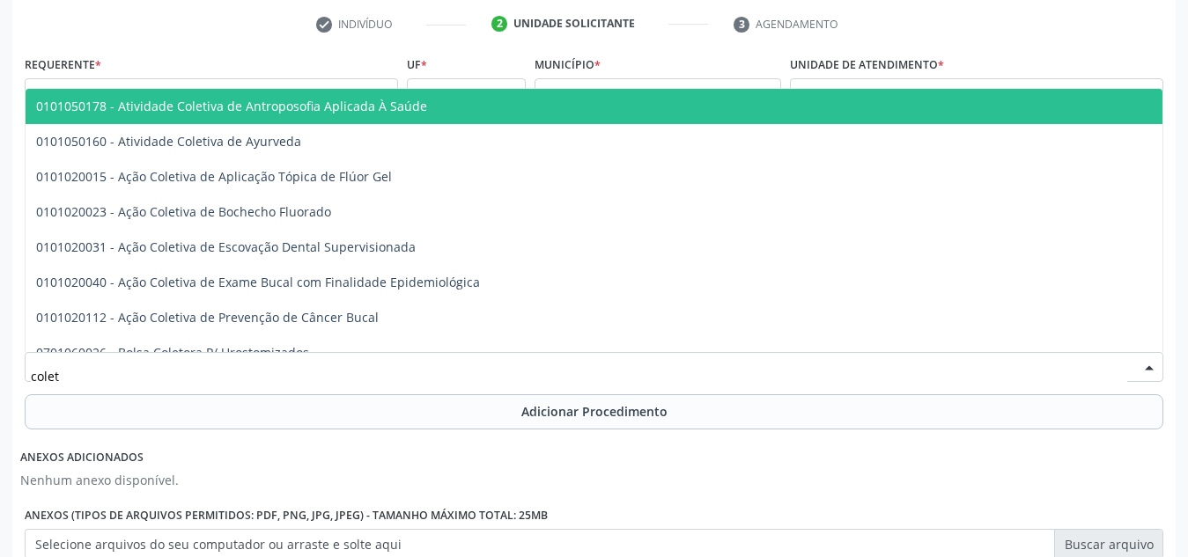
type input "coleta"
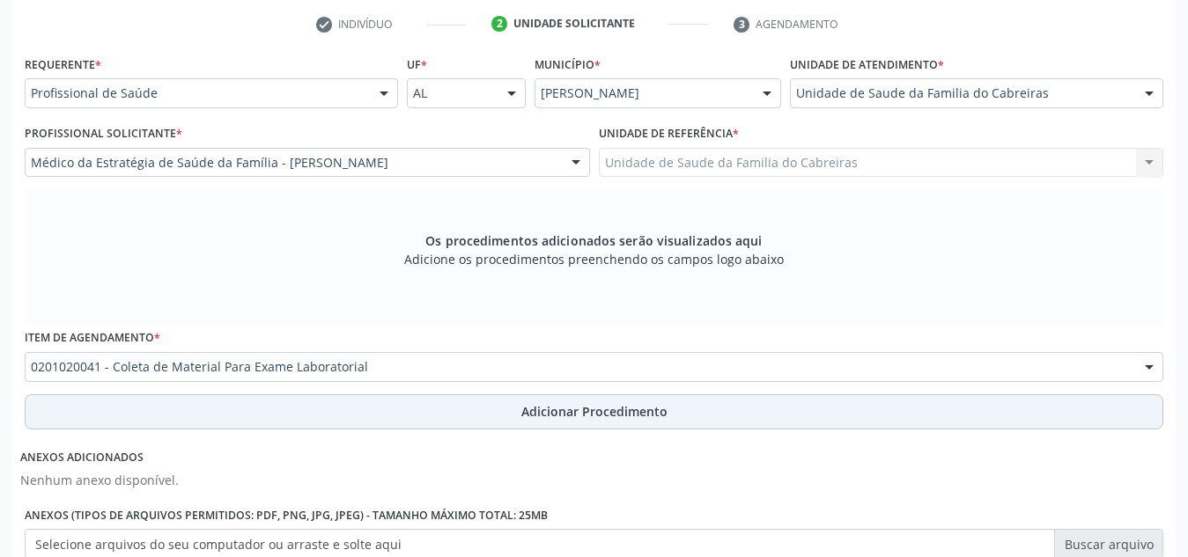
click at [787, 401] on button "Adicionar Procedimento" at bounding box center [594, 411] width 1138 height 35
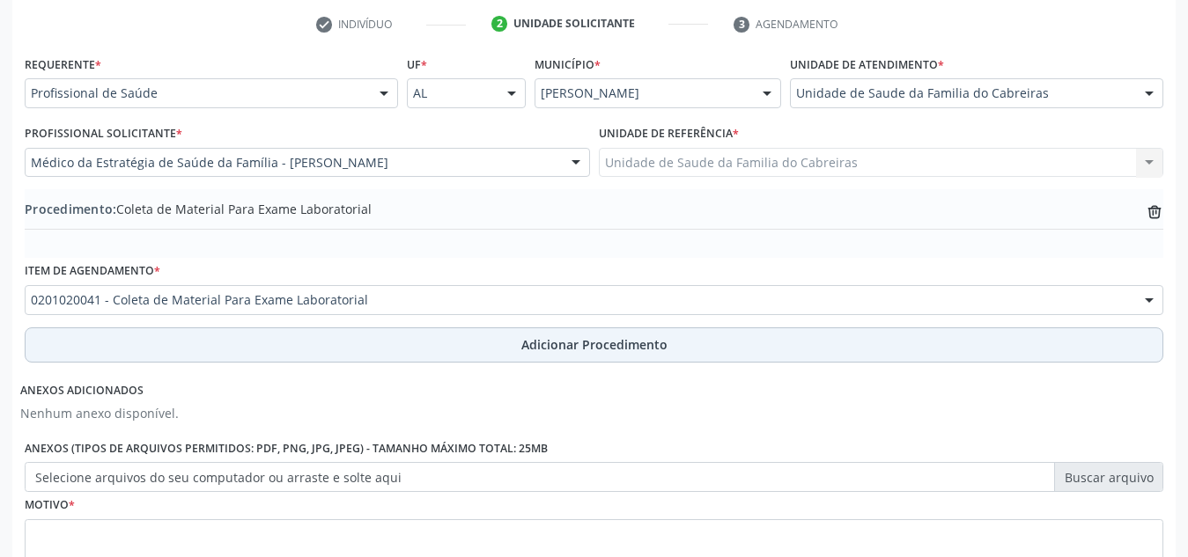
scroll to position [500, 0]
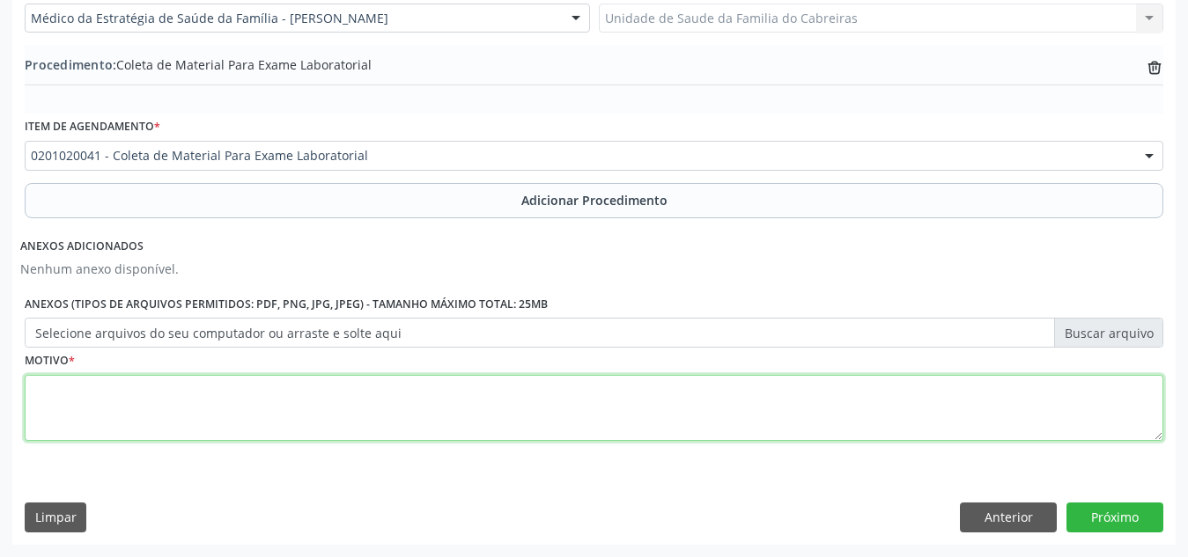
click at [754, 400] on textarea at bounding box center [594, 408] width 1138 height 67
type textarea "Rotina da criança"
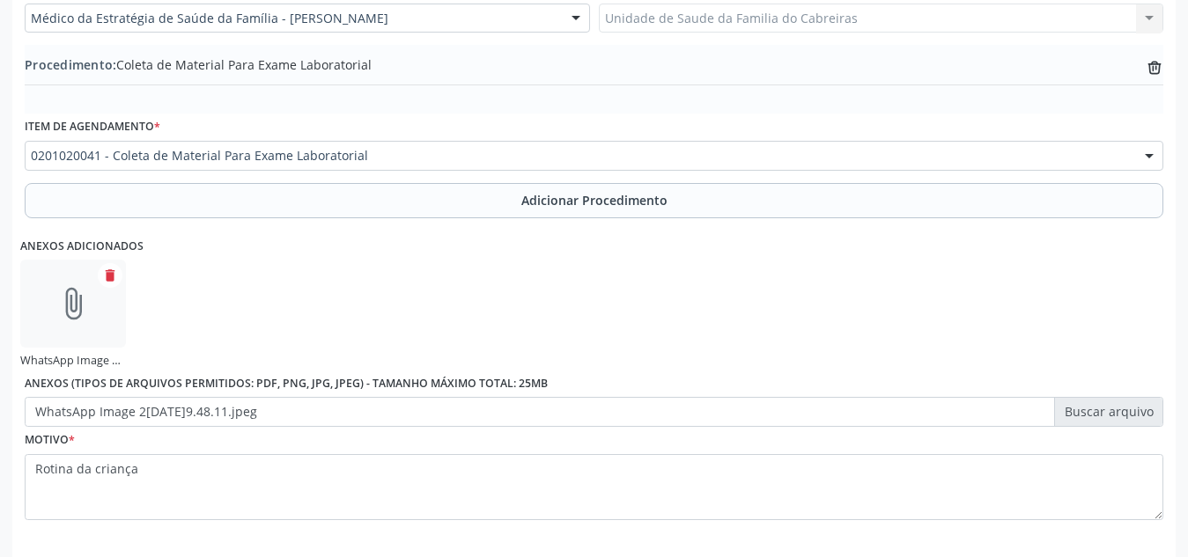
click at [680, 297] on div "Anexos adicionados attach_file WhatsApp Image [DATE] 09.48.11.jpeg delete Anexo…" at bounding box center [593, 326] width 1147 height 203
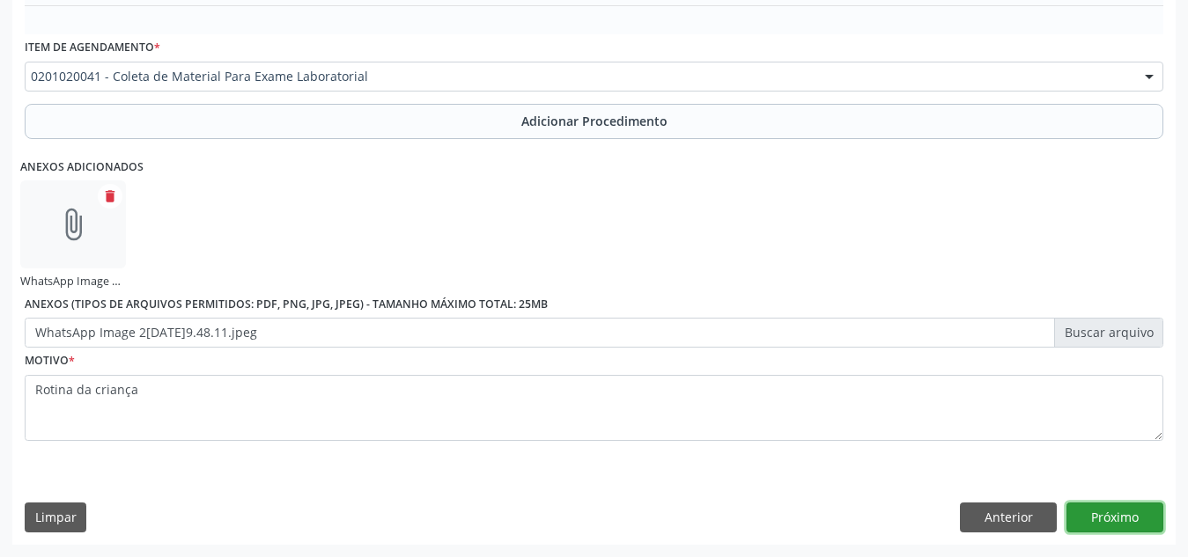
click at [1068, 520] on button "Próximo" at bounding box center [1114, 518] width 97 height 30
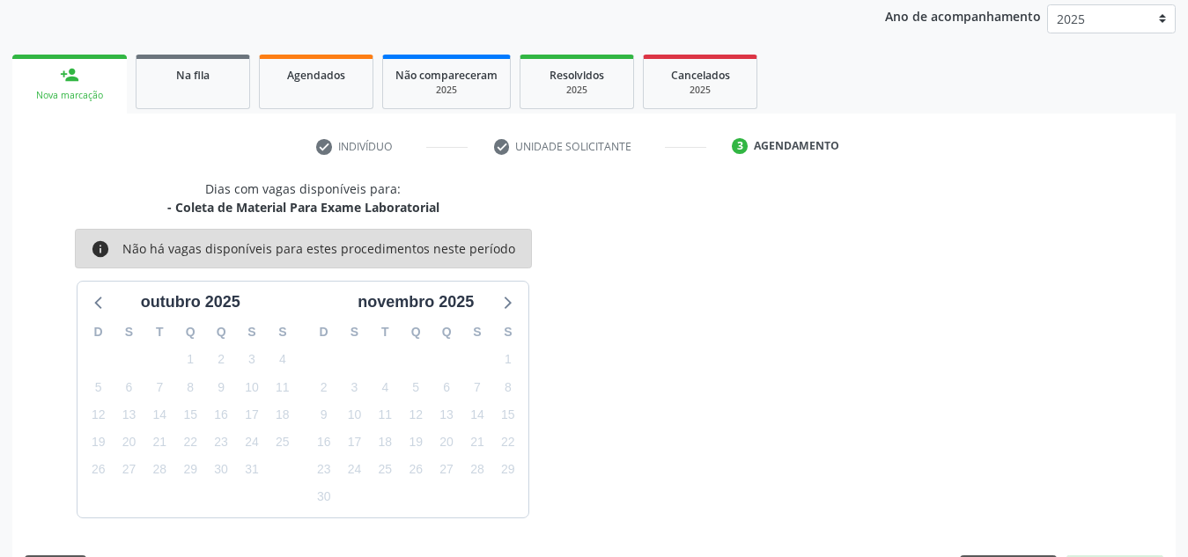
scroll to position [285, 0]
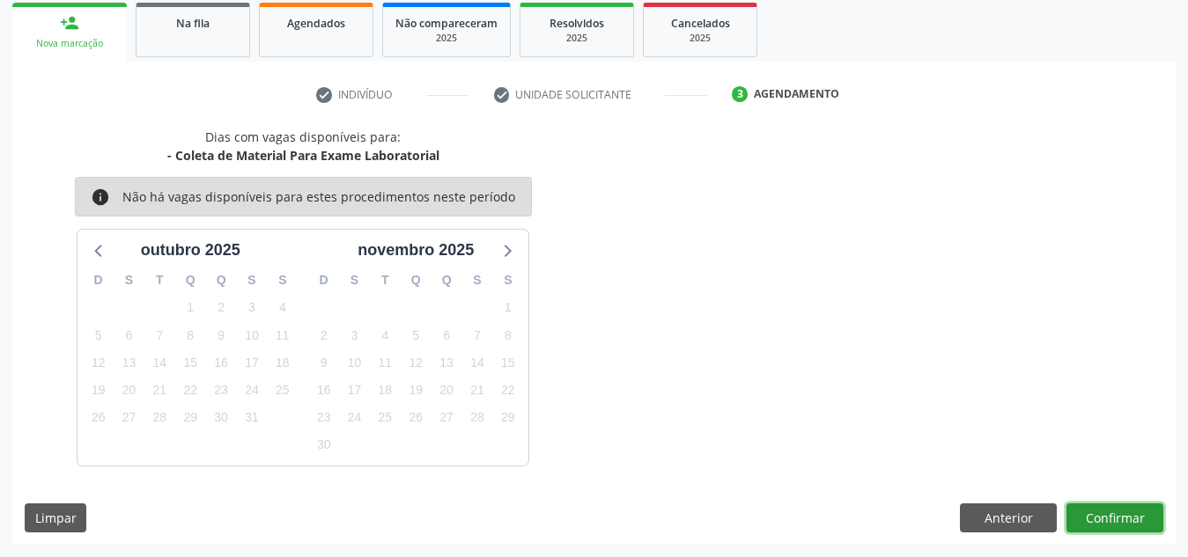
click at [1095, 520] on button "Confirmar" at bounding box center [1114, 519] width 97 height 30
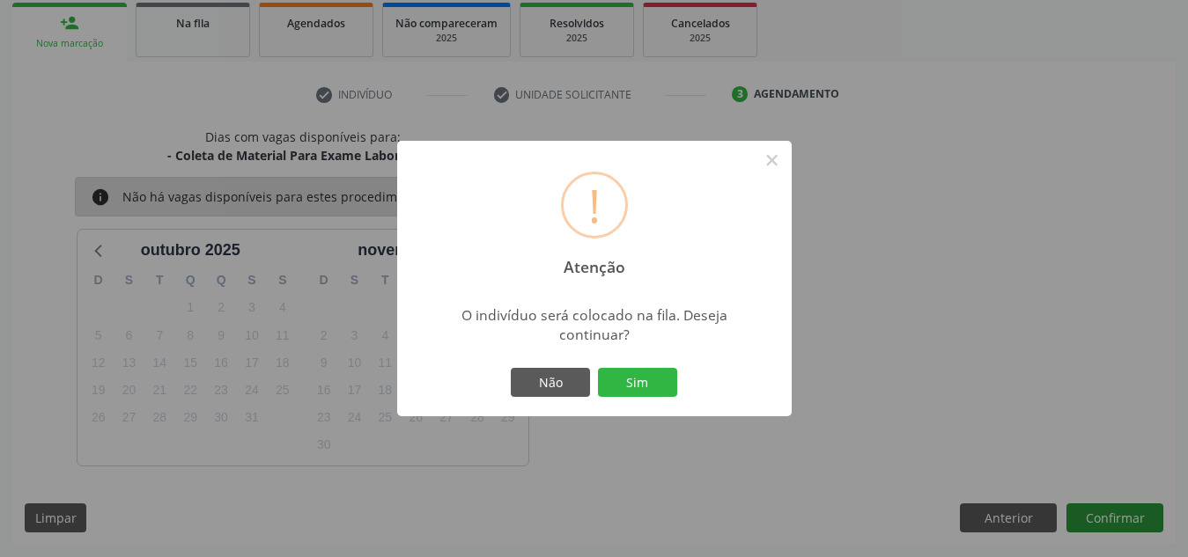
click at [598, 368] on button "Sim" at bounding box center [637, 383] width 79 height 30
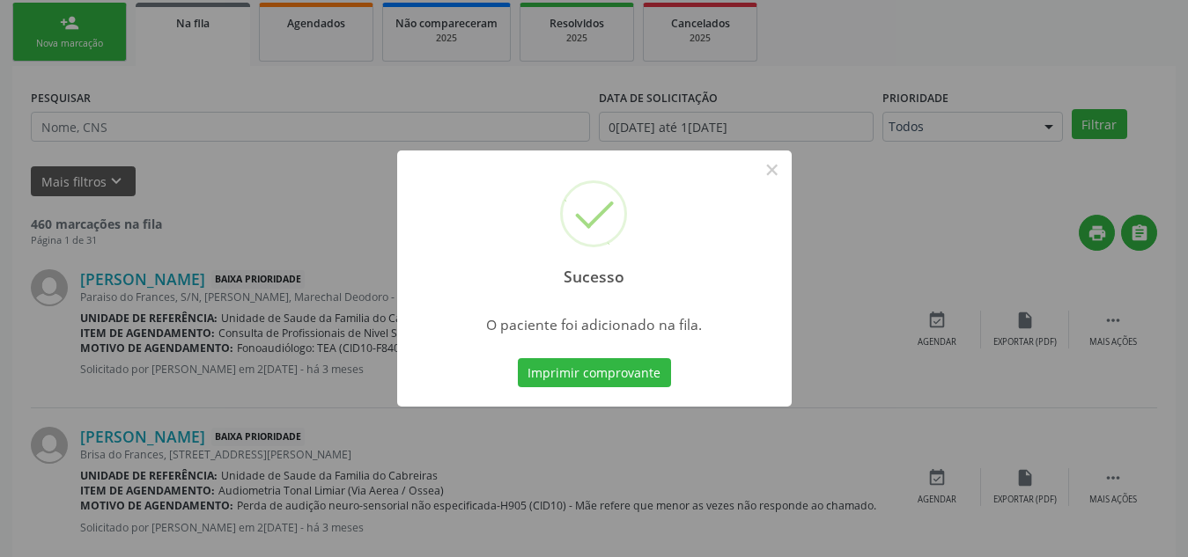
scroll to position [48, 0]
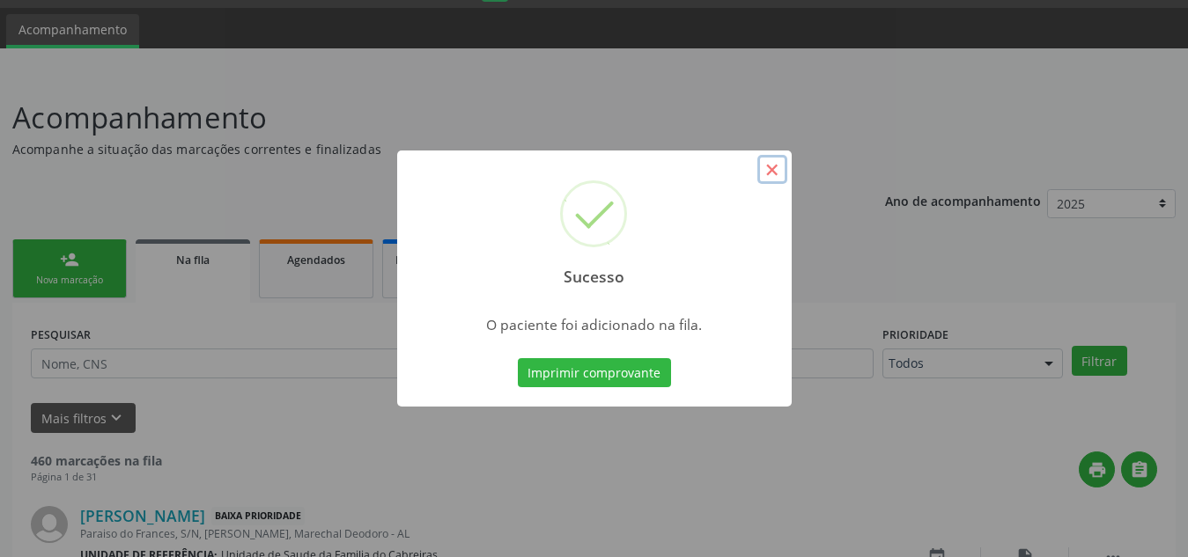
click at [776, 167] on button "×" at bounding box center [772, 170] width 30 height 30
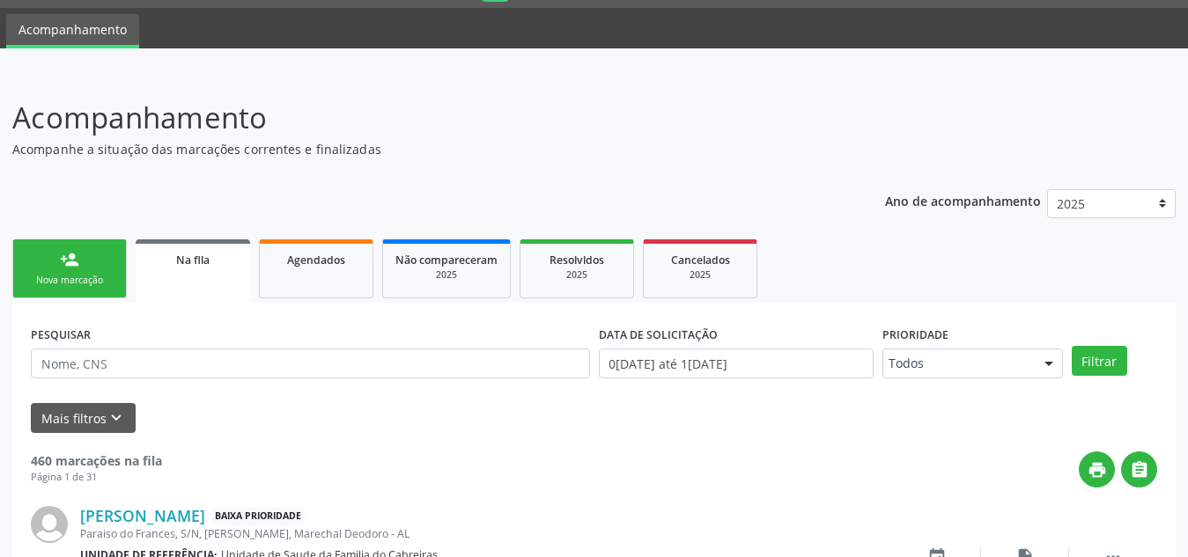
click at [81, 269] on link "person_add Nova marcação" at bounding box center [69, 268] width 114 height 59
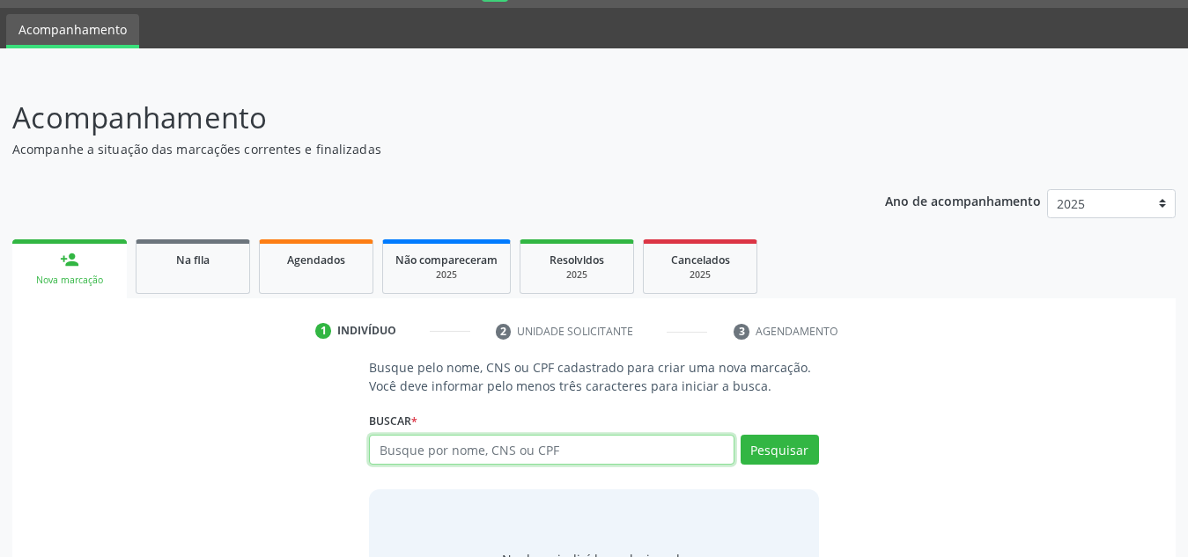
click at [417, 443] on input "text" at bounding box center [551, 450] width 365 height 30
type input "705407408565991"
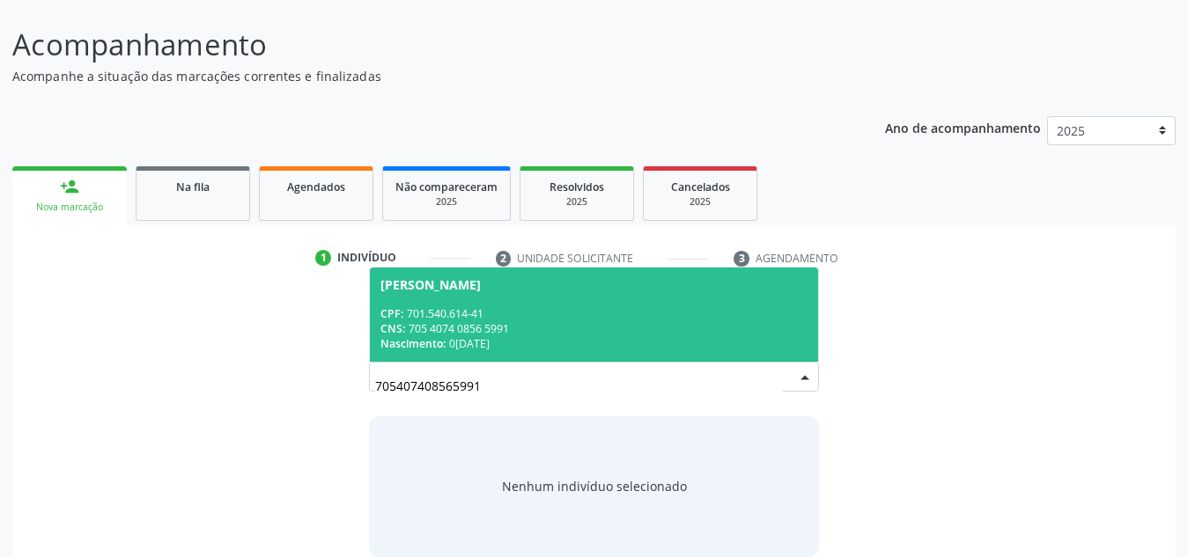
scroll to position [143, 0]
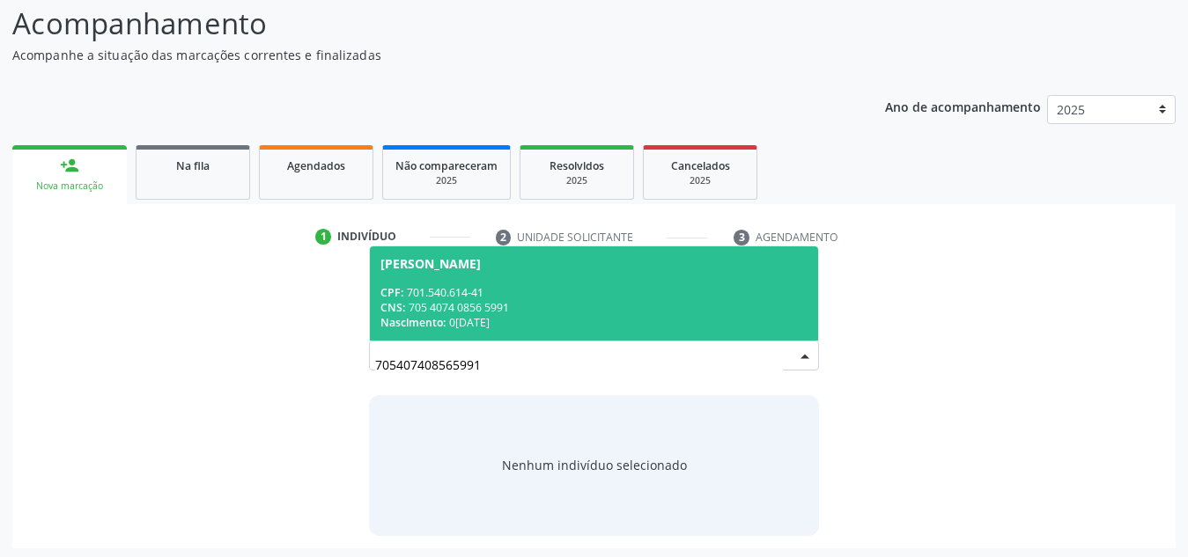
click at [552, 300] on div "CNS: 705 4074 0856 5991" at bounding box center [593, 307] width 427 height 15
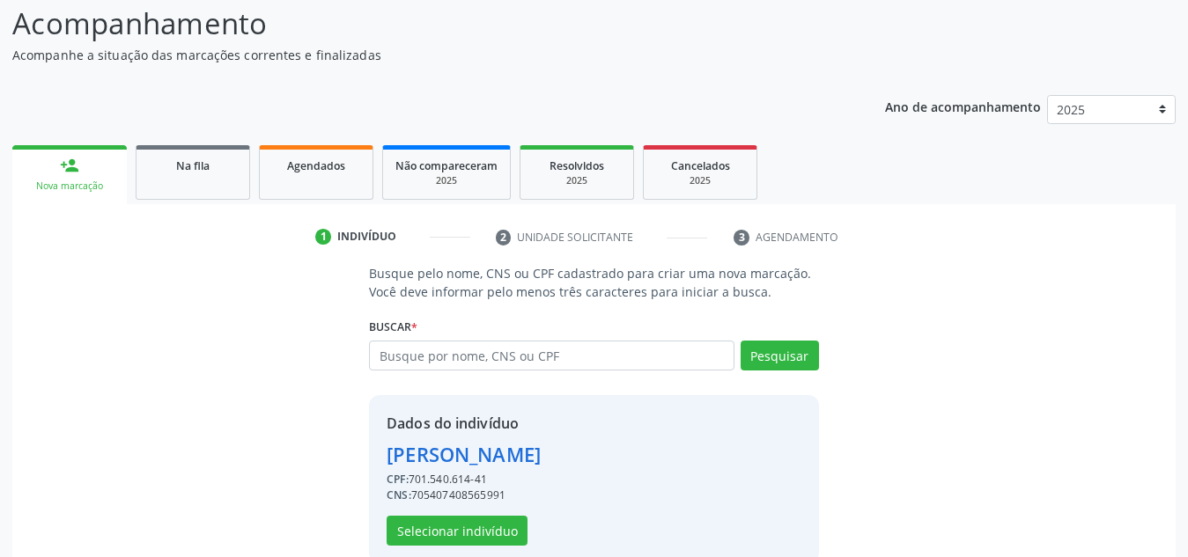
scroll to position [173, 0]
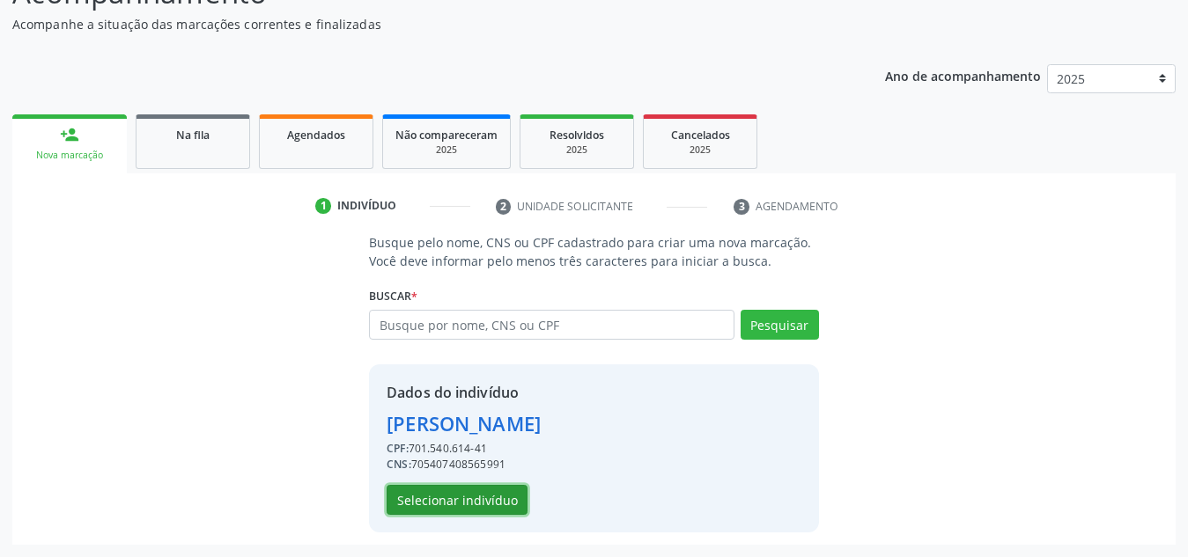
click at [454, 502] on button "Selecionar indivíduo" at bounding box center [457, 500] width 141 height 30
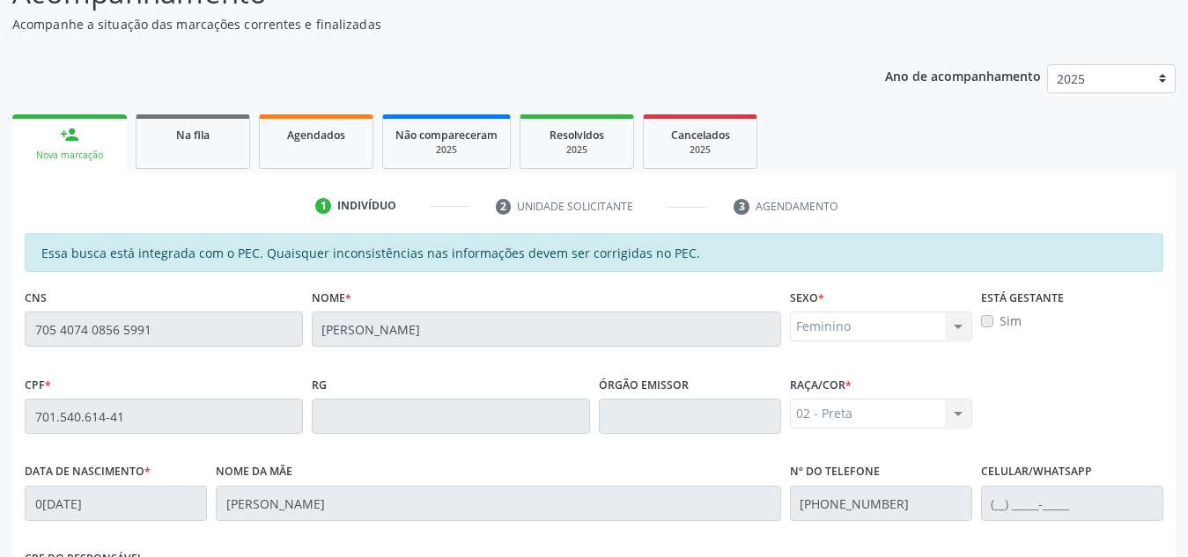
scroll to position [473, 0]
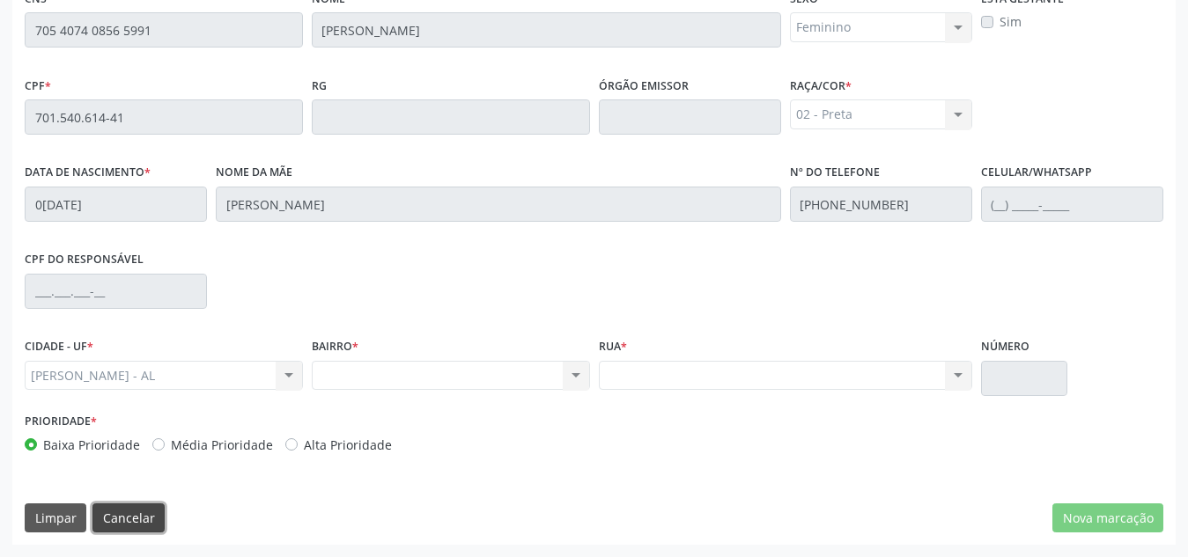
click at [125, 513] on button "Cancelar" at bounding box center [128, 519] width 72 height 30
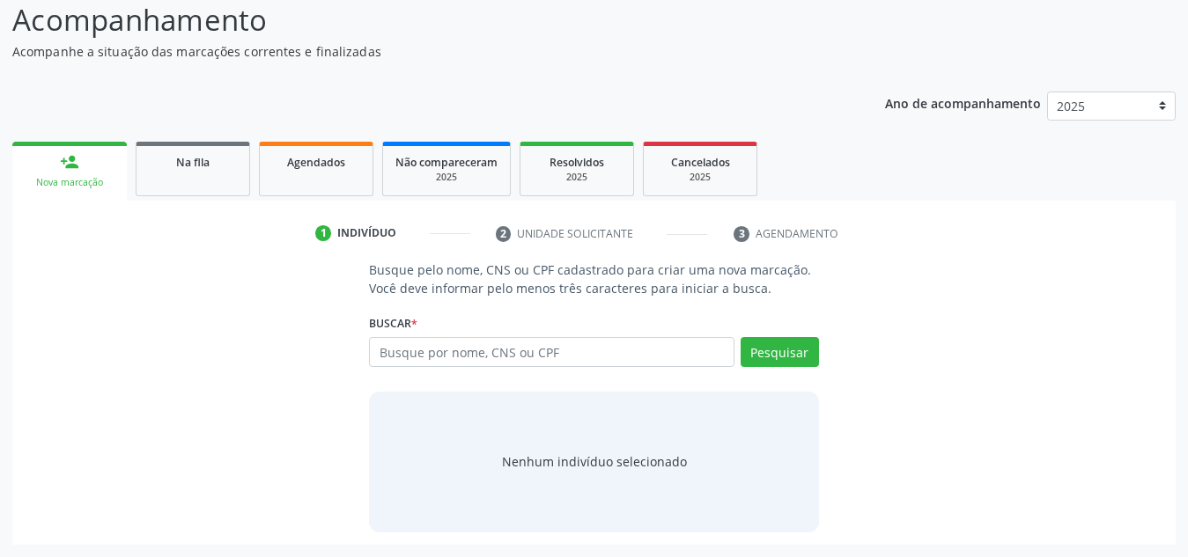
scroll to position [146, 0]
click at [474, 349] on input "text" at bounding box center [551, 352] width 365 height 30
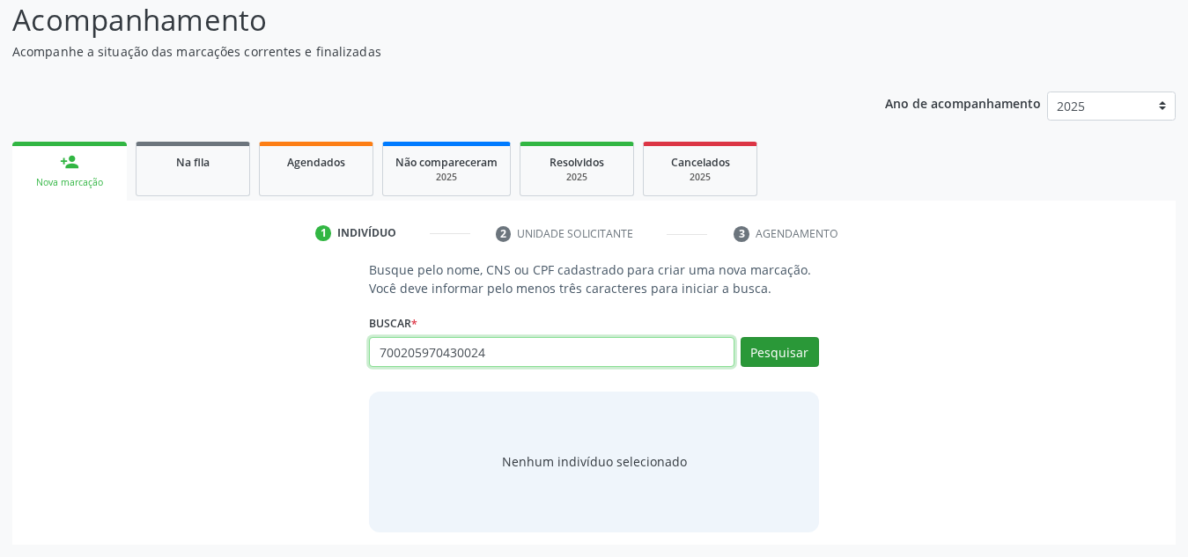
type input "700205970430024"
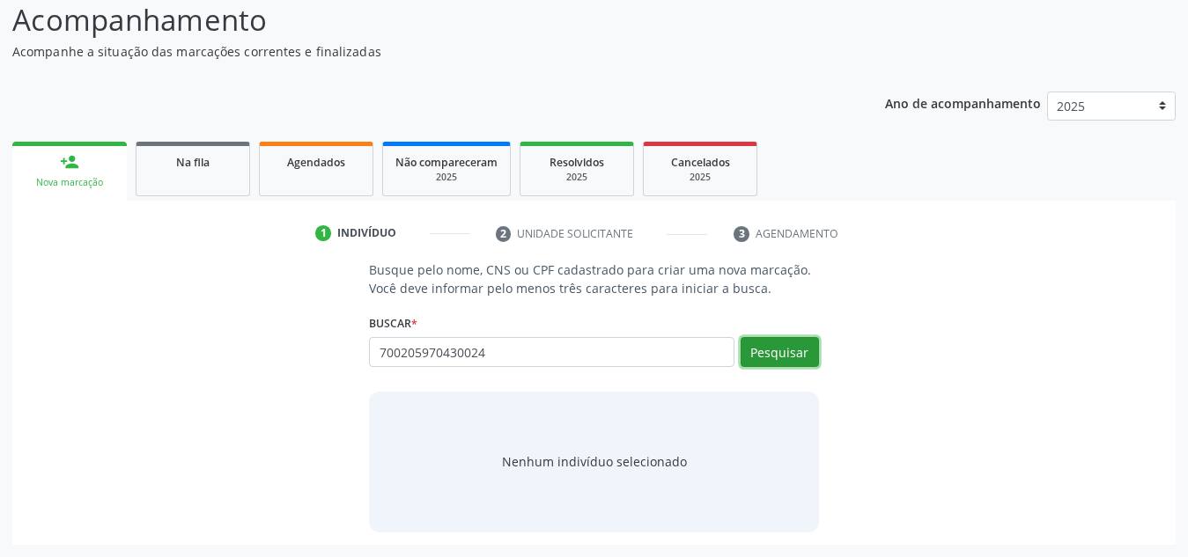
click at [766, 363] on button "Pesquisar" at bounding box center [779, 352] width 78 height 30
type input "700205970430024"
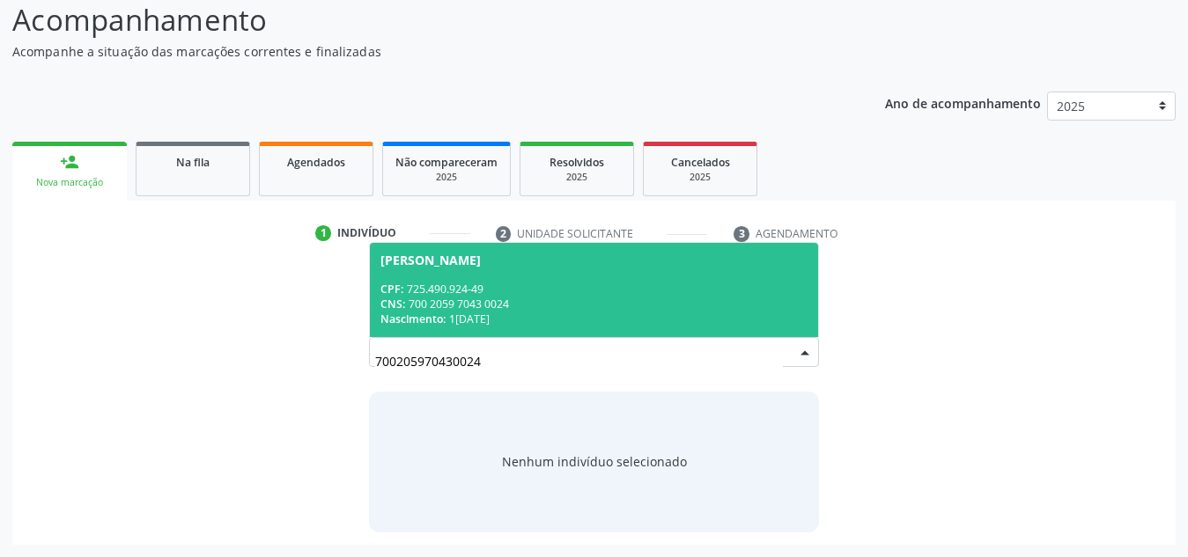
click at [707, 292] on div "CPF: 725.490.924-49" at bounding box center [593, 289] width 427 height 15
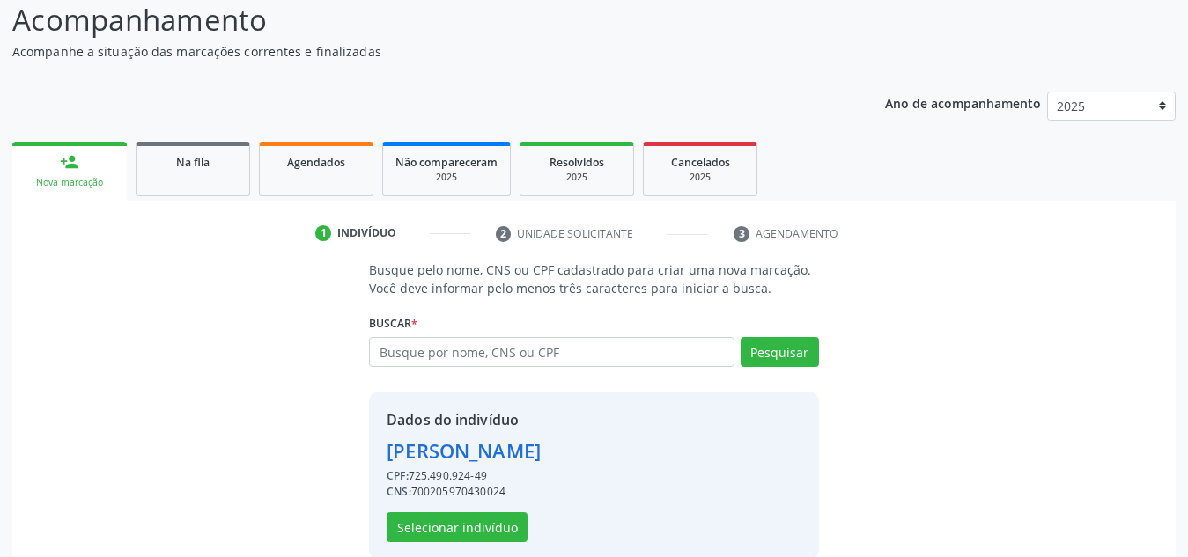
scroll to position [173, 0]
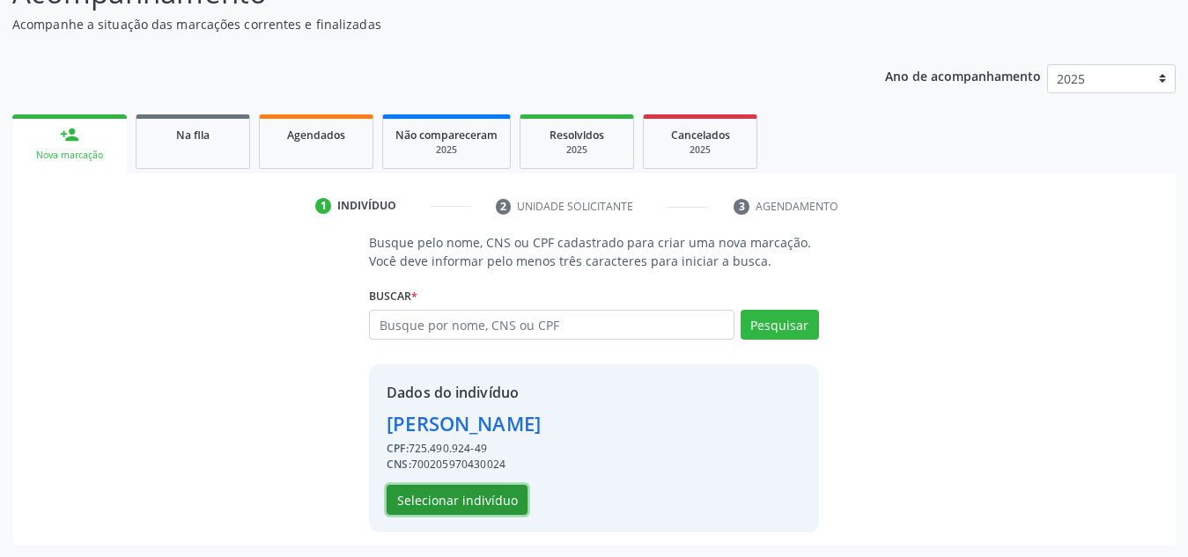
click at [452, 503] on button "Selecionar indivíduo" at bounding box center [457, 500] width 141 height 30
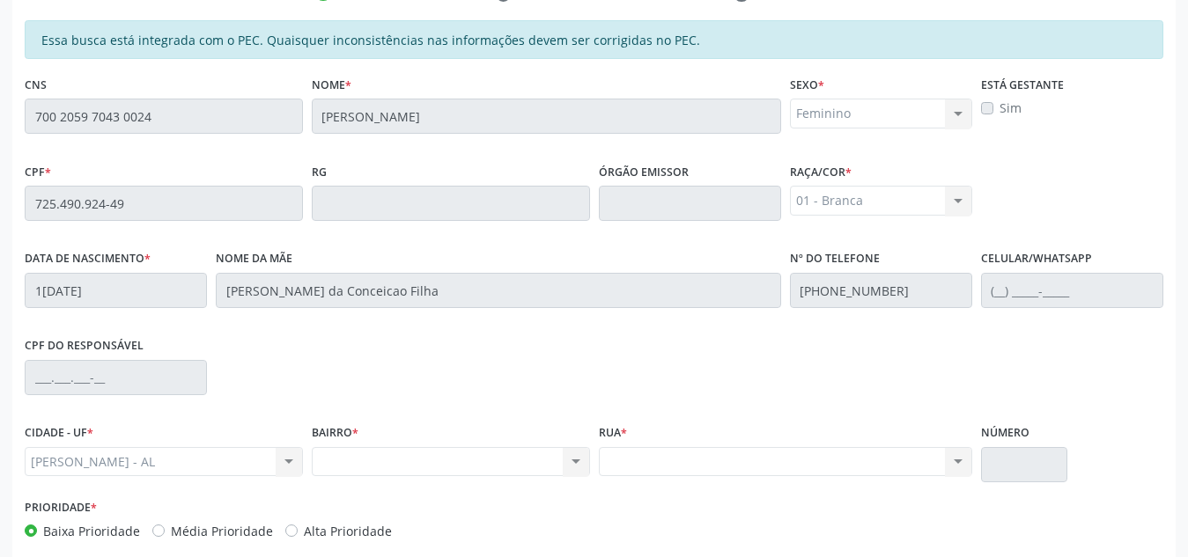
scroll to position [473, 0]
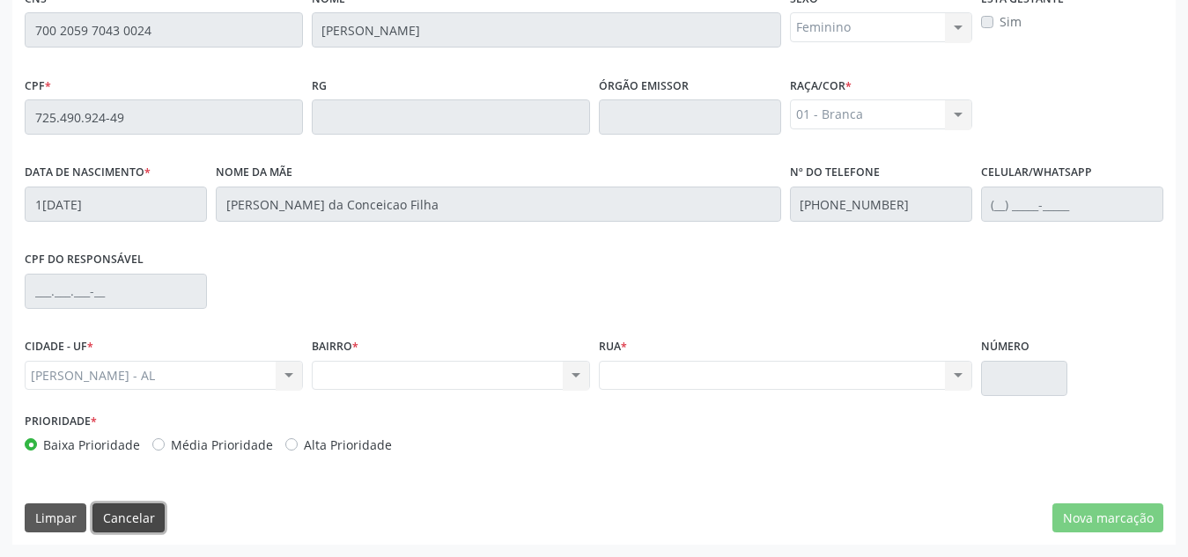
click at [129, 516] on button "Cancelar" at bounding box center [128, 519] width 72 height 30
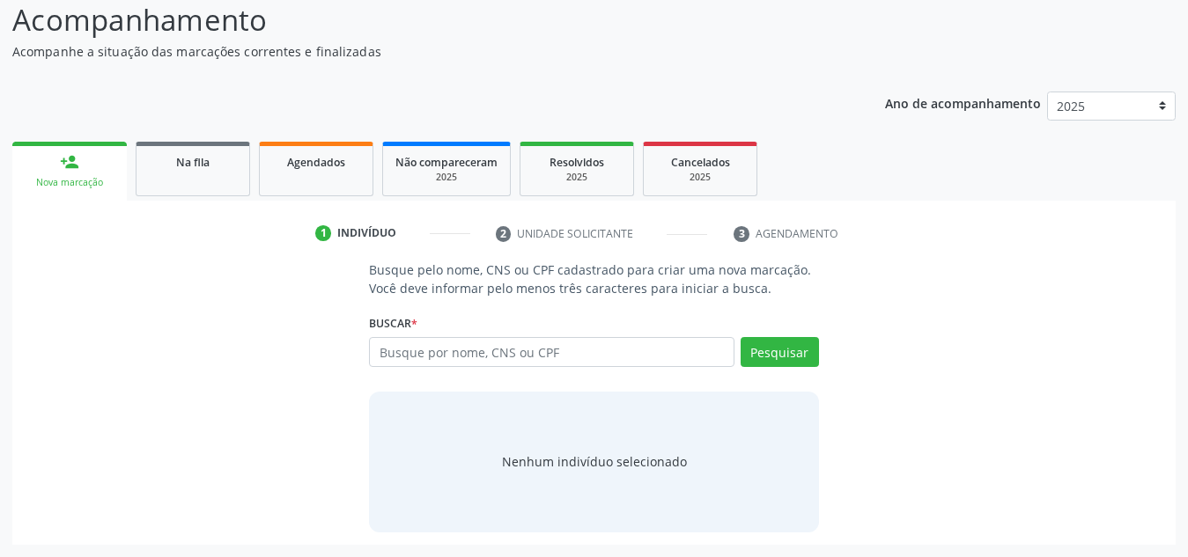
scroll to position [146, 0]
click at [475, 357] on input "text" at bounding box center [551, 352] width 365 height 30
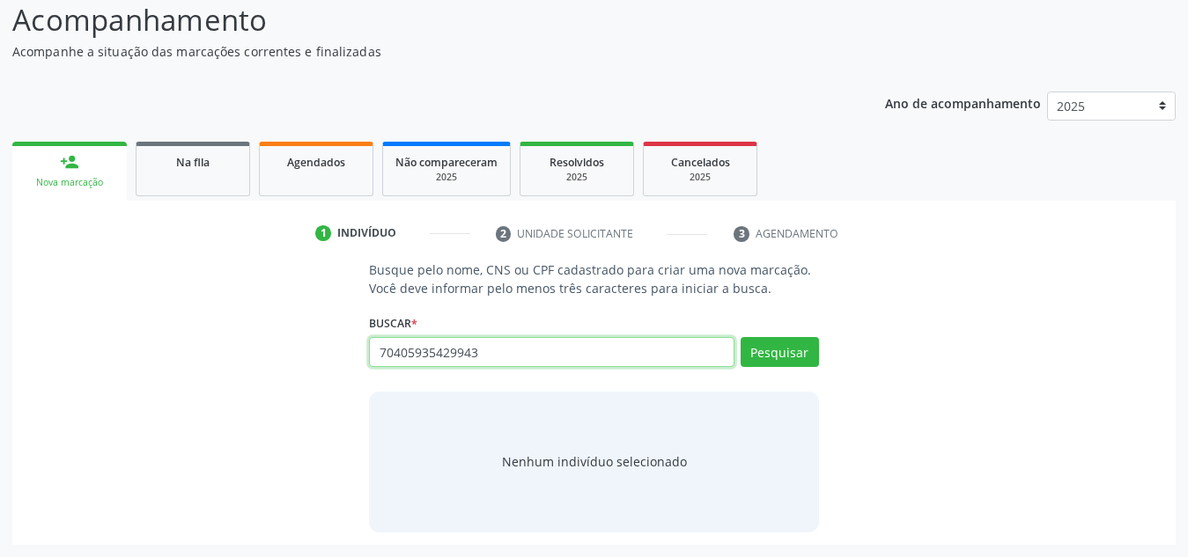
type input "70405935429943"
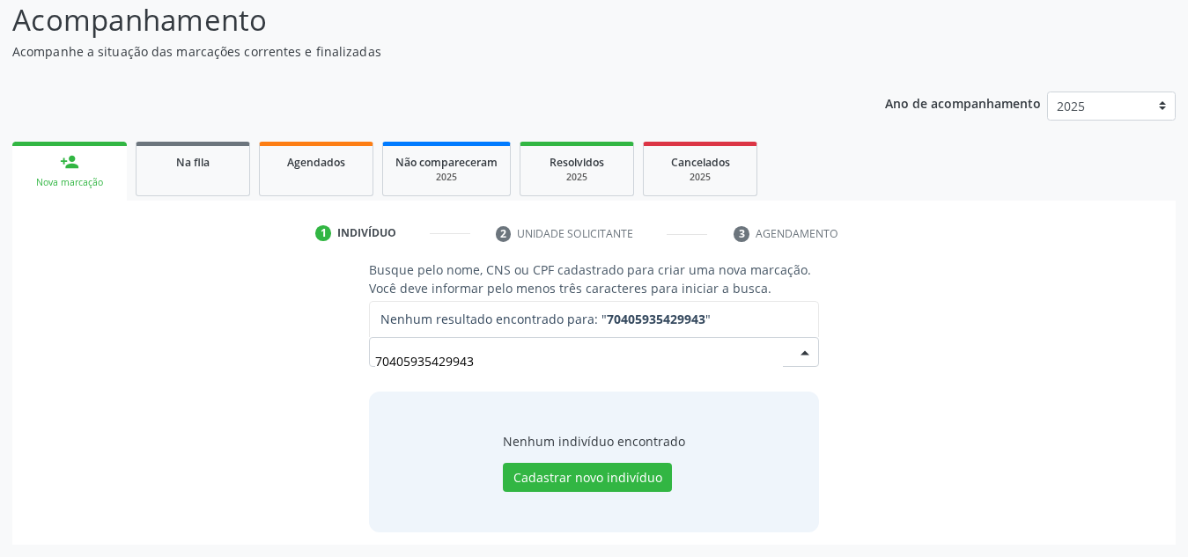
click at [393, 366] on input "70405935429943" at bounding box center [579, 360] width 408 height 35
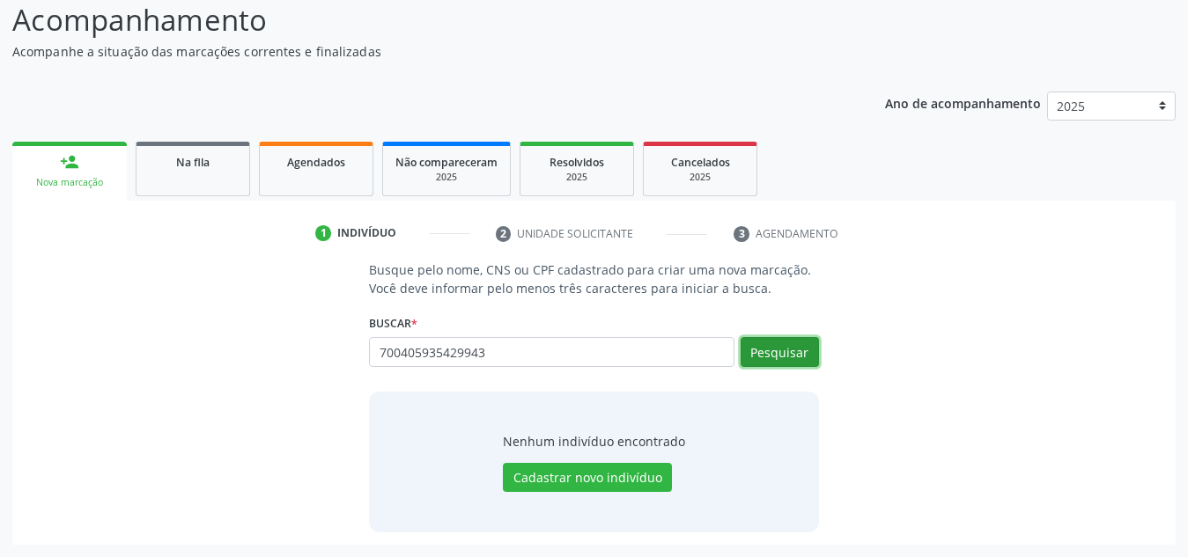
click at [760, 354] on button "Pesquisar" at bounding box center [779, 352] width 78 height 30
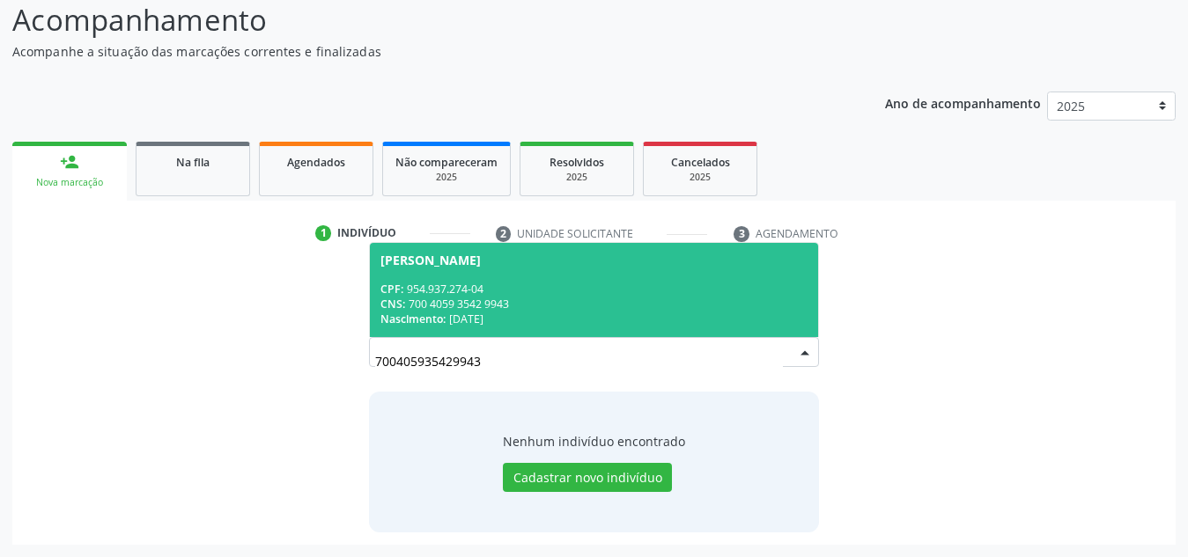
click at [647, 283] on div "CPF: 954.937.274-04" at bounding box center [593, 289] width 427 height 15
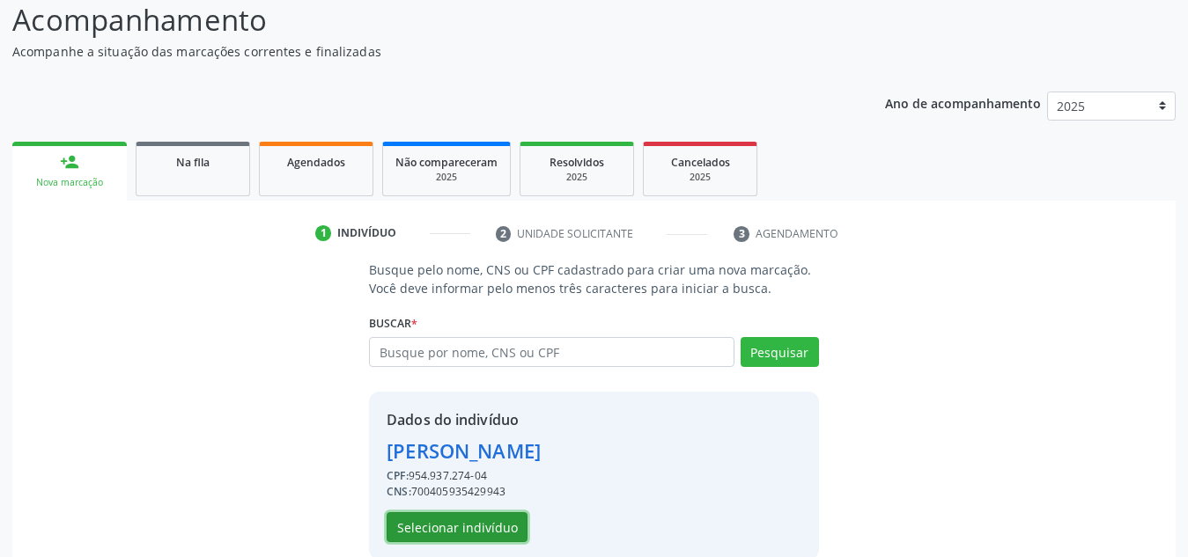
click at [460, 514] on button "Selecionar indivíduo" at bounding box center [457, 527] width 141 height 30
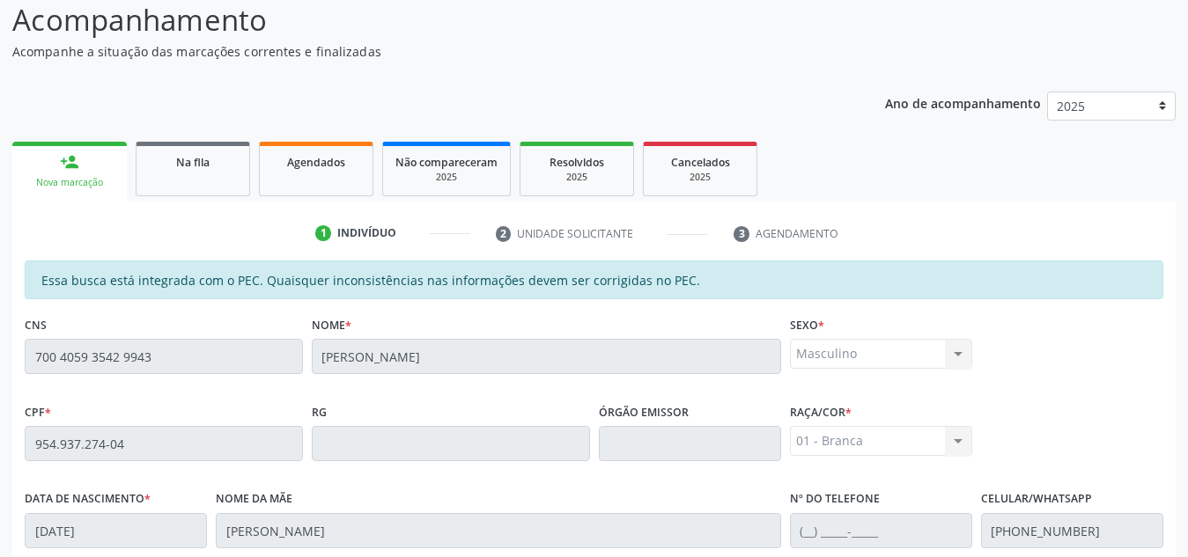
scroll to position [473, 0]
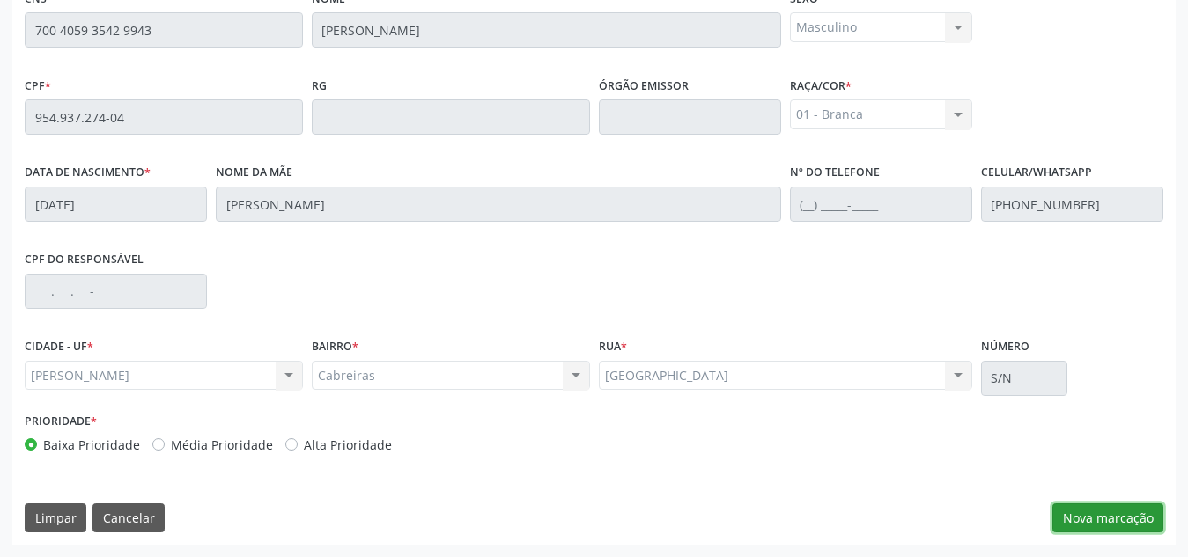
click at [1092, 518] on button "Nova marcação" at bounding box center [1107, 519] width 111 height 30
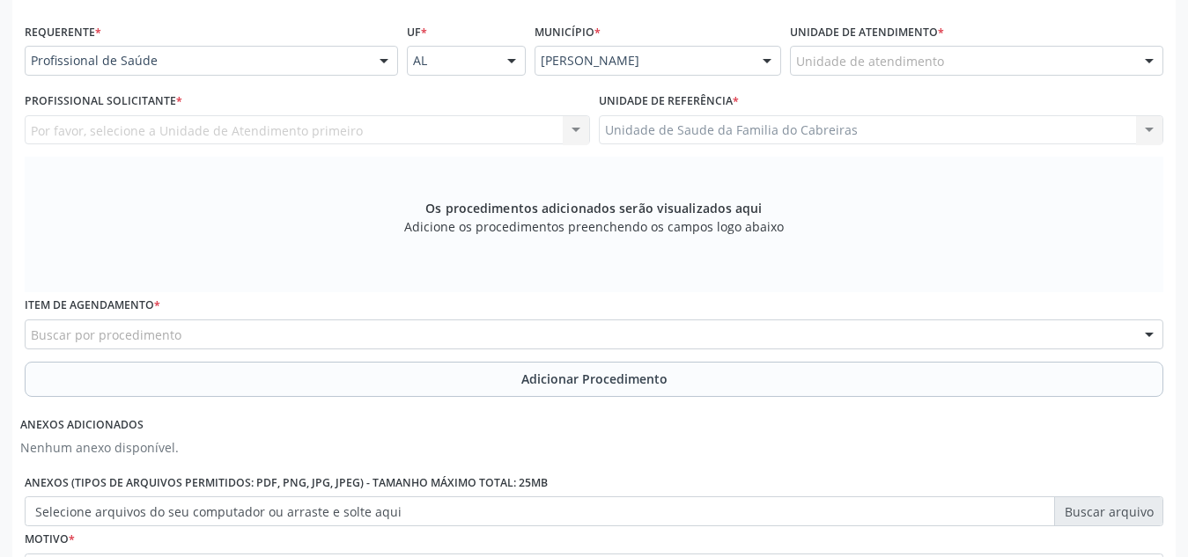
scroll to position [385, 0]
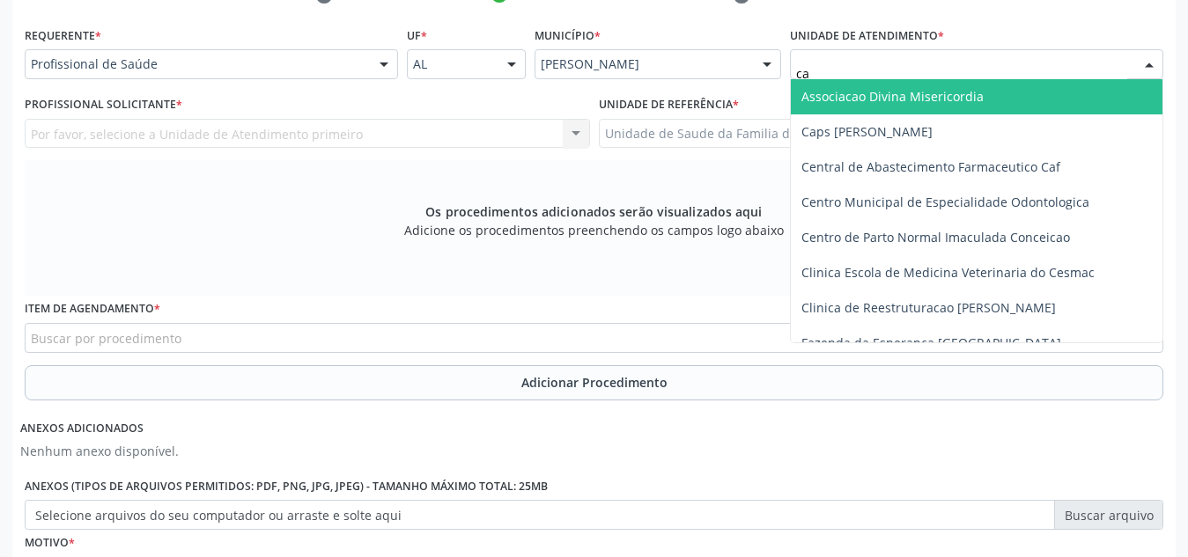
type input "cab"
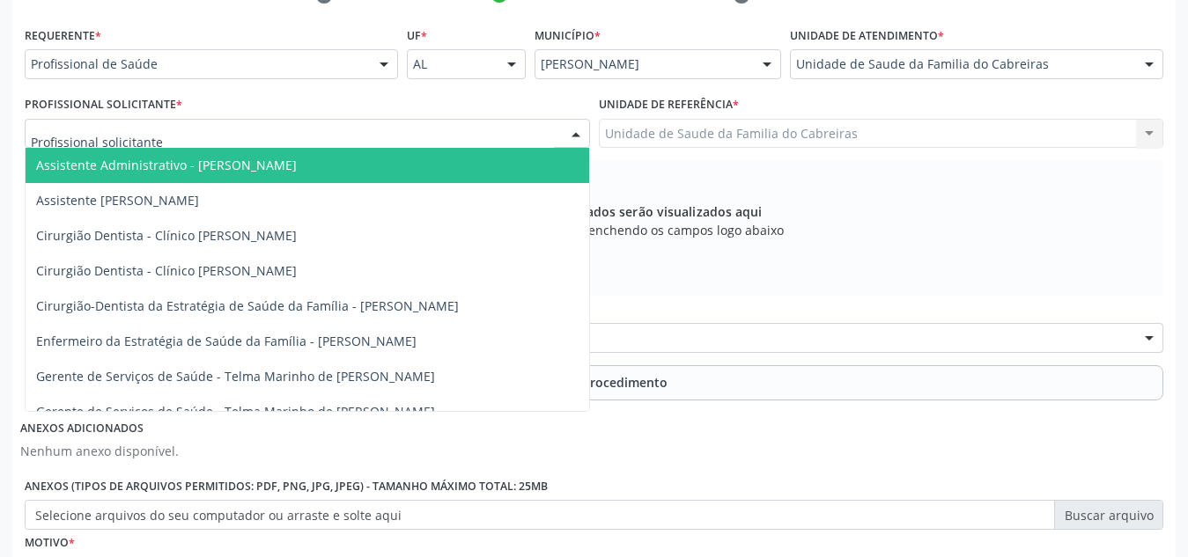
click at [169, 130] on div at bounding box center [307, 134] width 565 height 30
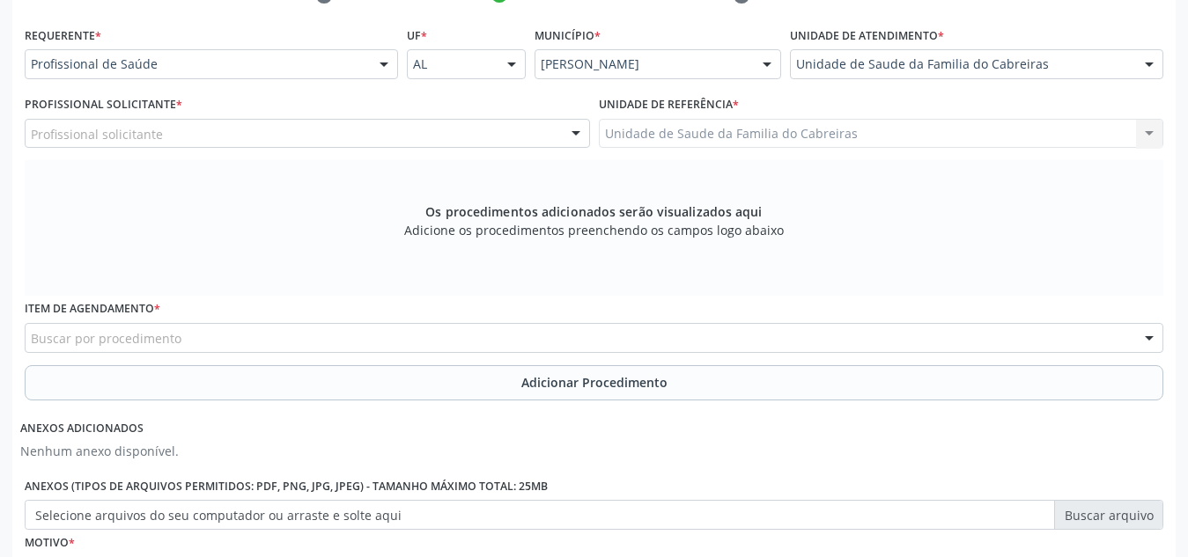
click at [1115, 173] on div "Os procedimentos adicionados serão visualizados aqui Adicione os procedimentos …" at bounding box center [594, 228] width 1138 height 136
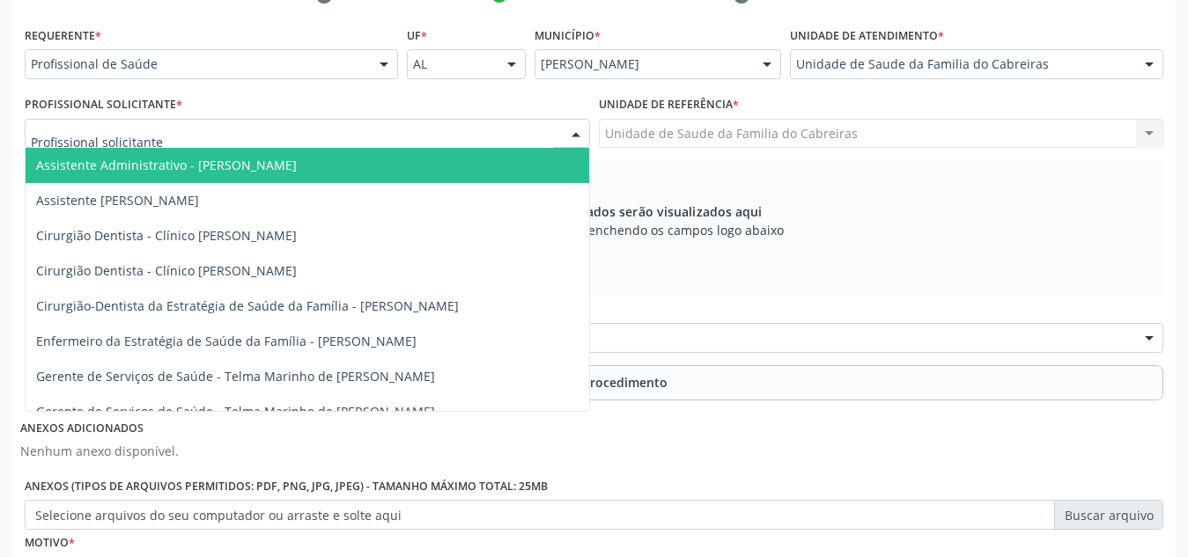
click at [473, 133] on div at bounding box center [307, 134] width 565 height 30
type input "le"
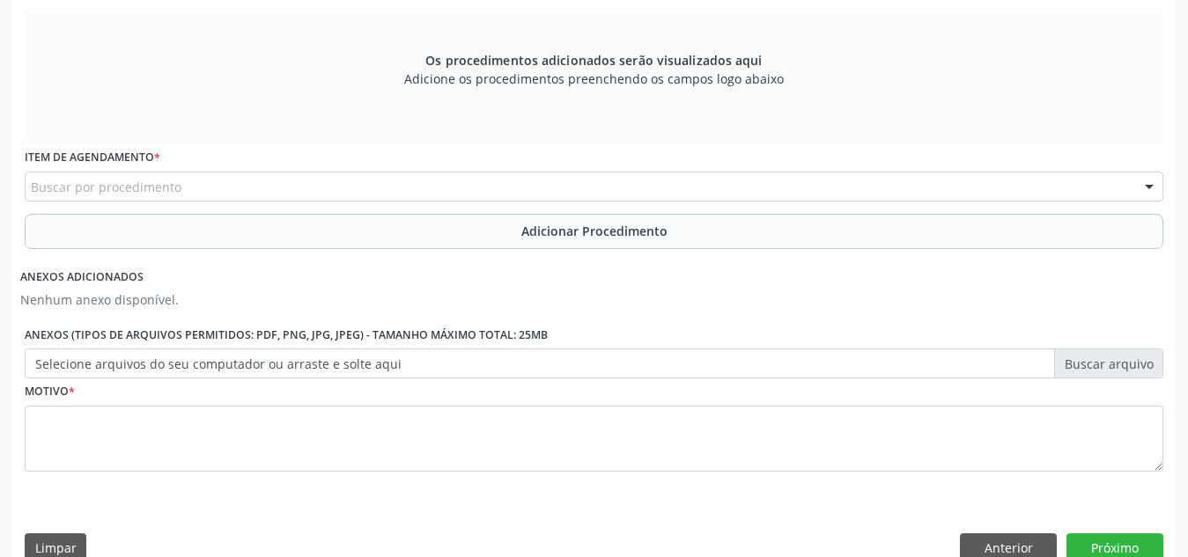
scroll to position [537, 0]
click at [482, 181] on div "Buscar por procedimento" at bounding box center [594, 186] width 1138 height 30
click at [309, 293] on span "0604320124 - Abatacepte 250 Mg Injetável (Por Frasco Ampola)." at bounding box center [222, 288] width 372 height 17
click at [377, 237] on button "Adicionar Procedimento" at bounding box center [594, 230] width 1138 height 35
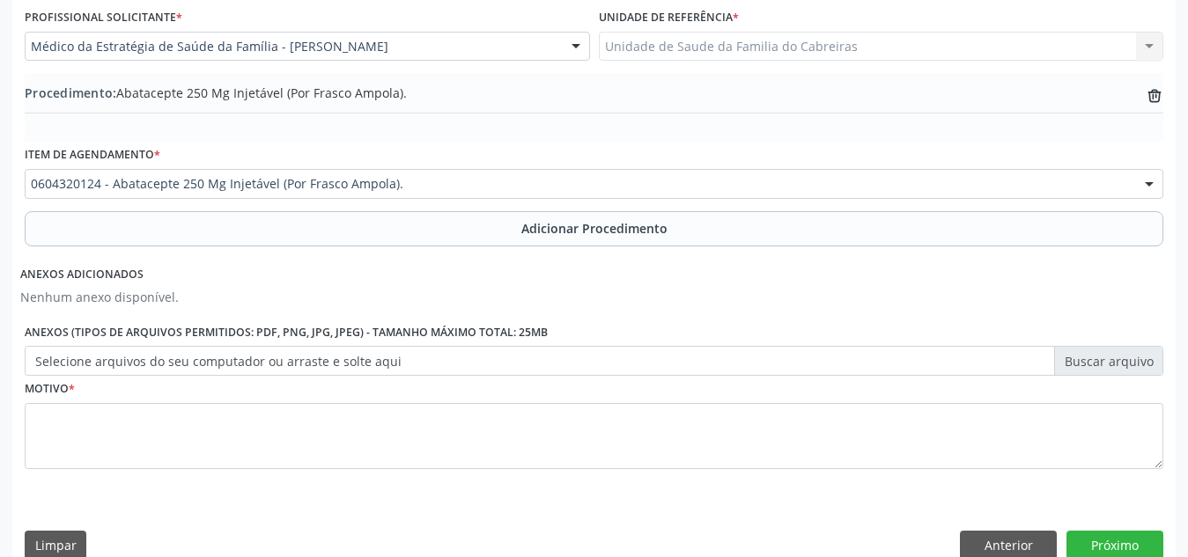
scroll to position [469, 0]
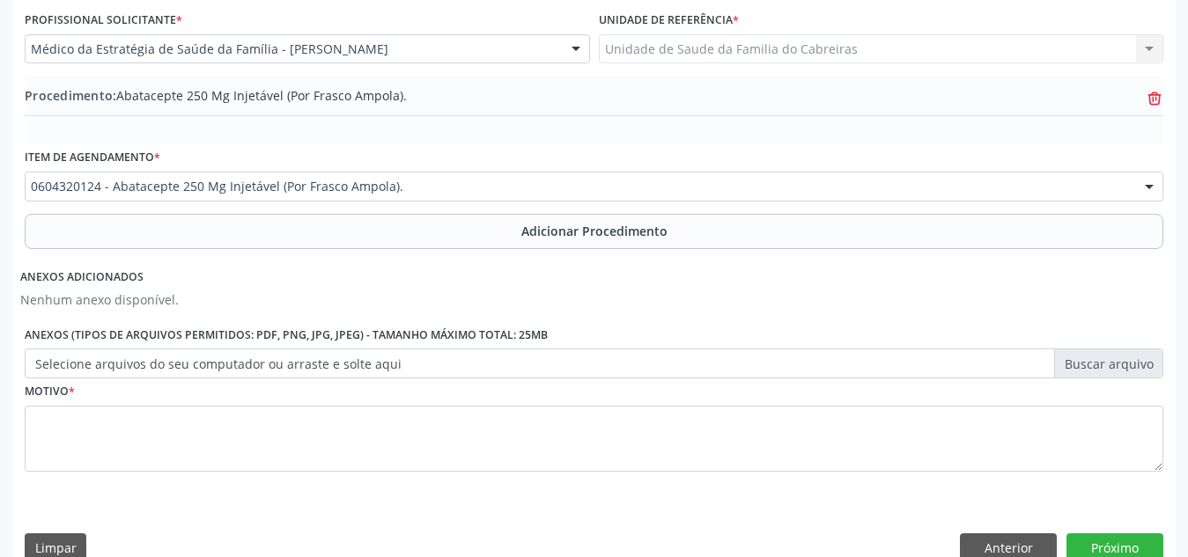
click at [1150, 90] on icon "trash-outline icon" at bounding box center [1154, 99] width 18 height 18
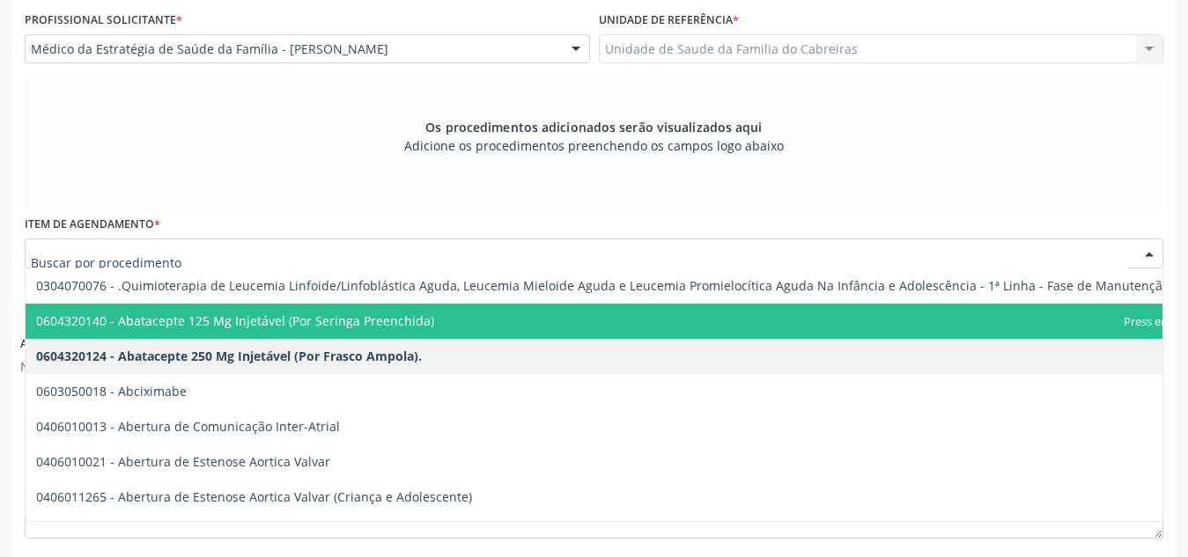
click at [716, 243] on div at bounding box center [594, 254] width 1138 height 30
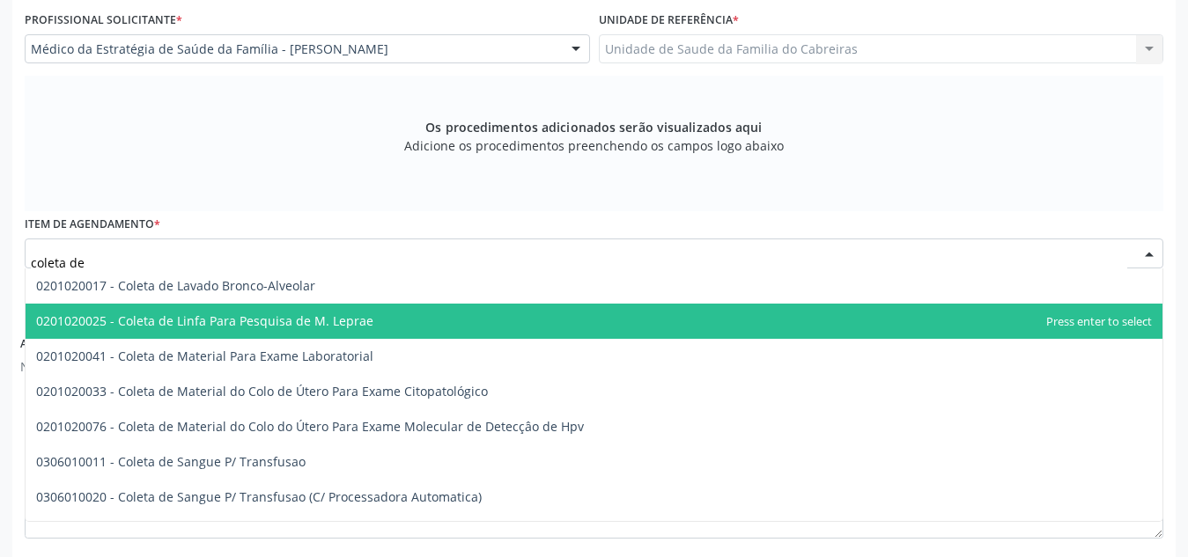
type input "coleta de"
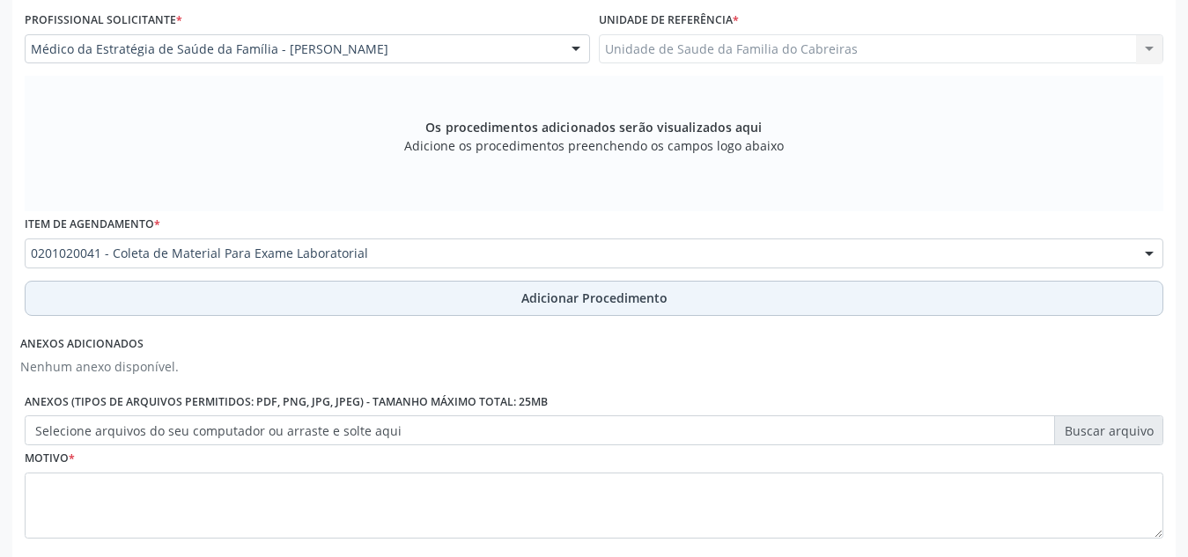
click at [674, 306] on button "Adicionar Procedimento" at bounding box center [594, 298] width 1138 height 35
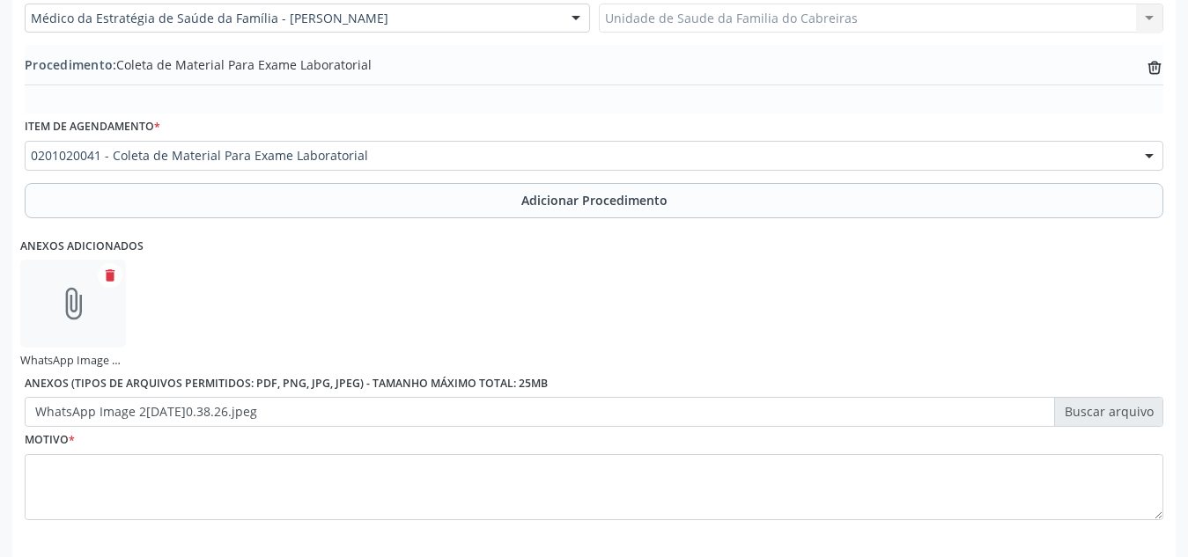
scroll to position [579, 0]
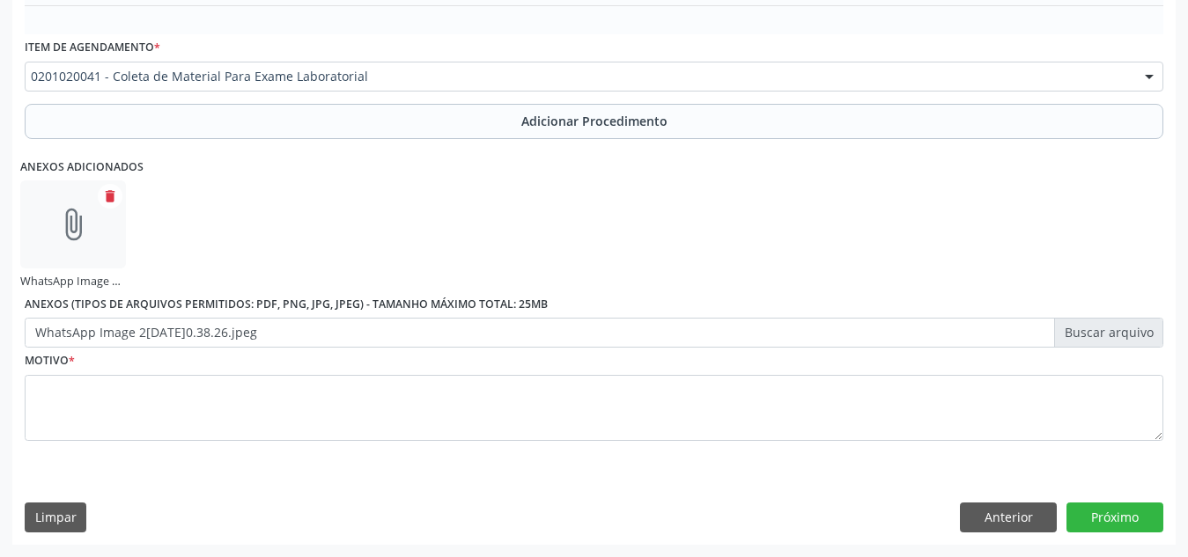
click at [566, 453] on fieldset "Motivo *" at bounding box center [594, 401] width 1138 height 106
click at [977, 525] on button "Anterior" at bounding box center [1008, 518] width 97 height 30
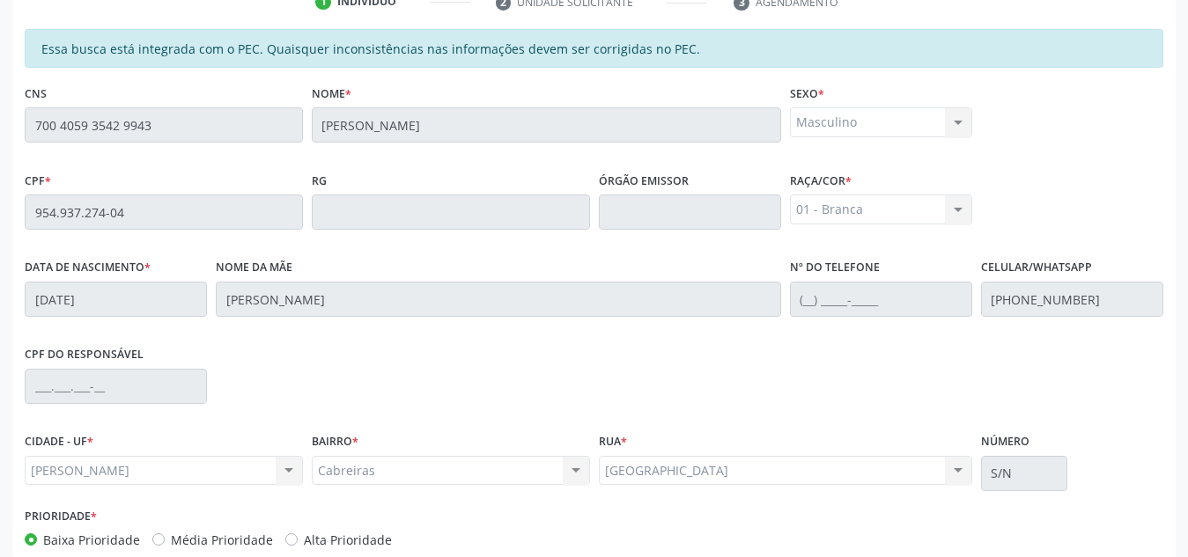
scroll to position [473, 0]
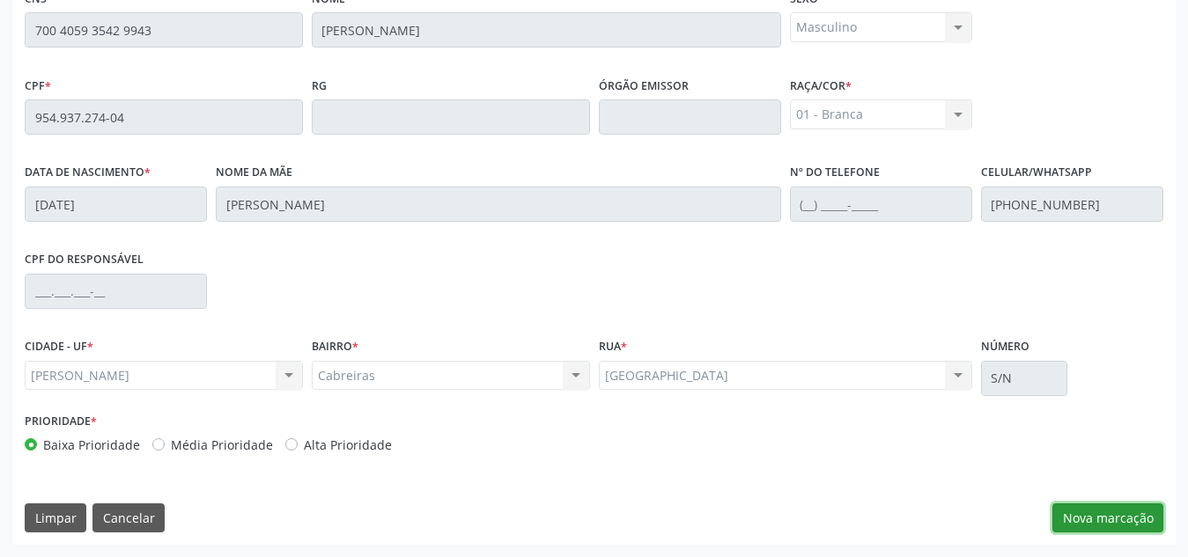
click at [1113, 517] on button "Nova marcação" at bounding box center [1107, 519] width 111 height 30
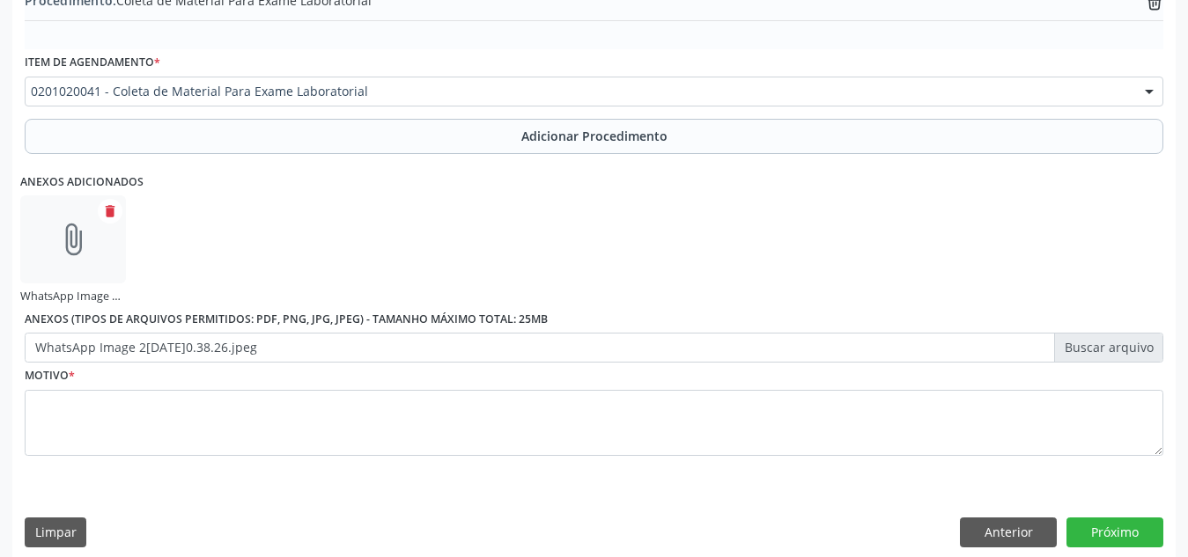
scroll to position [579, 0]
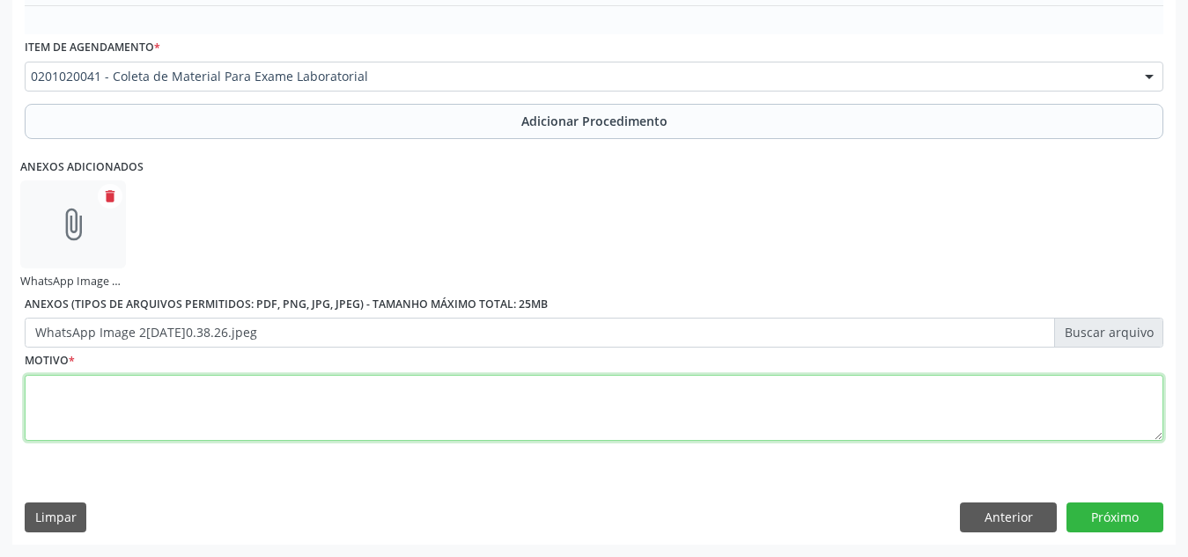
click at [578, 397] on textarea at bounding box center [594, 408] width 1138 height 67
type textarea "Rastreio"
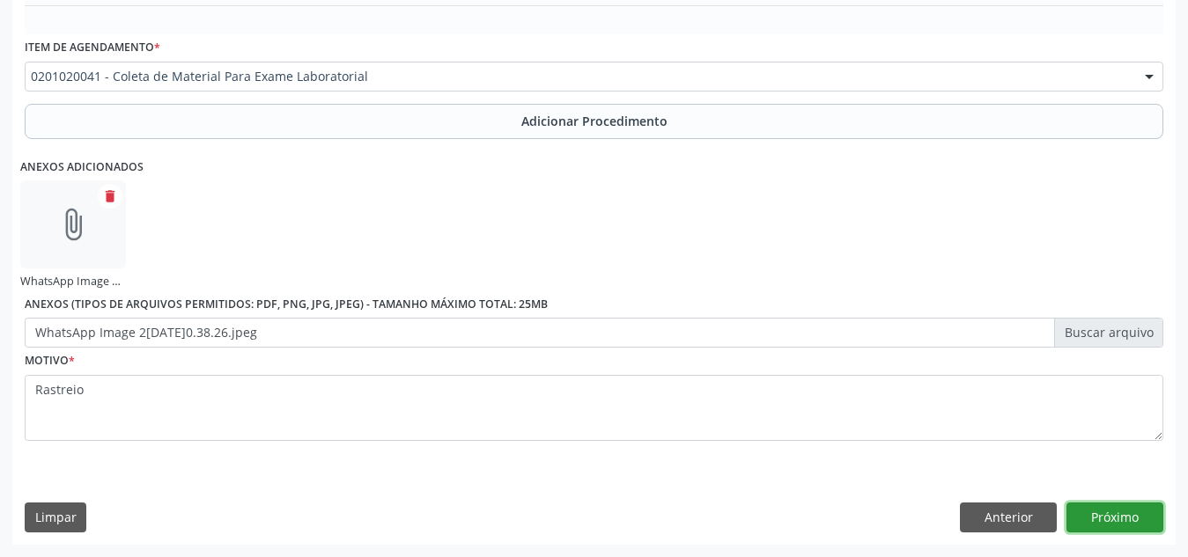
click at [1149, 518] on button "Próximo" at bounding box center [1114, 518] width 97 height 30
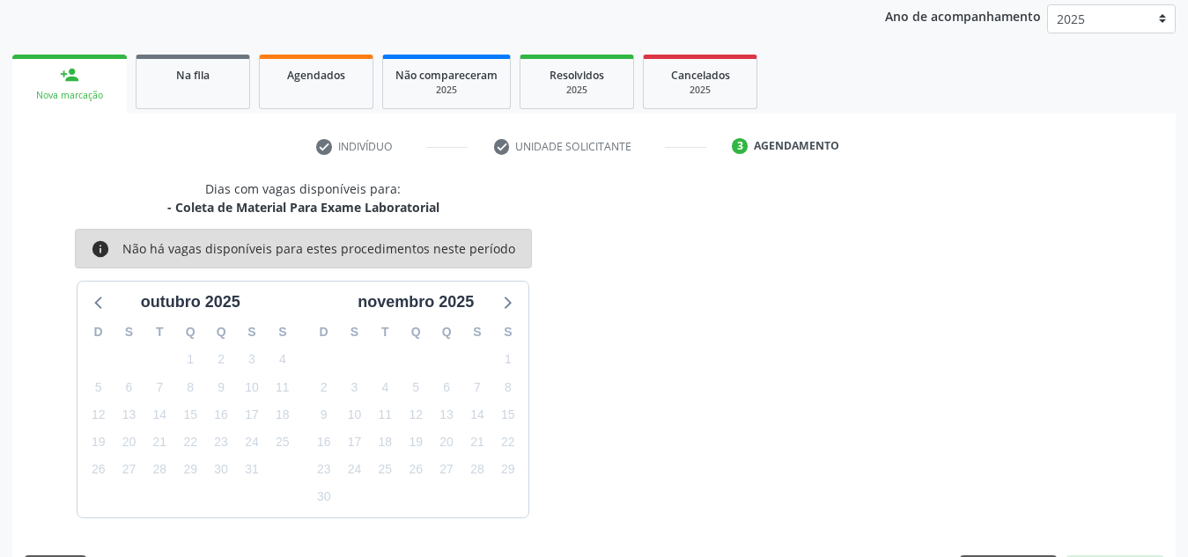
scroll to position [285, 0]
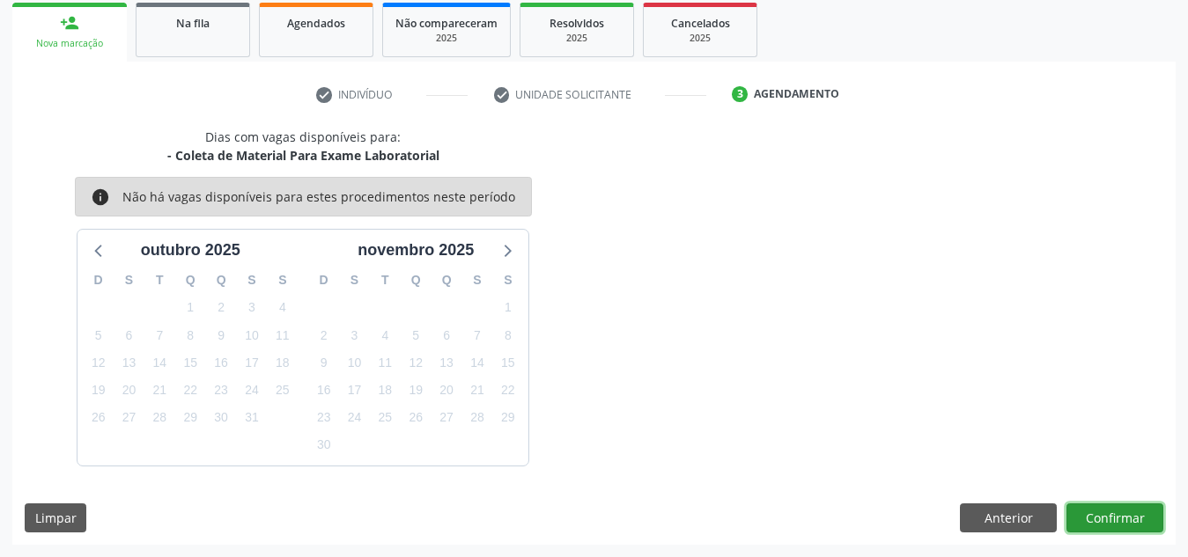
click at [1149, 518] on button "Confirmar" at bounding box center [1114, 519] width 97 height 30
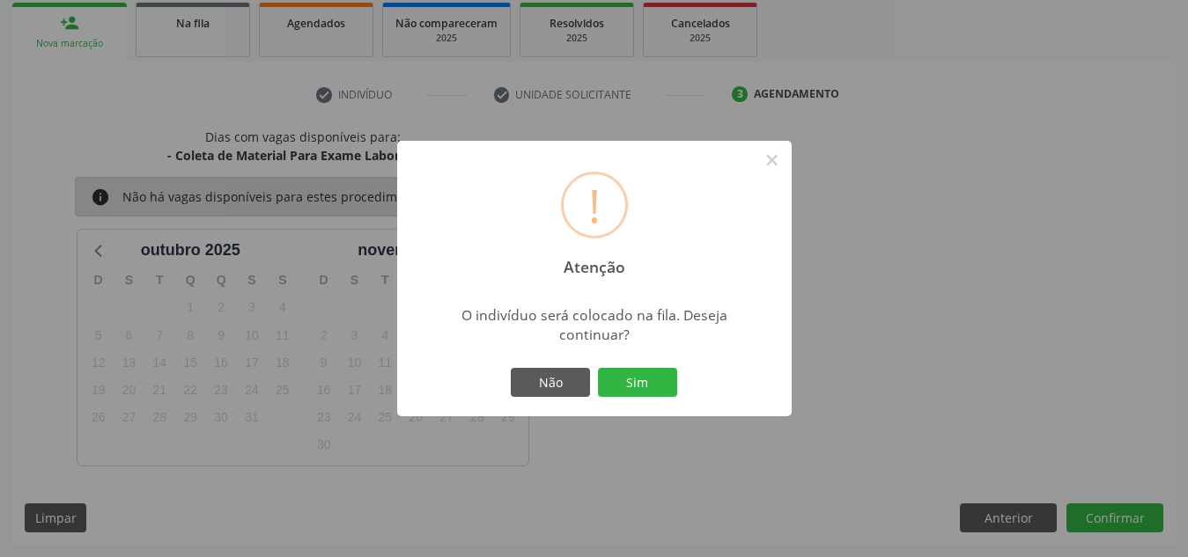
click at [598, 368] on button "Sim" at bounding box center [637, 383] width 79 height 30
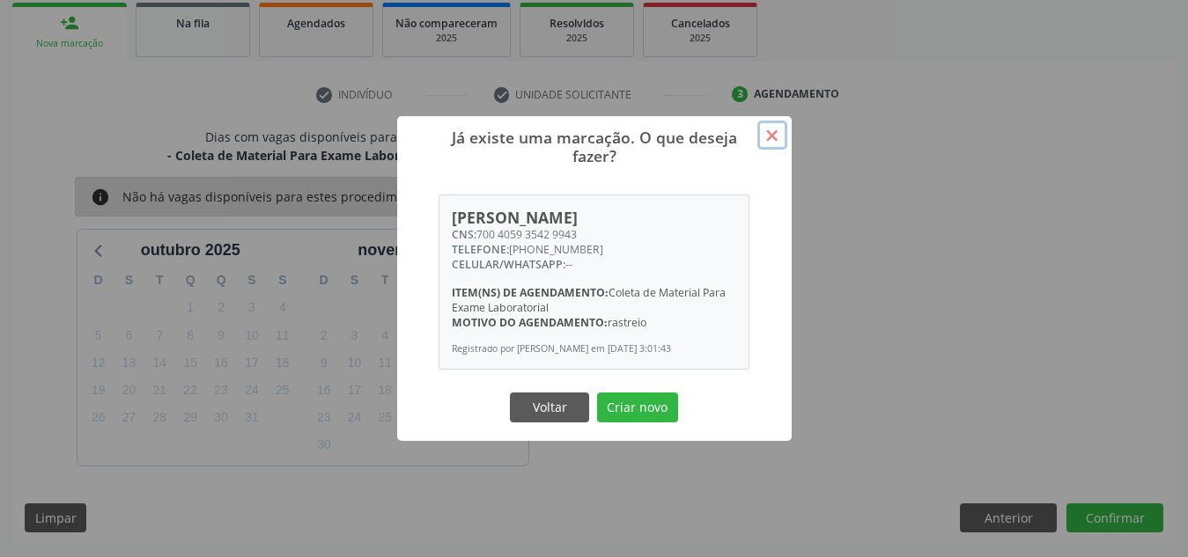
click at [773, 121] on button "×" at bounding box center [772, 136] width 30 height 30
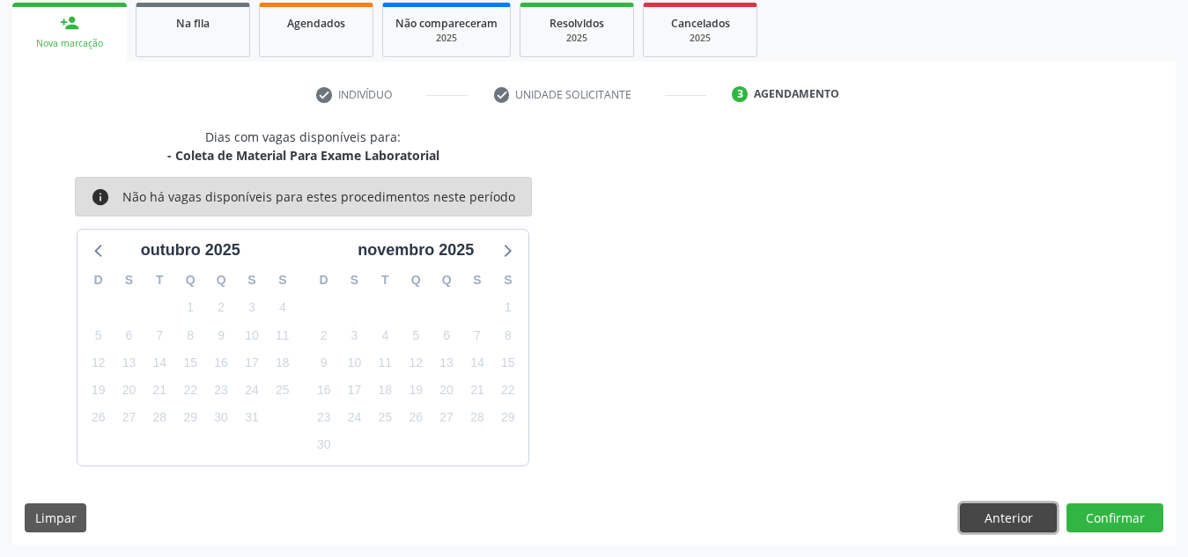
click at [974, 522] on button "Anterior" at bounding box center [1008, 519] width 97 height 30
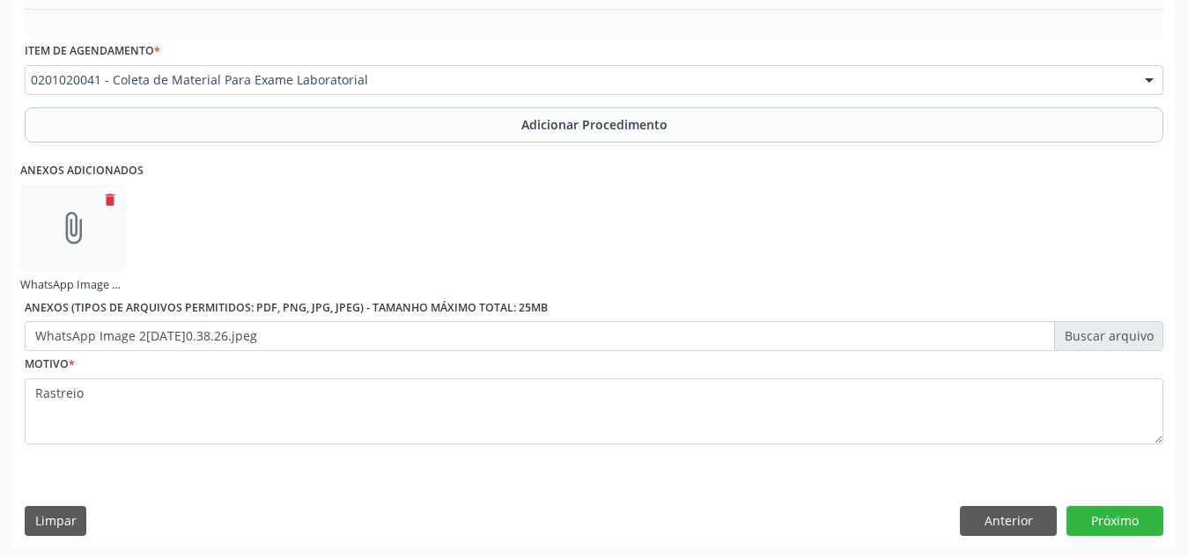
scroll to position [579, 0]
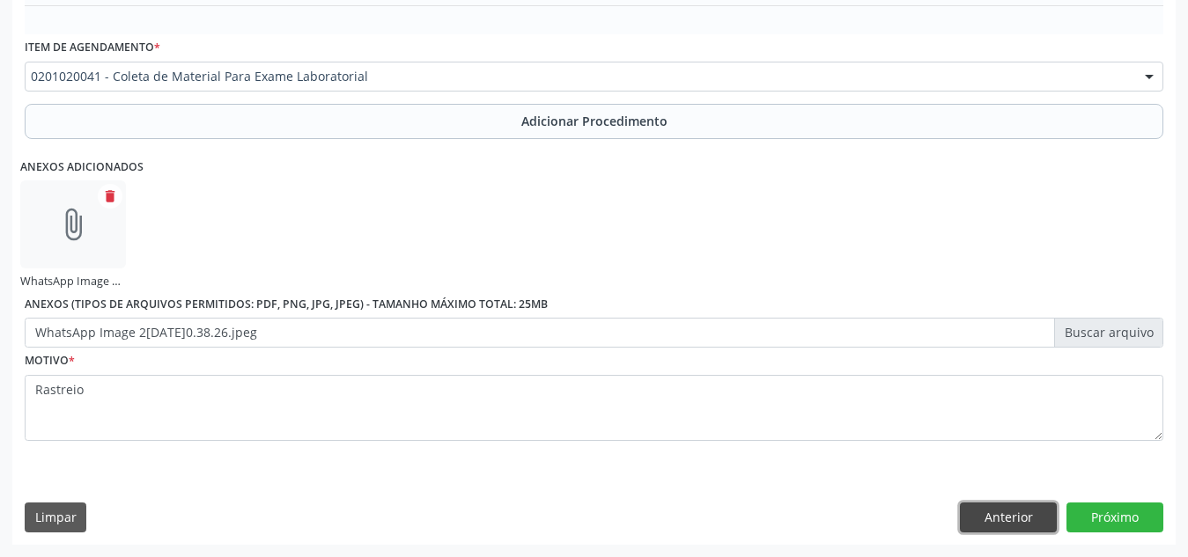
click at [983, 514] on button "Anterior" at bounding box center [1008, 518] width 97 height 30
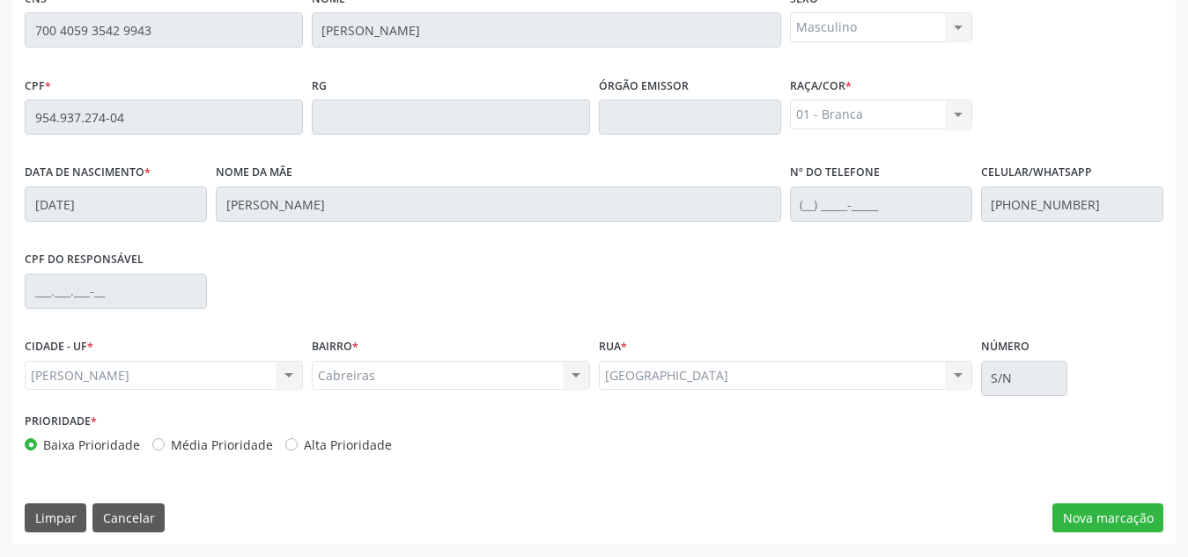
scroll to position [473, 0]
click at [133, 520] on button "Cancelar" at bounding box center [128, 519] width 72 height 30
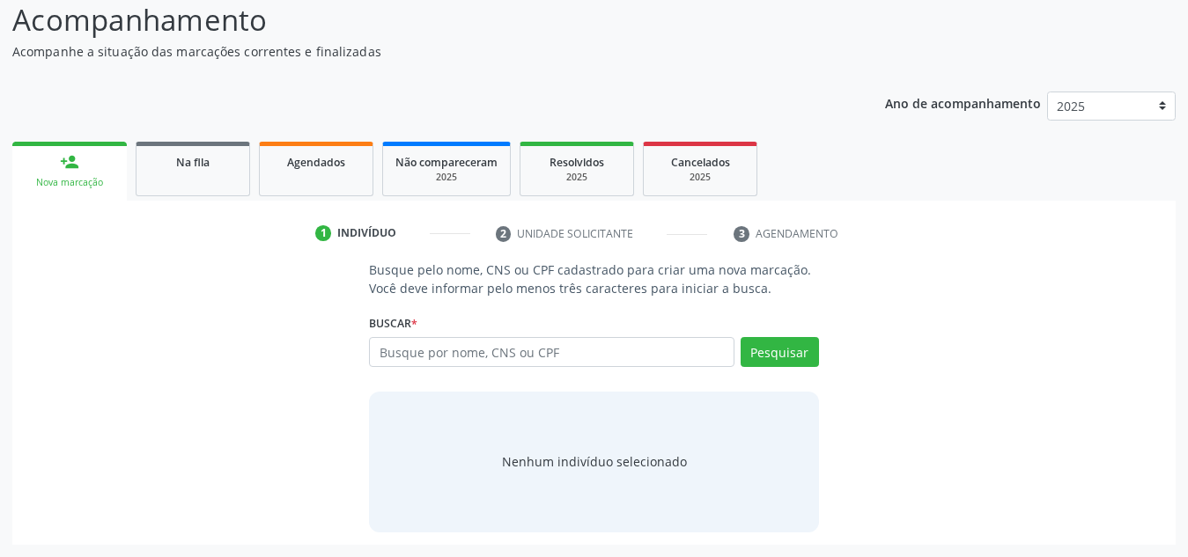
scroll to position [146, 0]
click at [401, 360] on input "text" at bounding box center [551, 352] width 365 height 30
click at [488, 357] on input "text" at bounding box center [551, 352] width 365 height 30
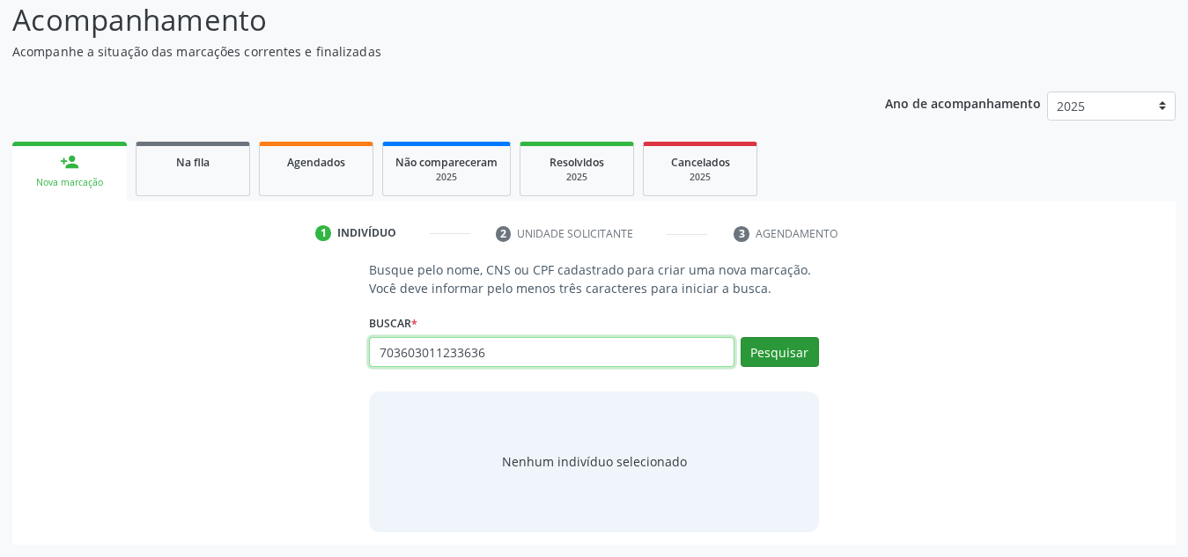
type input "703603011233636"
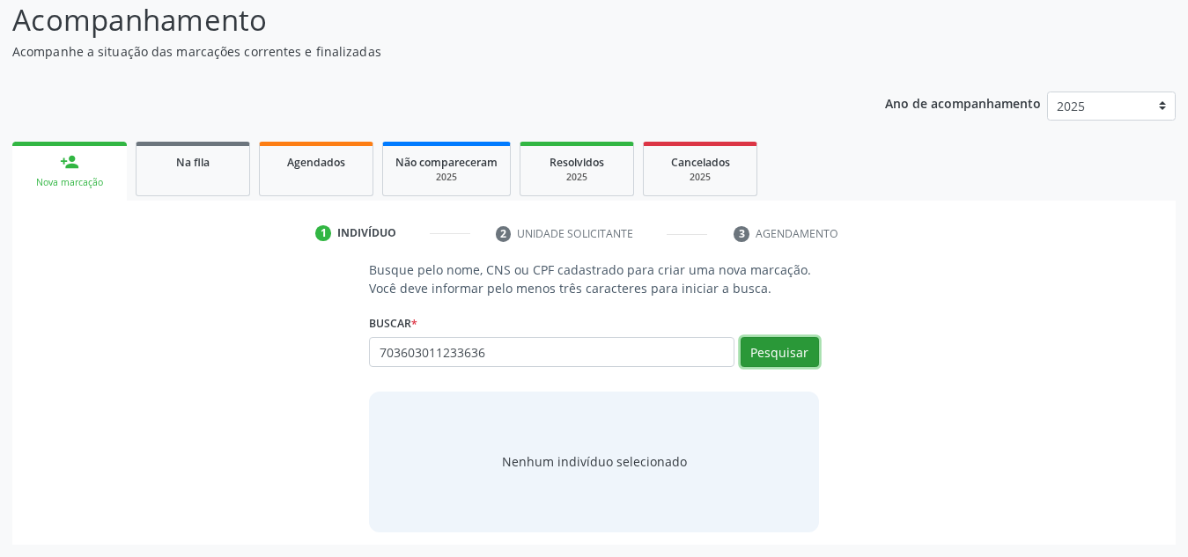
click at [745, 365] on button "Pesquisar" at bounding box center [779, 352] width 78 height 30
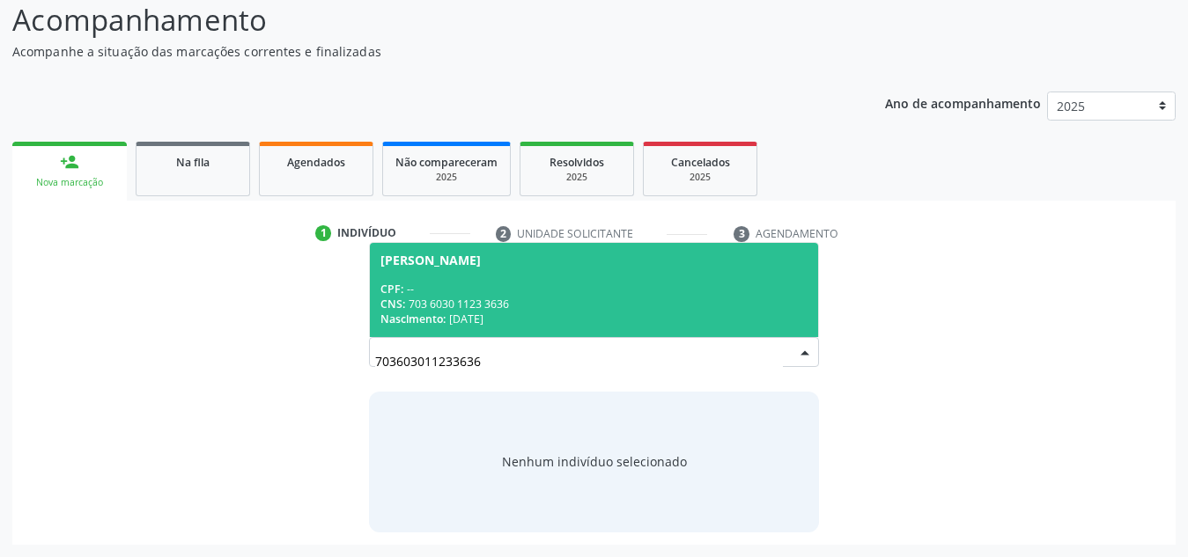
click at [545, 288] on div "CPF: --" at bounding box center [593, 289] width 427 height 15
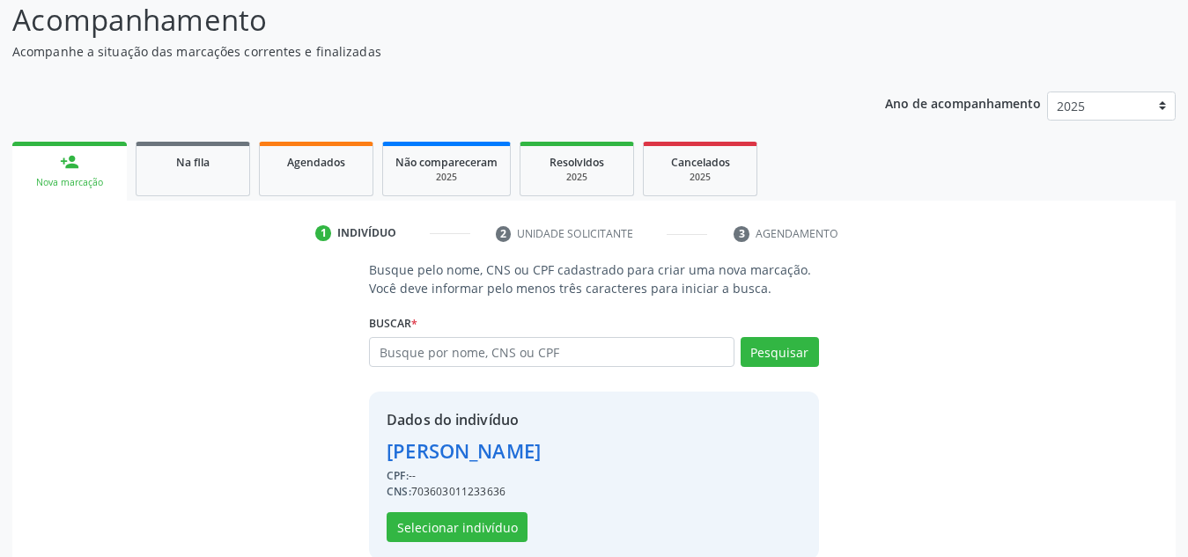
scroll to position [173, 0]
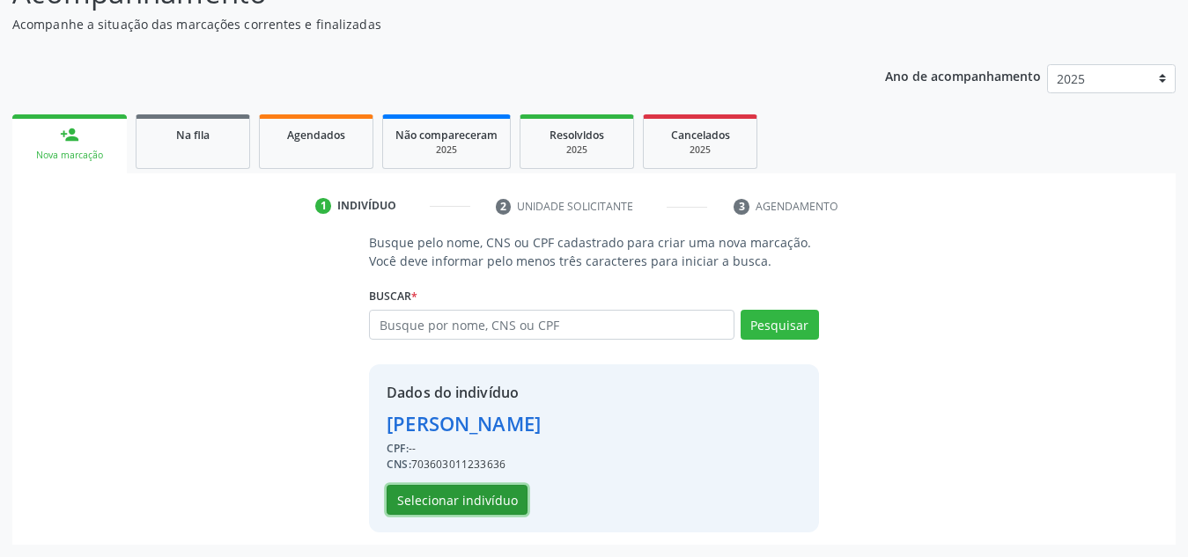
click at [451, 503] on button "Selecionar indivíduo" at bounding box center [457, 500] width 141 height 30
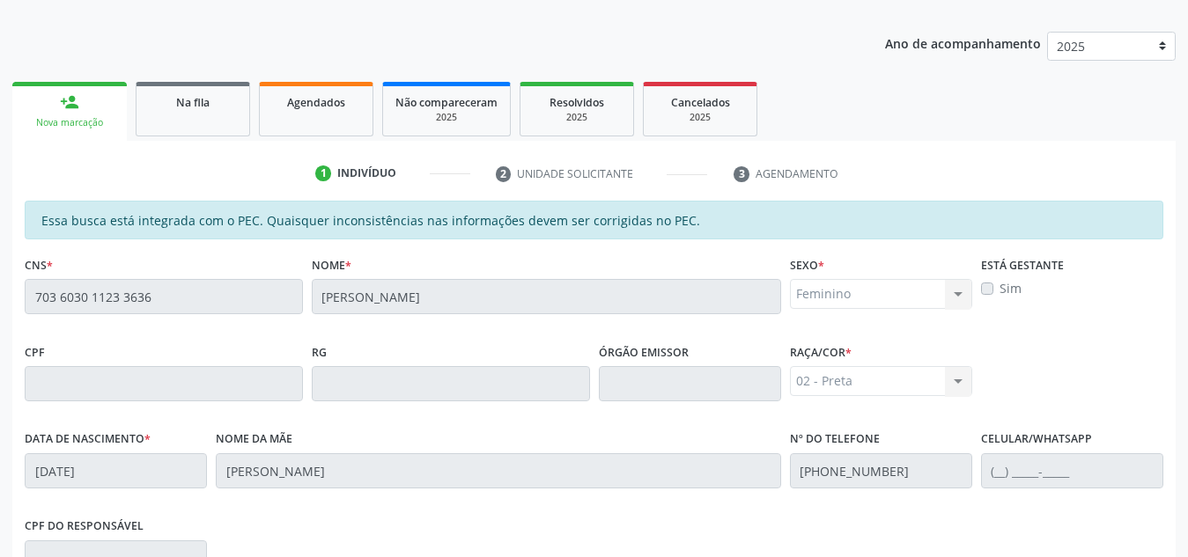
scroll to position [473, 0]
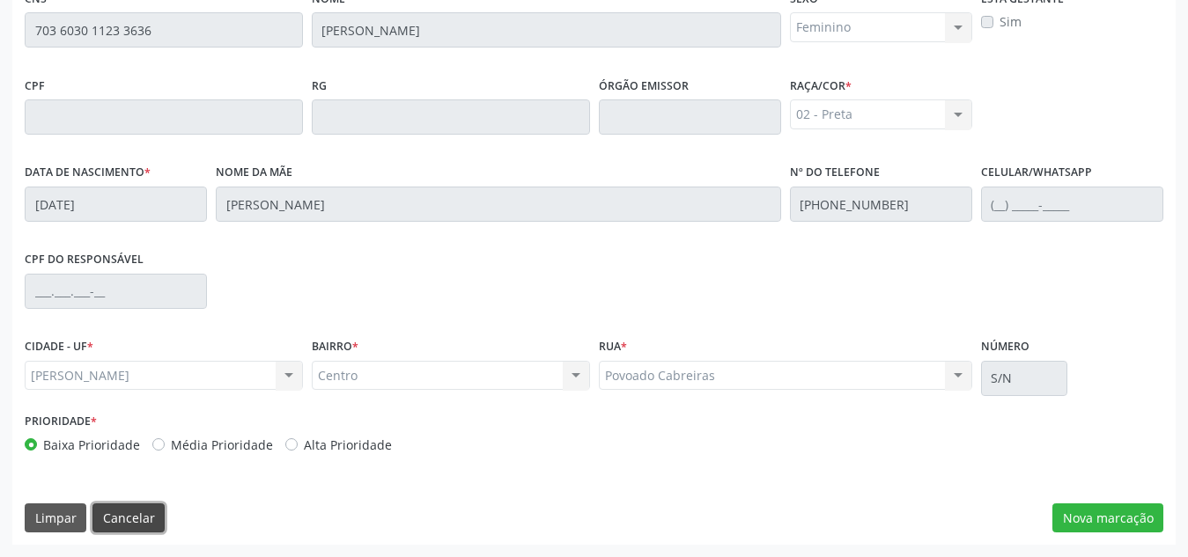
click at [113, 508] on button "Cancelar" at bounding box center [128, 519] width 72 height 30
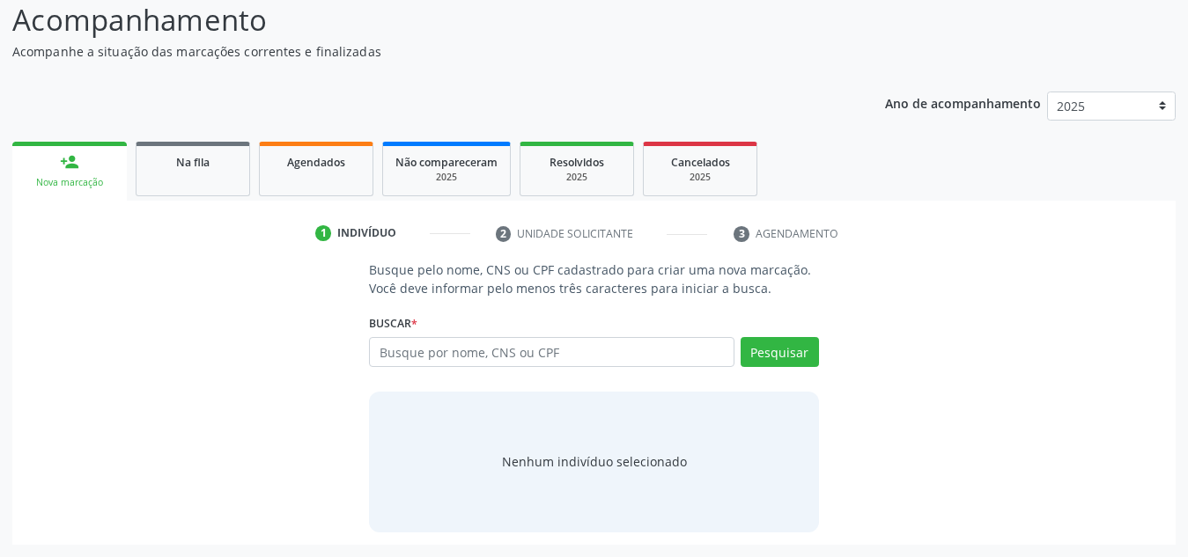
scroll to position [146, 0]
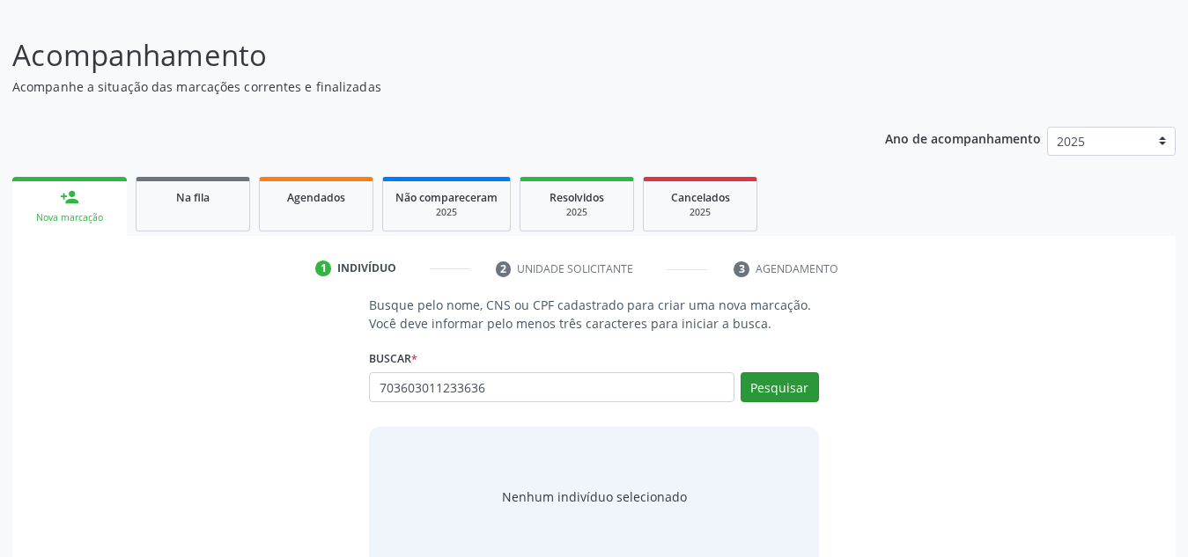
scroll to position [111, 0]
type input "703603011233636"
click at [787, 384] on button "Pesquisar" at bounding box center [779, 387] width 78 height 30
type input "703603011233636"
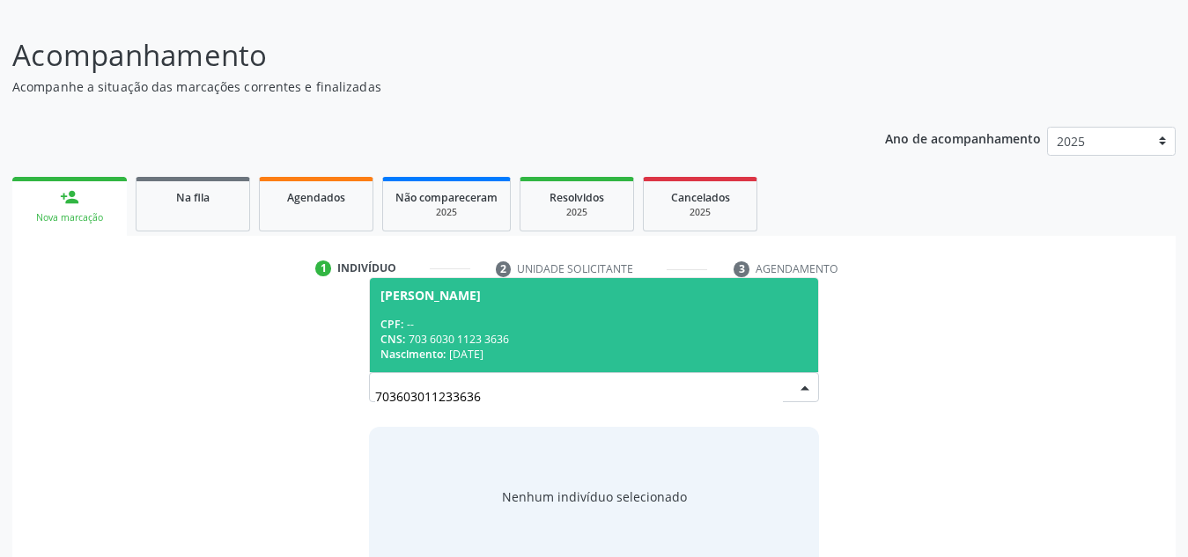
click at [568, 317] on div "CPF: --" at bounding box center [593, 324] width 427 height 15
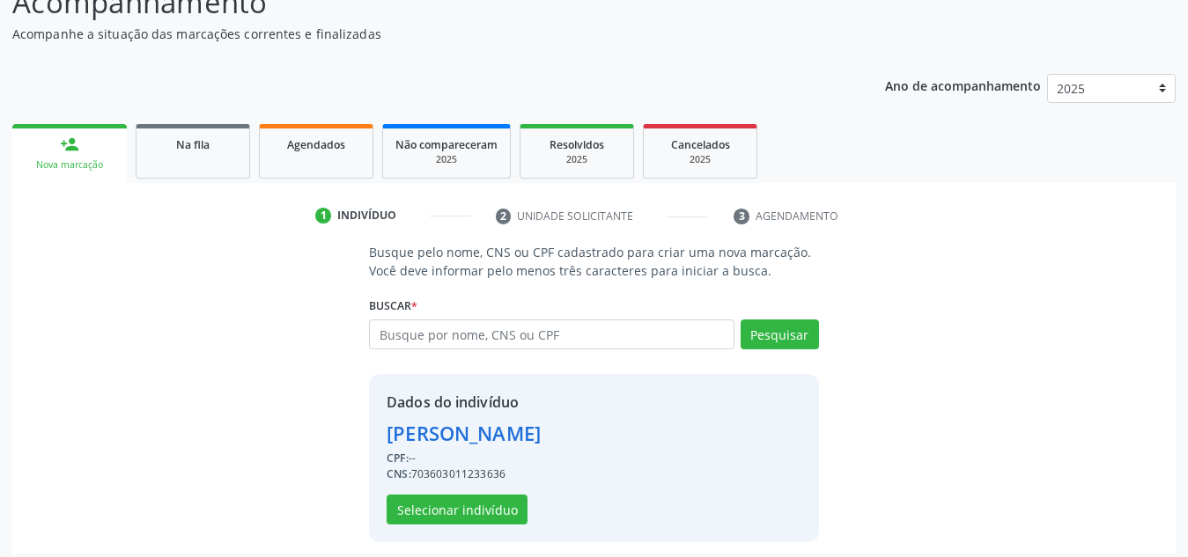
scroll to position [173, 0]
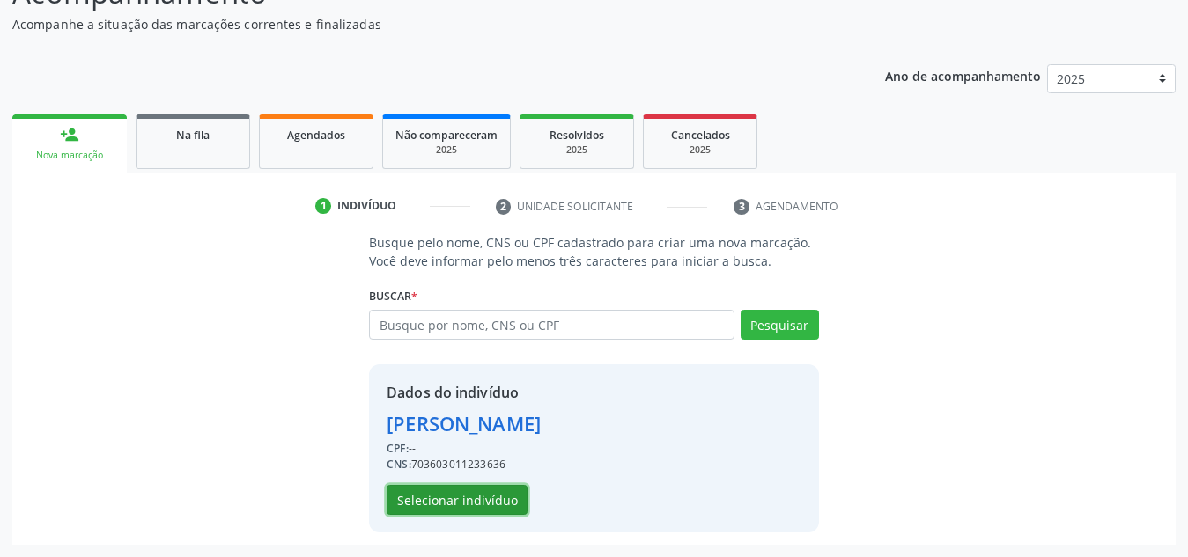
click at [460, 506] on button "Selecionar indivíduo" at bounding box center [457, 500] width 141 height 30
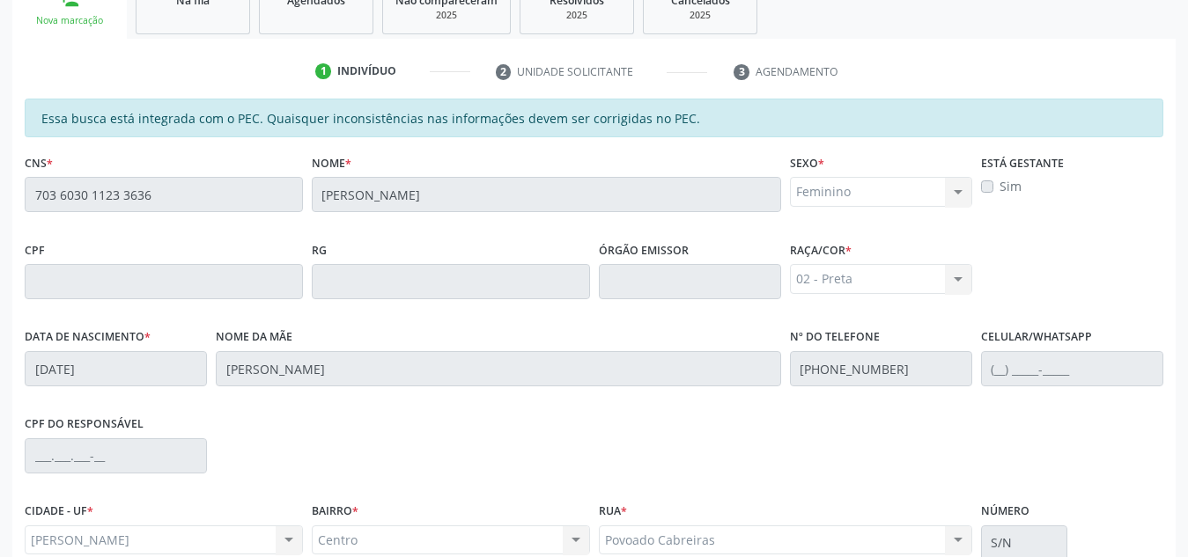
scroll to position [473, 0]
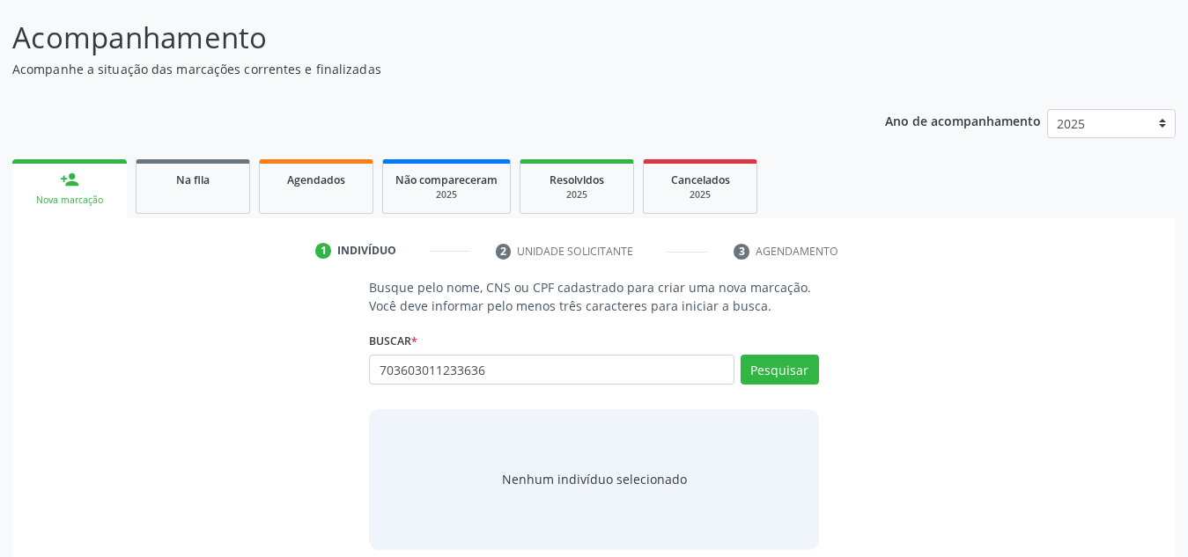
scroll to position [129, 0]
type input "703603011233636"
click at [797, 362] on button "Pesquisar" at bounding box center [779, 369] width 78 height 30
type input "703603011233636"
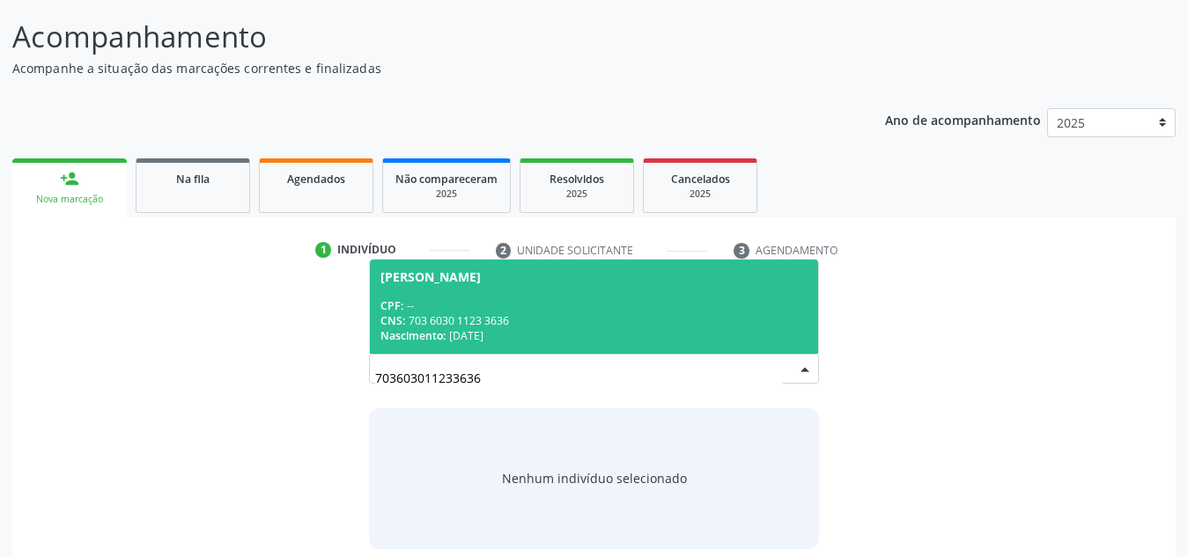
click at [561, 315] on div "CNS: 703 6030 1123 3636" at bounding box center [593, 320] width 427 height 15
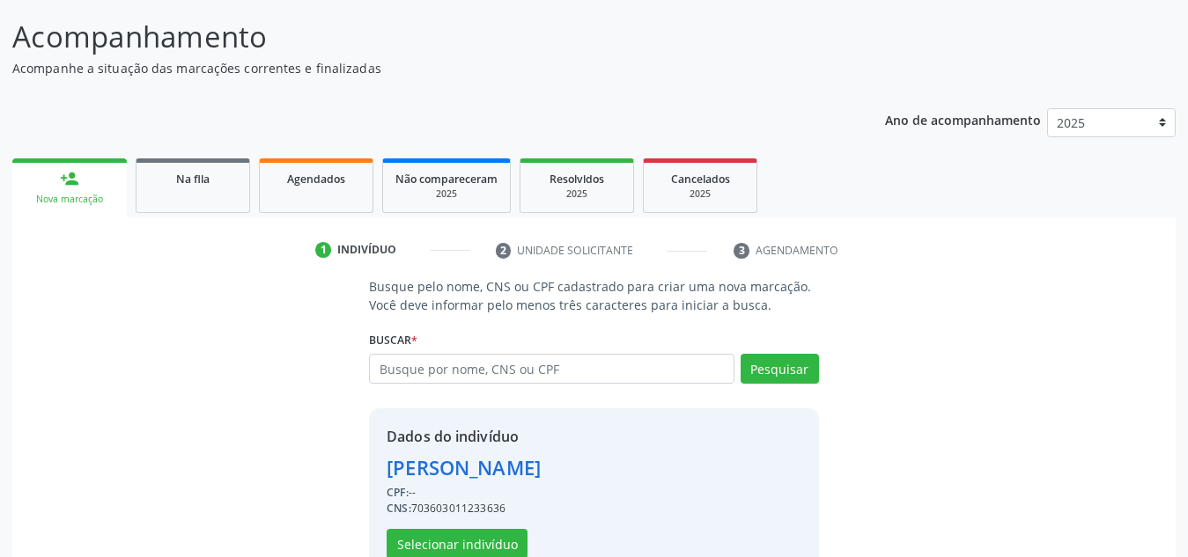
scroll to position [173, 0]
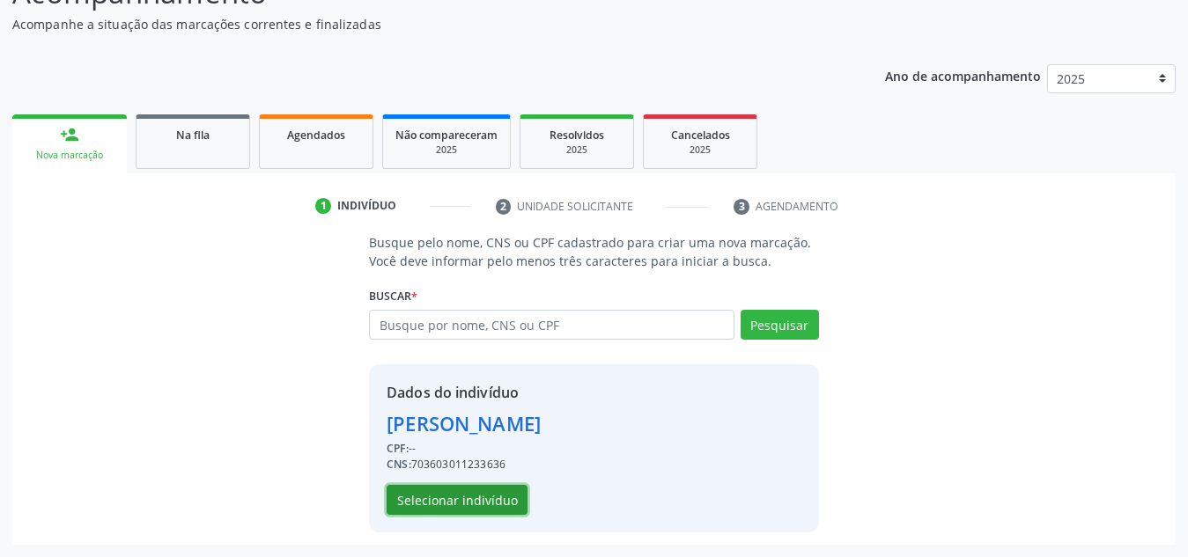
click at [474, 493] on button "Selecionar indivíduo" at bounding box center [457, 500] width 141 height 30
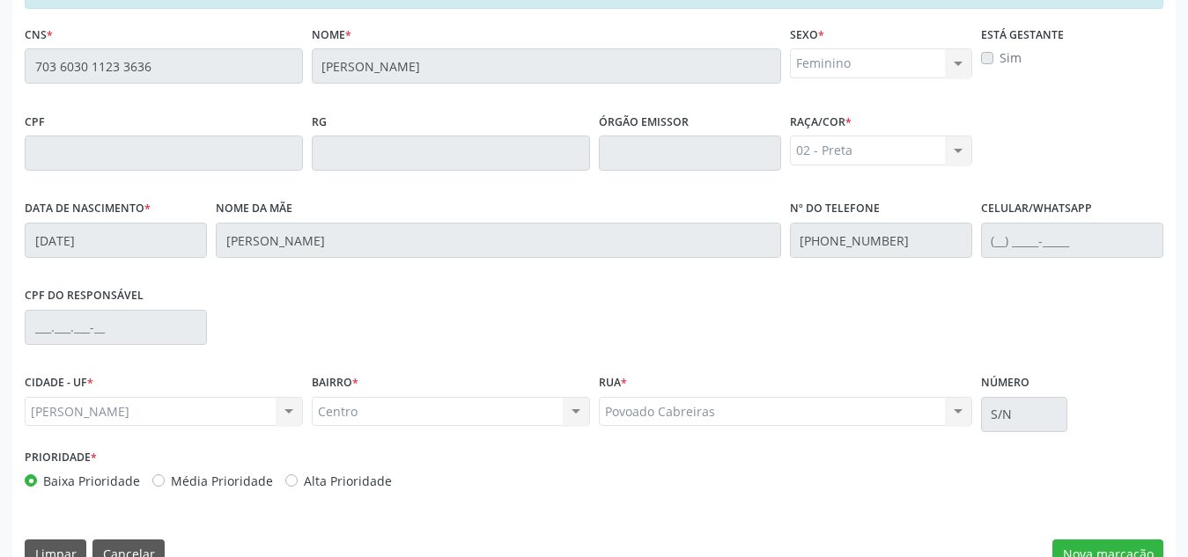
scroll to position [473, 0]
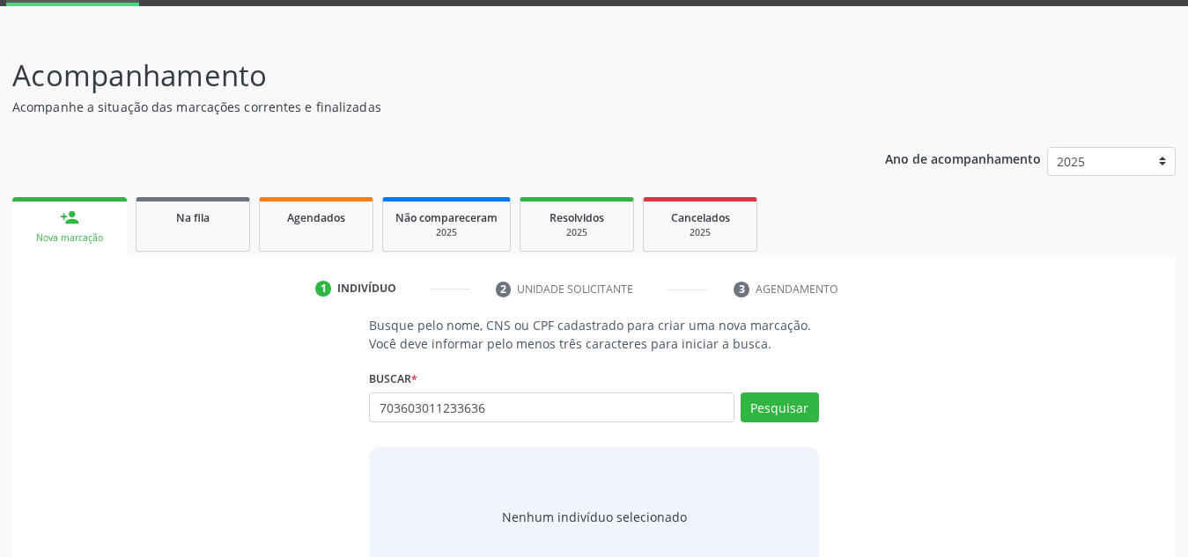
scroll to position [92, 0]
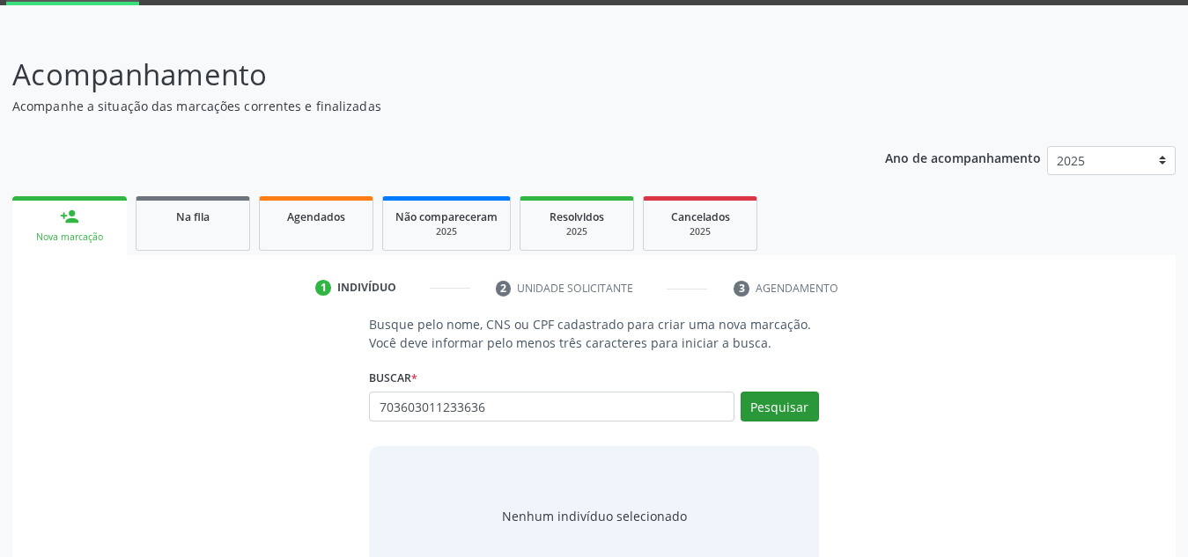
type input "703603011233636"
click at [767, 408] on button "Pesquisar" at bounding box center [779, 407] width 78 height 30
type input "703603011233636"
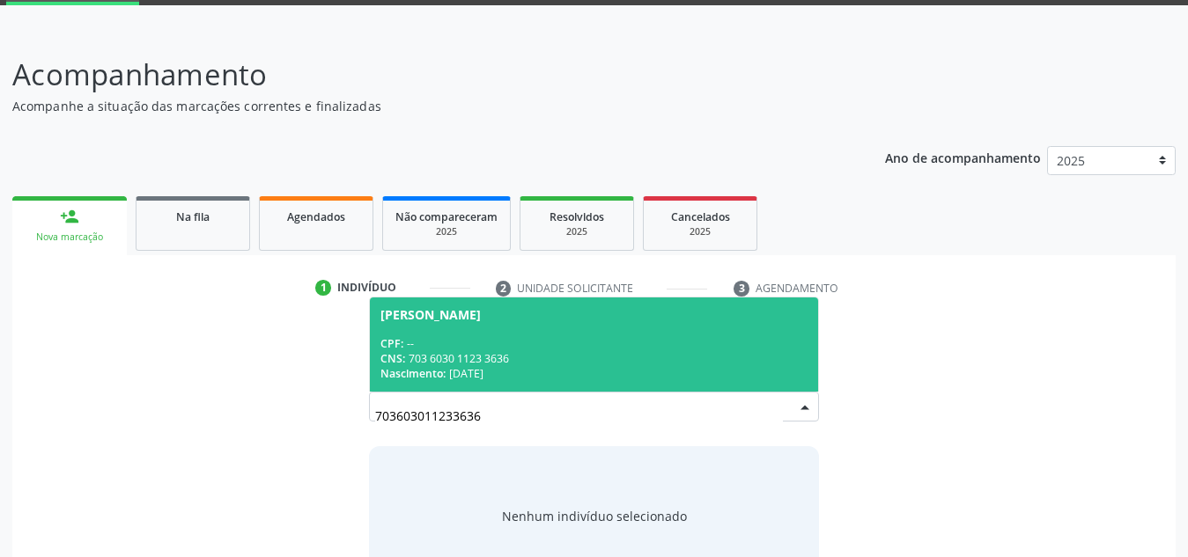
scroll to position [146, 0]
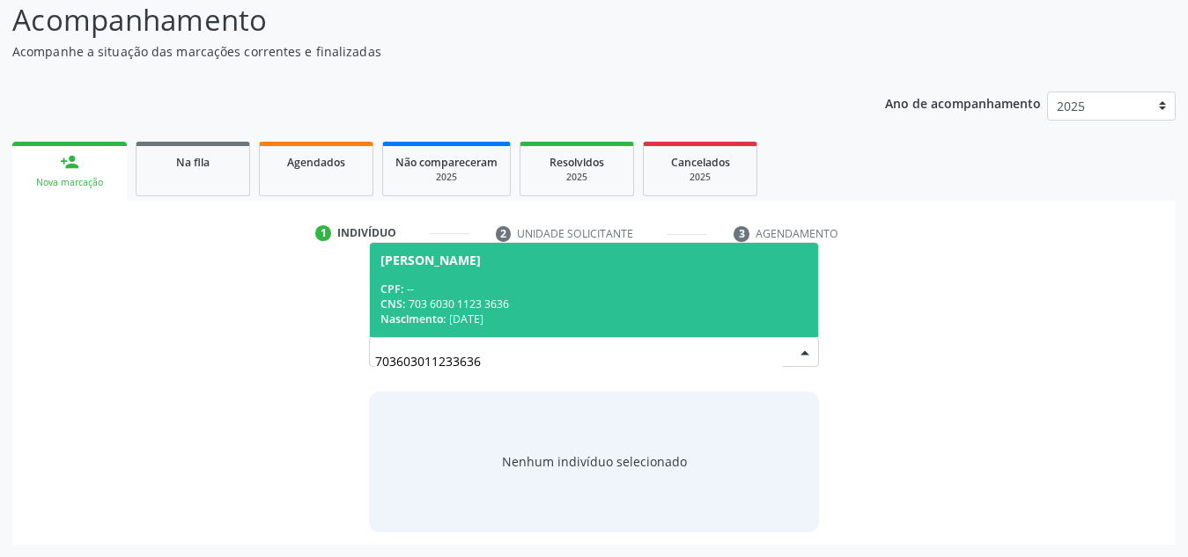
click at [600, 297] on div "CNS: 703 6030 1123 3636" at bounding box center [593, 304] width 427 height 15
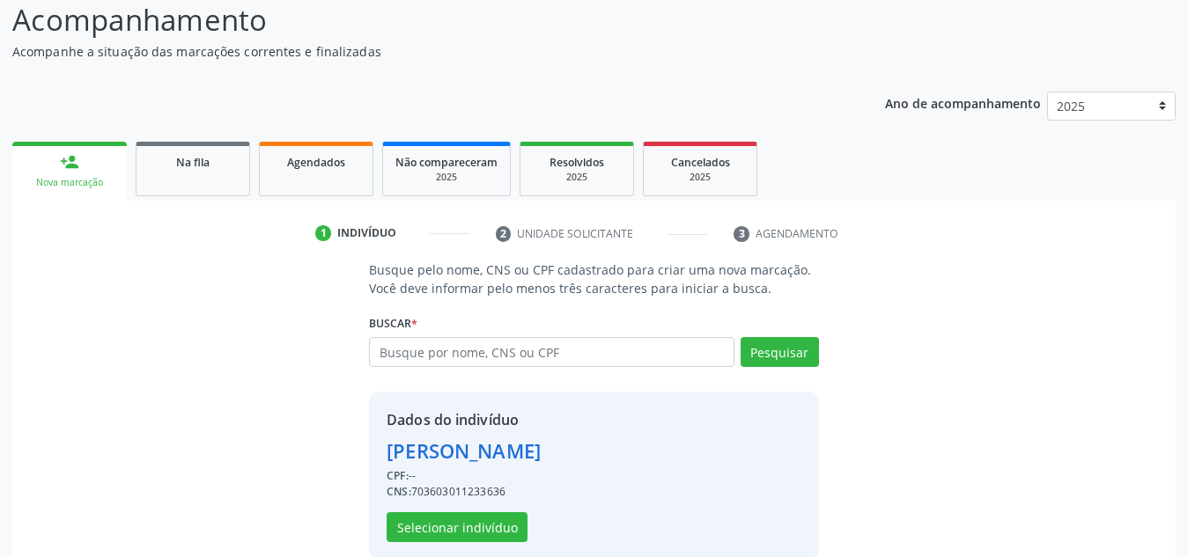
scroll to position [173, 0]
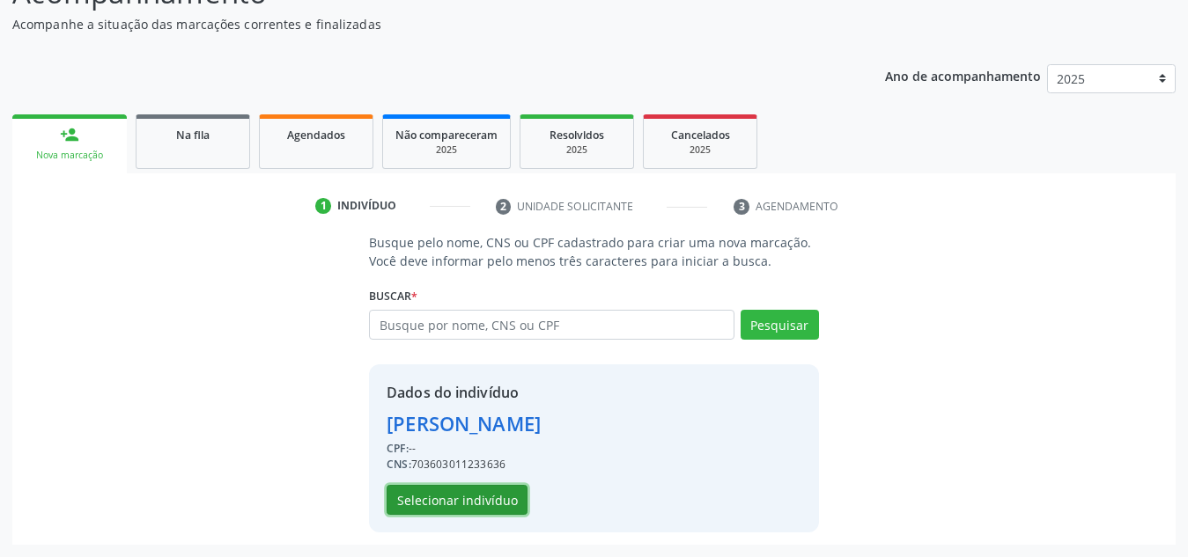
click at [485, 496] on button "Selecionar indivíduo" at bounding box center [457, 500] width 141 height 30
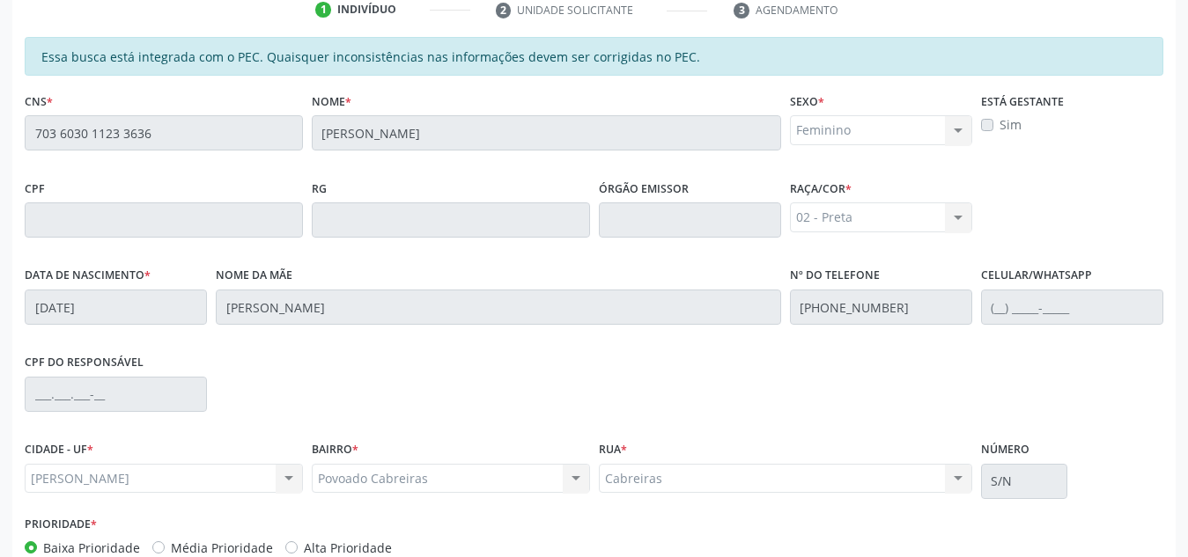
scroll to position [473, 0]
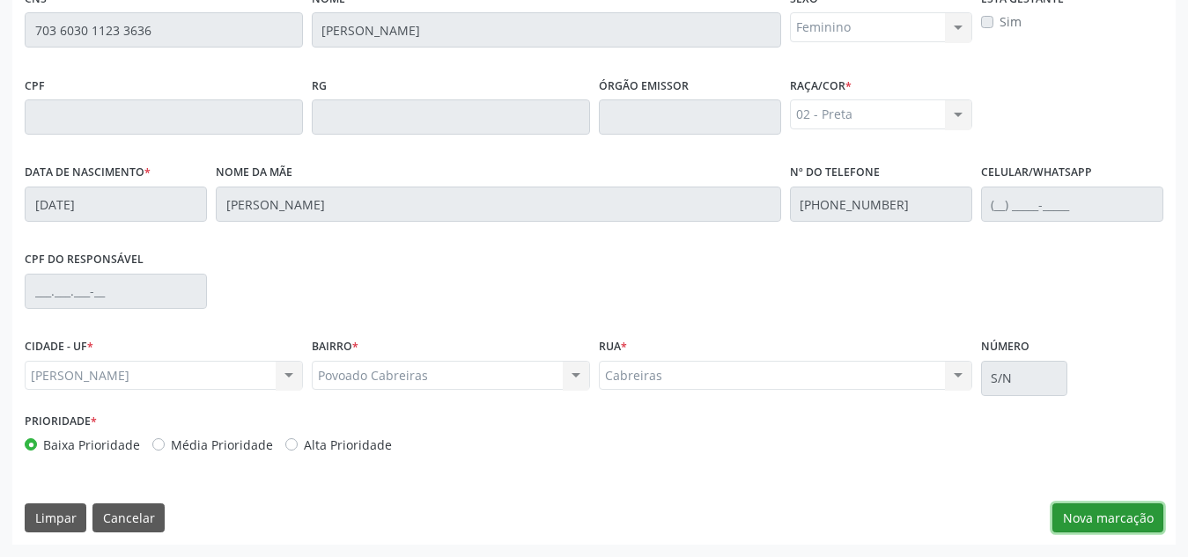
click at [1090, 505] on button "Nova marcação" at bounding box center [1107, 519] width 111 height 30
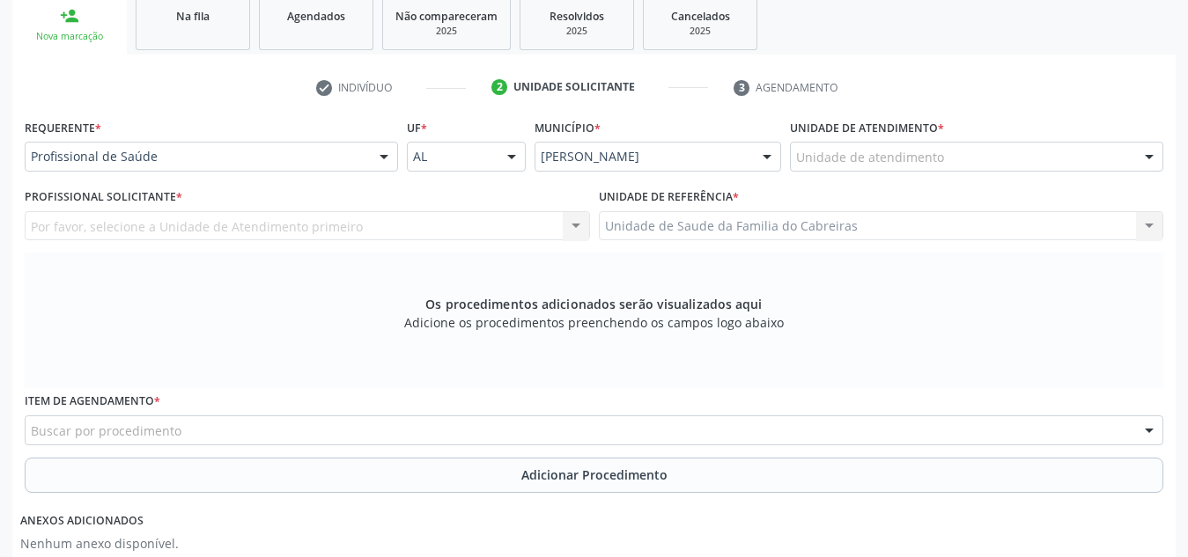
scroll to position [291, 0]
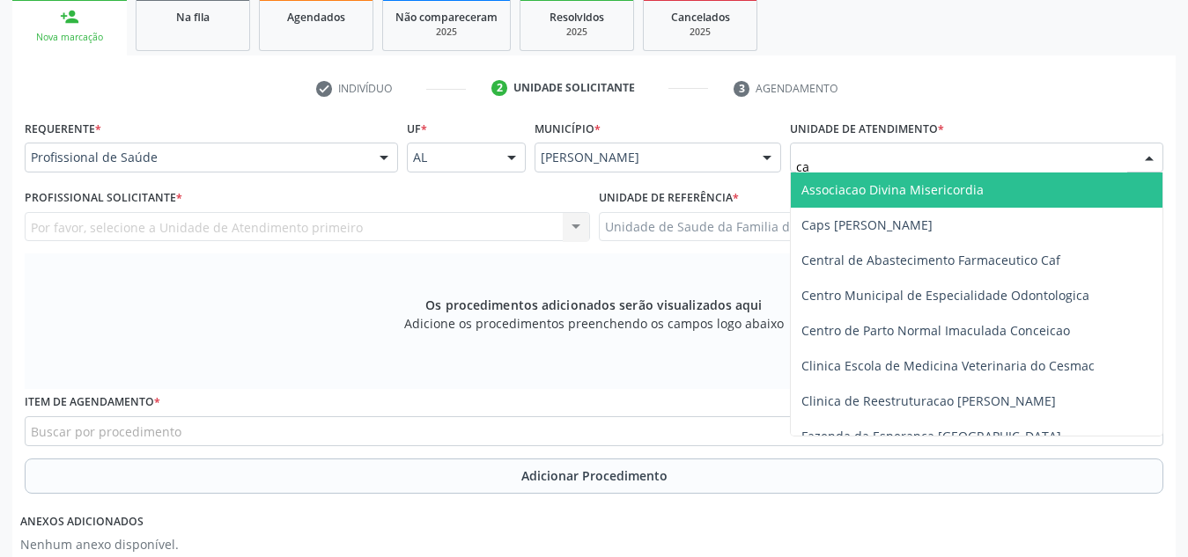
type input "cab"
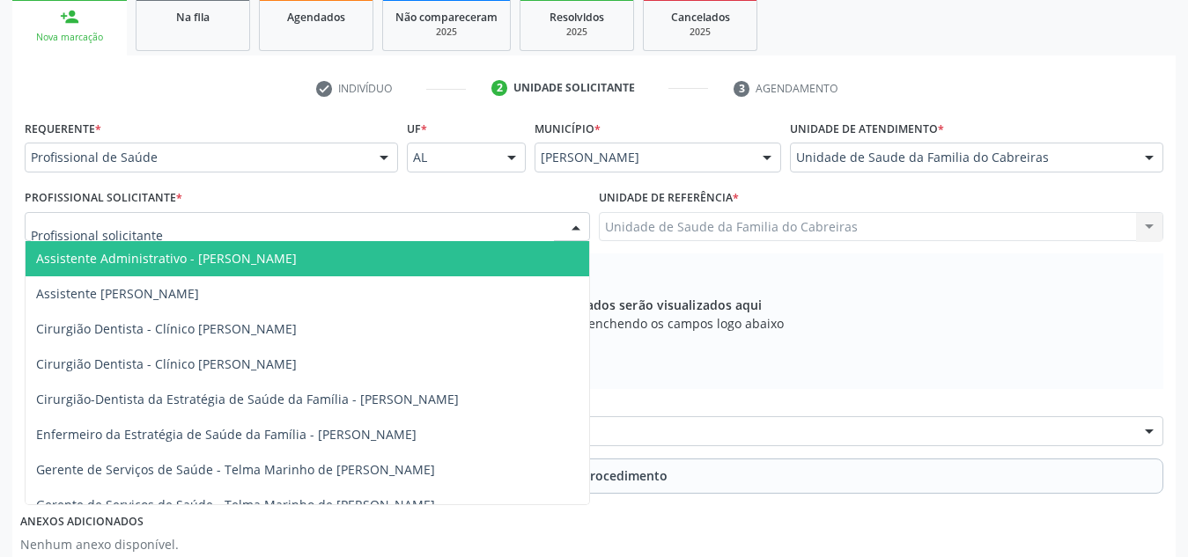
click at [392, 235] on div at bounding box center [307, 227] width 565 height 30
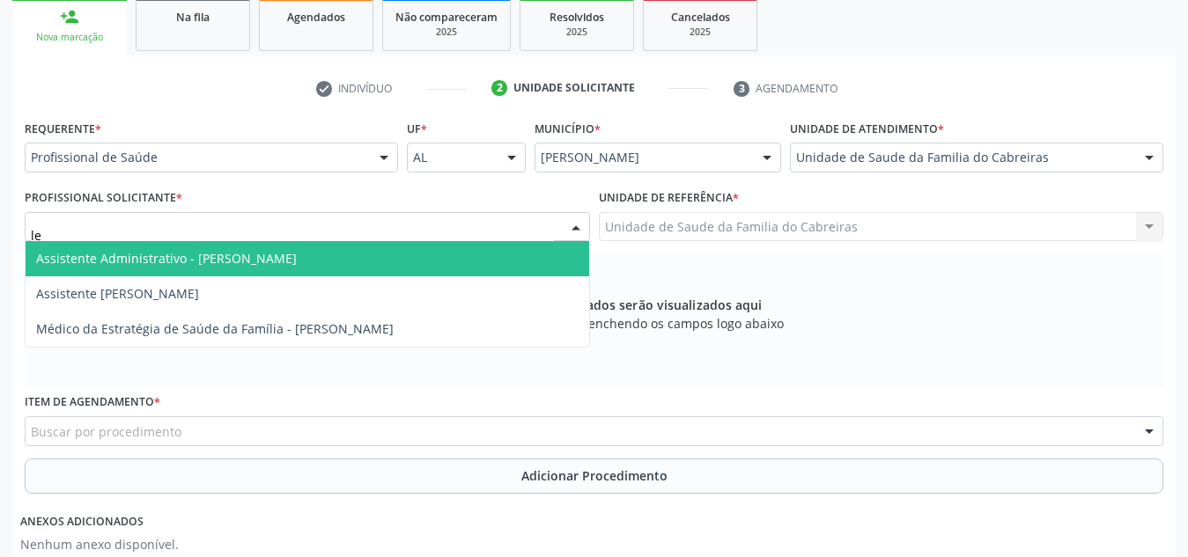
type input "let"
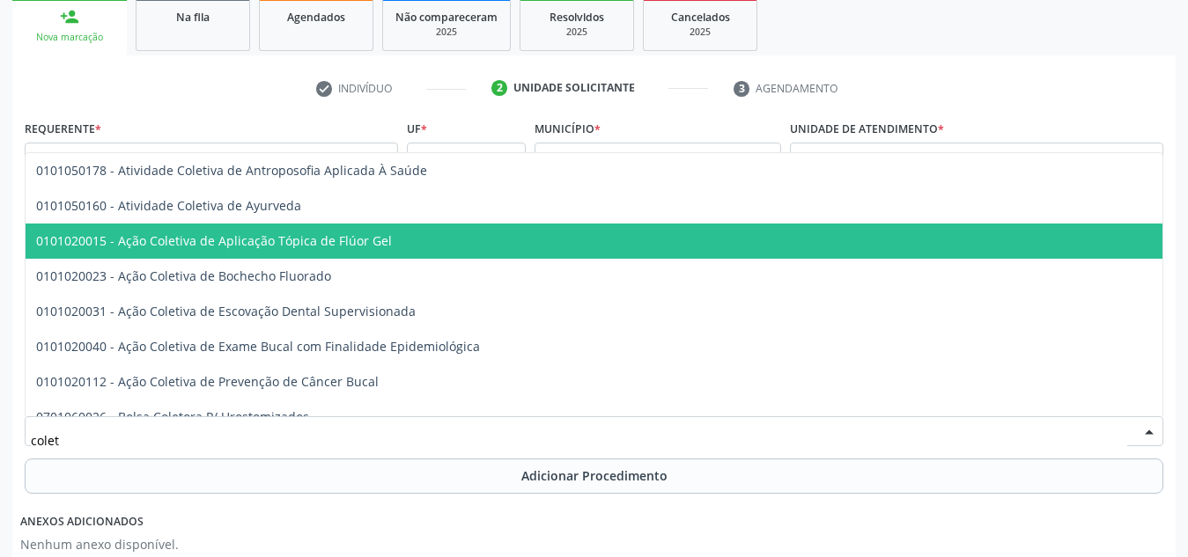
type input "coleta"
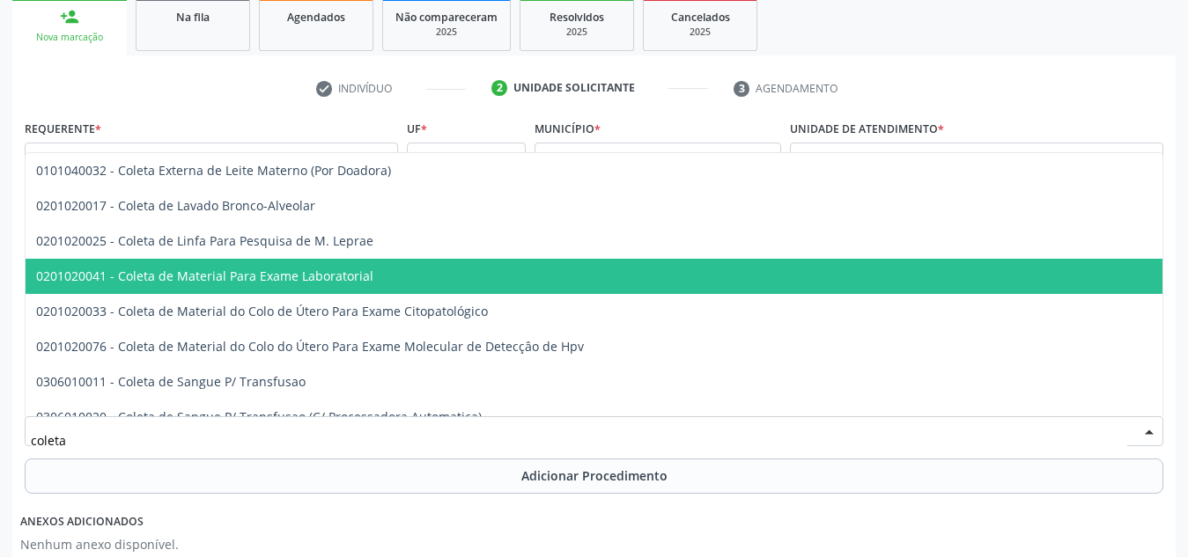
click at [396, 275] on span "0201020041 - Coleta de Material Para Exame Laboratorial" at bounding box center [661, 276] width 1270 height 35
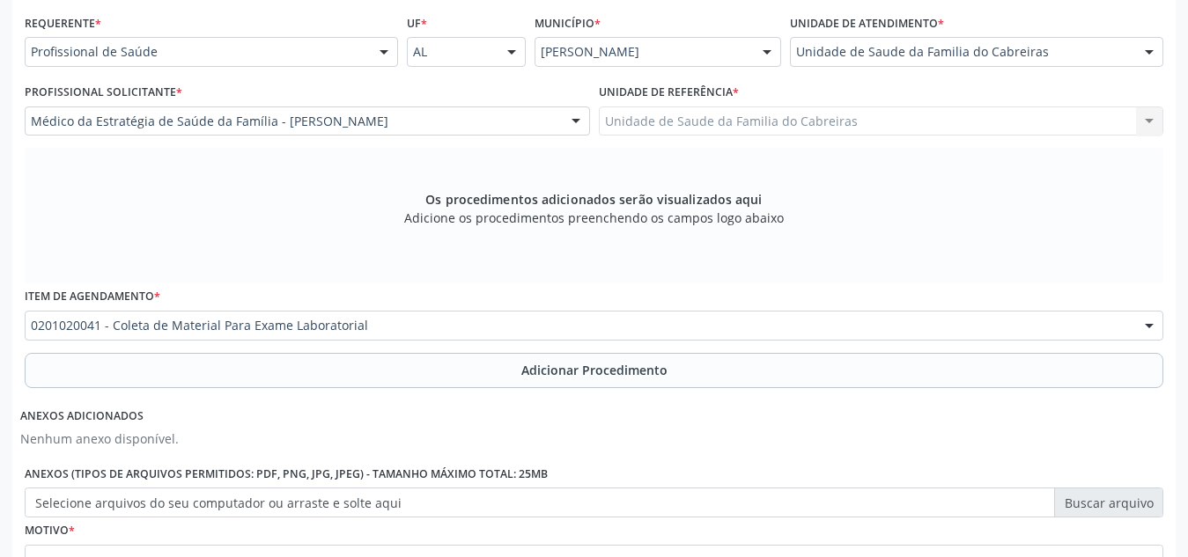
scroll to position [400, 0]
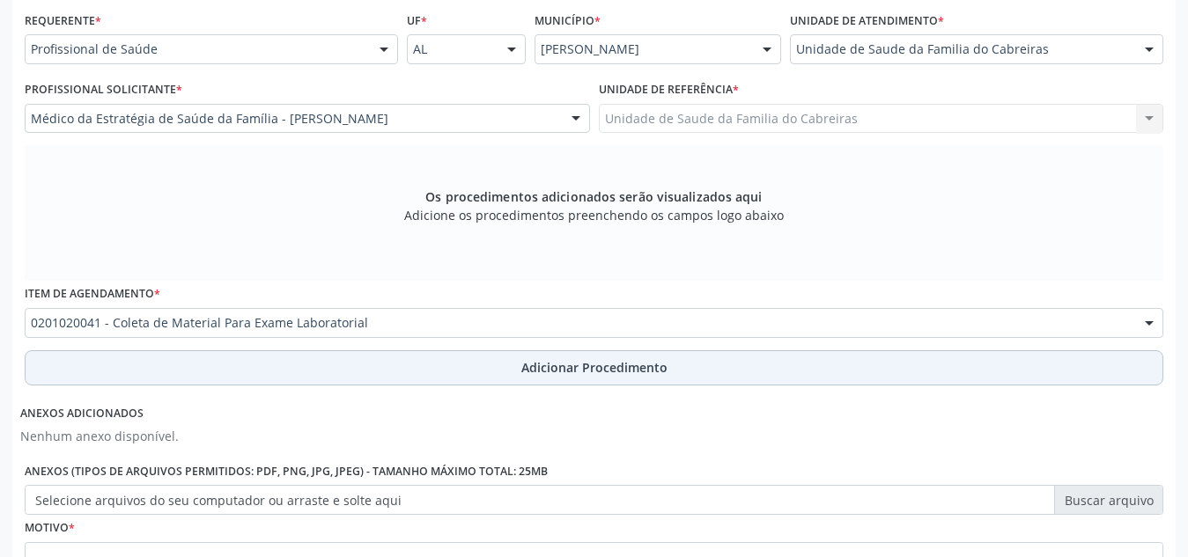
click at [468, 369] on button "Adicionar Procedimento" at bounding box center [594, 367] width 1138 height 35
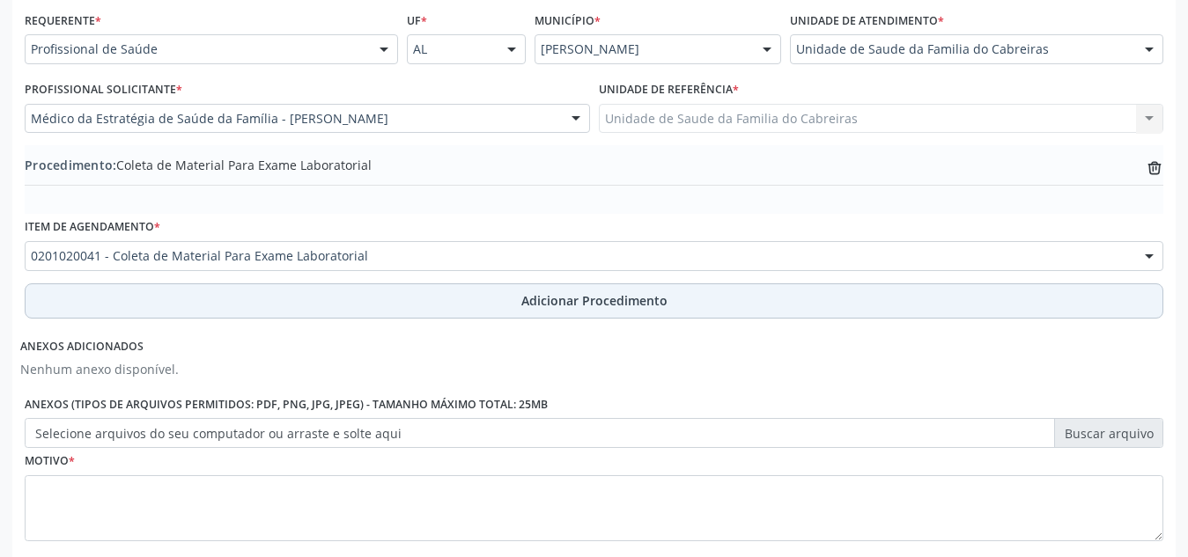
scroll to position [500, 0]
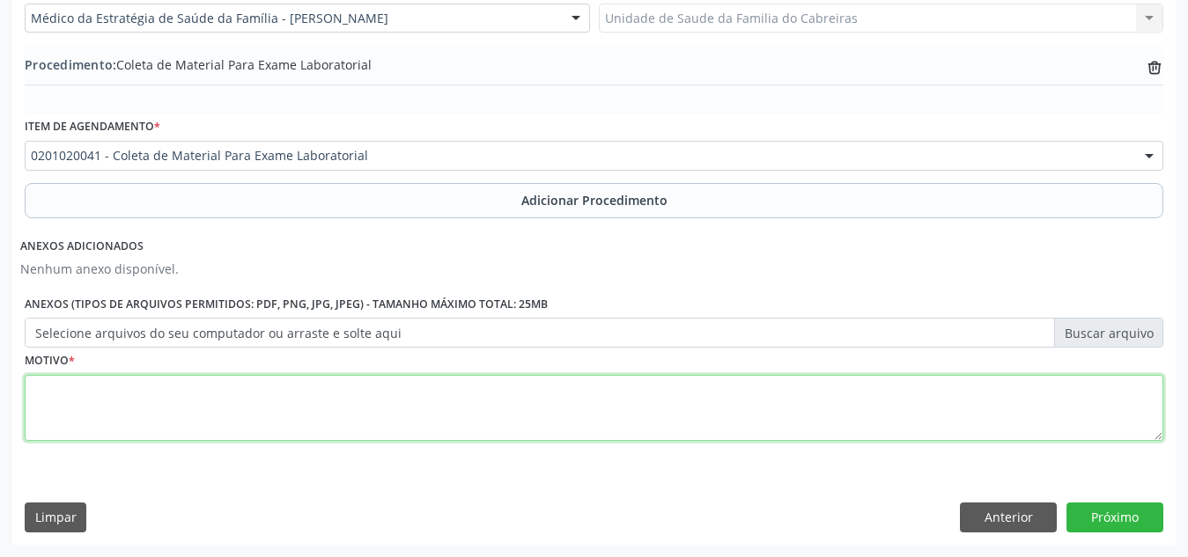
click at [438, 390] on textarea at bounding box center [594, 408] width 1138 height 67
type textarea "TEA e epilepsia"
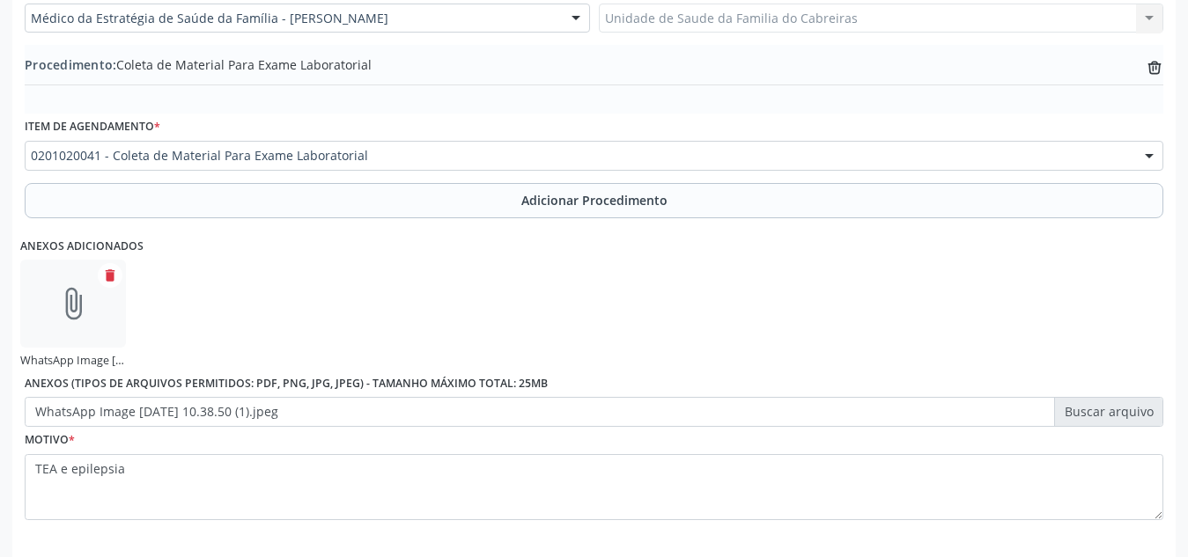
scroll to position [579, 0]
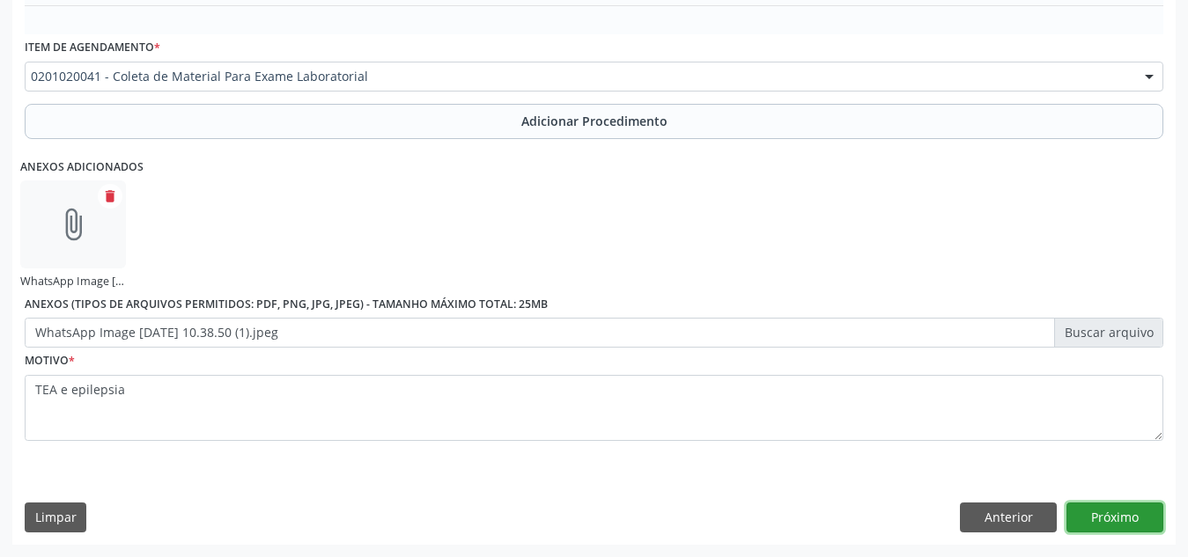
click at [1135, 527] on button "Próximo" at bounding box center [1114, 518] width 97 height 30
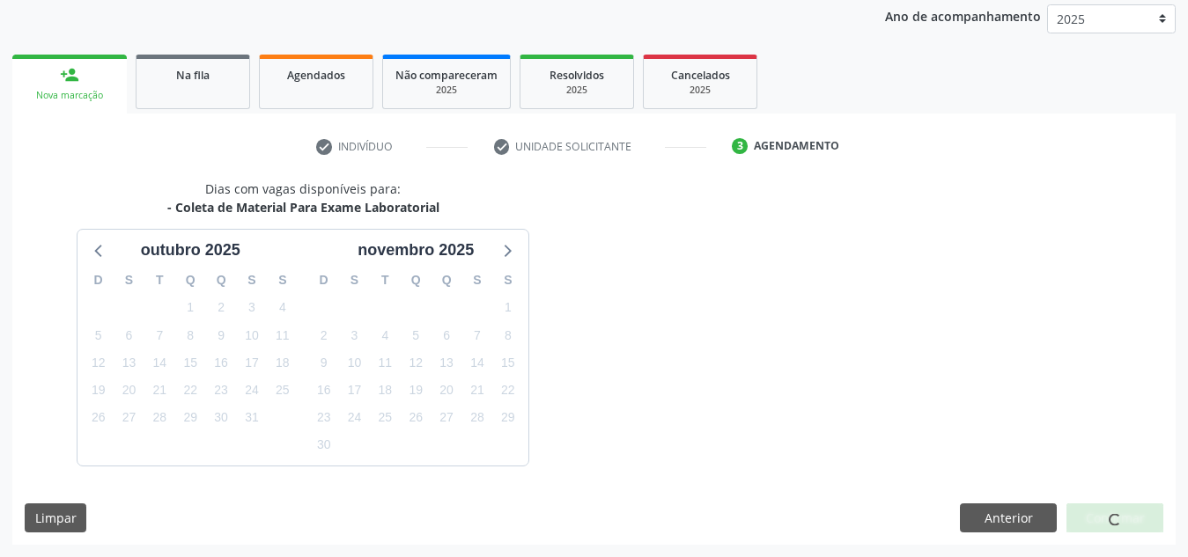
scroll to position [285, 0]
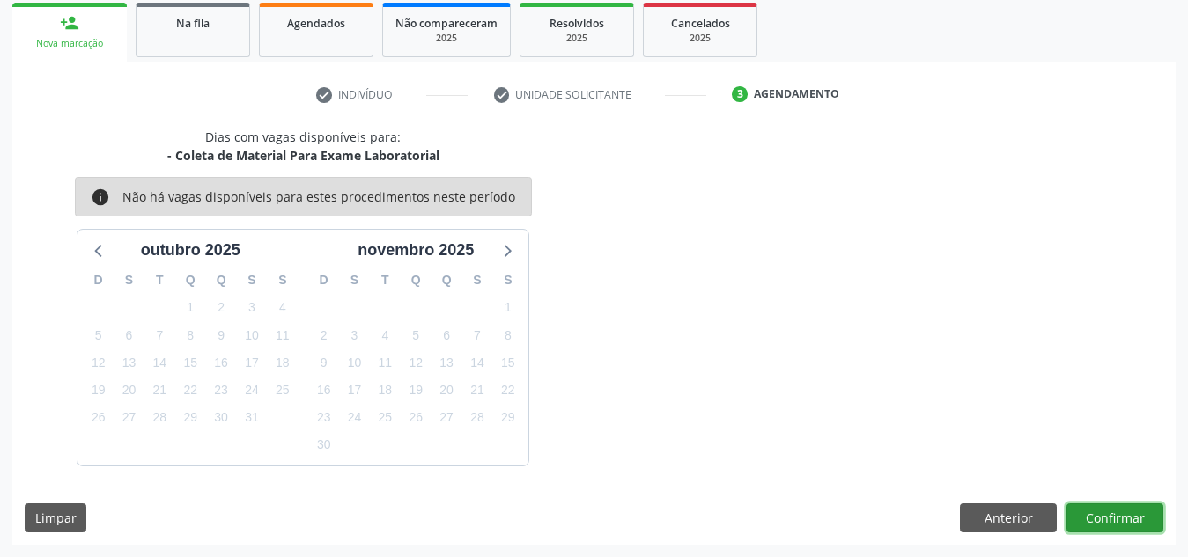
click at [1135, 527] on button "Confirmar" at bounding box center [1114, 519] width 97 height 30
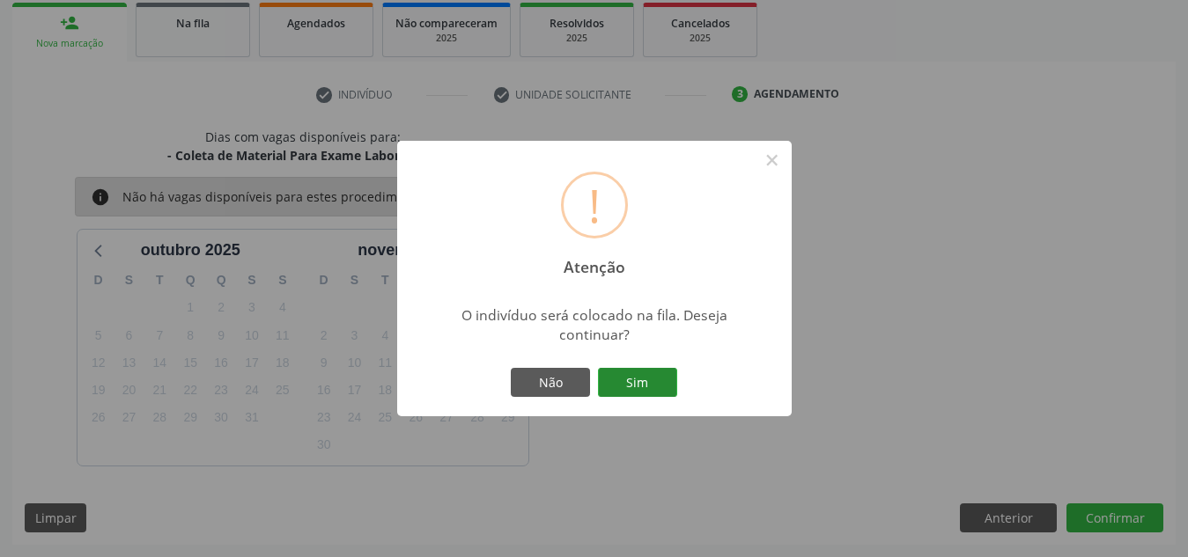
click at [619, 375] on button "Sim" at bounding box center [637, 383] width 79 height 30
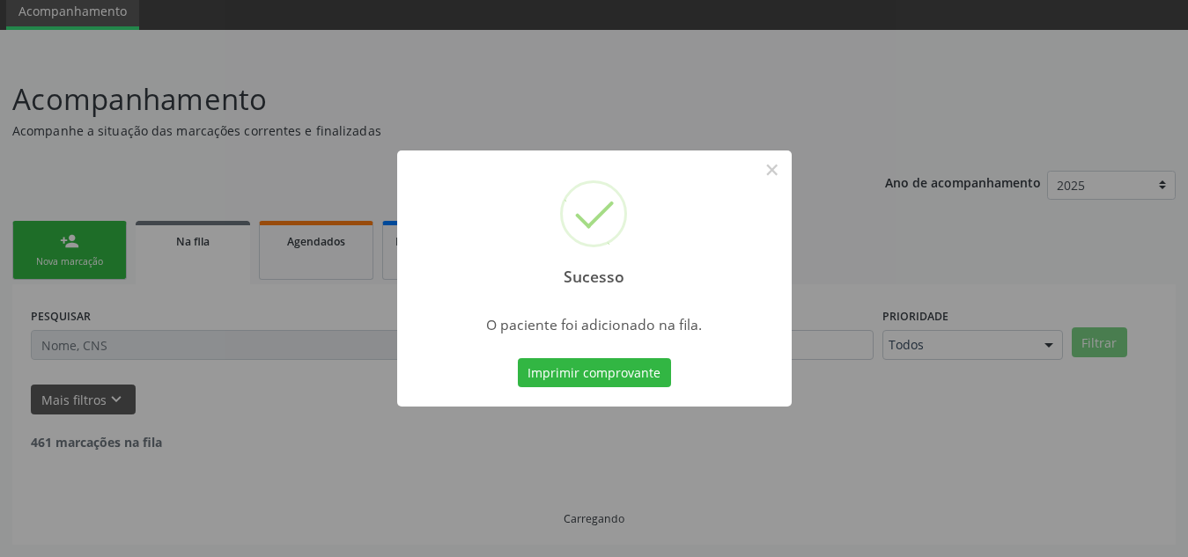
scroll to position [48, 0]
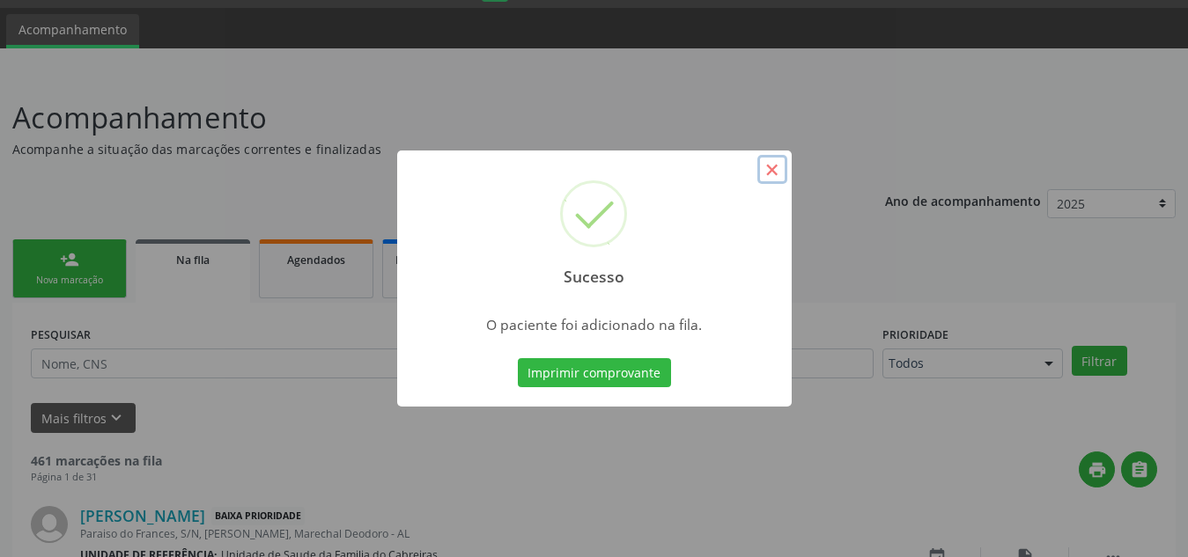
click at [766, 173] on button "×" at bounding box center [772, 170] width 30 height 30
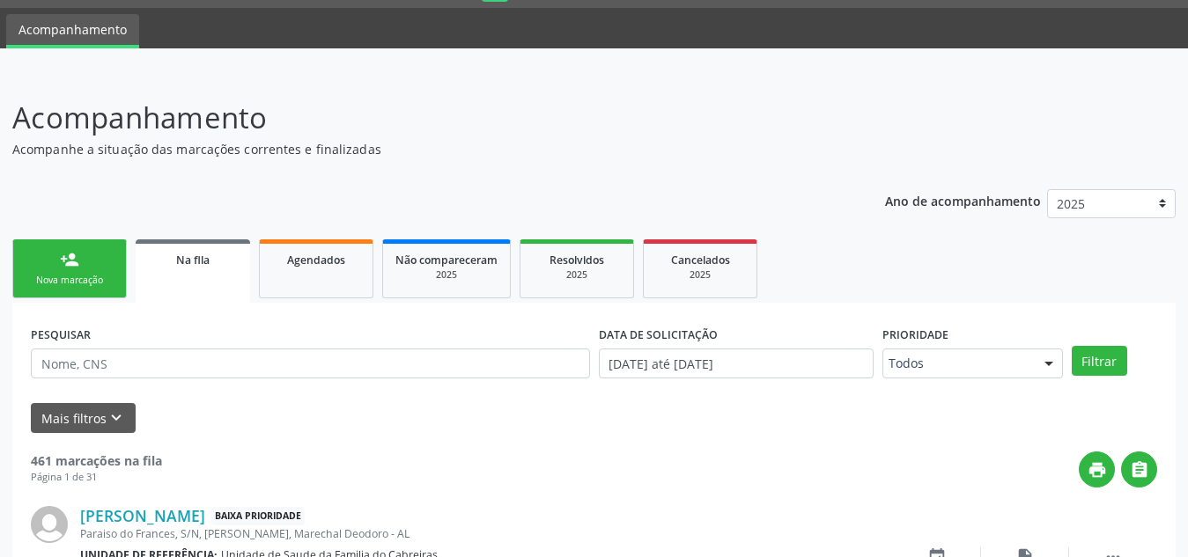
click at [95, 270] on link "person_add Nova marcação" at bounding box center [69, 268] width 114 height 59
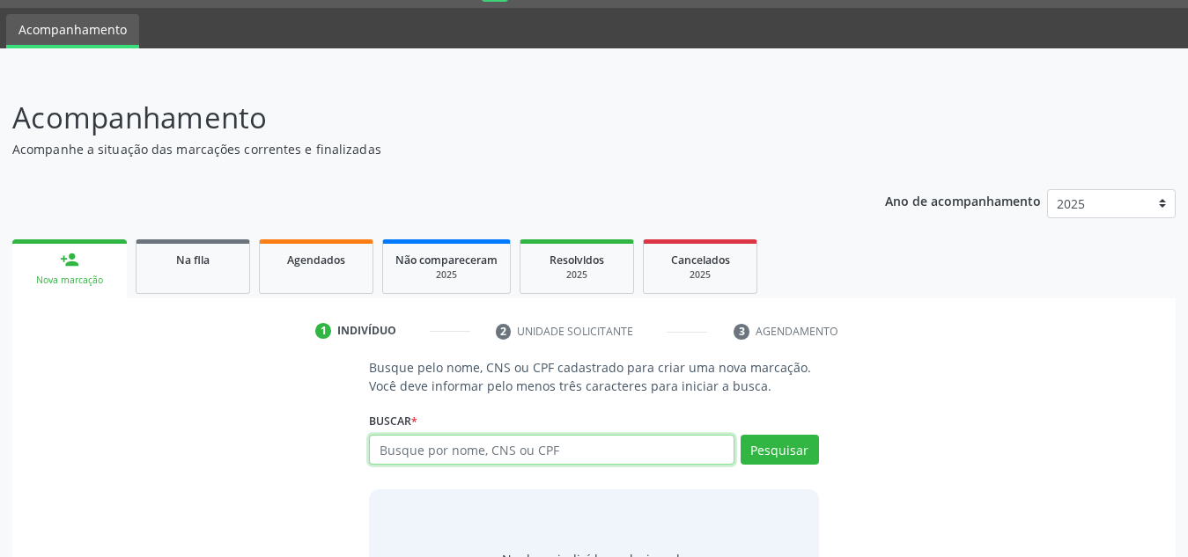
click at [447, 455] on input "text" at bounding box center [551, 450] width 365 height 30
paste input "705007270175158"
type input "705007270175158"
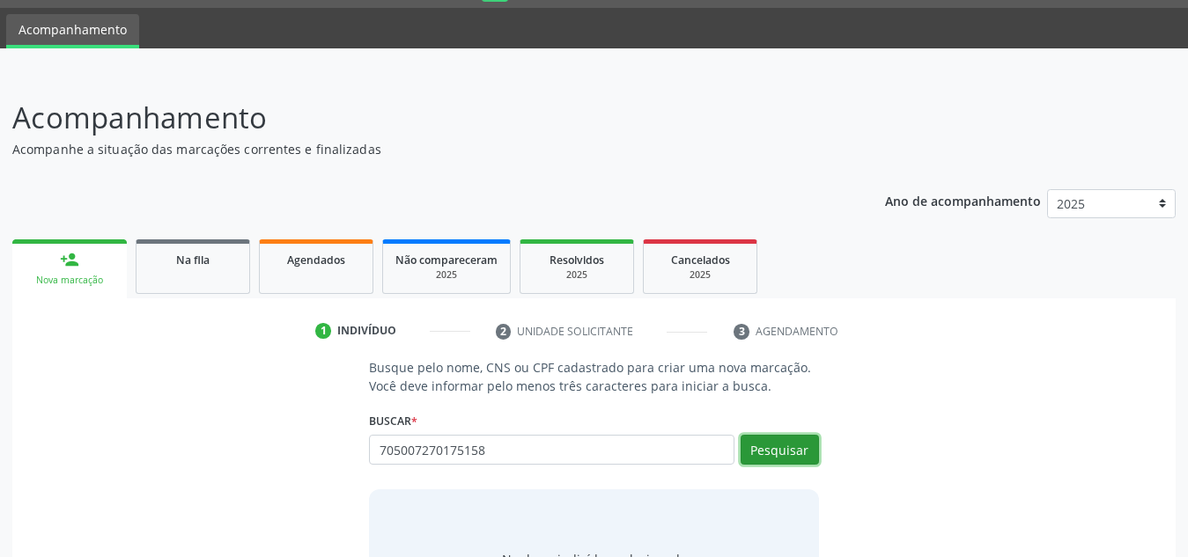
click at [775, 455] on button "Pesquisar" at bounding box center [779, 450] width 78 height 30
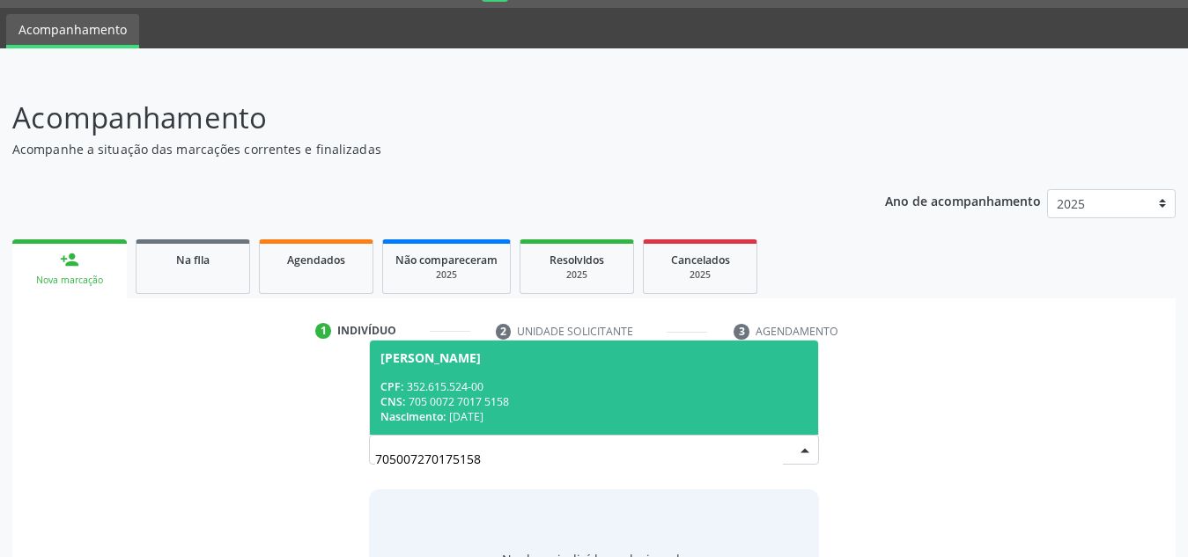
click at [562, 388] on div "CPF: 352.615.524-00" at bounding box center [593, 386] width 427 height 15
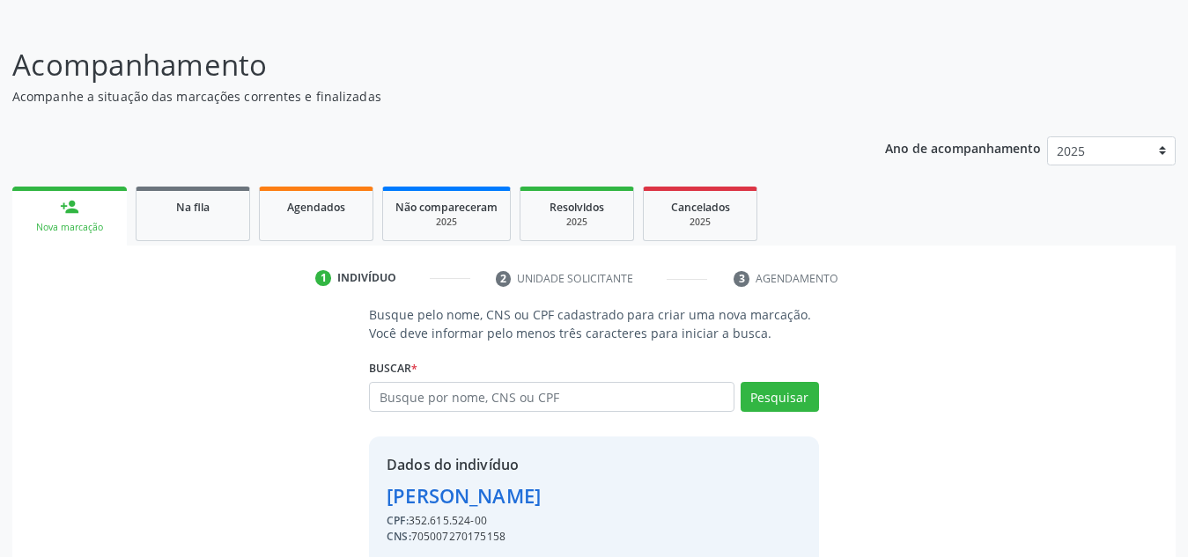
scroll to position [150, 0]
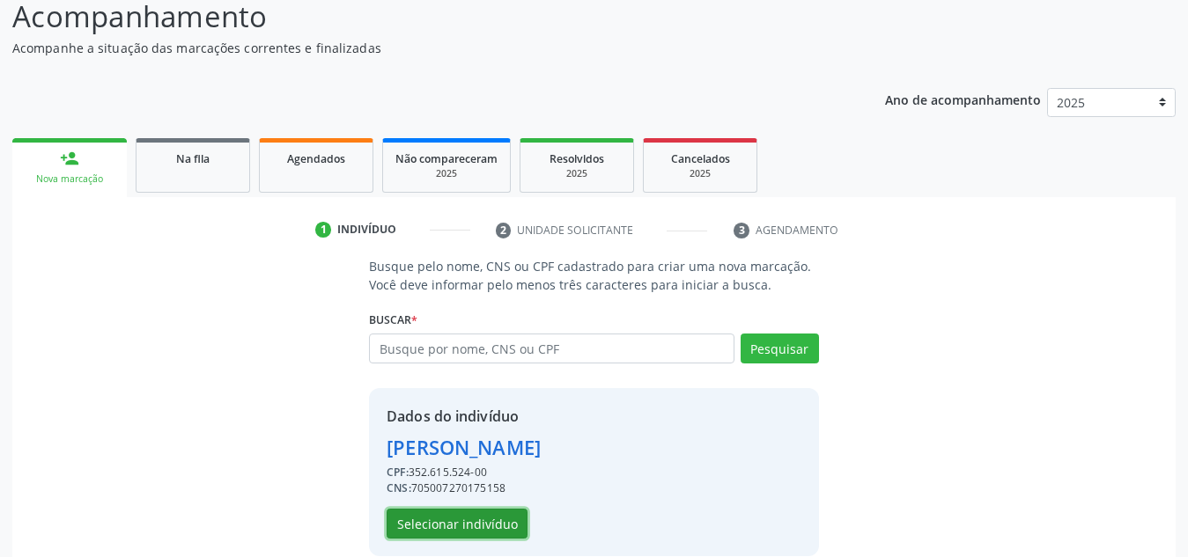
click at [490, 514] on button "Selecionar indivíduo" at bounding box center [457, 524] width 141 height 30
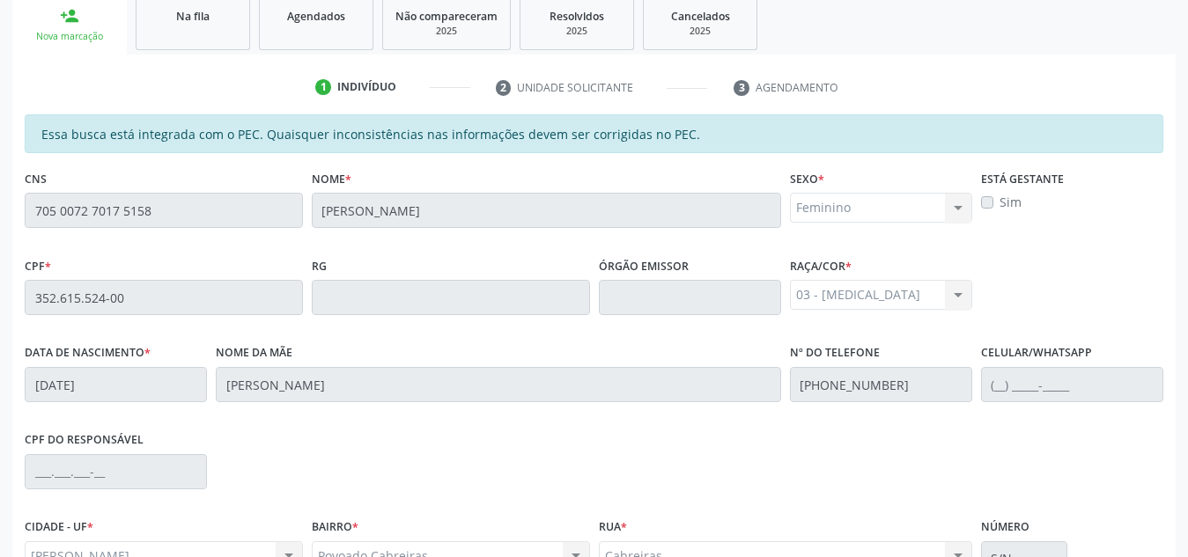
scroll to position [473, 0]
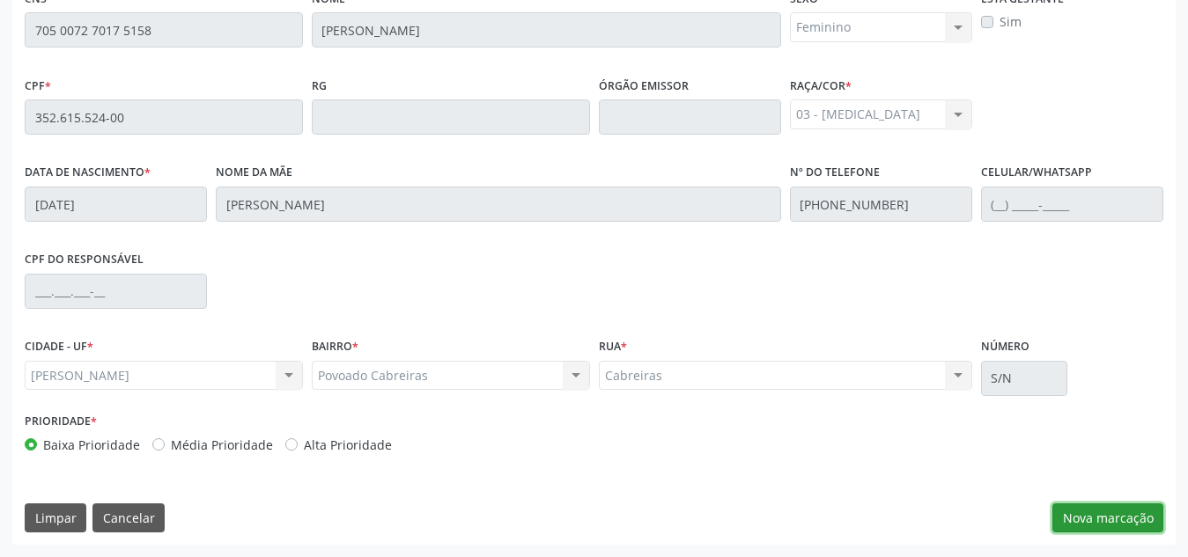
click at [1132, 513] on button "Nova marcação" at bounding box center [1107, 519] width 111 height 30
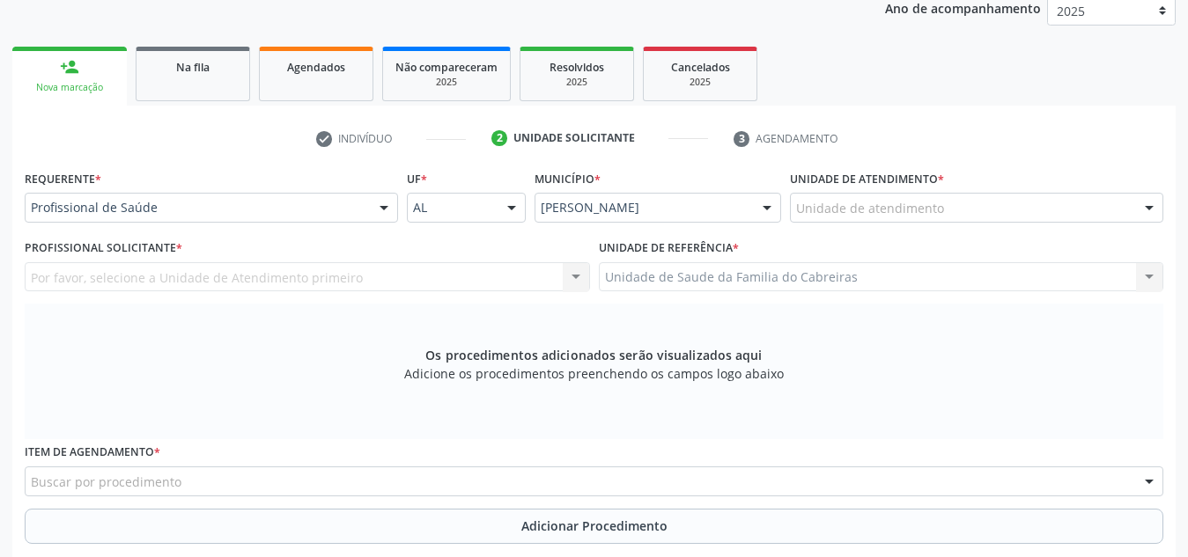
scroll to position [234, 0]
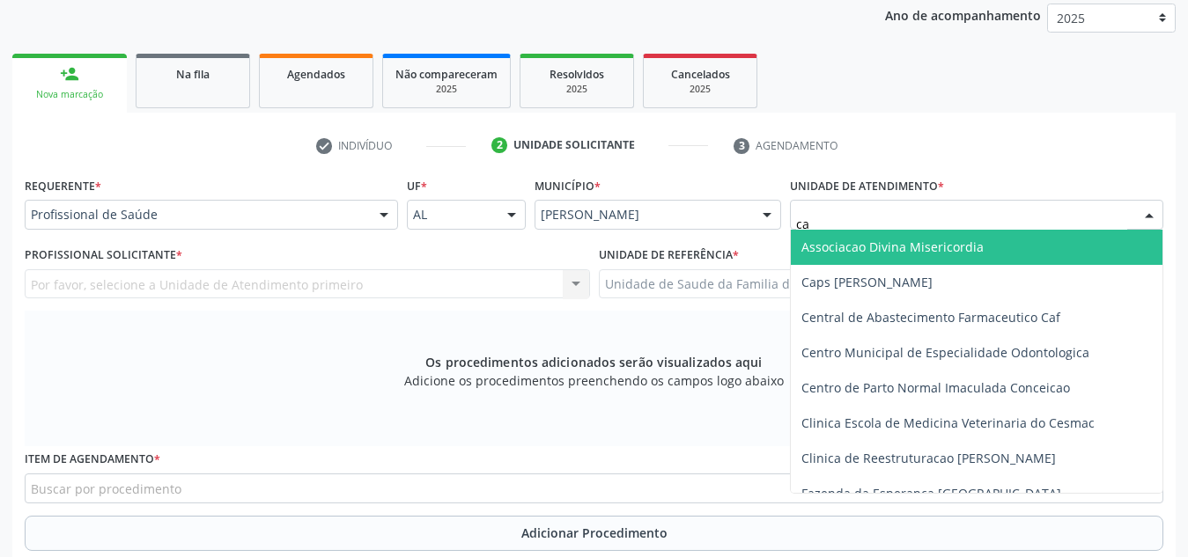
type input "cab"
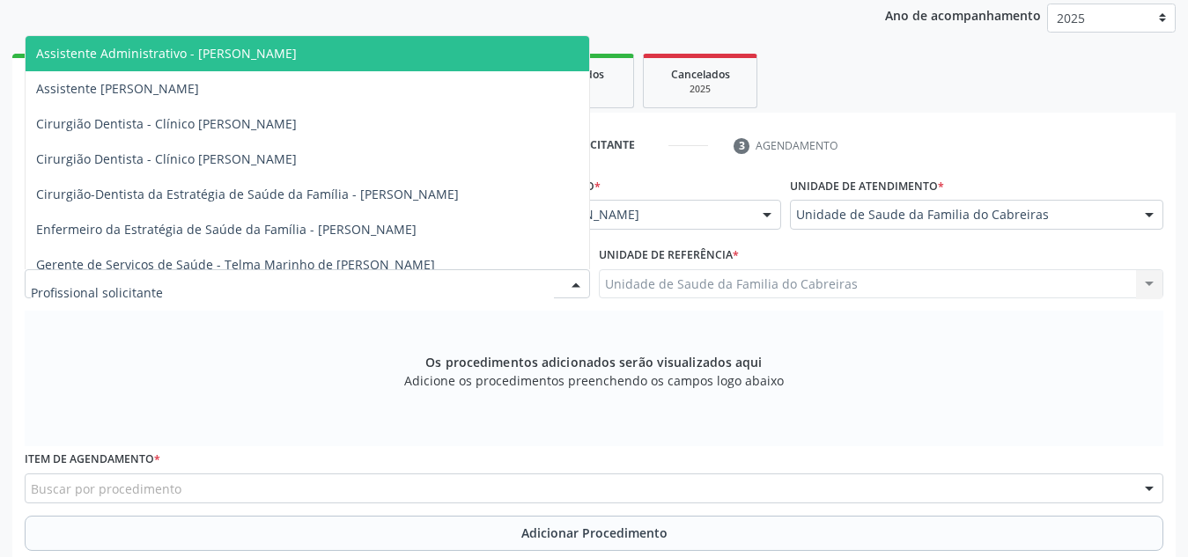
click at [438, 291] on div at bounding box center [307, 284] width 565 height 30
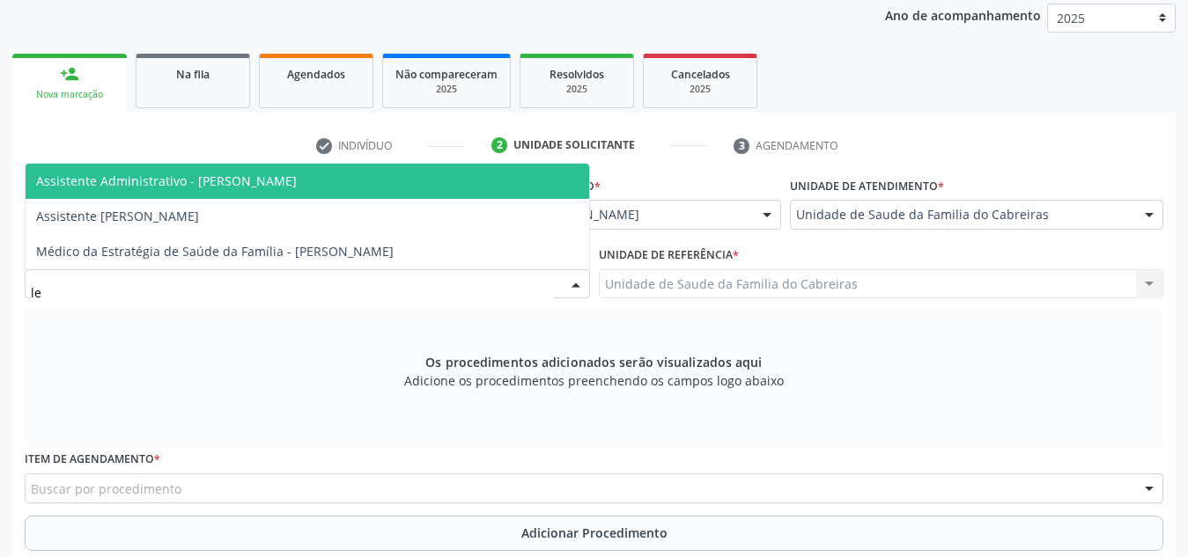
type input "let"
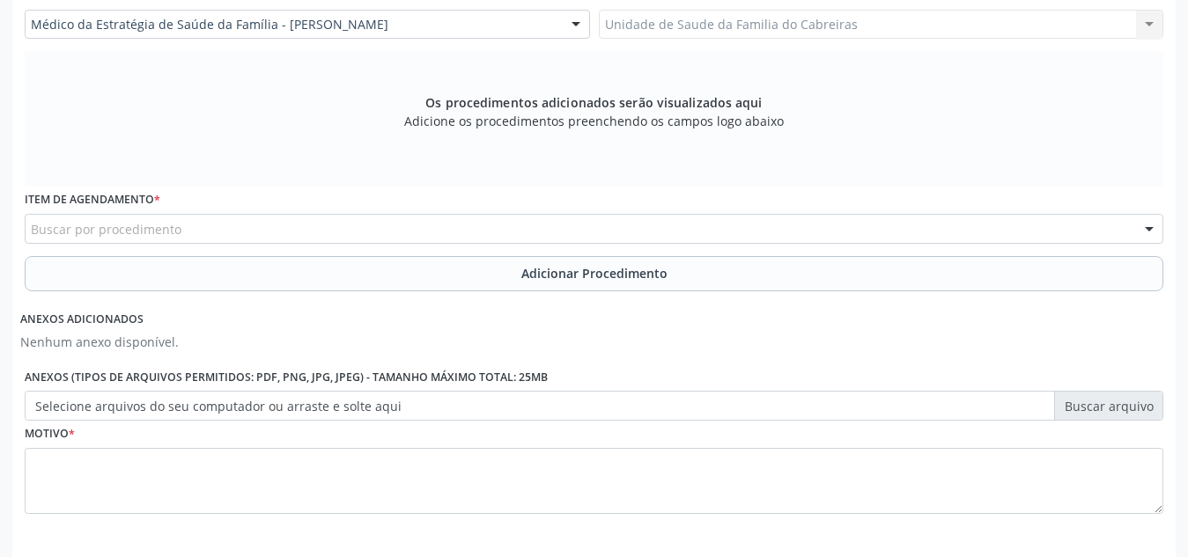
scroll to position [495, 0]
click at [441, 227] on div "Buscar por procedimento" at bounding box center [594, 228] width 1138 height 30
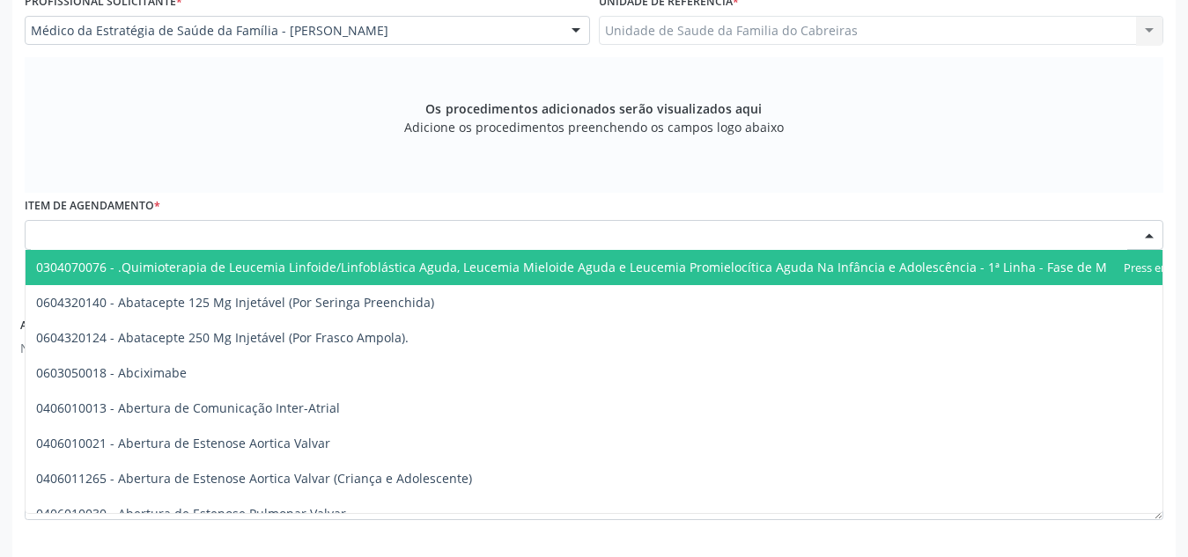
scroll to position [487, 0]
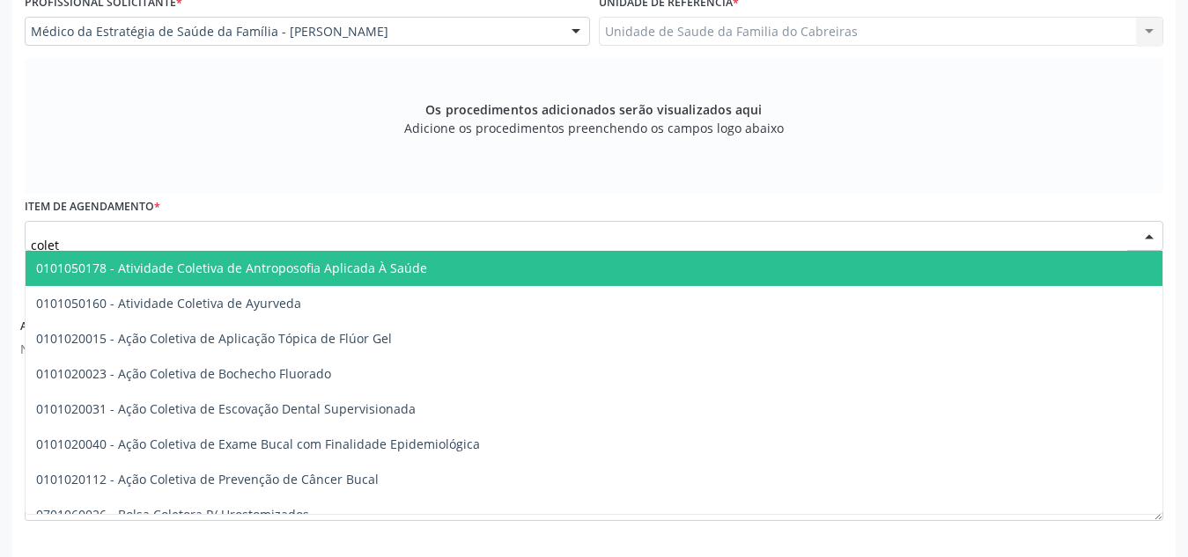
type input "coleta"
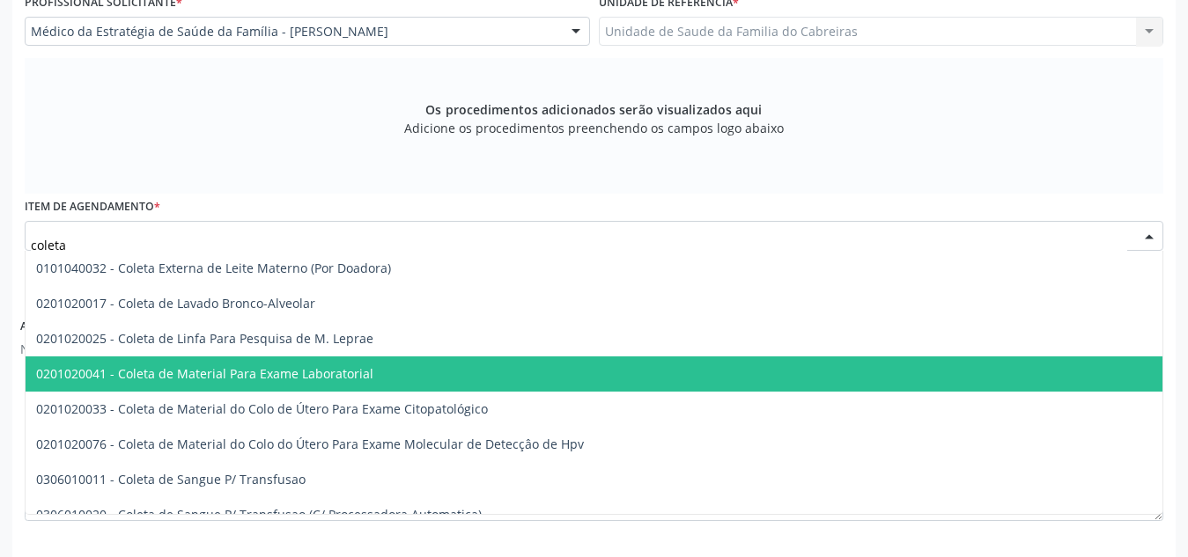
click at [380, 382] on span "0201020041 - Coleta de Material Para Exame Laboratorial" at bounding box center [661, 374] width 1270 height 35
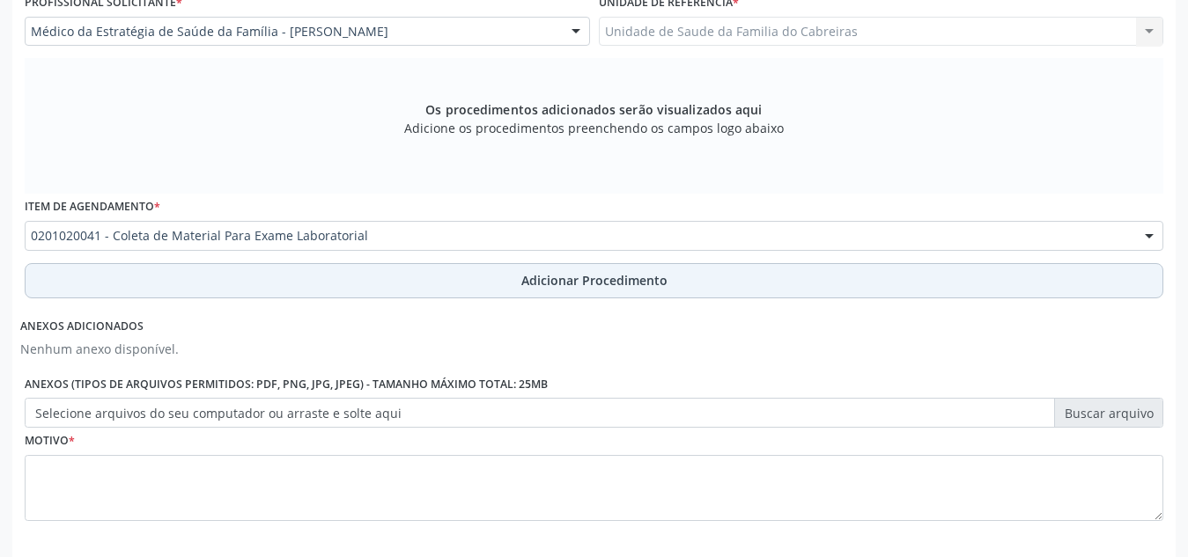
click at [424, 291] on button "Adicionar Procedimento" at bounding box center [594, 280] width 1138 height 35
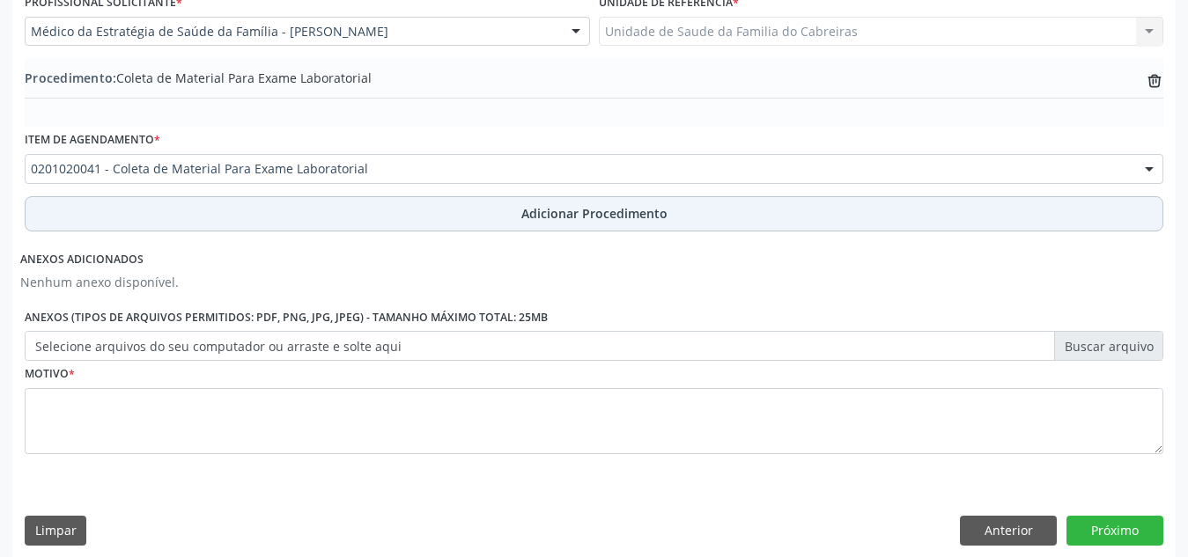
scroll to position [500, 0]
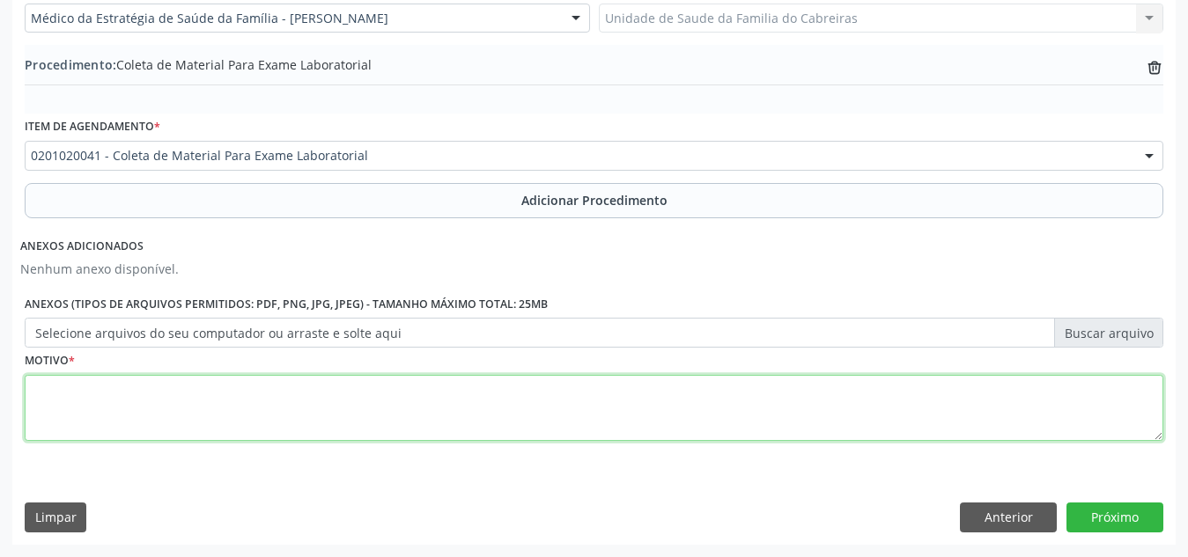
click at [367, 391] on textarea at bounding box center [594, 408] width 1138 height 67
type textarea "--"
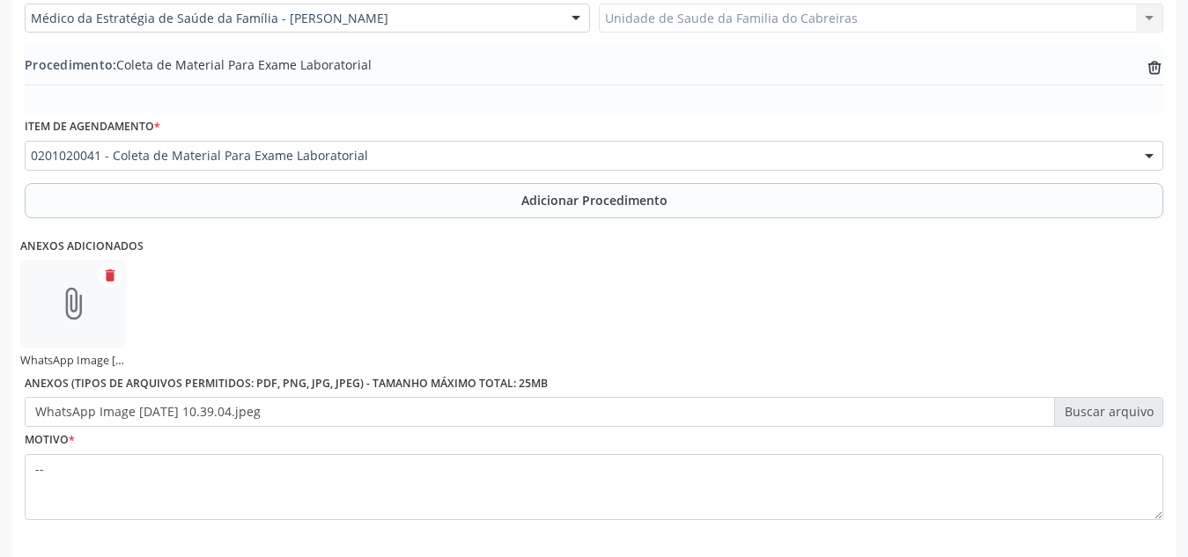
click at [728, 318] on div "Anexos adicionados attach_file WhatsApp Image 2025-10-15 at 10.39.04.jpeg delet…" at bounding box center [593, 326] width 1147 height 203
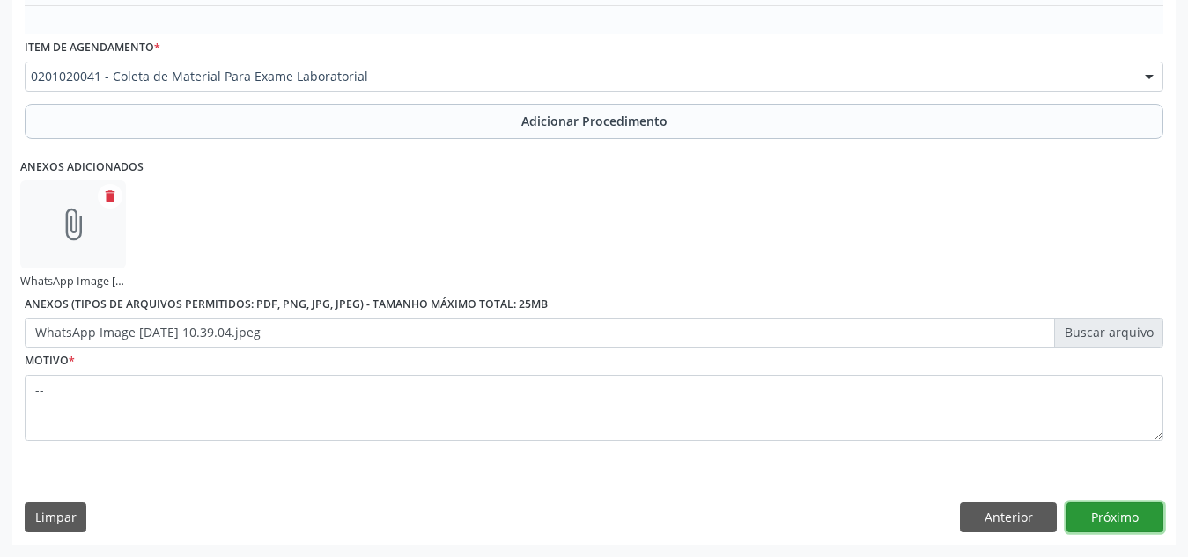
click at [1116, 516] on button "Próximo" at bounding box center [1114, 518] width 97 height 30
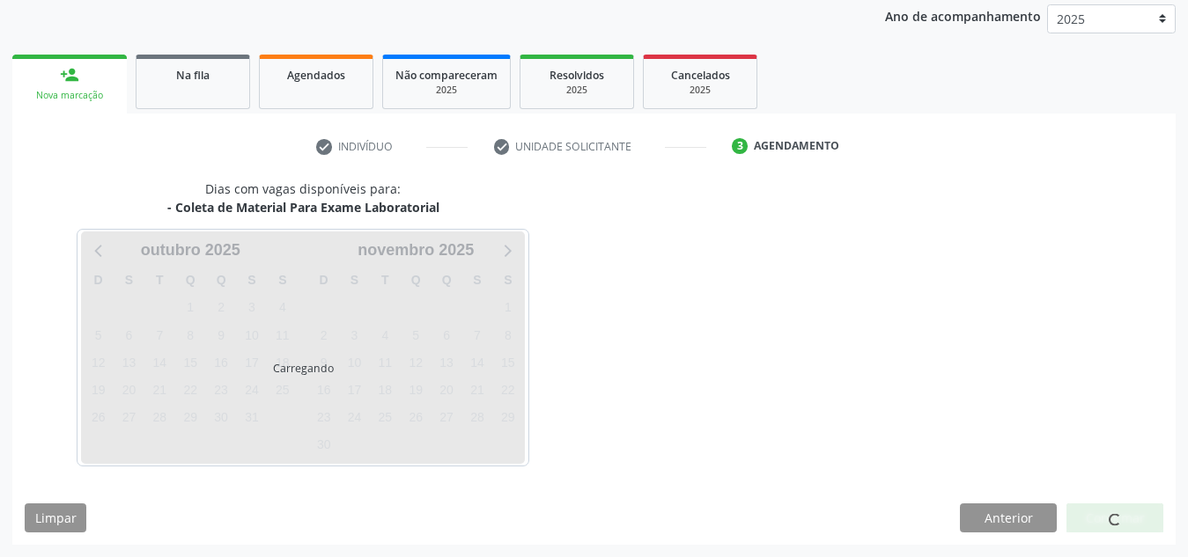
scroll to position [285, 0]
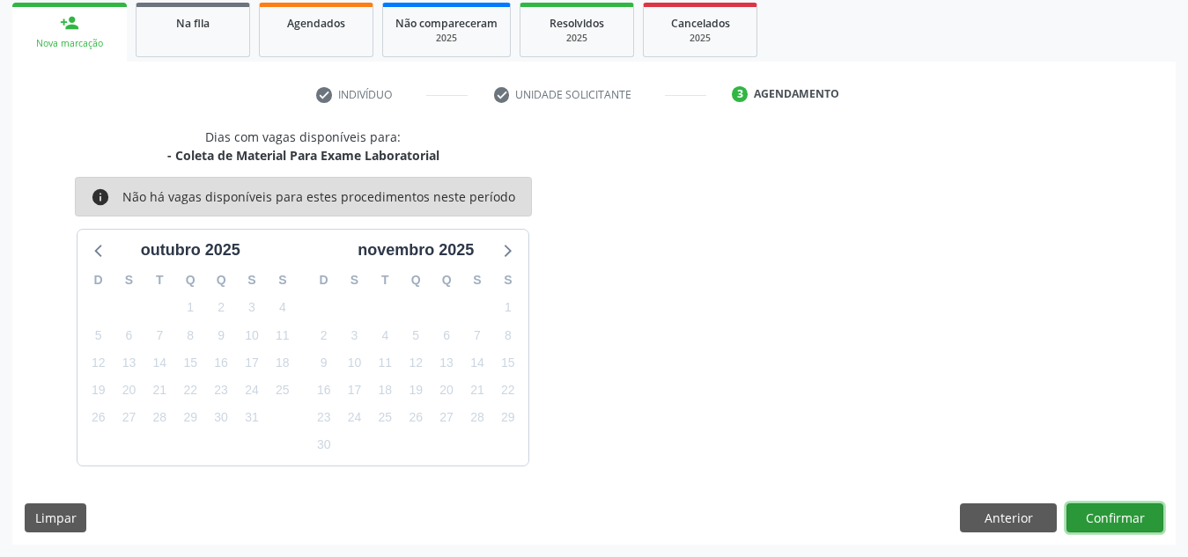
click at [1116, 516] on button "Confirmar" at bounding box center [1114, 519] width 97 height 30
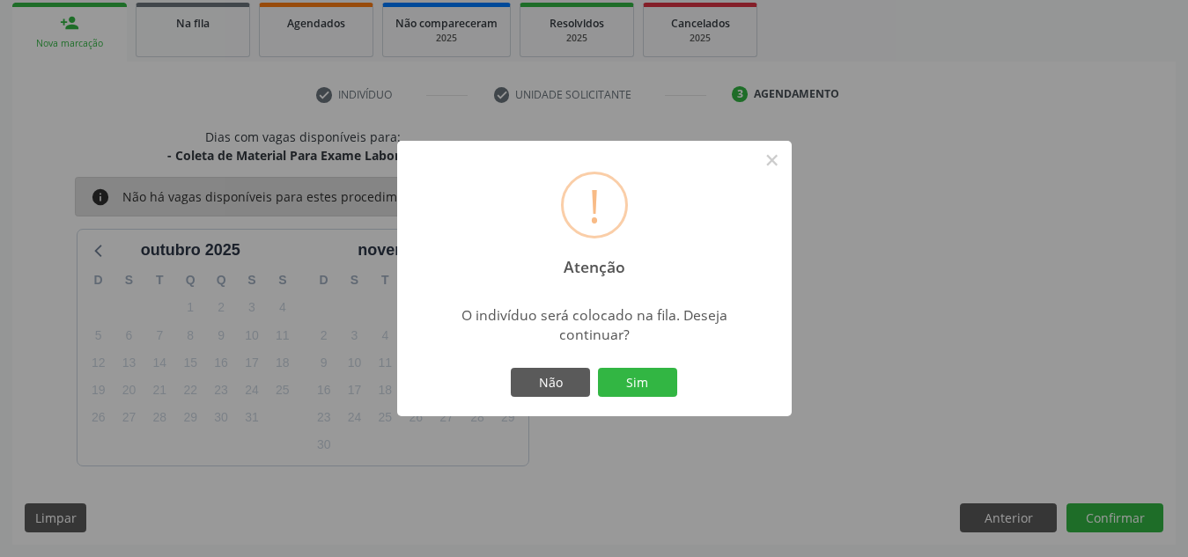
click at [598, 368] on button "Sim" at bounding box center [637, 383] width 79 height 30
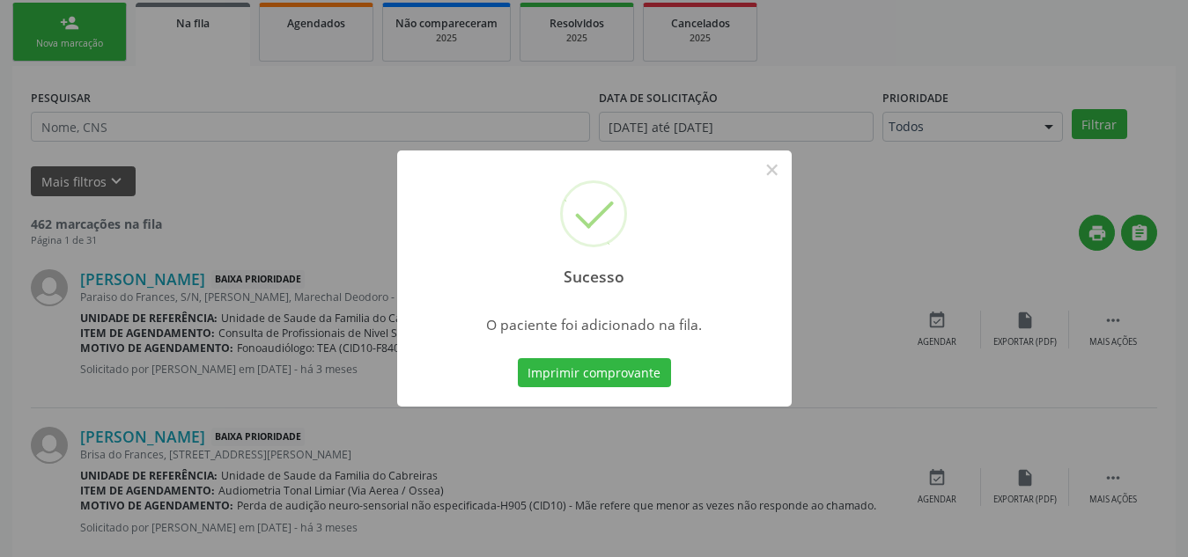
scroll to position [48, 0]
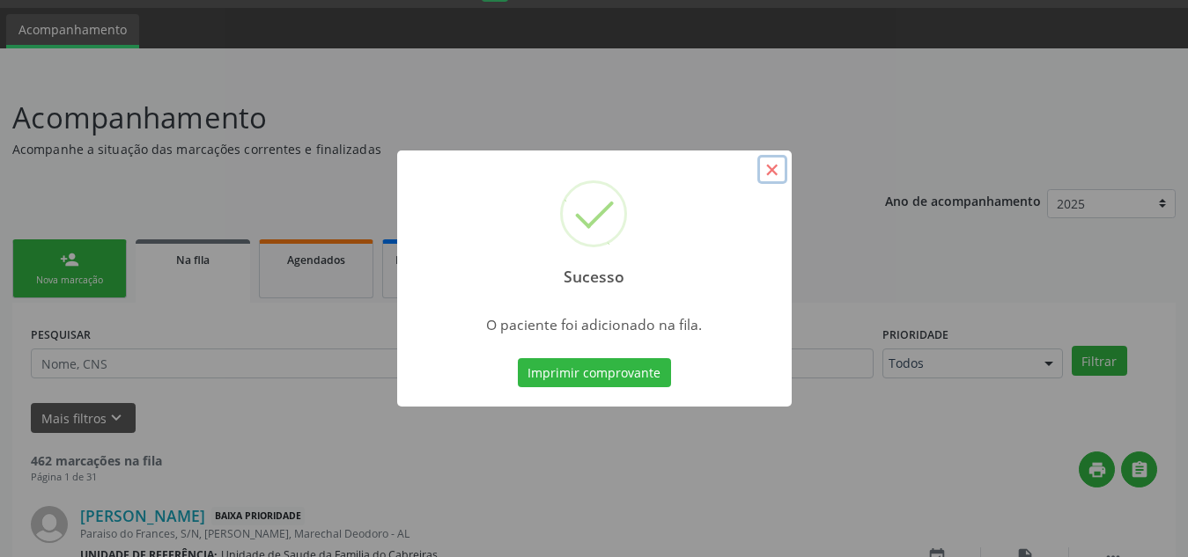
click at [774, 175] on button "×" at bounding box center [772, 170] width 30 height 30
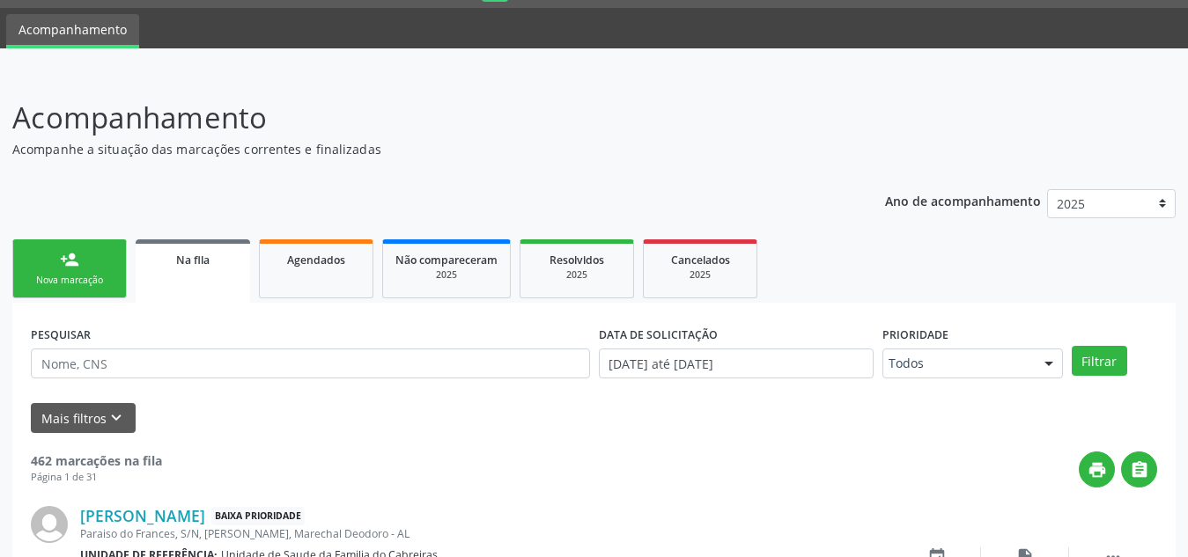
click at [85, 271] on link "person_add Nova marcação" at bounding box center [69, 268] width 114 height 59
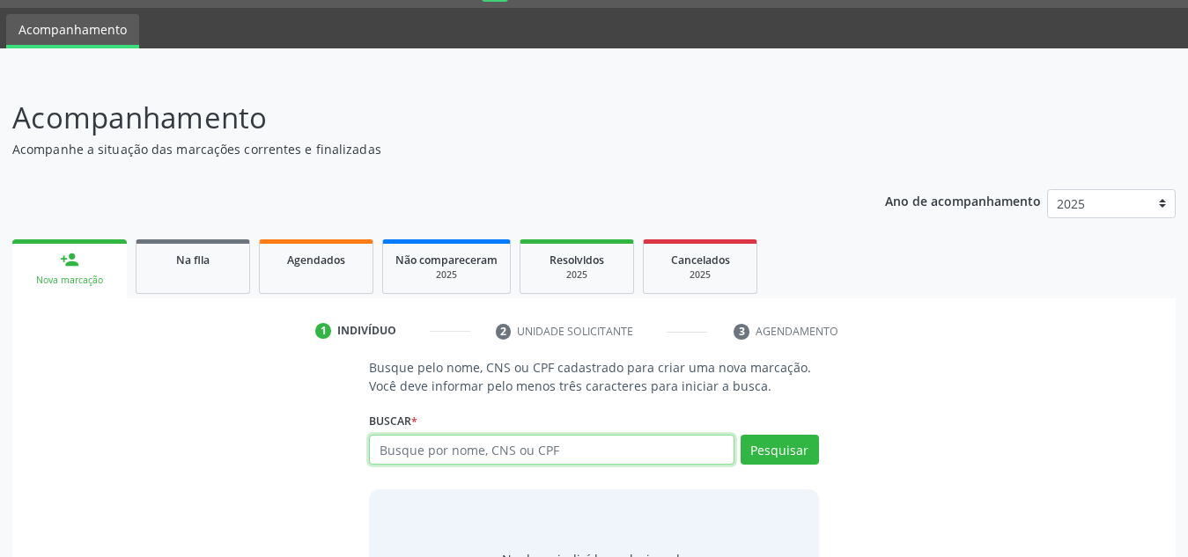
click at [483, 440] on input "text" at bounding box center [551, 450] width 365 height 30
paste input "702309190113711"
type input "702309190113711"
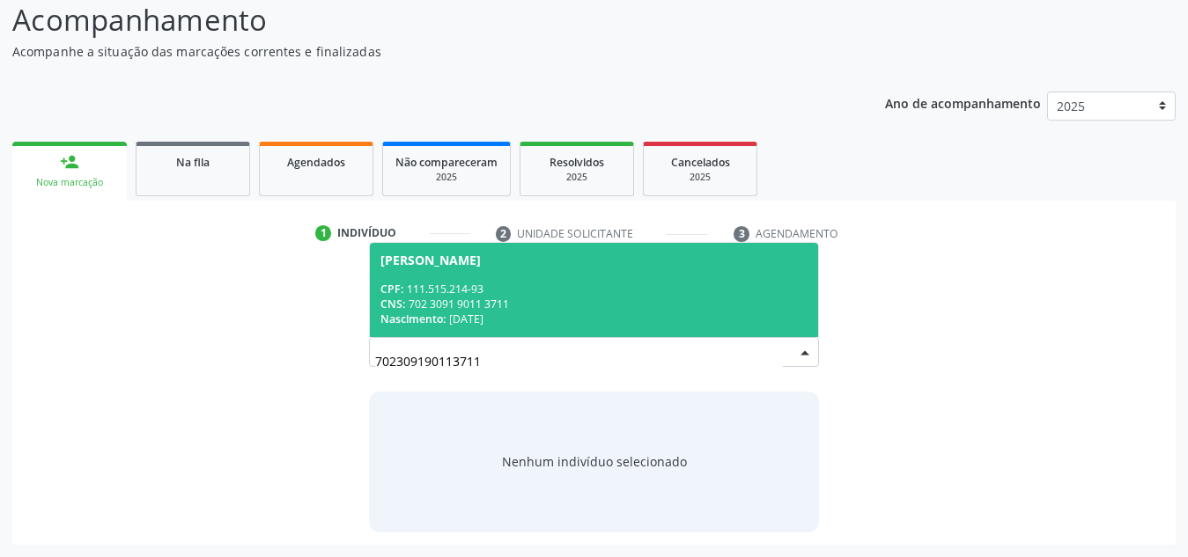
click at [660, 294] on div "CPF: 111.515.214-93" at bounding box center [593, 289] width 427 height 15
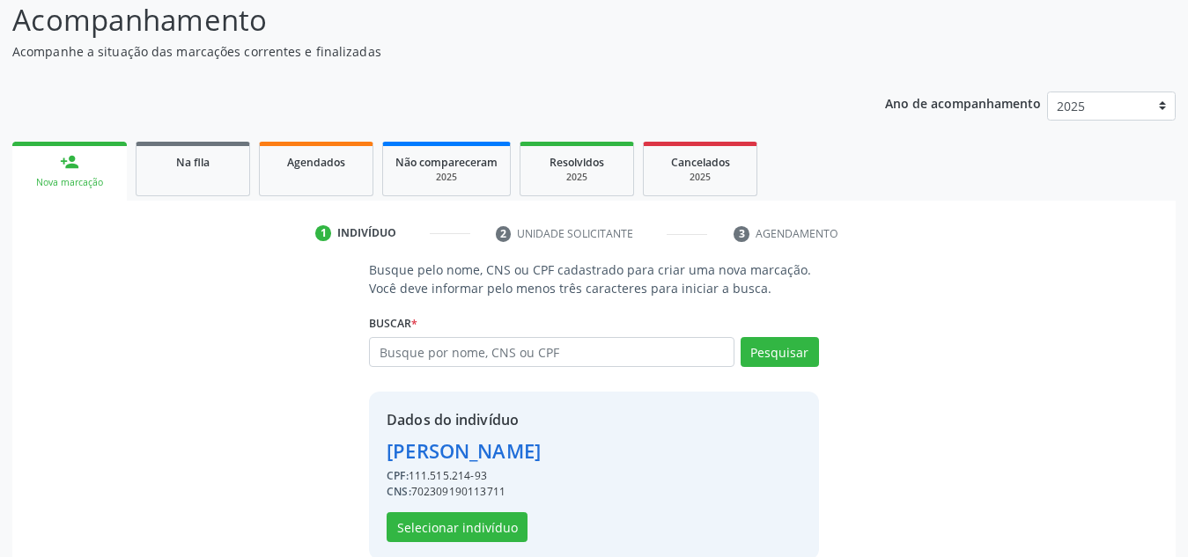
scroll to position [173, 0]
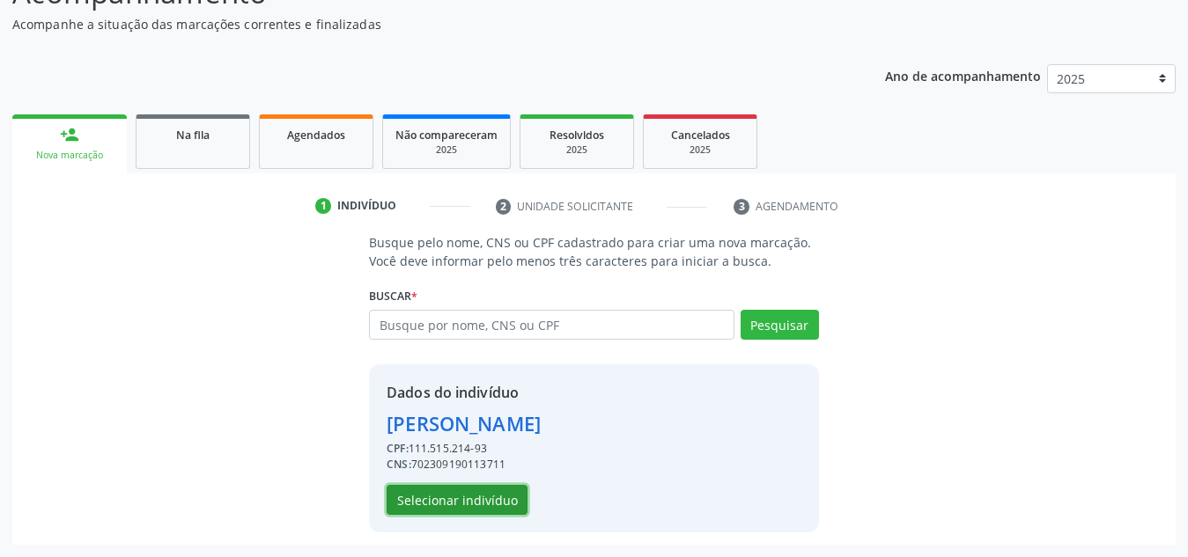
click at [454, 493] on button "Selecionar indivíduo" at bounding box center [457, 500] width 141 height 30
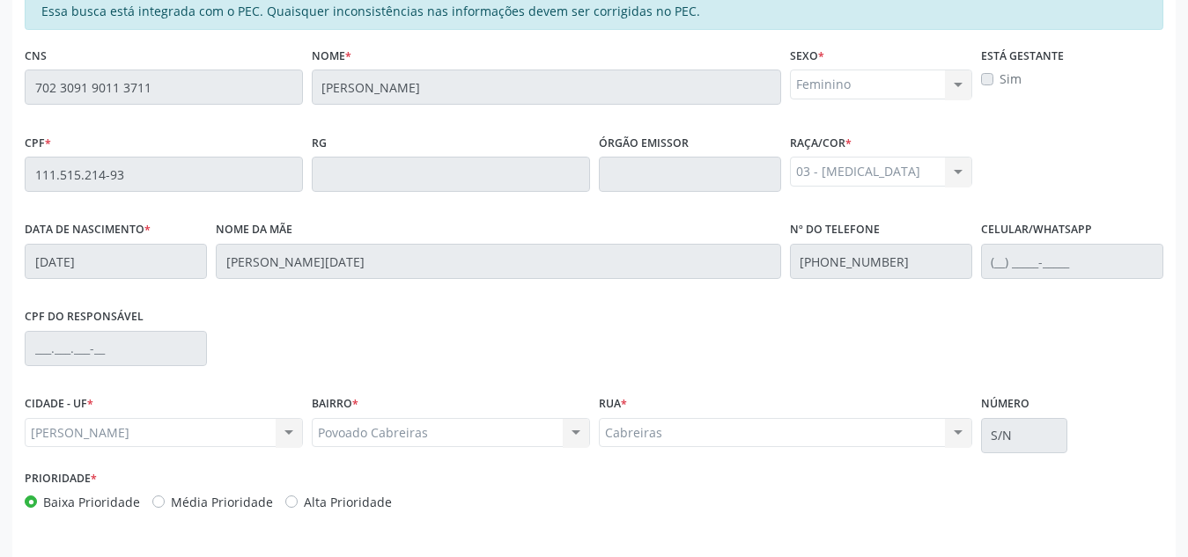
scroll to position [473, 0]
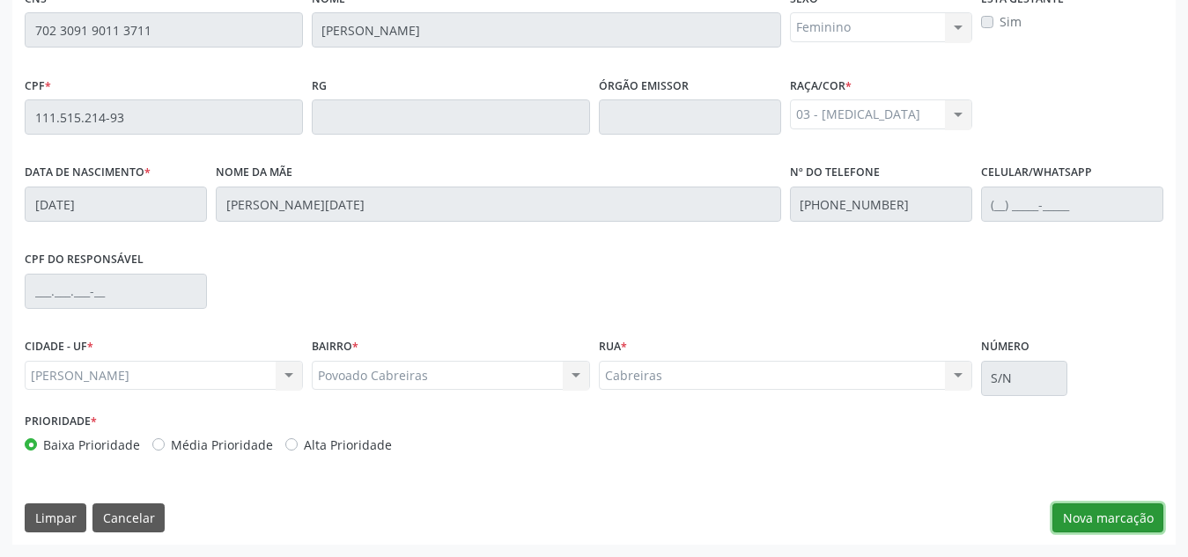
click at [1112, 529] on button "Nova marcação" at bounding box center [1107, 519] width 111 height 30
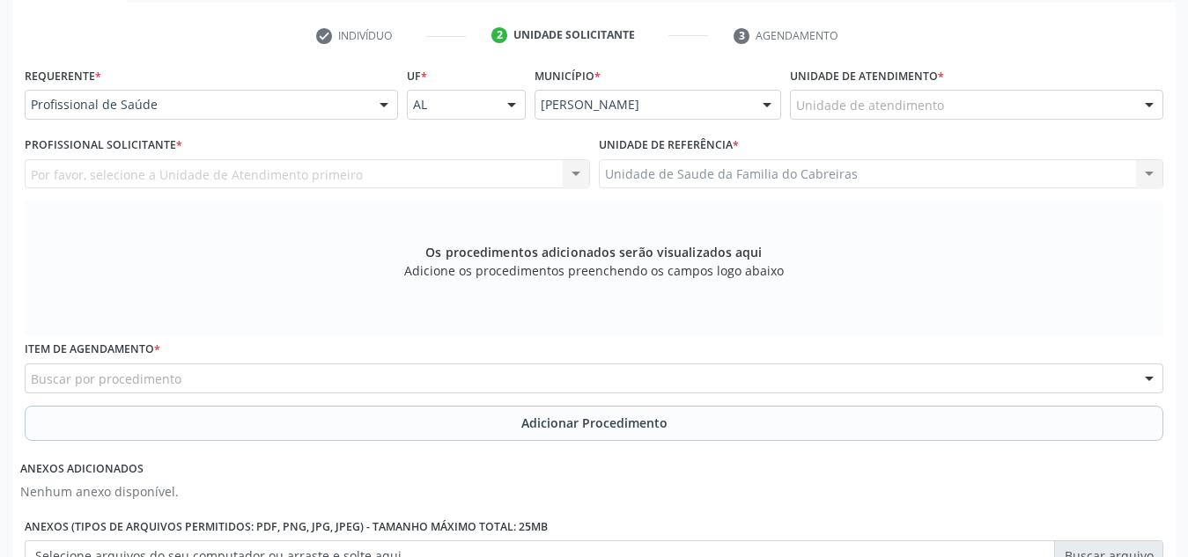
scroll to position [343, 0]
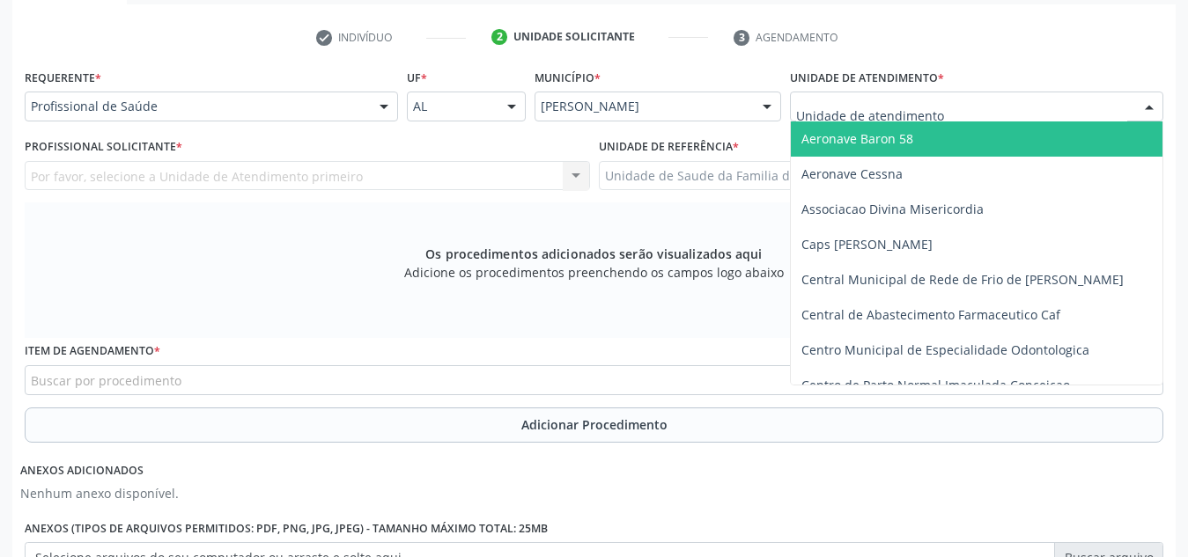
click at [988, 104] on div at bounding box center [976, 107] width 373 height 30
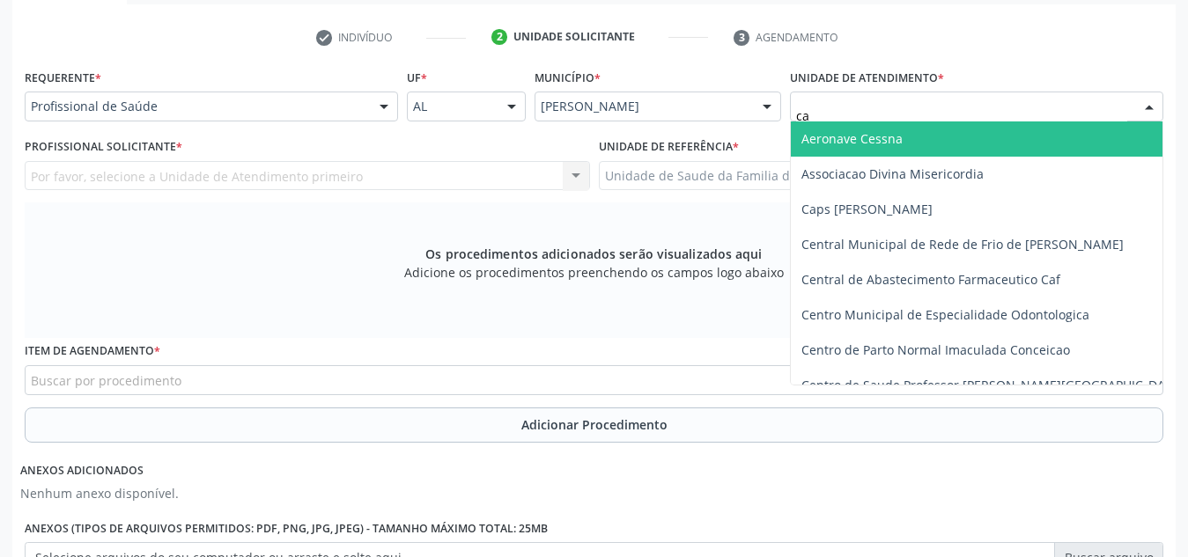
type input "cab"
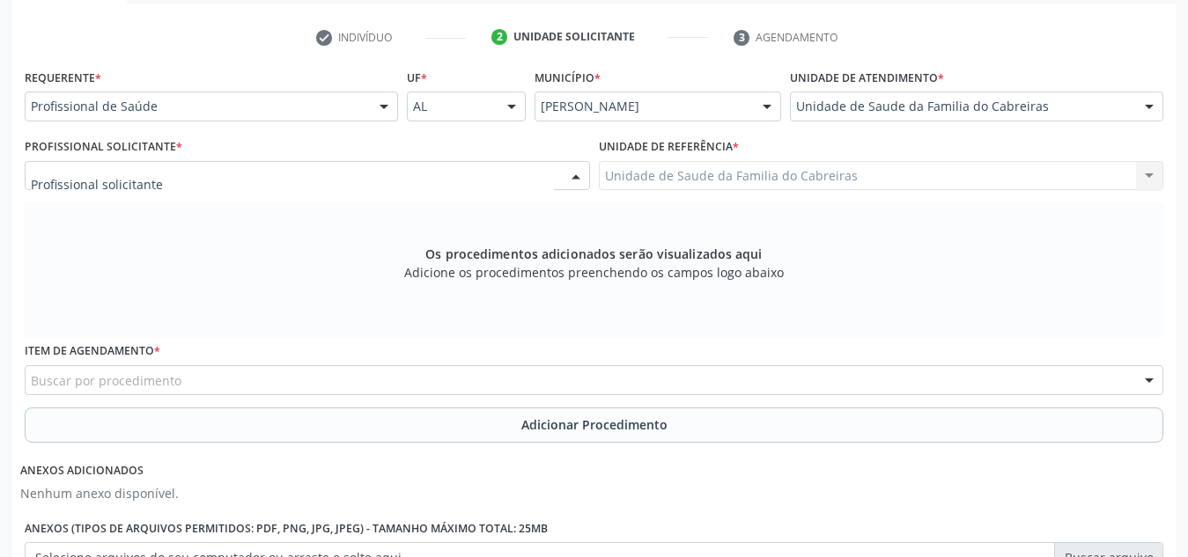
click at [372, 167] on div at bounding box center [307, 176] width 565 height 30
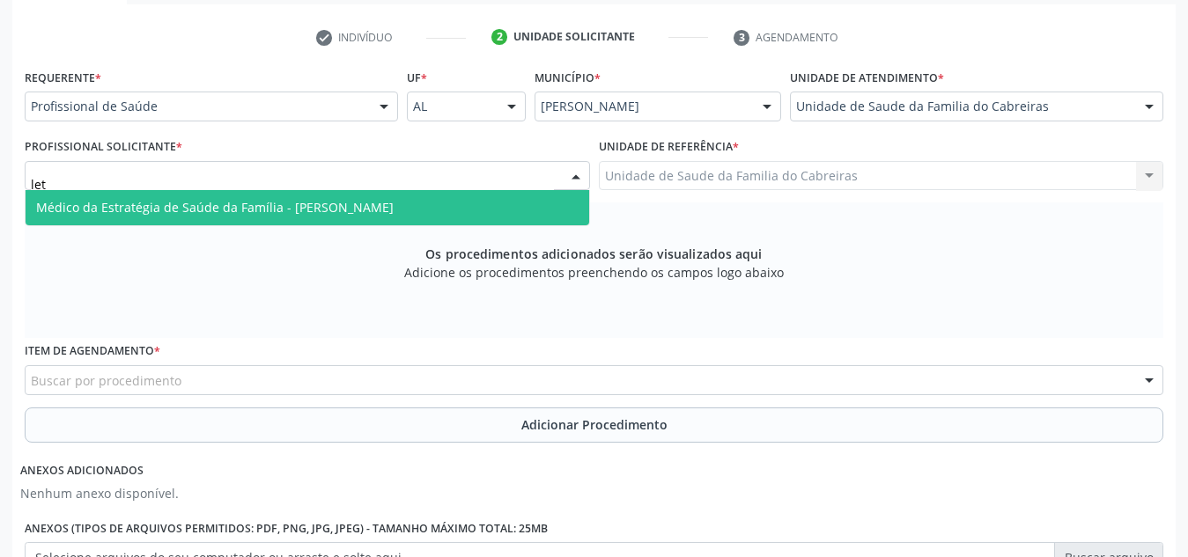
type input "let"
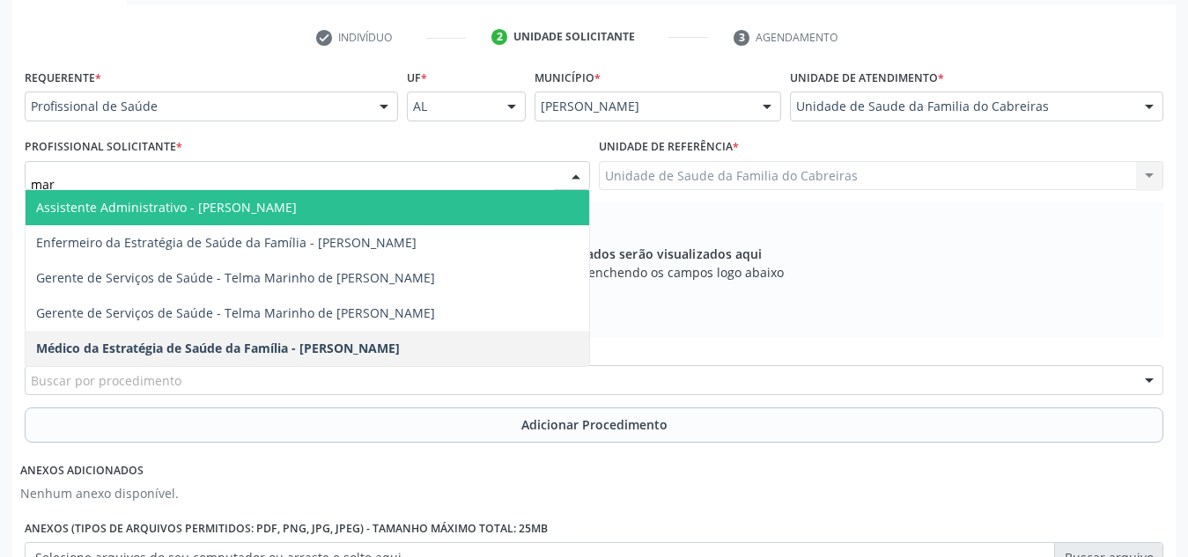
type input "marc"
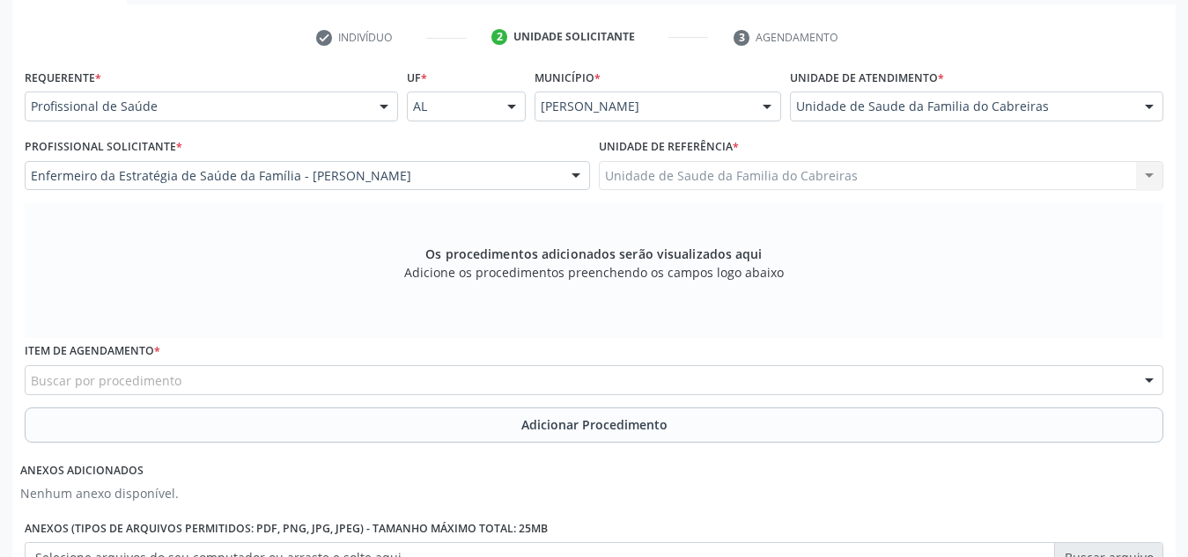
click at [225, 376] on div "Buscar por procedimento" at bounding box center [594, 380] width 1138 height 30
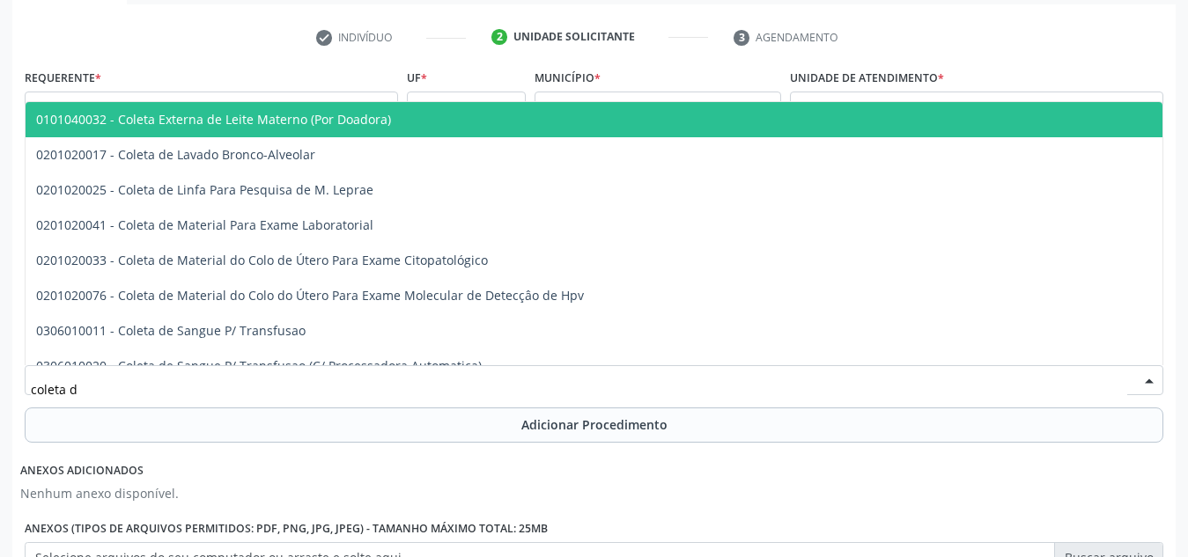
type input "coleta de"
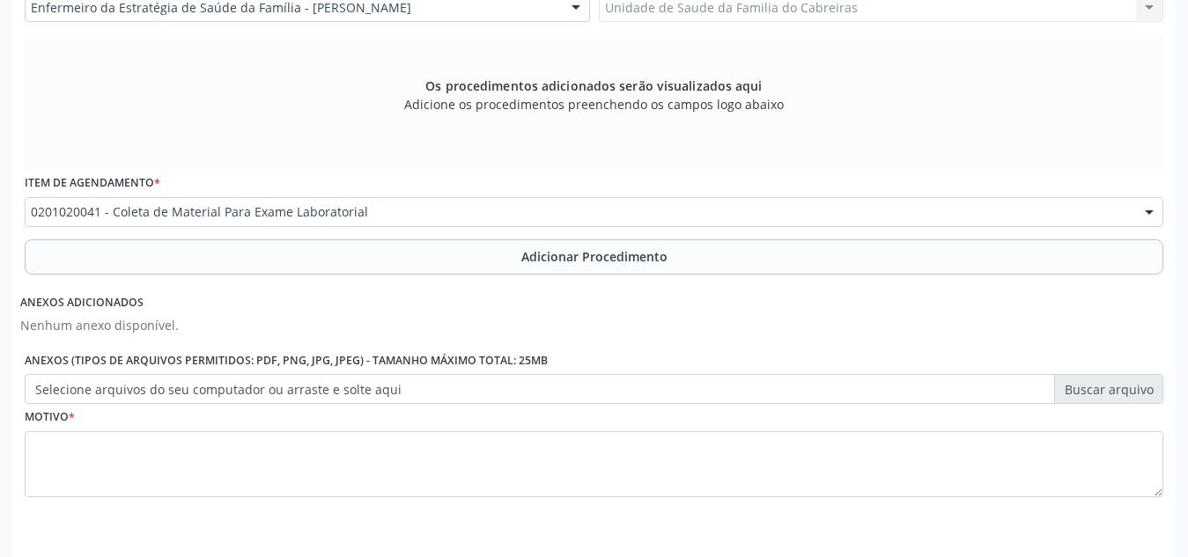
scroll to position [512, 0]
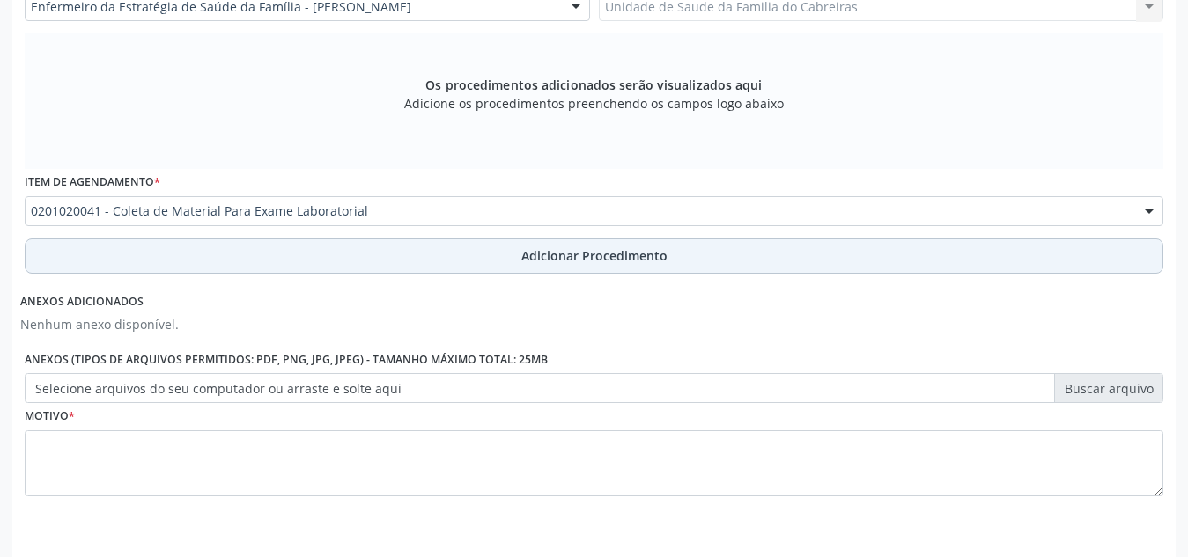
click at [410, 266] on button "Adicionar Procedimento" at bounding box center [594, 256] width 1138 height 35
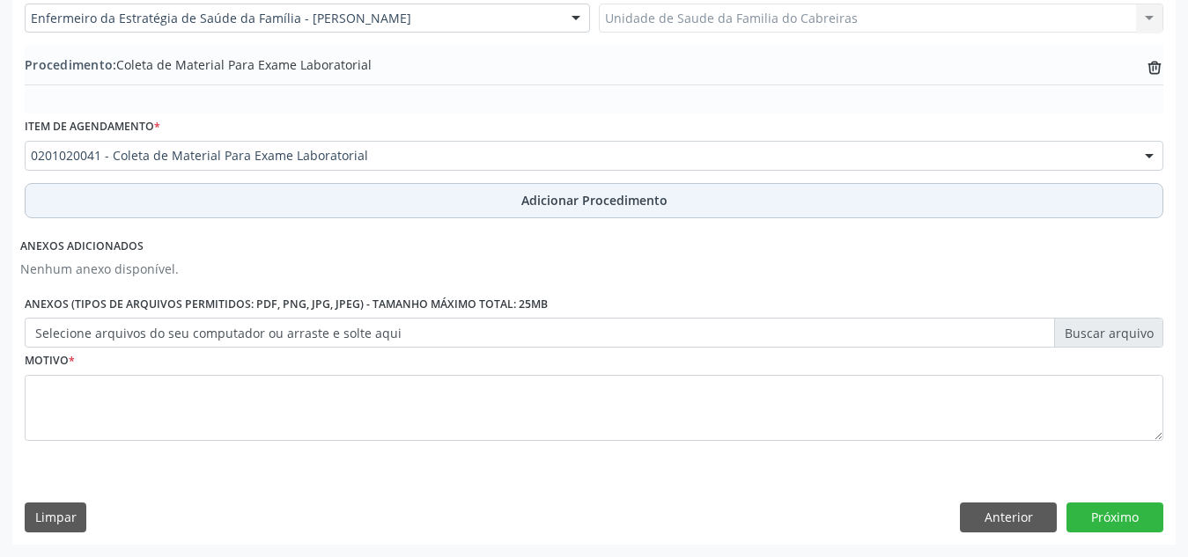
scroll to position [500, 0]
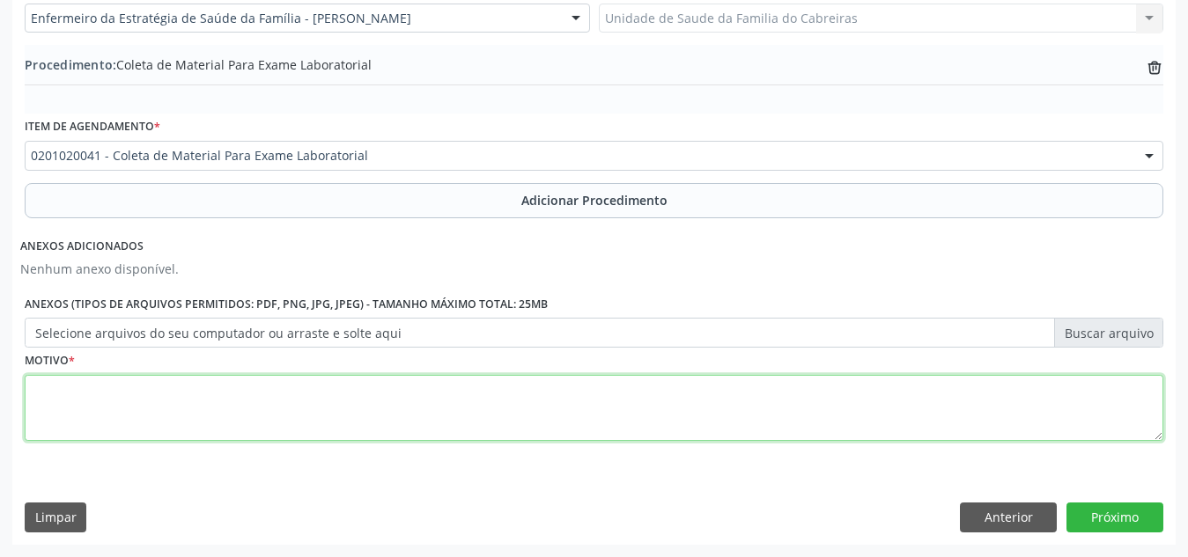
click at [338, 396] on textarea at bounding box center [594, 408] width 1138 height 67
type textarea "Rotina"
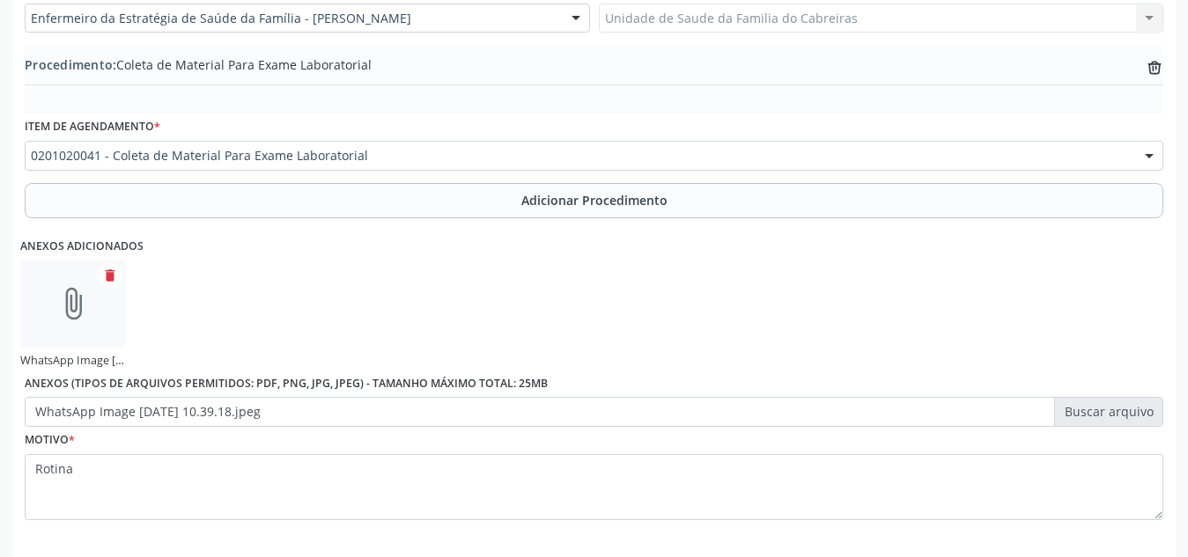
click at [690, 302] on div "Anexos adicionados attach_file WhatsApp Image 2025-10-15 at 10.39.18.jpeg delet…" at bounding box center [593, 326] width 1147 height 203
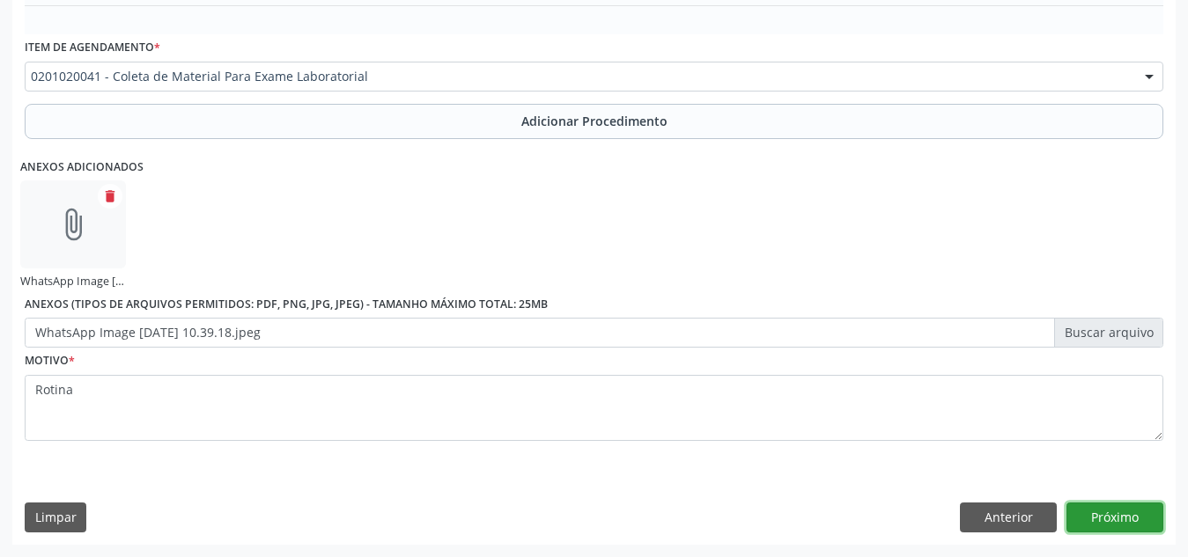
click at [1106, 524] on button "Próximo" at bounding box center [1114, 518] width 97 height 30
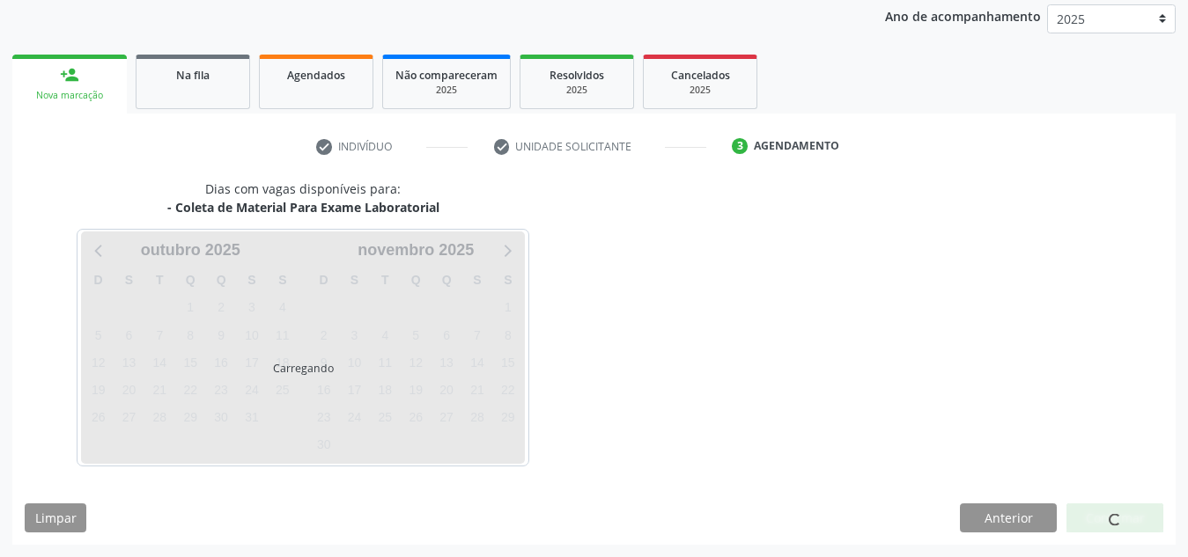
scroll to position [285, 0]
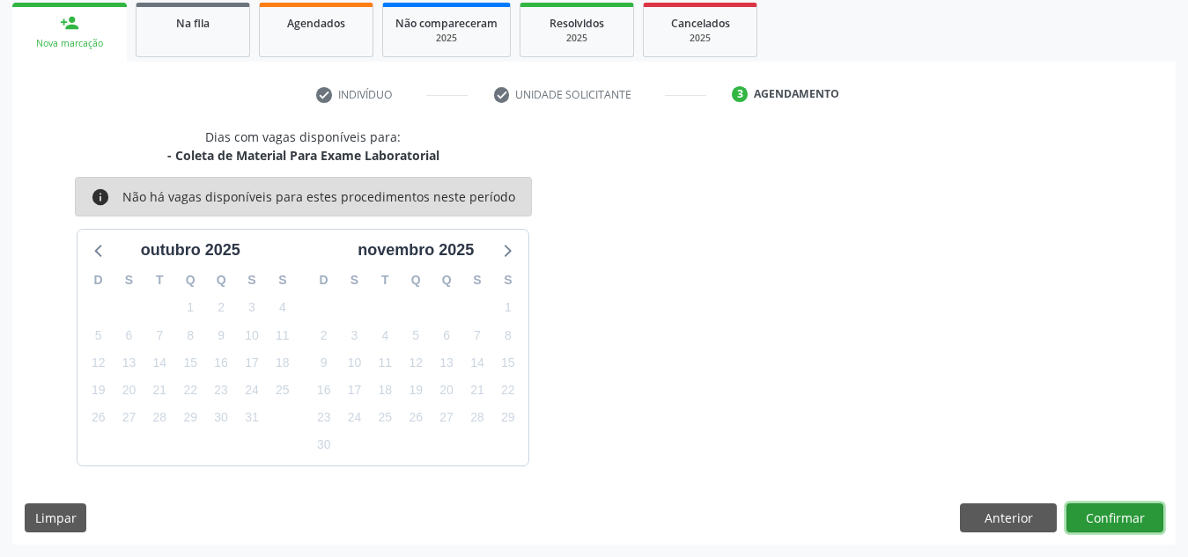
click at [1106, 524] on button "Confirmar" at bounding box center [1114, 519] width 97 height 30
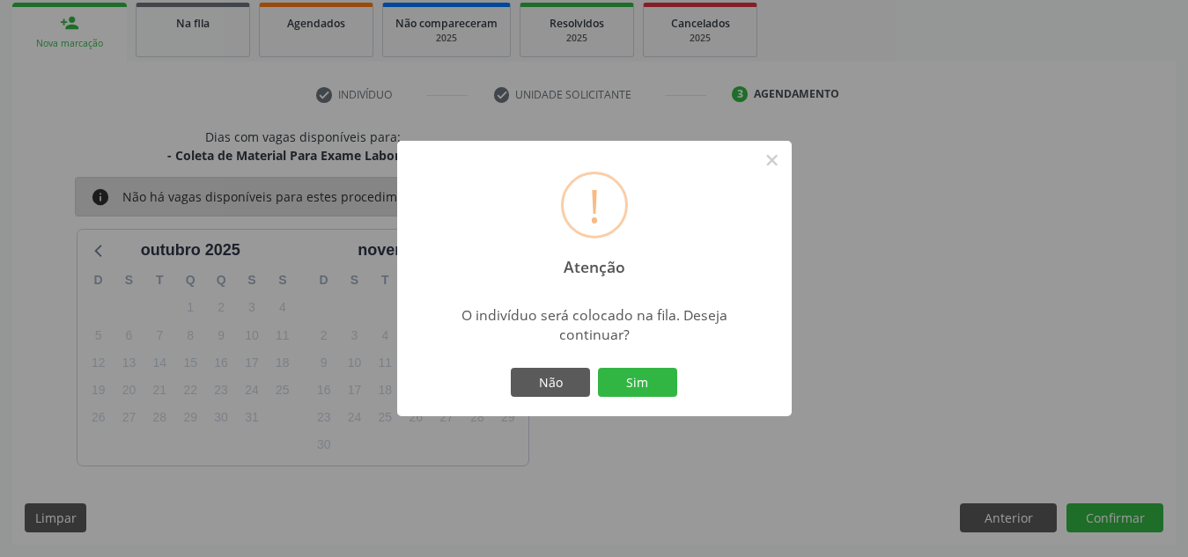
click at [598, 368] on button "Sim" at bounding box center [637, 383] width 79 height 30
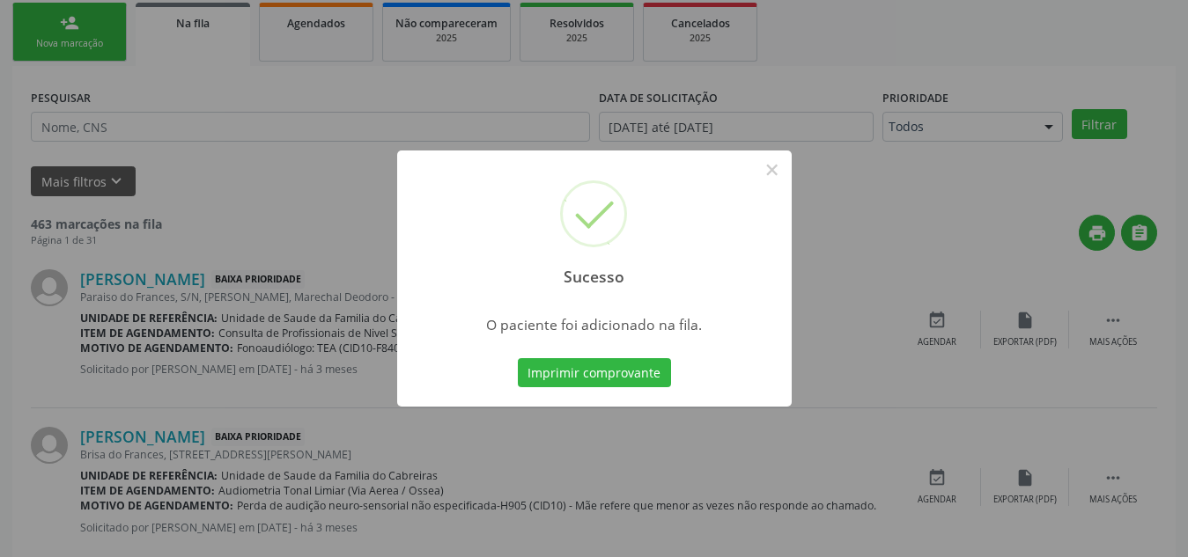
scroll to position [48, 0]
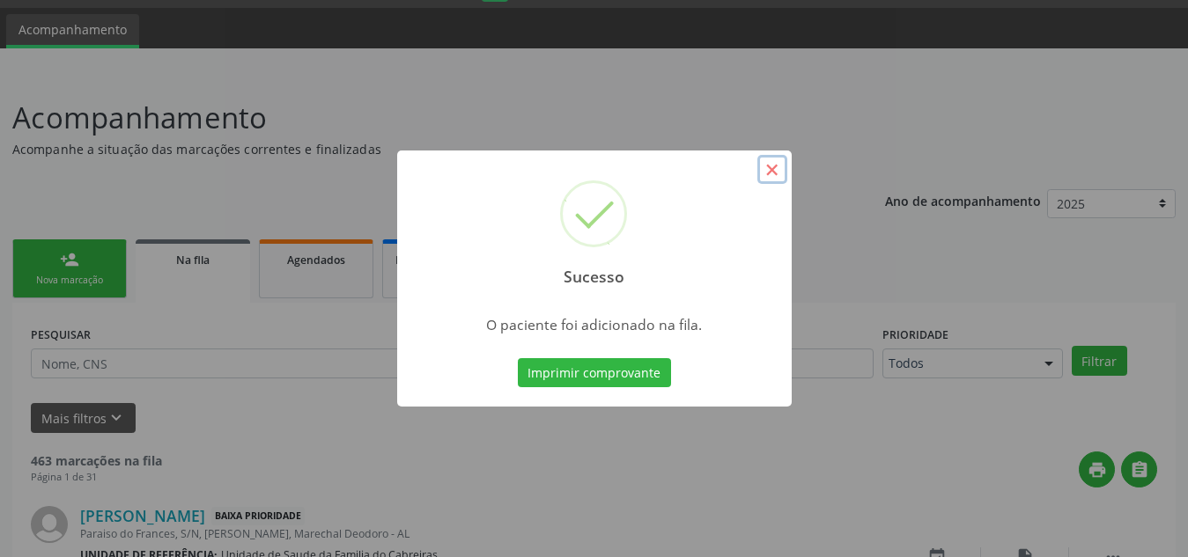
click at [777, 159] on button "×" at bounding box center [772, 170] width 30 height 30
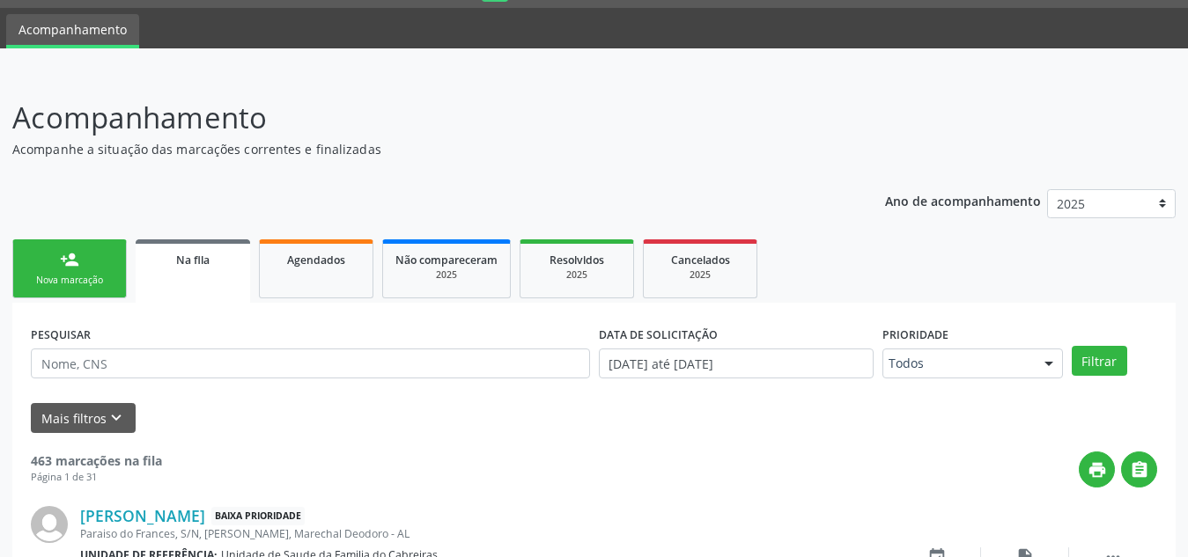
click at [55, 256] on link "person_add Nova marcação" at bounding box center [69, 268] width 114 height 59
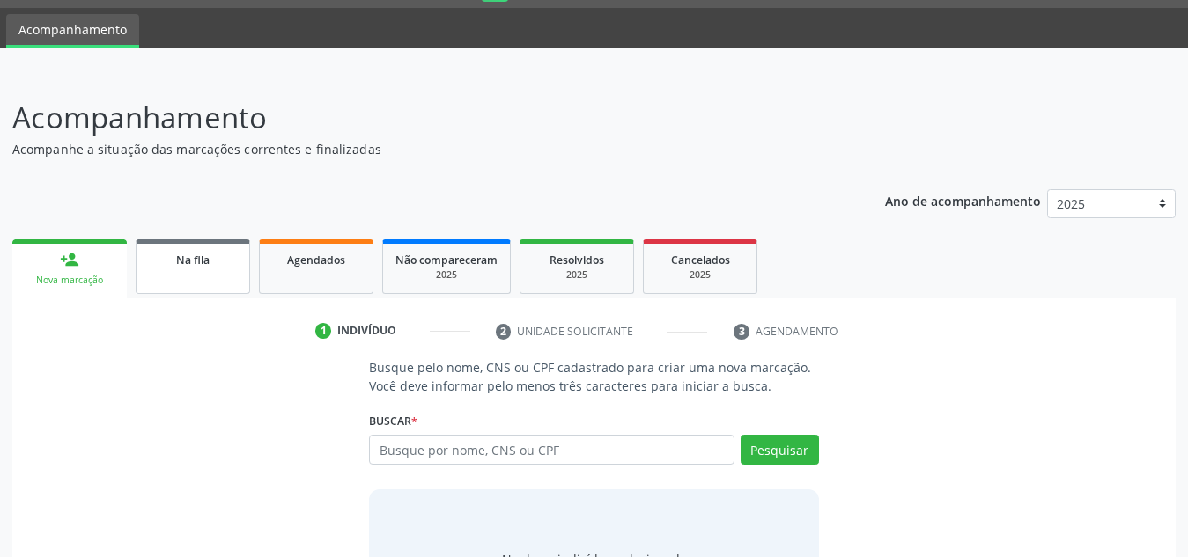
click at [177, 258] on span "Na fila" at bounding box center [192, 260] width 33 height 15
select select "9"
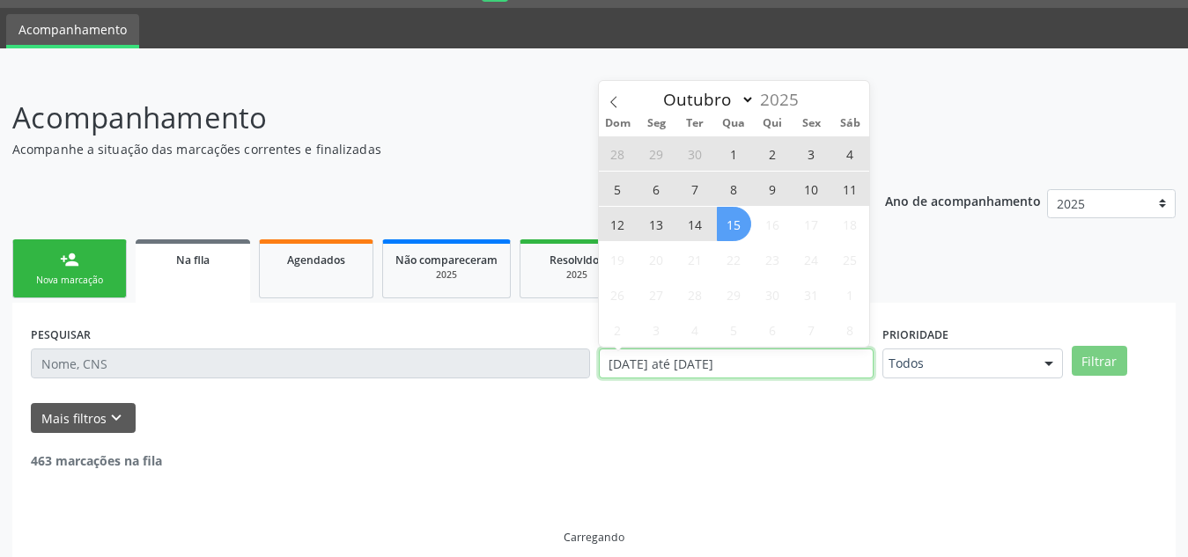
click at [727, 365] on input "0[DATE] até 1[DATE]" at bounding box center [736, 364] width 275 height 30
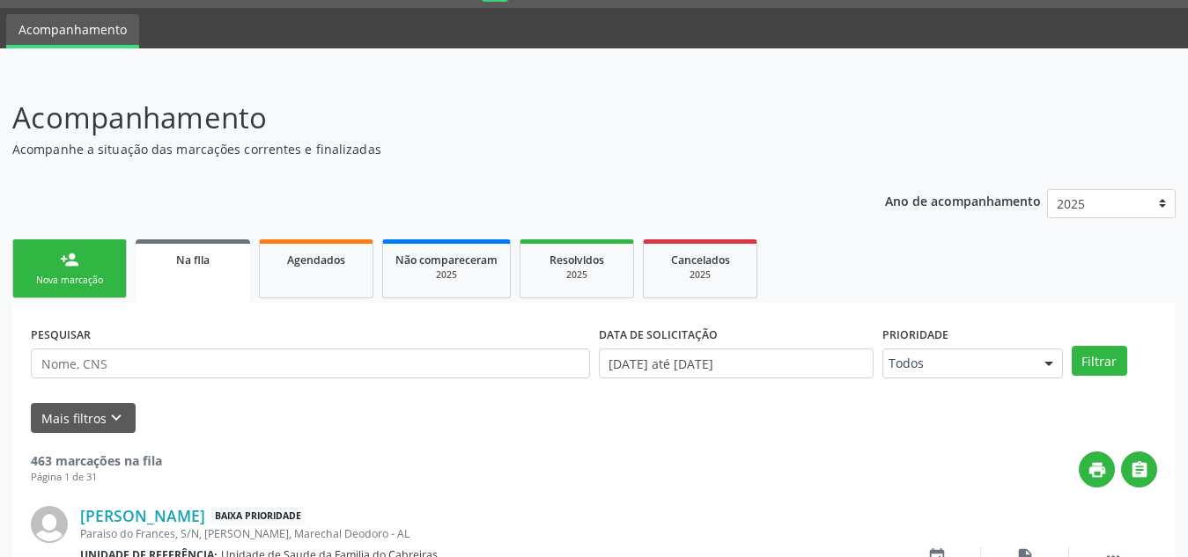
click at [718, 432] on div "Mais filtros keyboard_arrow_down" at bounding box center [593, 418] width 1135 height 31
click at [326, 250] on div "Agendados" at bounding box center [316, 259] width 88 height 18
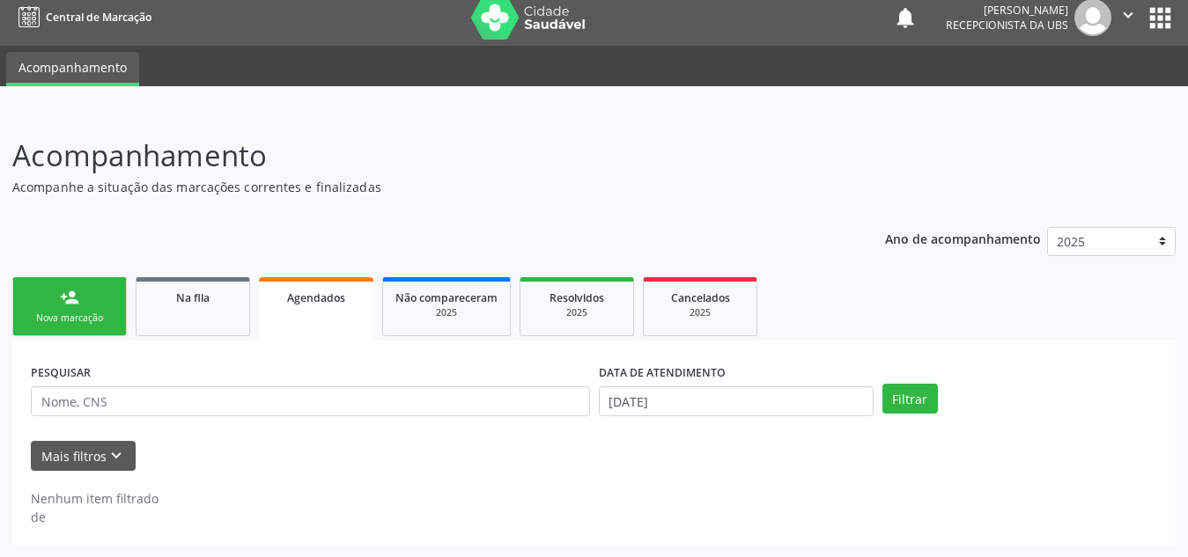
scroll to position [11, 0]
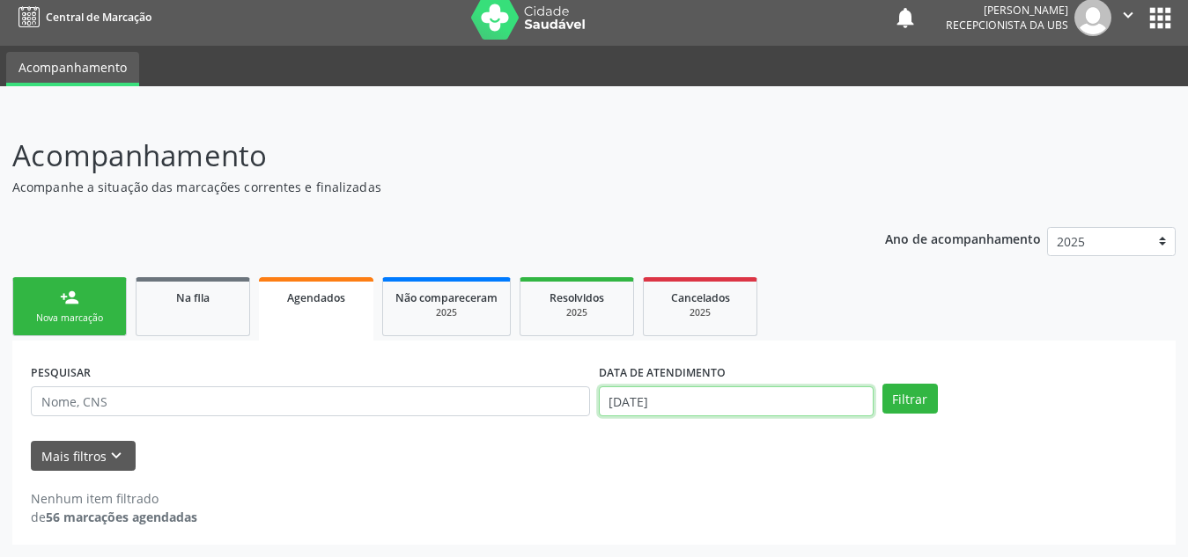
click at [674, 396] on input "15/10/2025" at bounding box center [736, 402] width 275 height 30
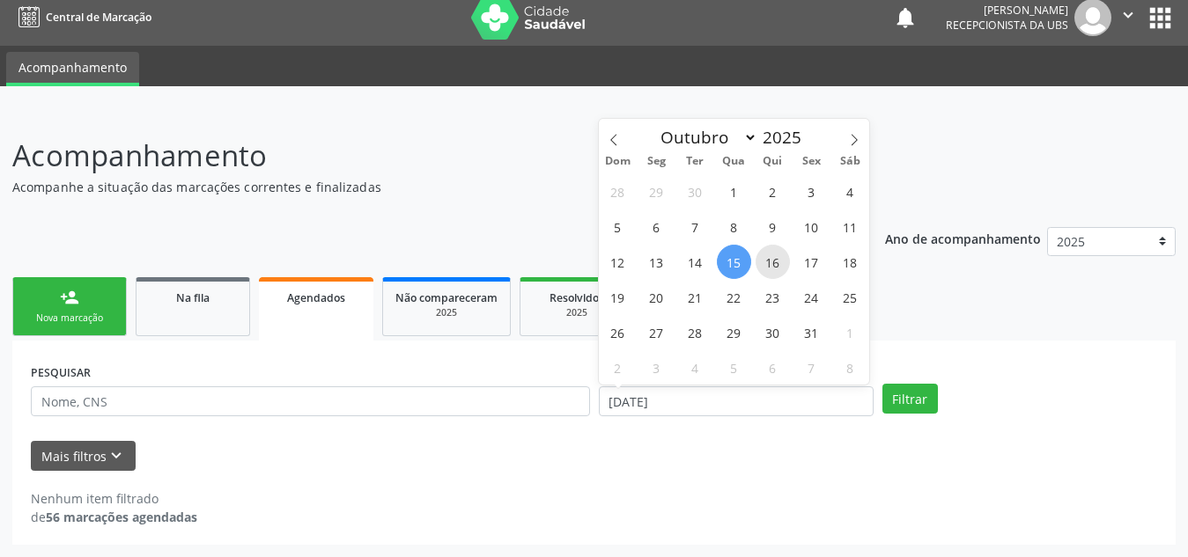
click at [777, 267] on span "16" at bounding box center [772, 262] width 34 height 34
type input "16/10/2025"
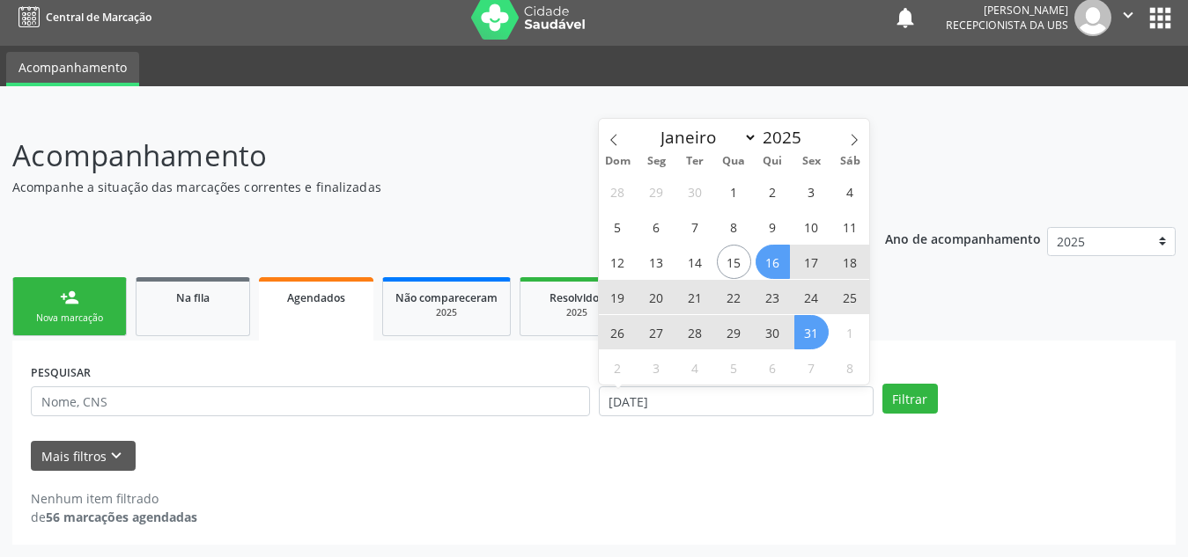
click at [808, 327] on span "31" at bounding box center [811, 332] width 34 height 34
click at [794, 410] on input "16/10/2025 até 31/10/2025" at bounding box center [736, 402] width 275 height 30
click at [805, 300] on span "24" at bounding box center [811, 297] width 34 height 34
type input "24/10/2025"
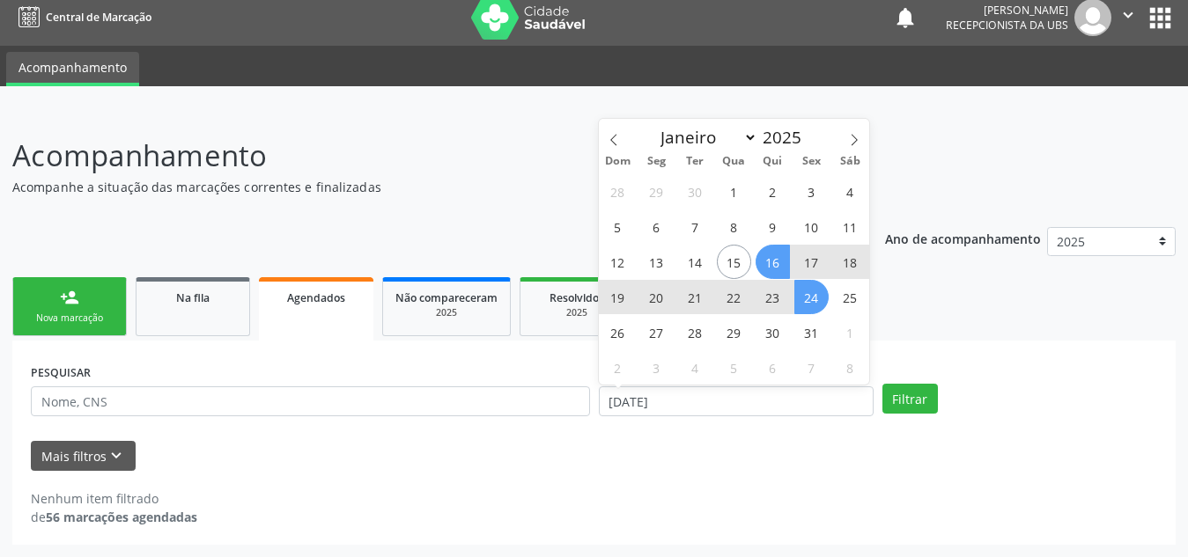
click at [766, 253] on span "16" at bounding box center [772, 262] width 34 height 34
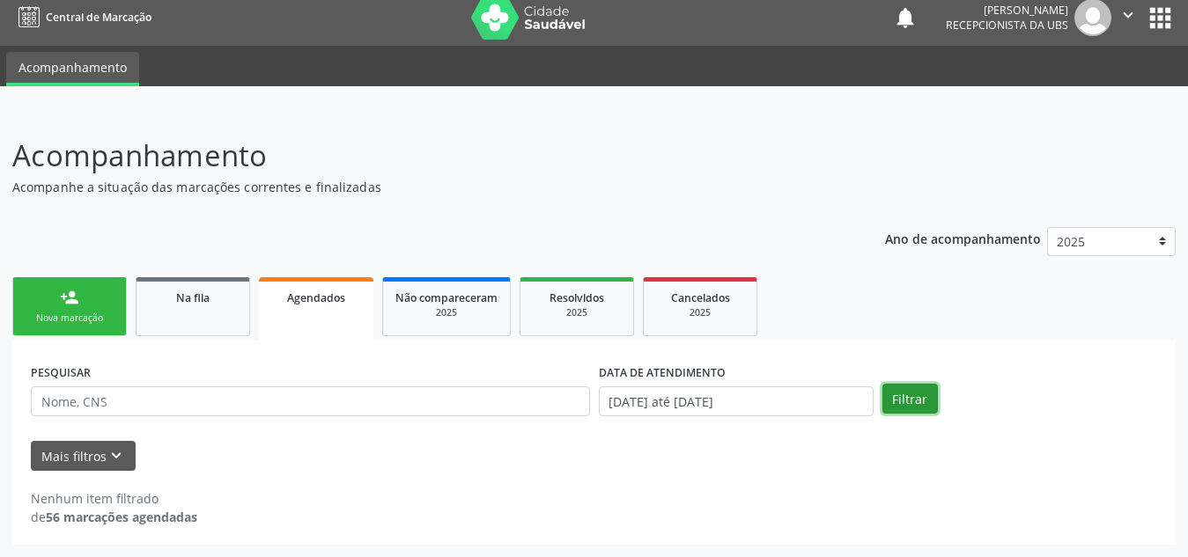
click at [923, 385] on button "Filtrar" at bounding box center [909, 399] width 55 height 30
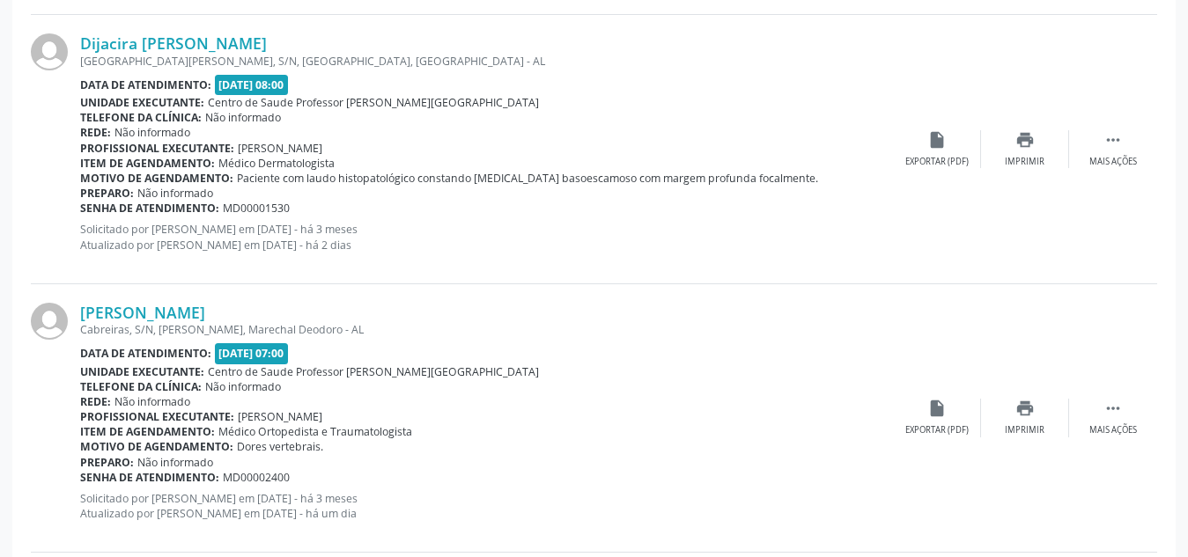
scroll to position [2726, 0]
click at [103, 313] on link "[PERSON_NAME]" at bounding box center [142, 311] width 125 height 19
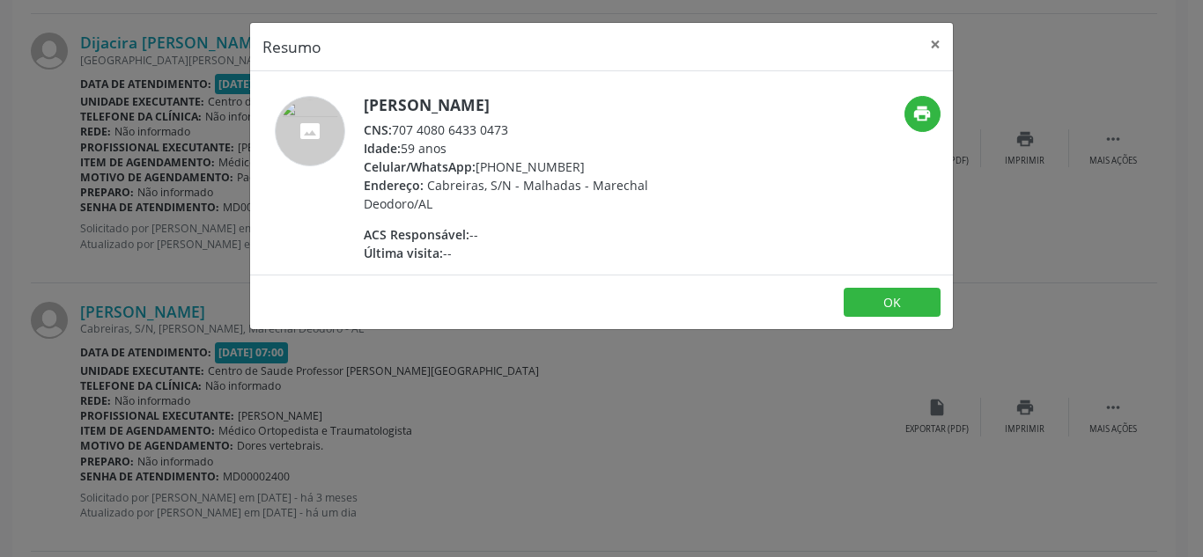
click at [366, 385] on div "Resumo × Luzia Costa Santos CNS: 707 4080 6433 0473 Idade: 59 anos Celular/What…" at bounding box center [601, 278] width 1203 height 557
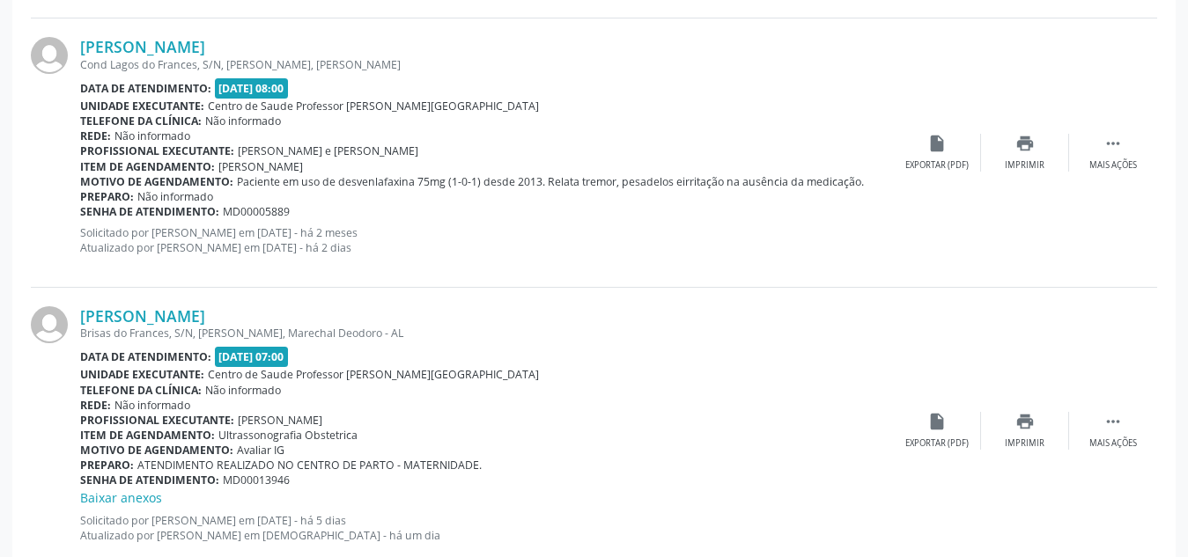
scroll to position [3264, 0]
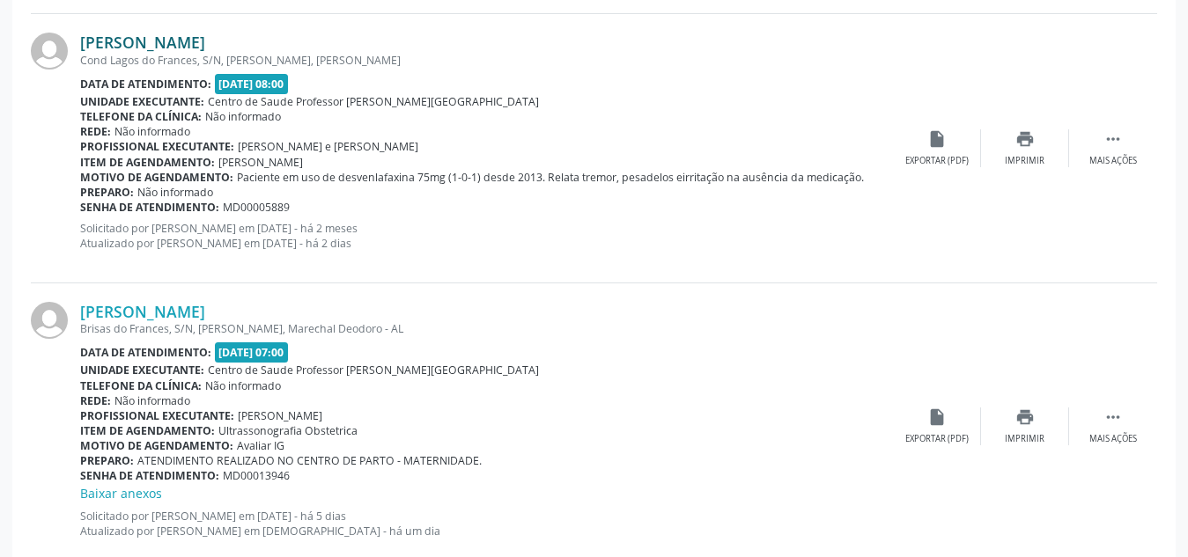
click at [166, 35] on link "Andre Dias da Silva" at bounding box center [142, 42] width 125 height 19
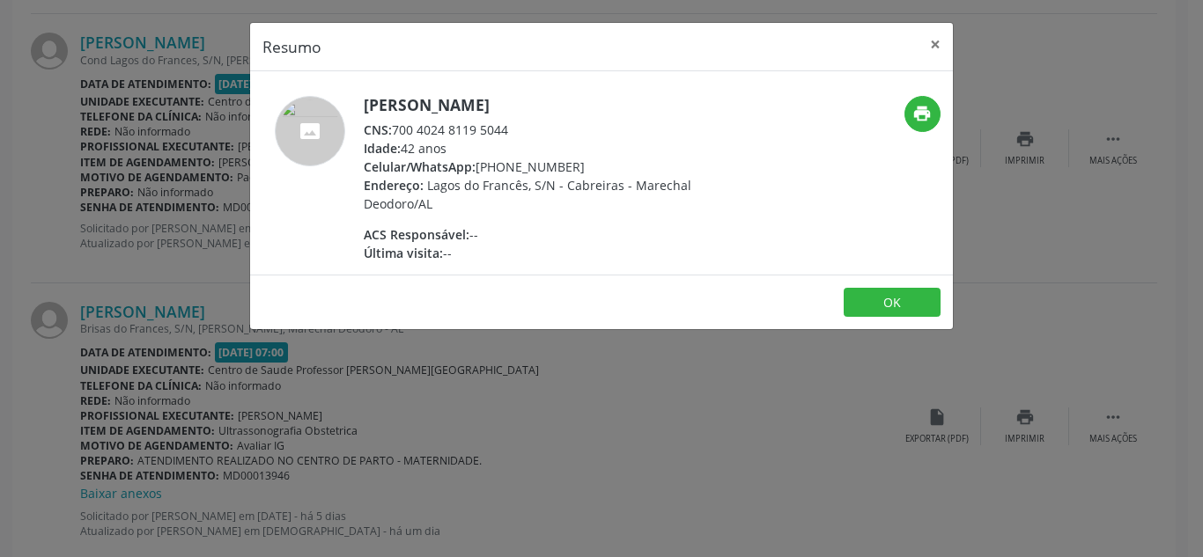
click at [274, 475] on div "Resumo × Andre Dias da Silva CNS: 700 4024 8119 5044 Idade: 42 anos Celular/Wha…" at bounding box center [601, 278] width 1203 height 557
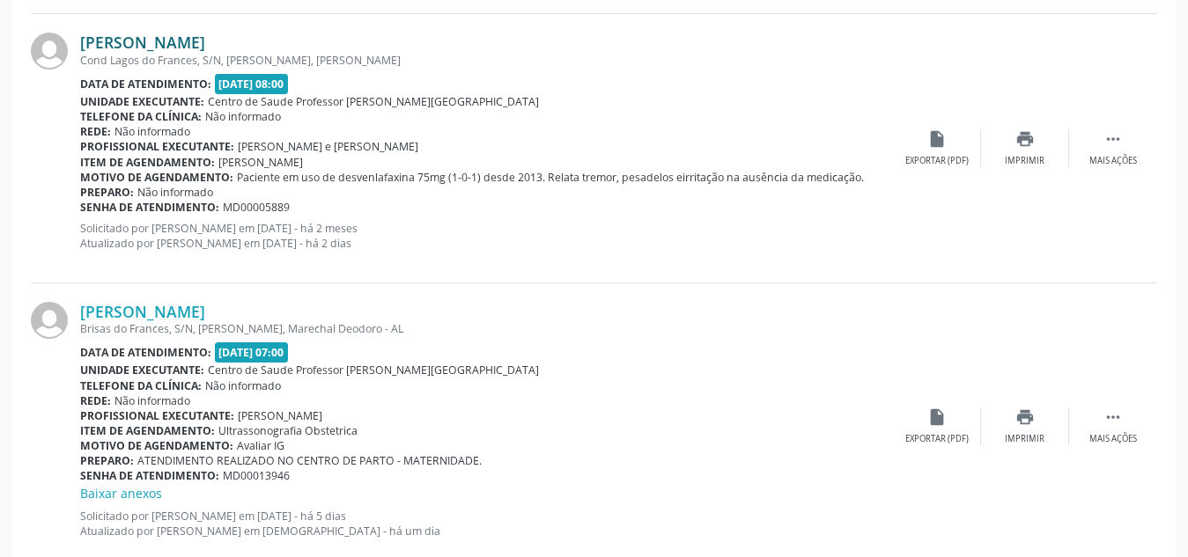
click at [140, 46] on link "Andre Dias da Silva" at bounding box center [142, 42] width 125 height 19
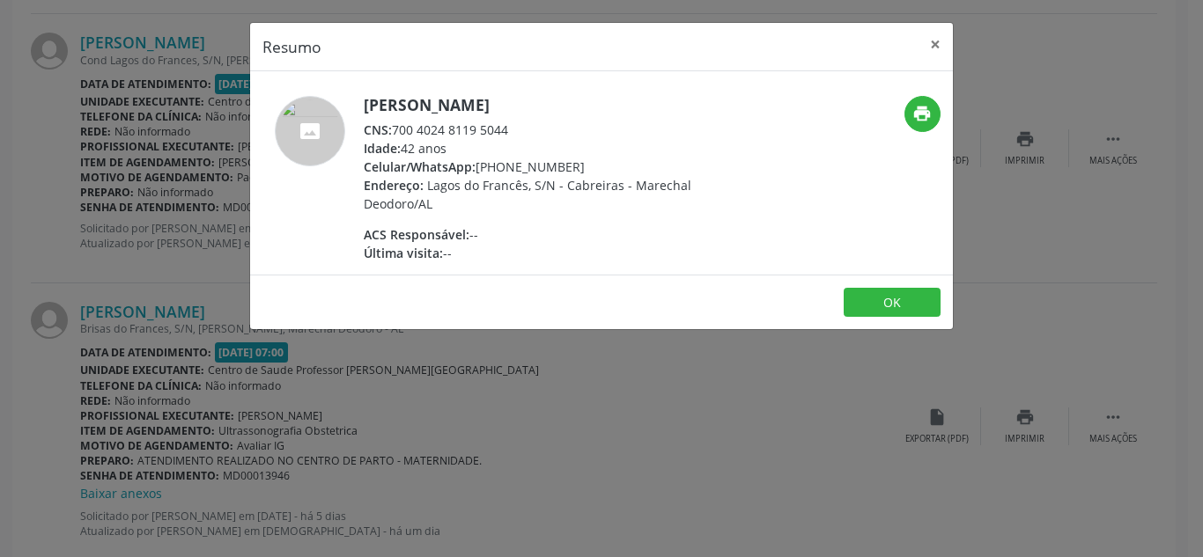
click at [128, 99] on div "Resumo × Andre Dias da Silva CNS: 700 4024 8119 5044 Idade: 42 anos Celular/Wha…" at bounding box center [601, 278] width 1203 height 557
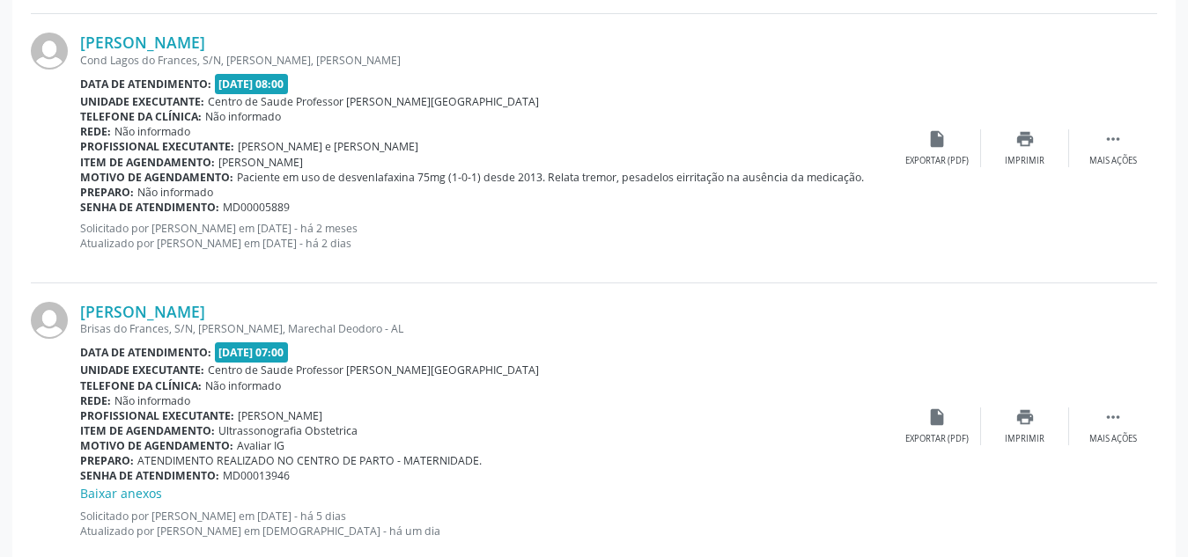
click at [151, 298] on div "Eduarda Shirley dos Santos Souza Brisas do Frances, S/N, Cabreiras, Marechal De…" at bounding box center [594, 427] width 1126 height 286
click at [151, 312] on link "Eduarda Shirley dos Santos Souza" at bounding box center [142, 311] width 125 height 19
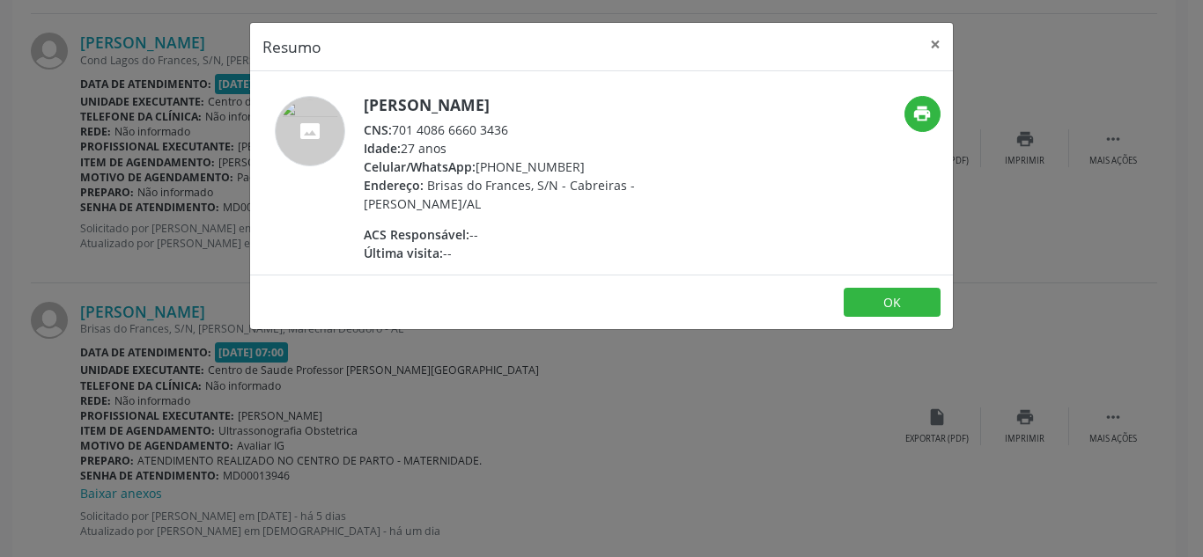
click at [154, 322] on div "Resumo × Eduarda Shirley dos Santos Souza CNS: 701 4086 6660 3436 Idade: 27 ano…" at bounding box center [601, 278] width 1203 height 557
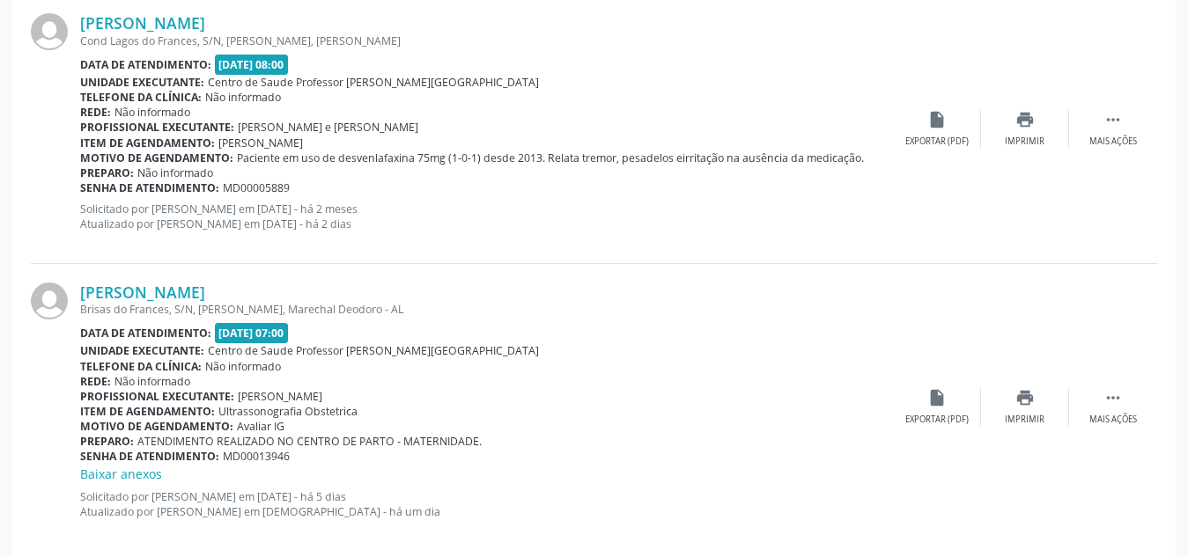
scroll to position [3280, 0]
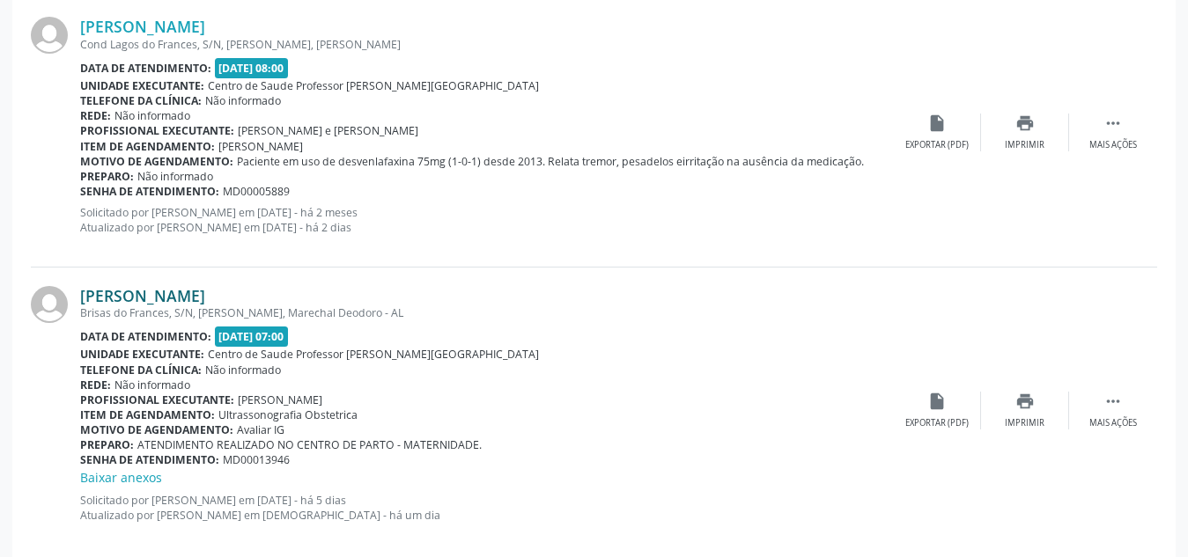
click at [205, 299] on link "Eduarda Shirley dos Santos Souza" at bounding box center [142, 295] width 125 height 19
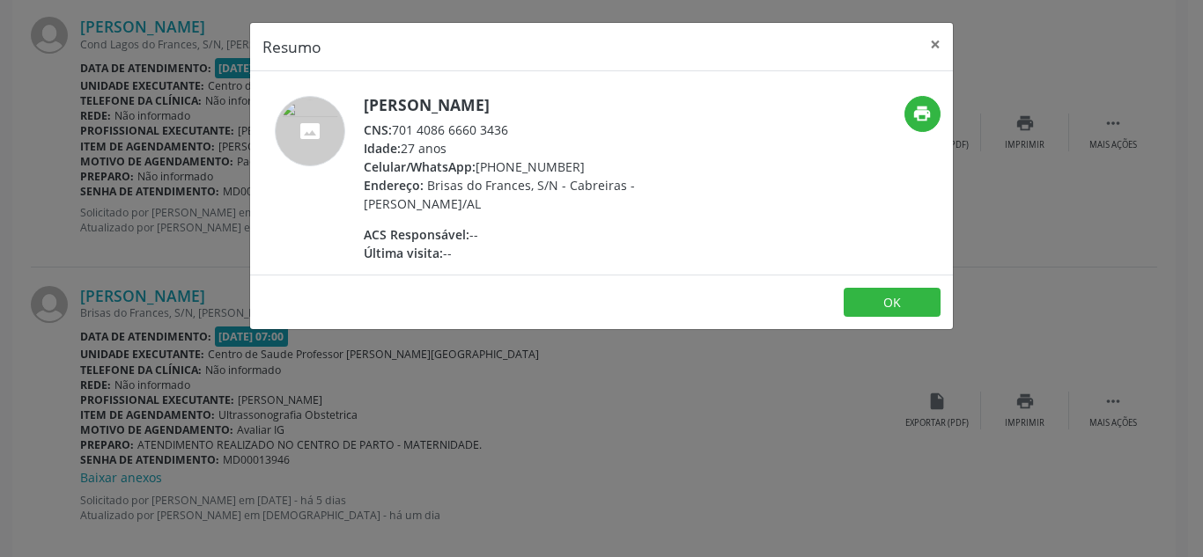
click at [426, 491] on div "Resumo × Eduarda Shirley dos Santos Souza CNS: 701 4086 6660 3436 Idade: 27 ano…" at bounding box center [601, 278] width 1203 height 557
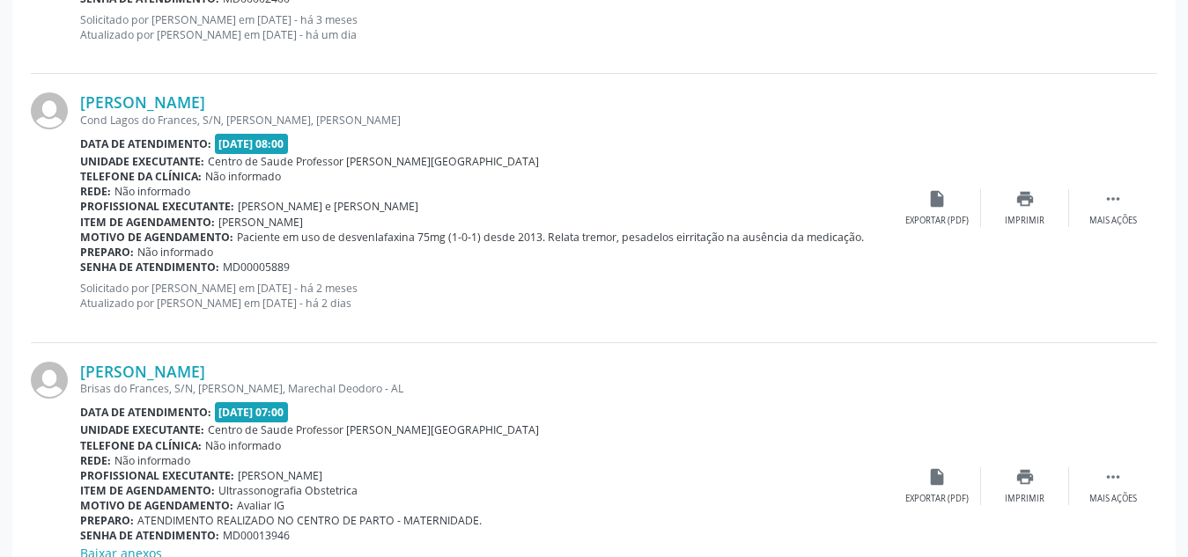
scroll to position [3305, 0]
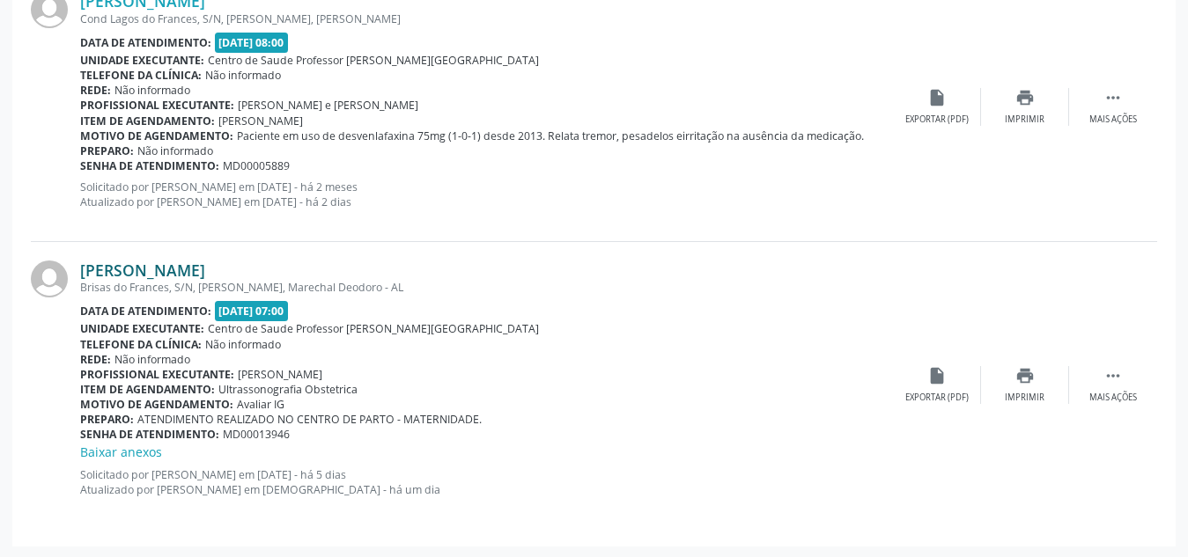
click at [195, 264] on link "Eduarda Shirley dos Santos Souza" at bounding box center [142, 270] width 125 height 19
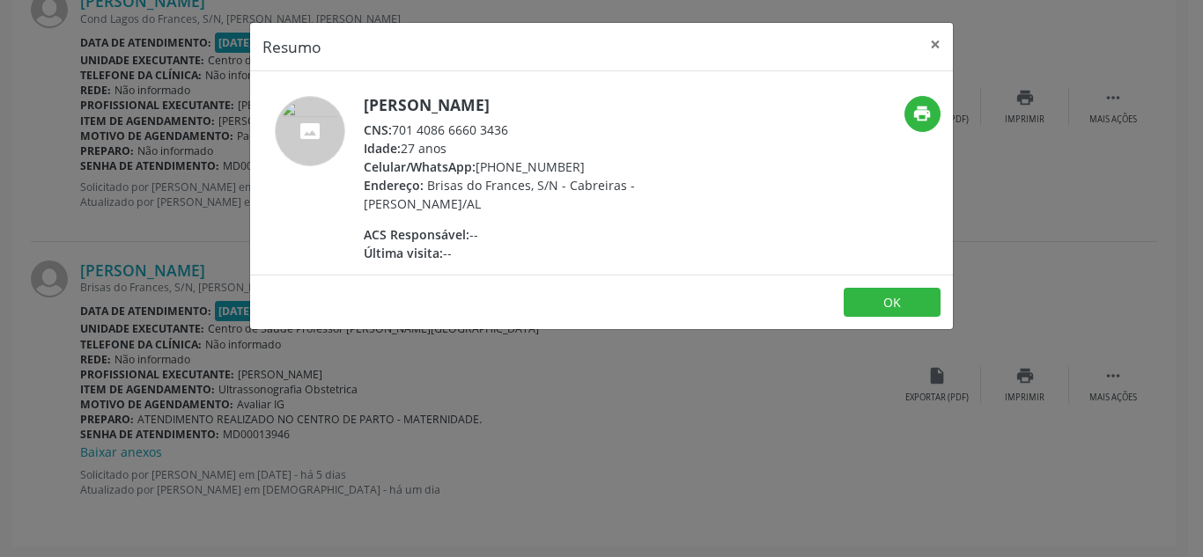
click at [206, 421] on div "Resumo × Eduarda Shirley dos Santos Souza CNS: 701 4086 6660 3436 Idade: 27 ano…" at bounding box center [601, 278] width 1203 height 557
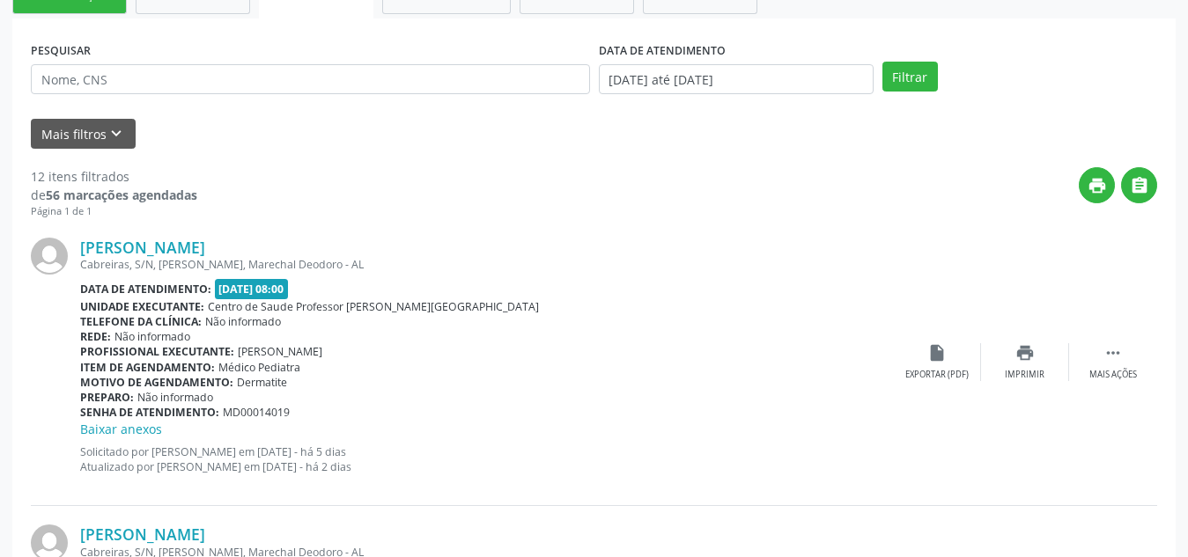
scroll to position [0, 0]
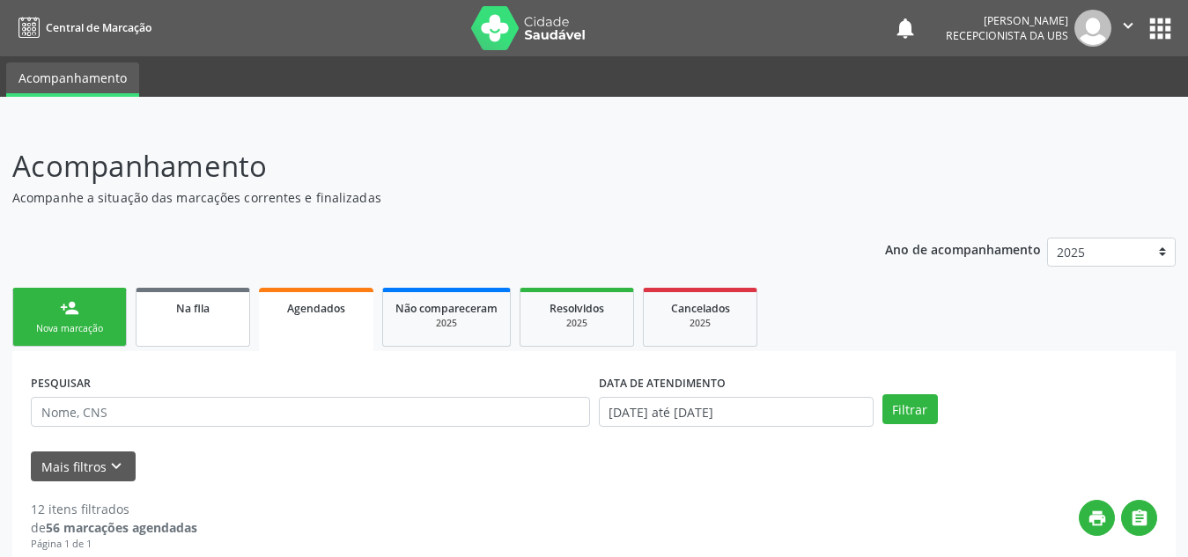
click at [215, 310] on div "Na fila" at bounding box center [193, 307] width 88 height 18
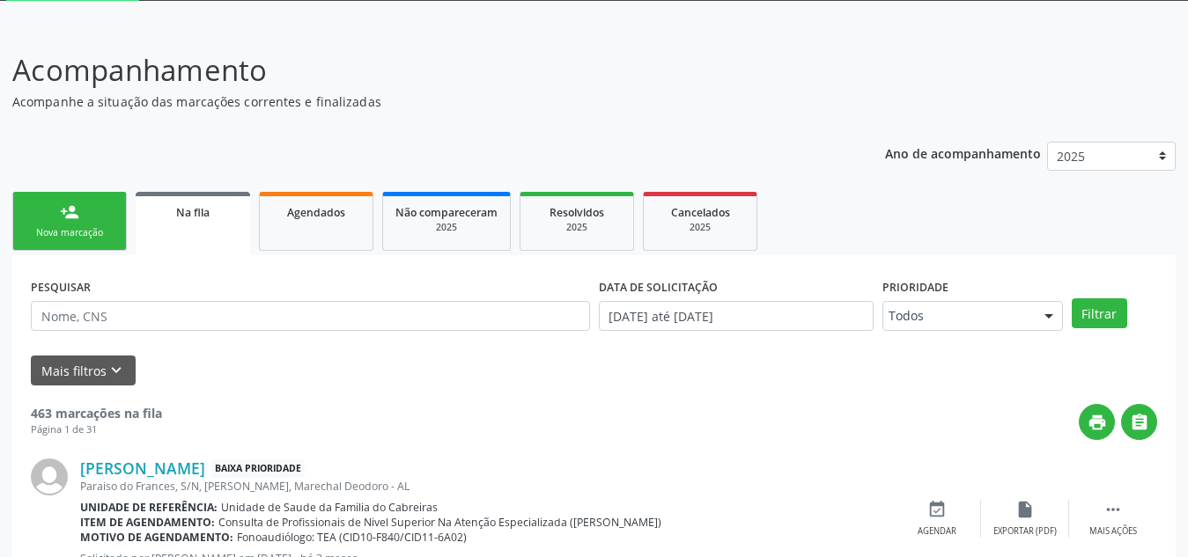
scroll to position [116, 0]
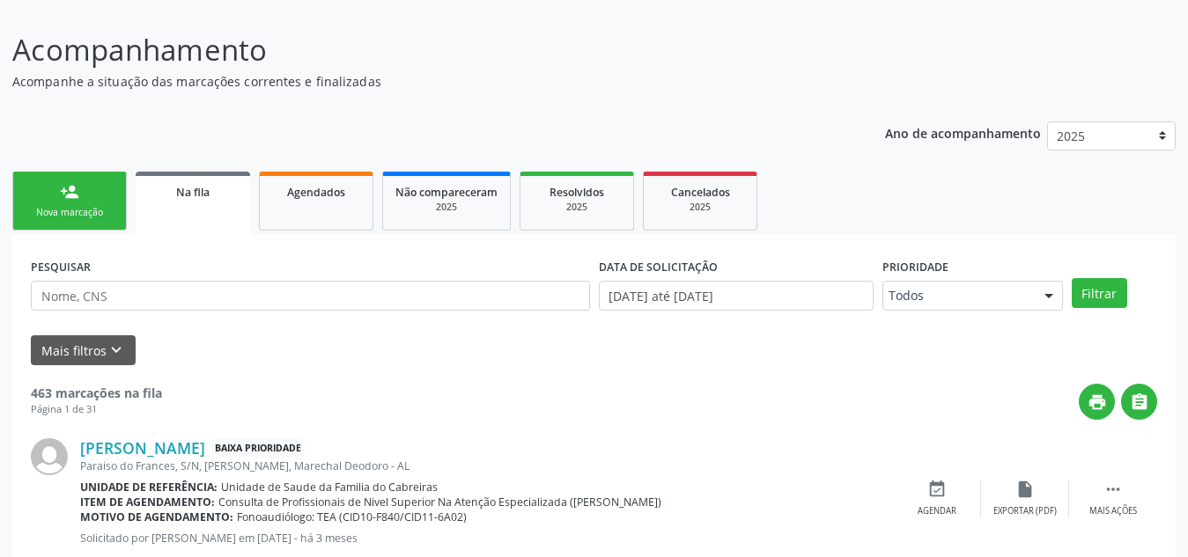
click at [358, 413] on div "print " at bounding box center [659, 402] width 995 height 36
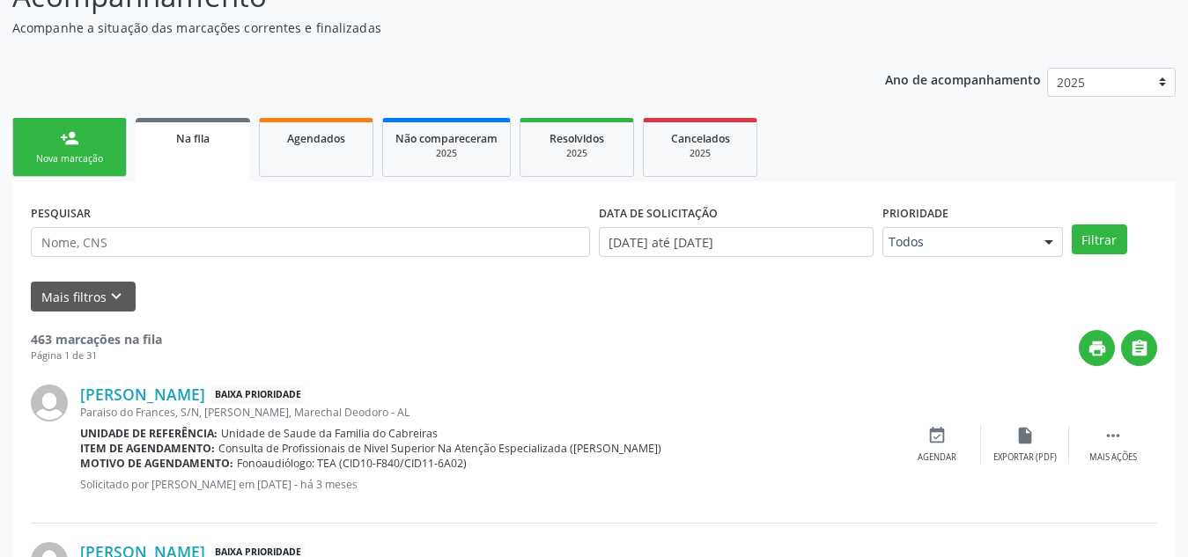
scroll to position [171, 0]
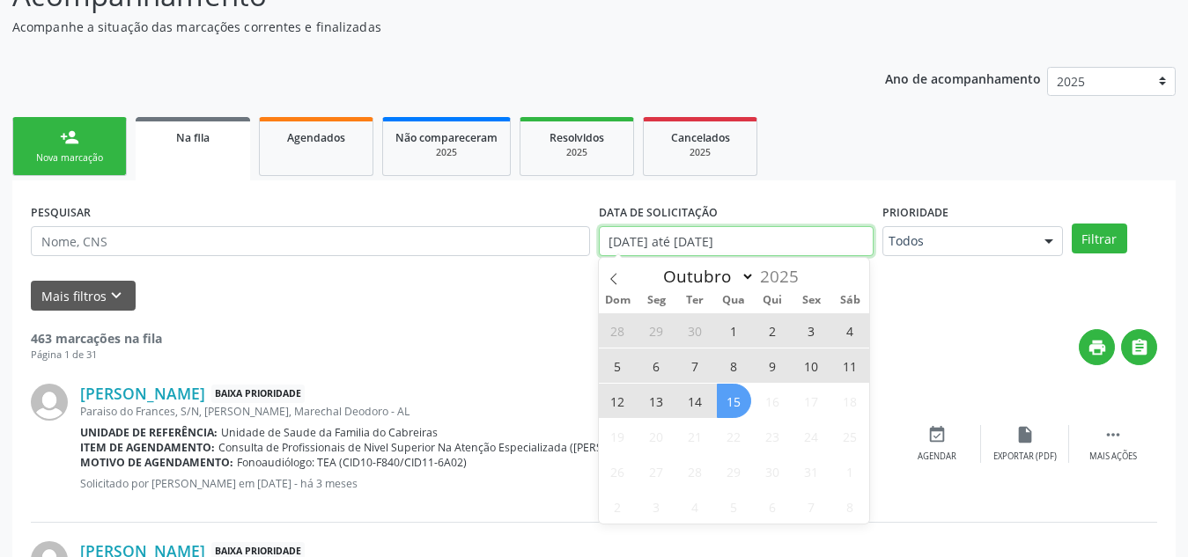
click at [740, 240] on input "0[DATE] até 1[DATE]" at bounding box center [736, 241] width 275 height 30
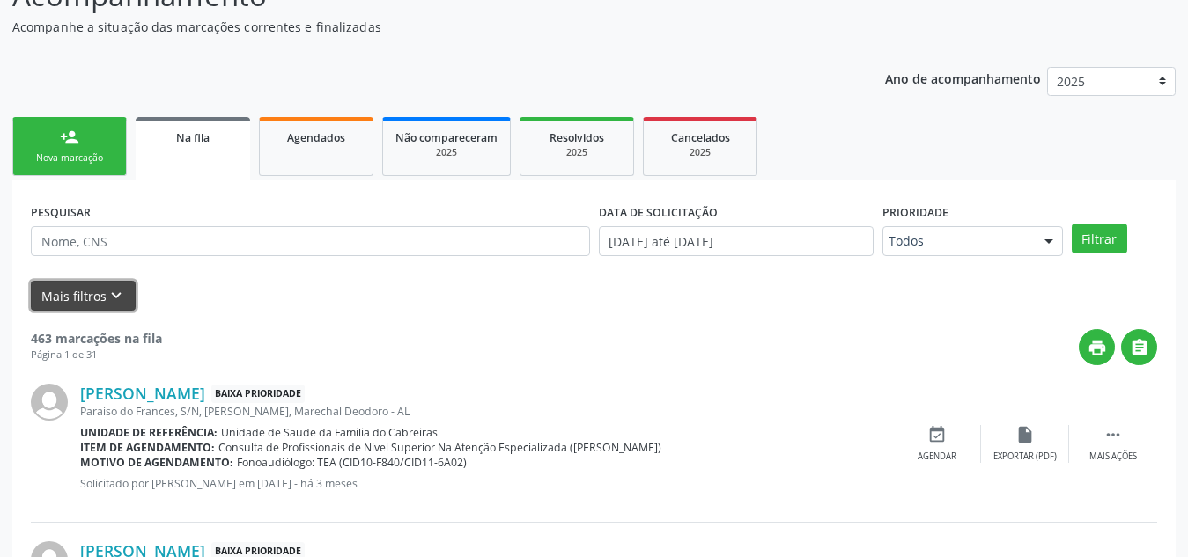
click at [77, 291] on button "Mais filtros keyboard_arrow_down" at bounding box center [83, 296] width 105 height 31
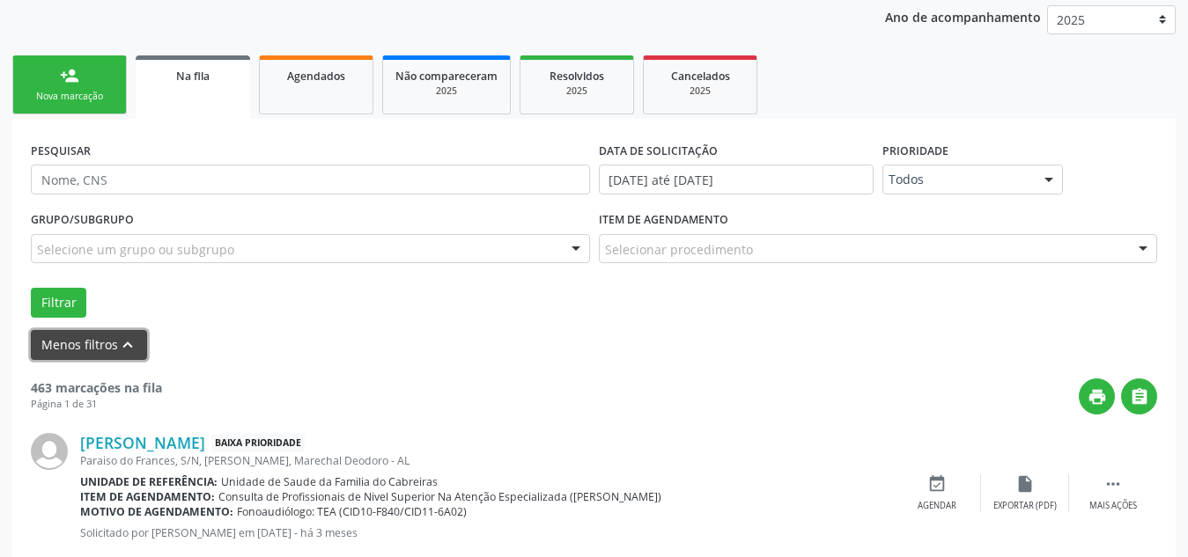
scroll to position [233, 0]
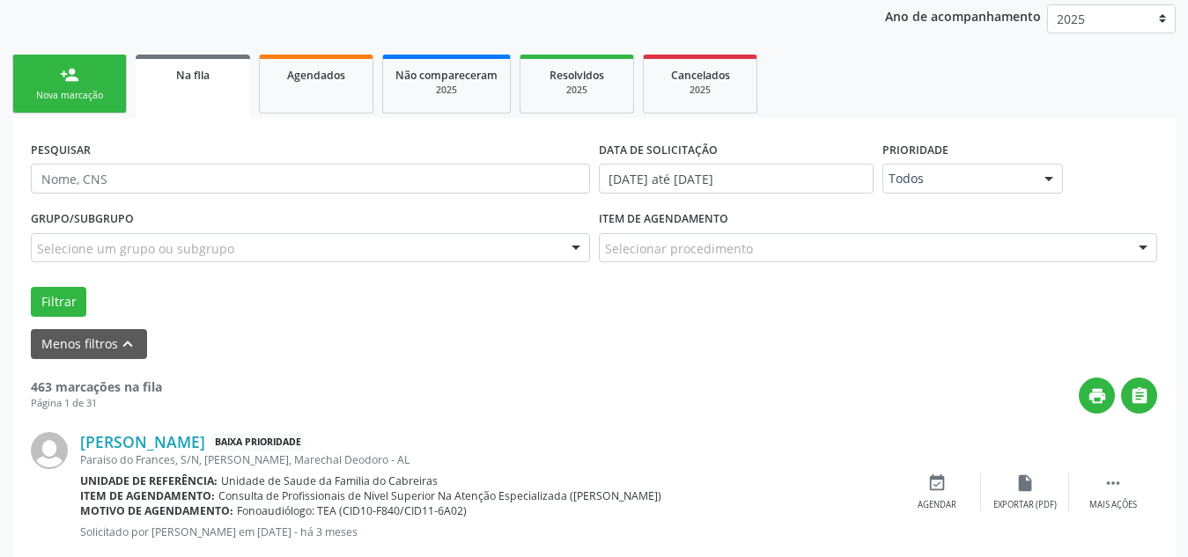
click at [755, 256] on div "Selecionar procedimento" at bounding box center [878, 248] width 559 height 30
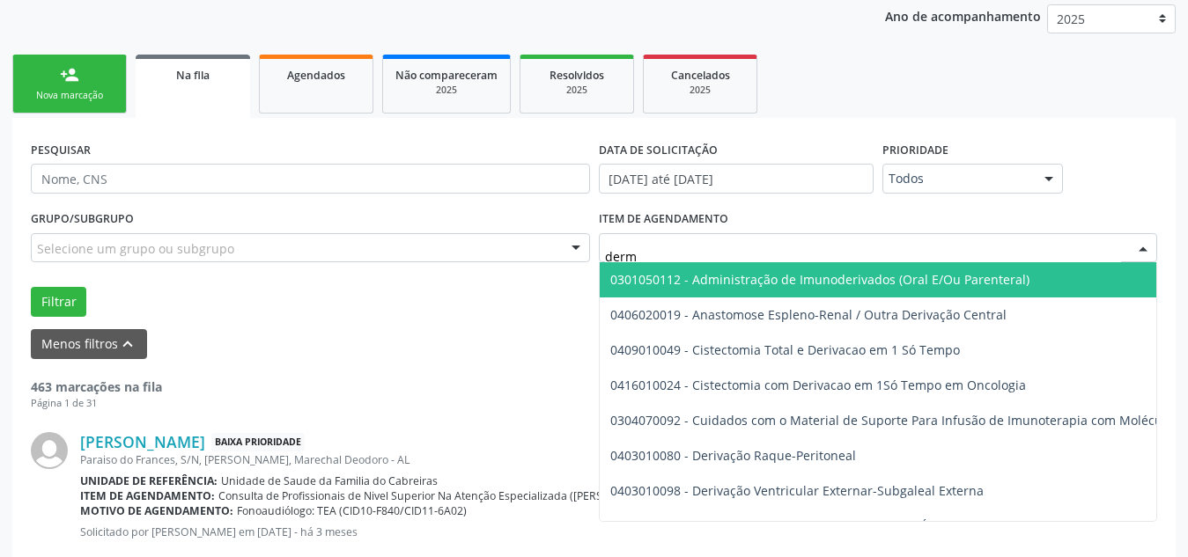
type input "derma"
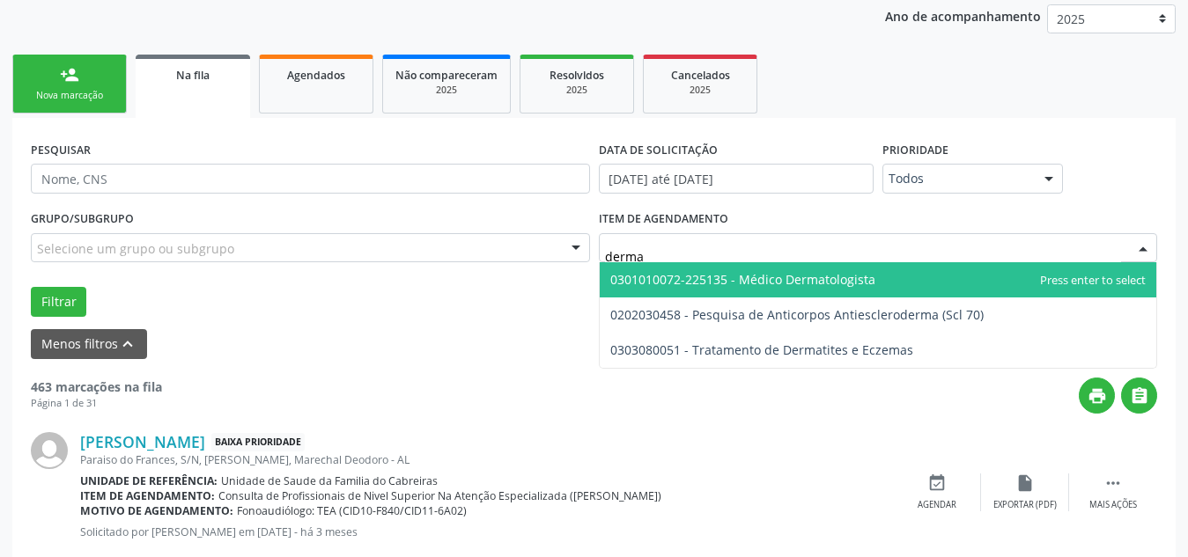
click at [770, 276] on span "0301010072-225135 - Médico Dermatologista" at bounding box center [742, 279] width 265 height 17
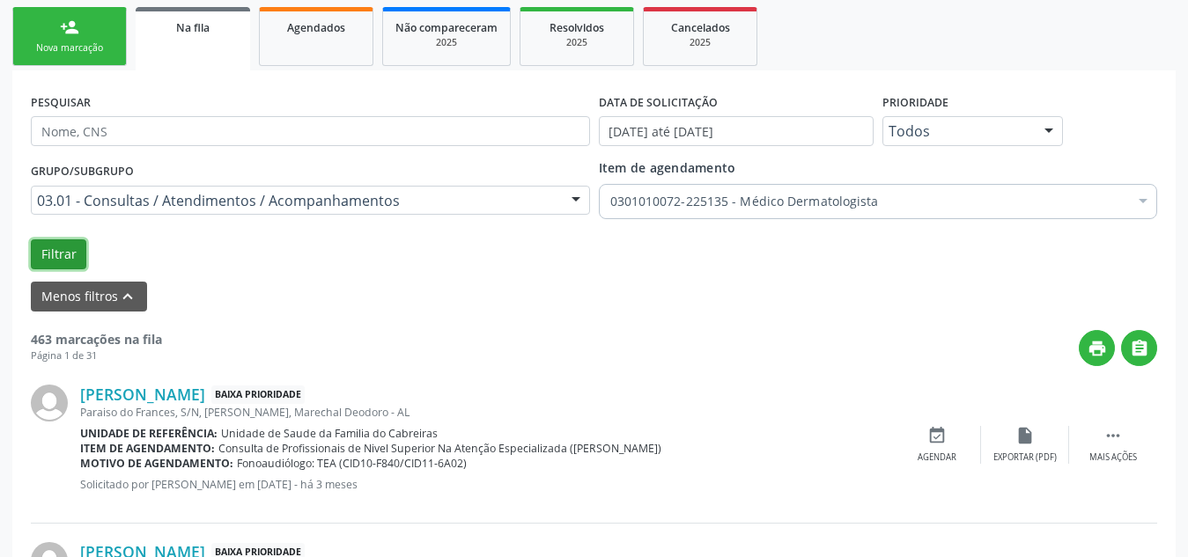
click at [53, 261] on button "Filtrar" at bounding box center [58, 254] width 55 height 30
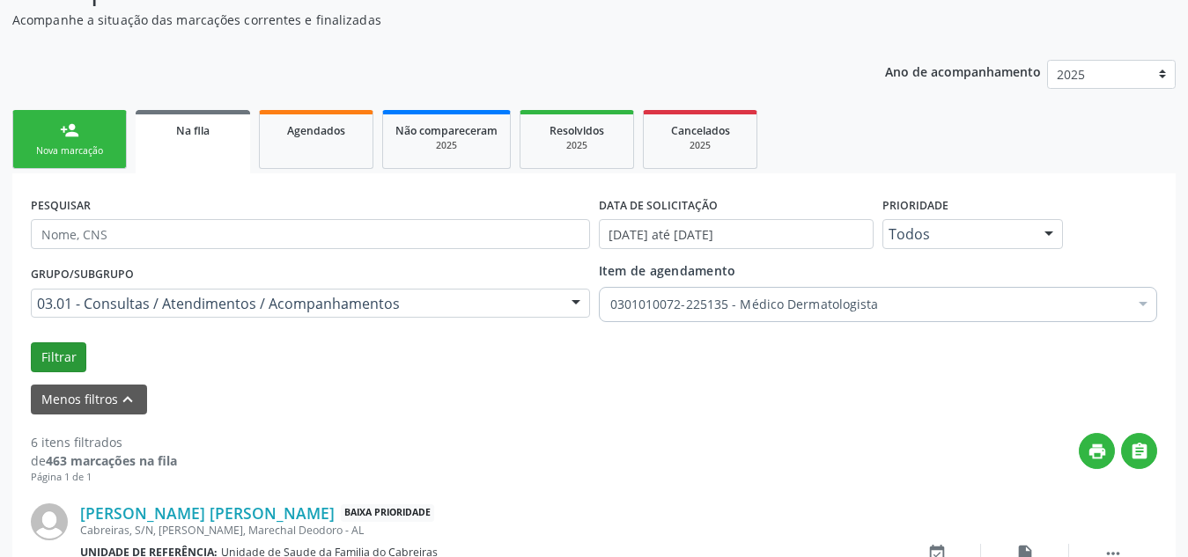
scroll to position [281, 0]
